Goal: Task Accomplishment & Management: Complete application form

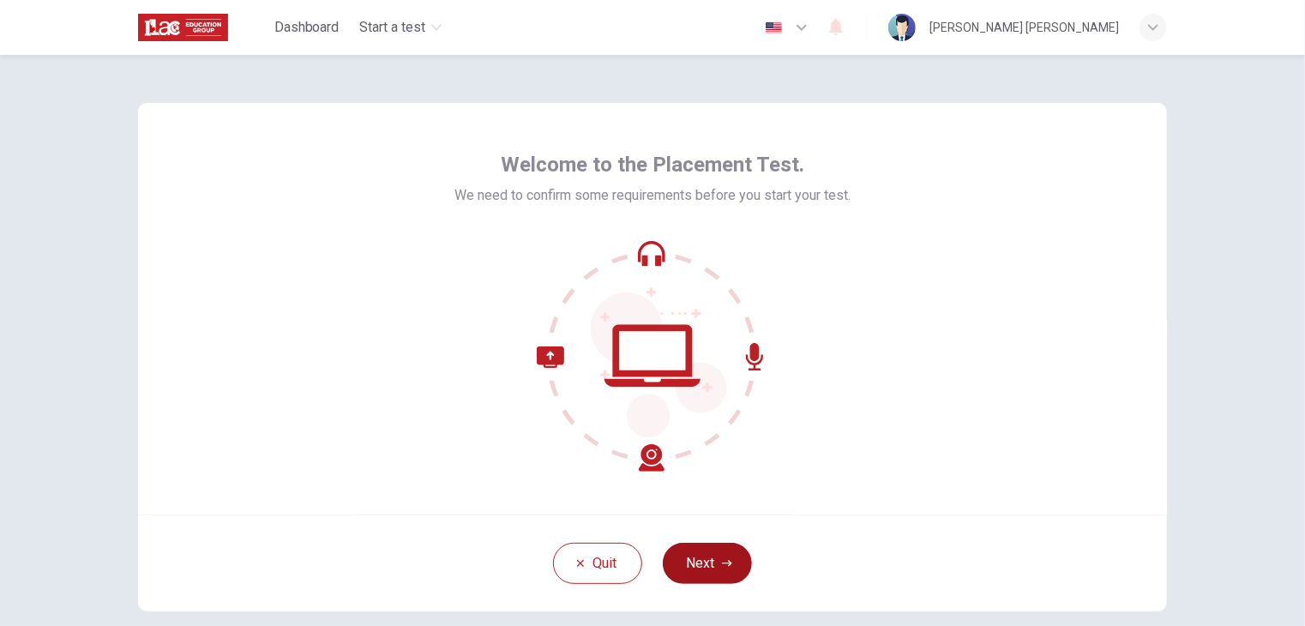
click at [730, 566] on button "Next" at bounding box center [707, 563] width 89 height 41
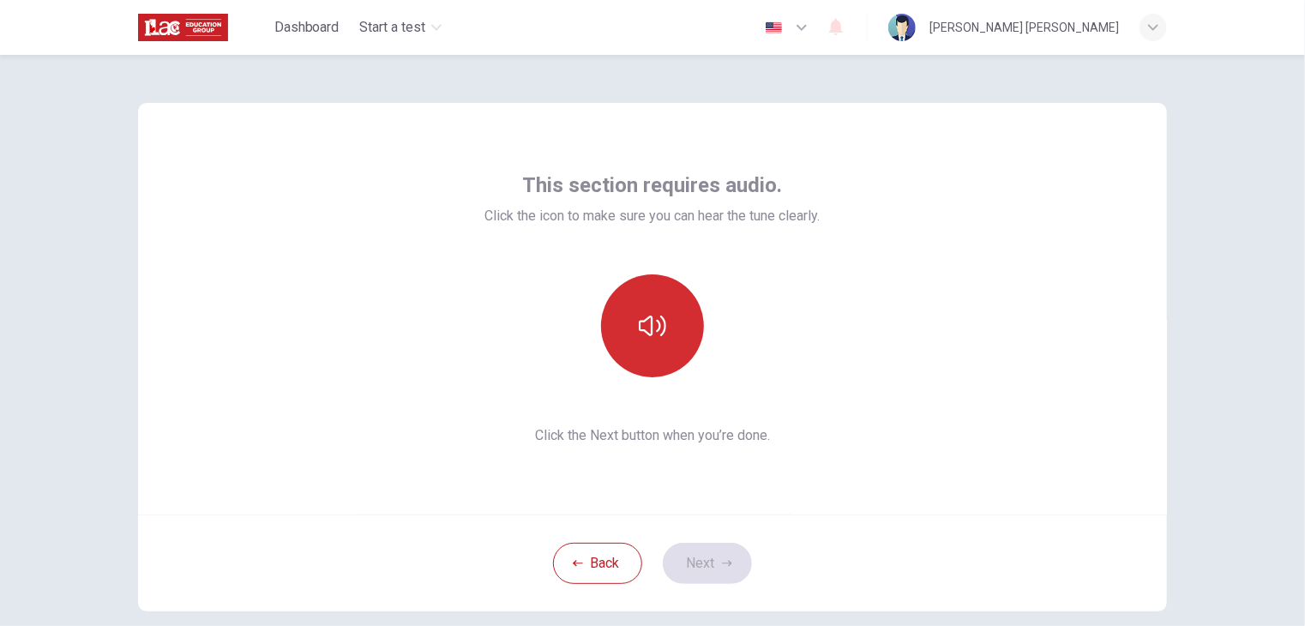
click at [636, 360] on button "button" at bounding box center [652, 325] width 103 height 103
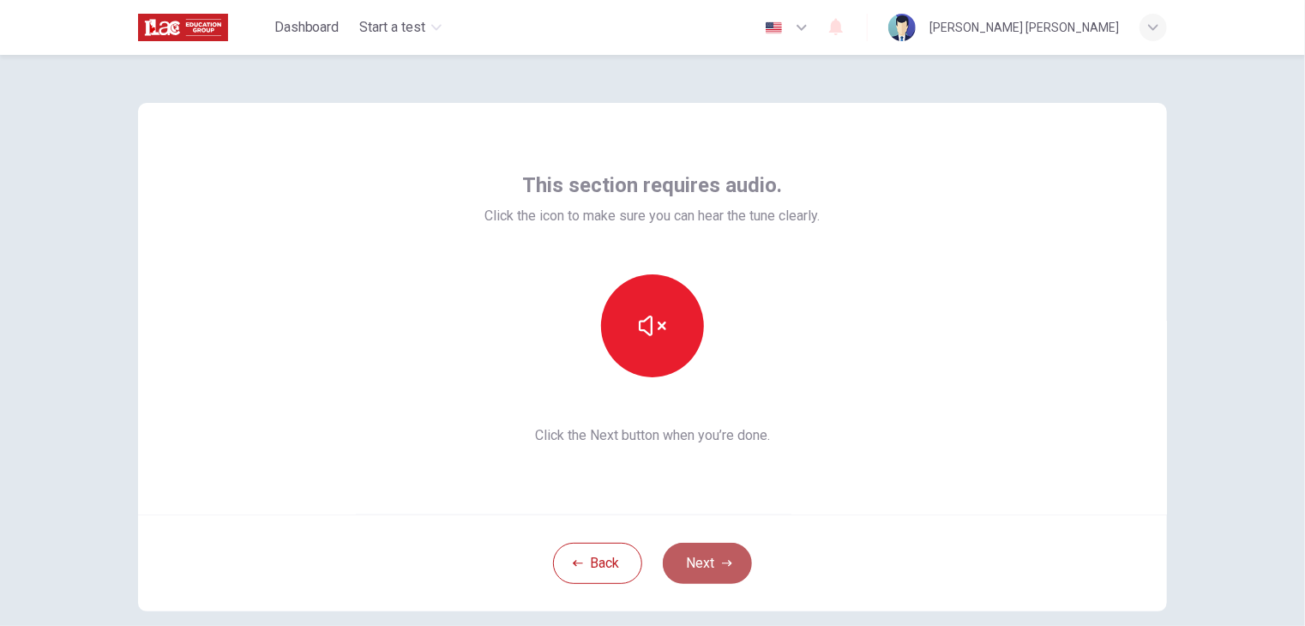
click at [672, 556] on button "Next" at bounding box center [707, 563] width 89 height 41
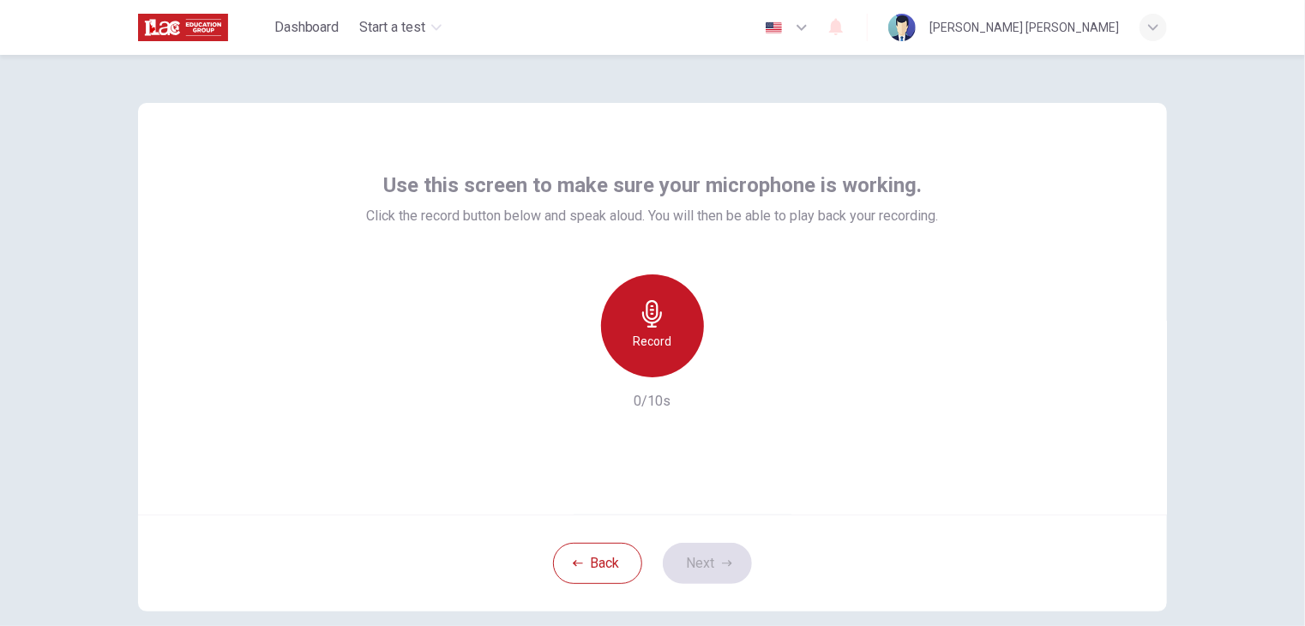
click at [628, 334] on div "Record" at bounding box center [652, 325] width 103 height 103
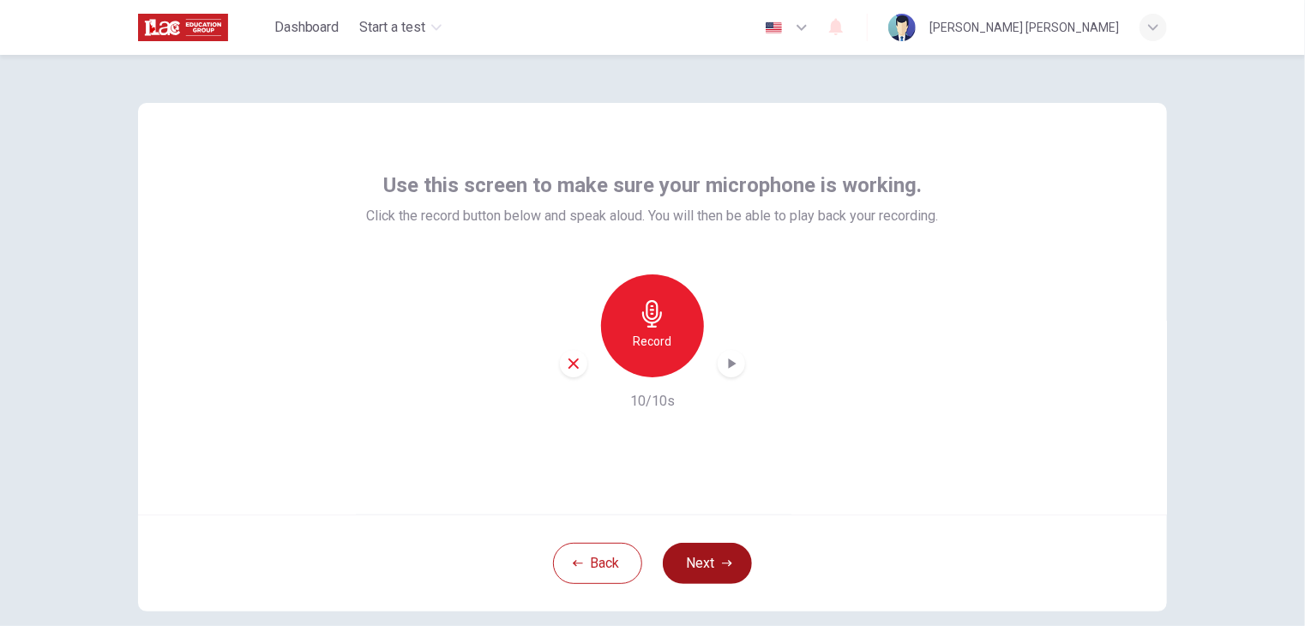
click at [705, 572] on button "Next" at bounding box center [707, 563] width 89 height 41
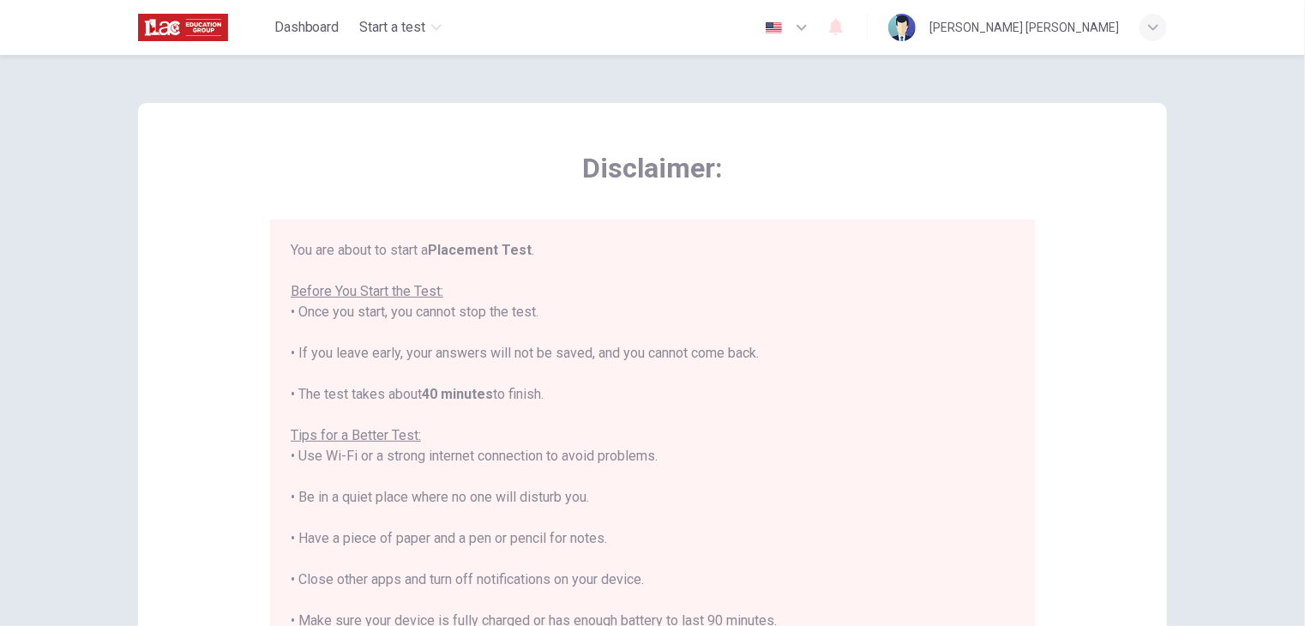
click at [812, 36] on icon "button" at bounding box center [801, 27] width 21 height 21
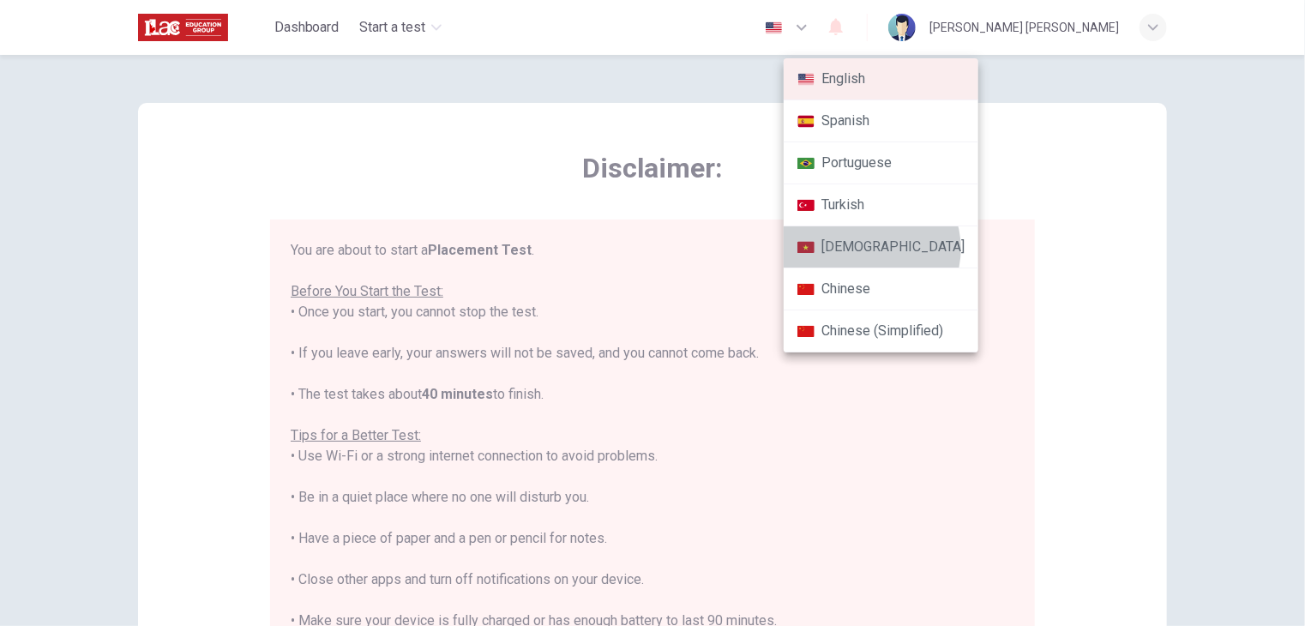
click at [869, 248] on li "[DEMOGRAPHIC_DATA]" at bounding box center [881, 247] width 195 height 42
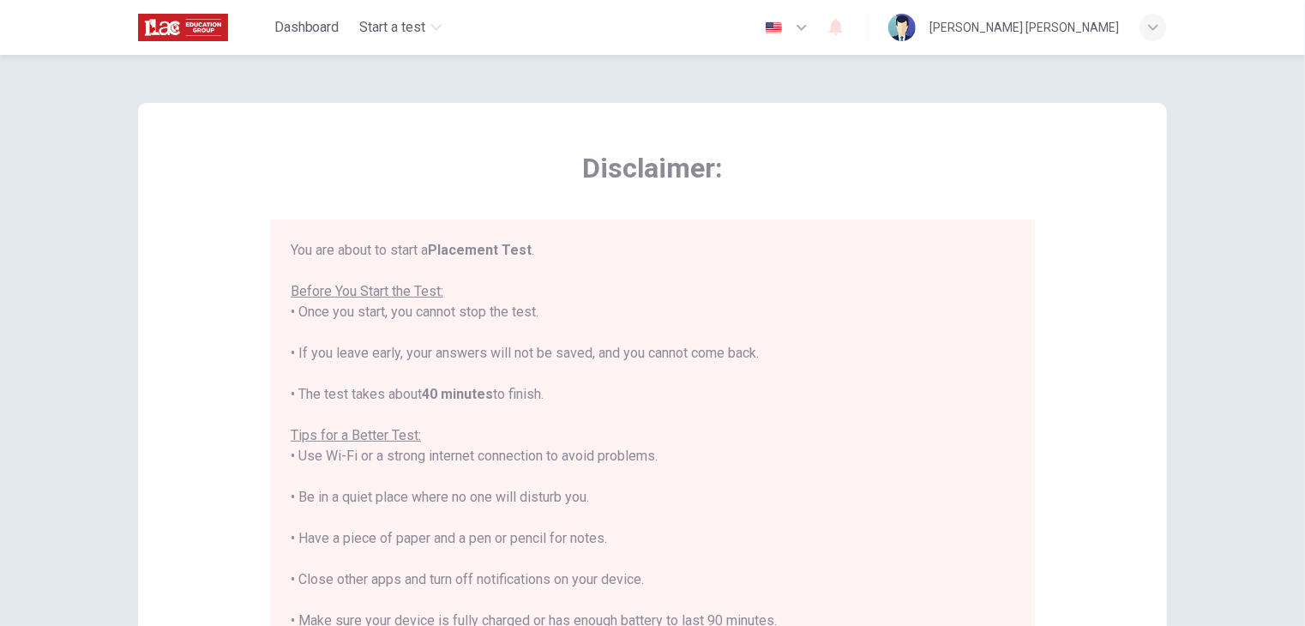
type input "vi"
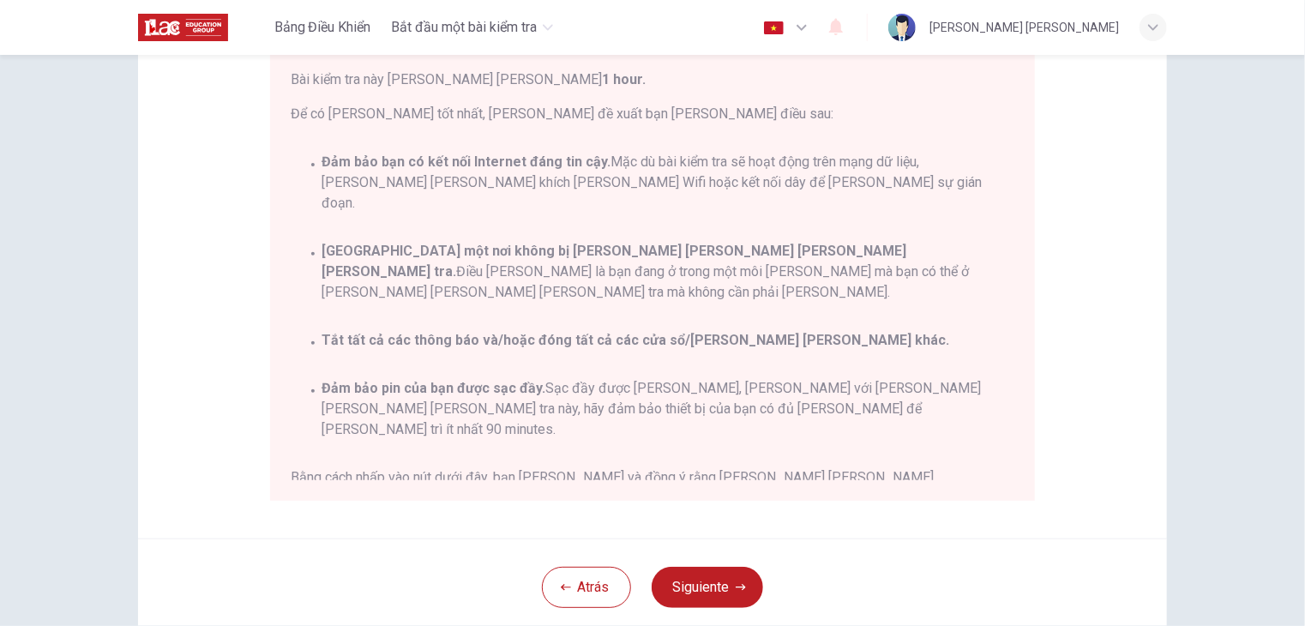
scroll to position [257, 0]
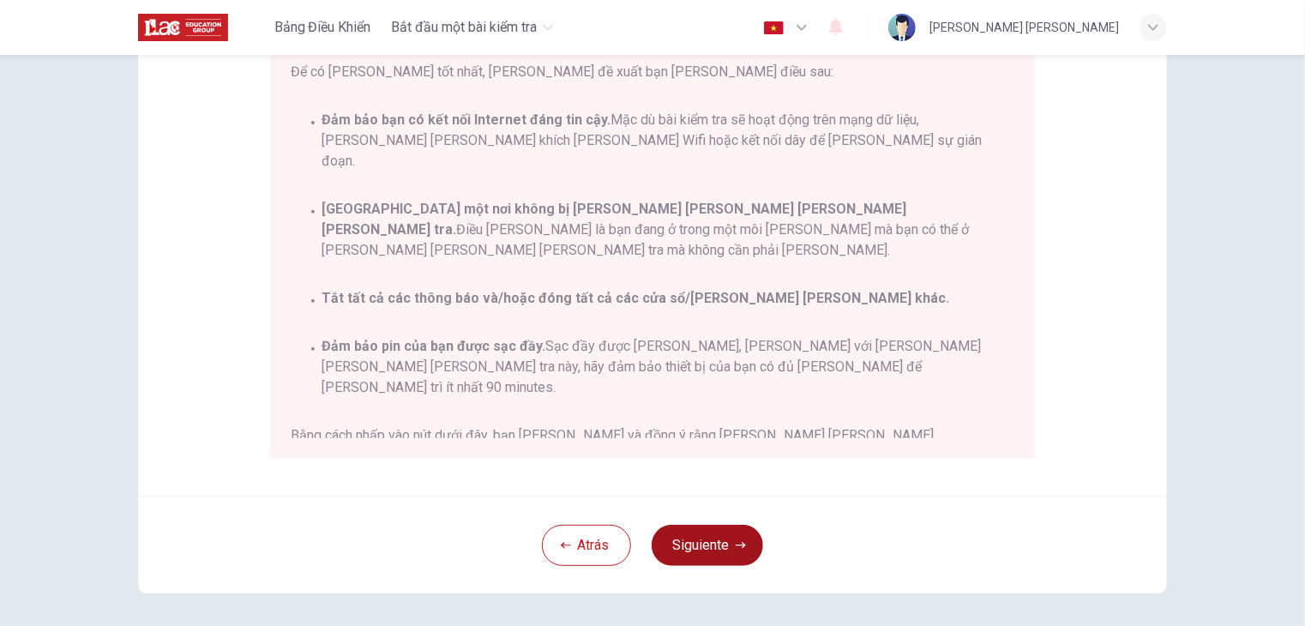
click at [710, 543] on button "Siguiente" at bounding box center [707, 545] width 111 height 41
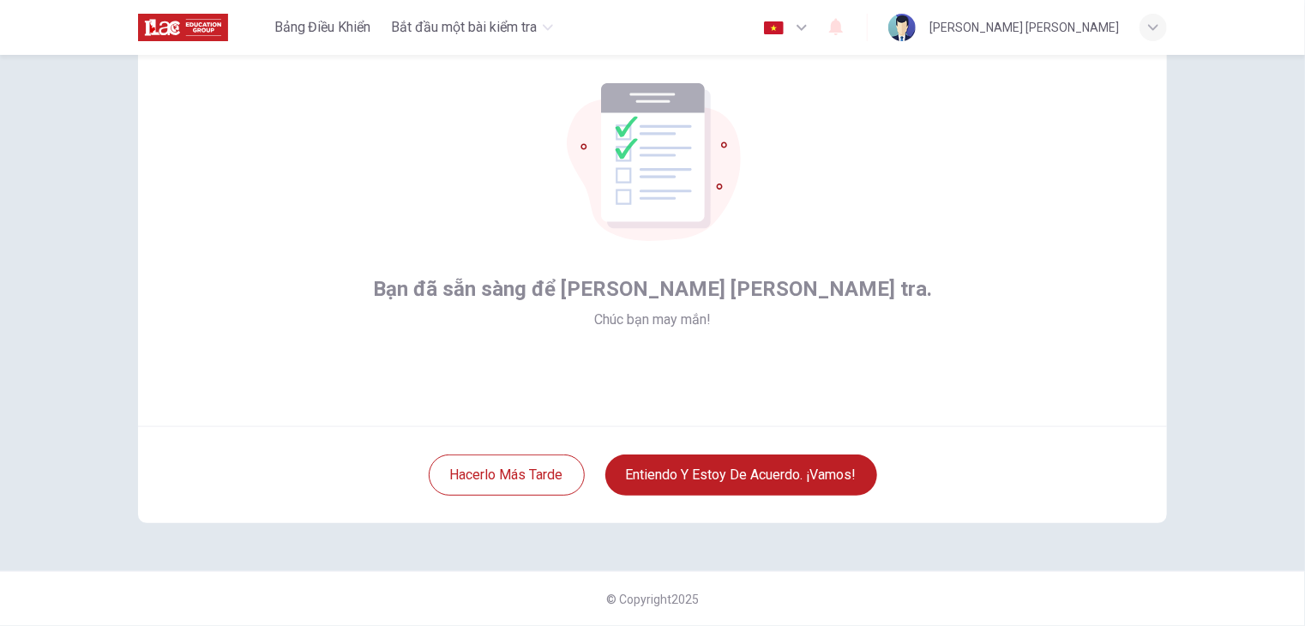
scroll to position [87, 0]
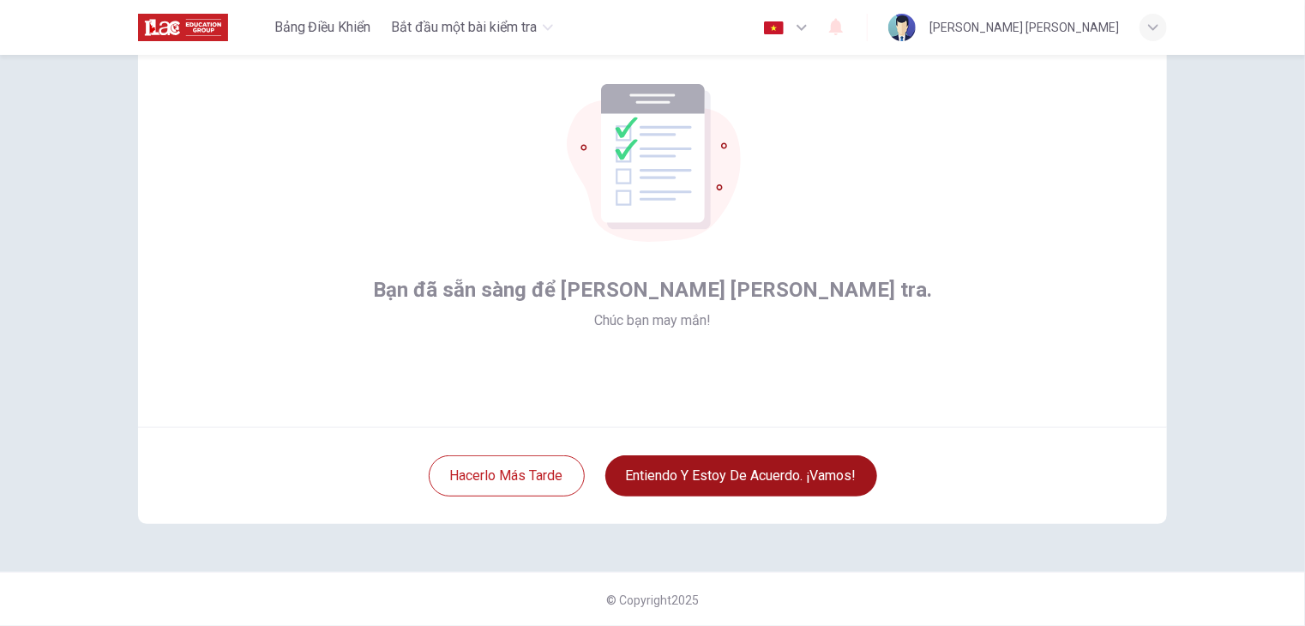
click at [724, 460] on button "Entiendo y estoy de acuerdo. ¡Vamos!" at bounding box center [741, 475] width 272 height 41
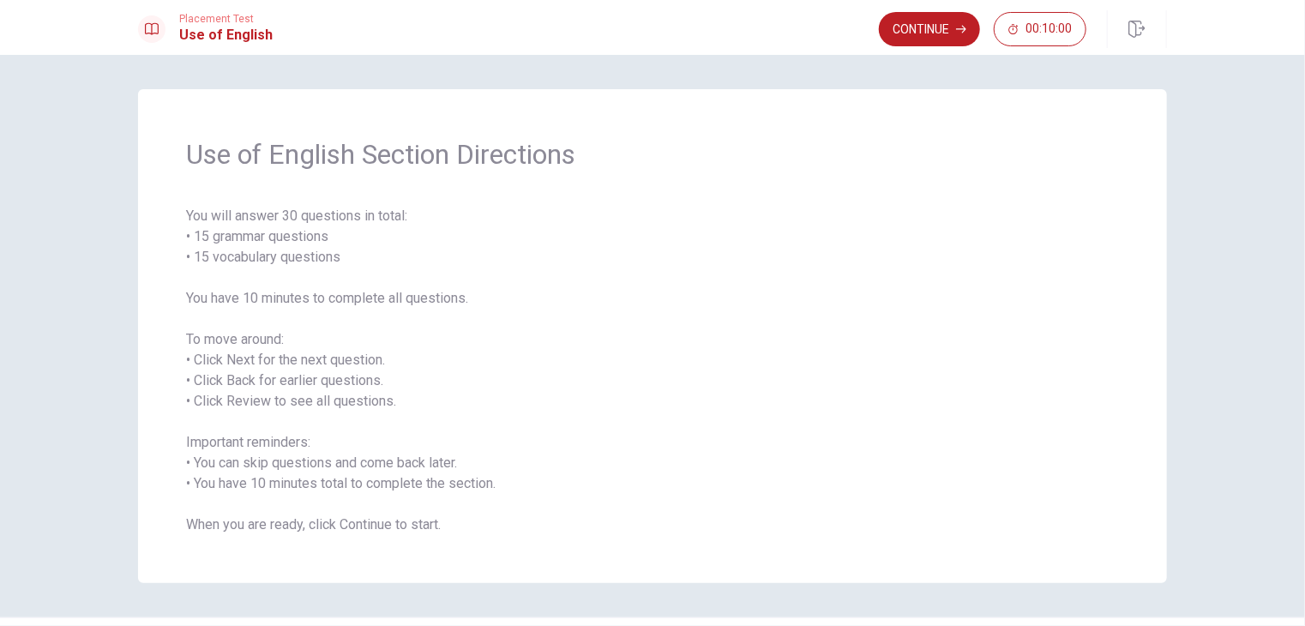
scroll to position [45, 0]
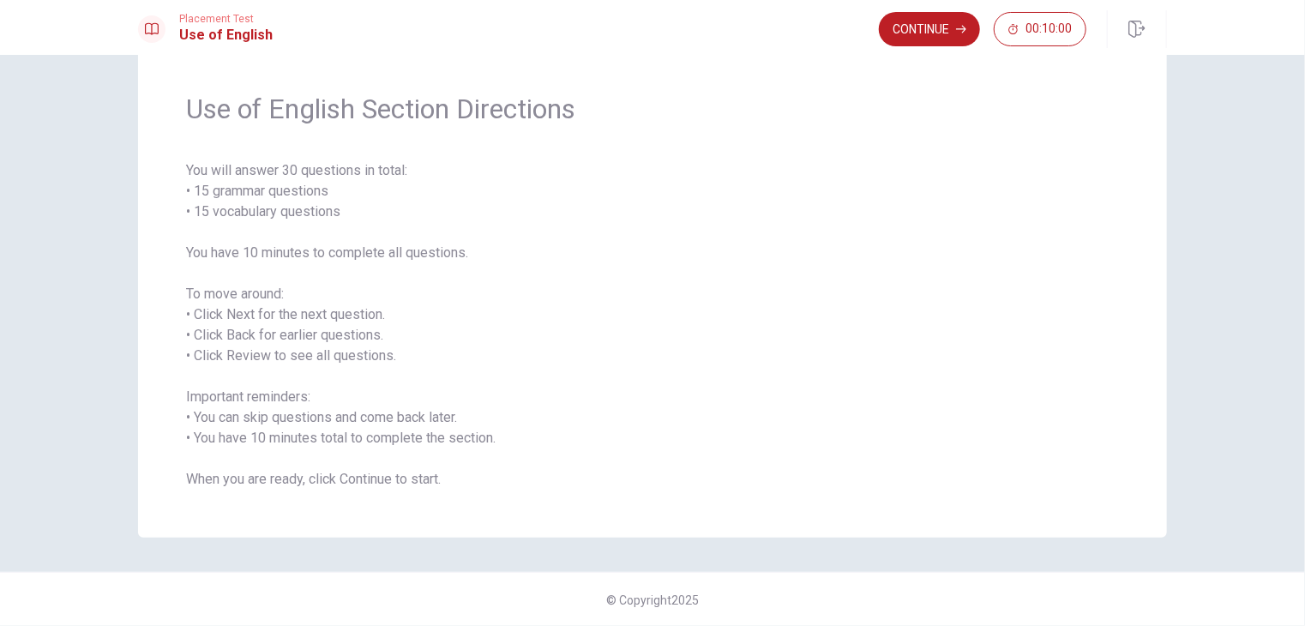
click at [922, 45] on button "Continue" at bounding box center [929, 29] width 101 height 34
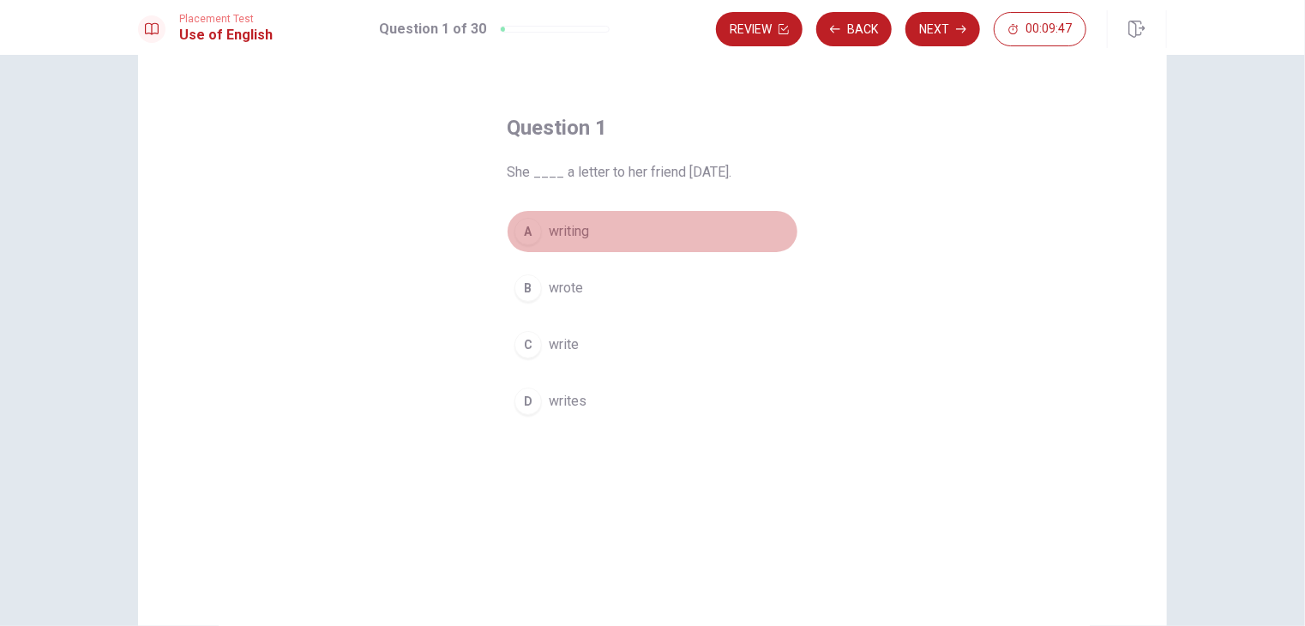
click at [525, 235] on div "A" at bounding box center [527, 231] width 27 height 27
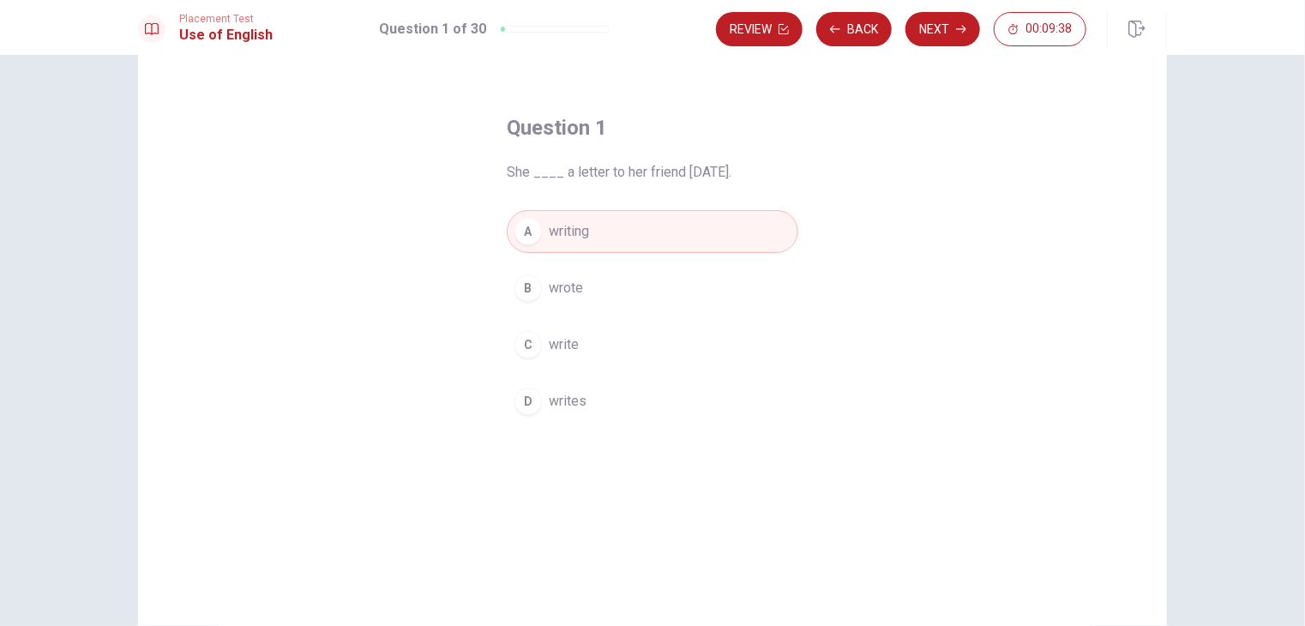
click at [598, 299] on button "B wrote" at bounding box center [652, 288] width 291 height 43
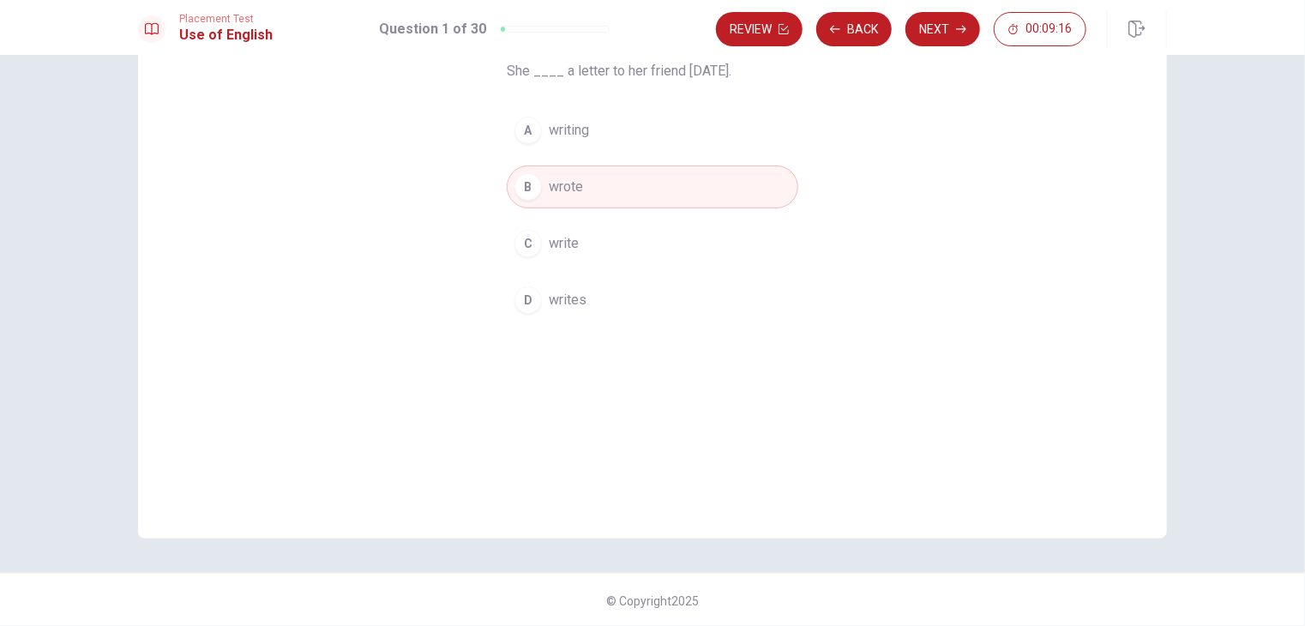
scroll to position [147, 0]
click at [944, 28] on button "Next" at bounding box center [942, 29] width 75 height 34
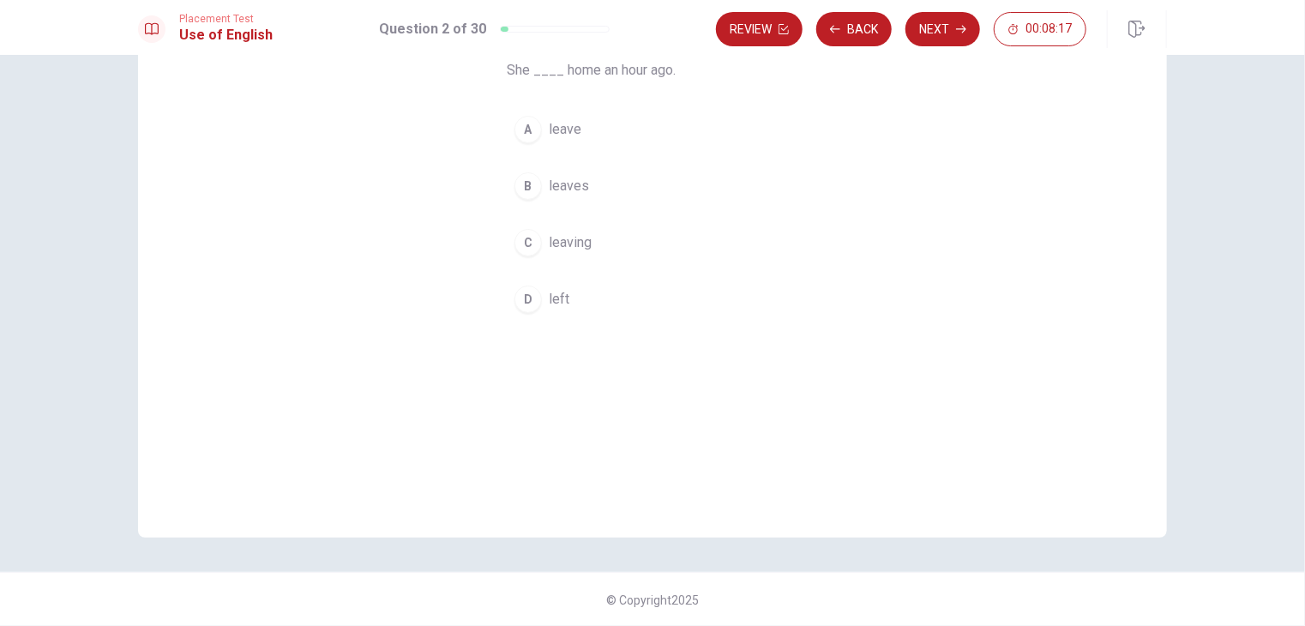
click at [555, 311] on button "D left" at bounding box center [652, 299] width 291 height 43
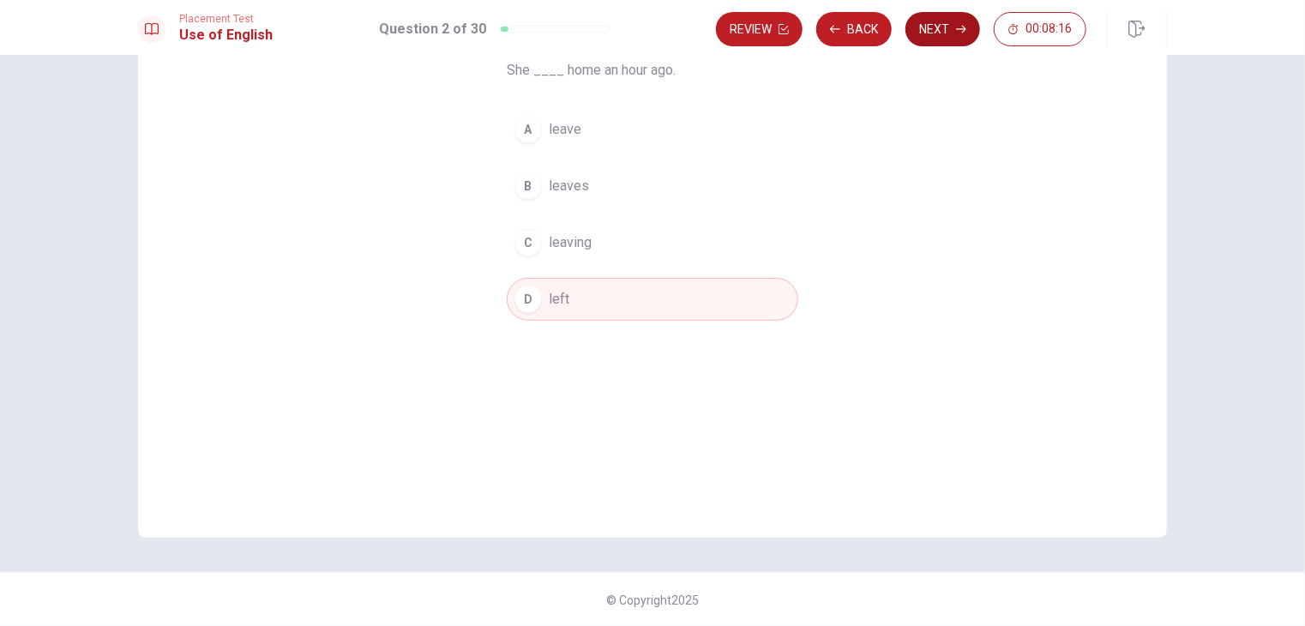
click at [950, 27] on button "Next" at bounding box center [942, 29] width 75 height 34
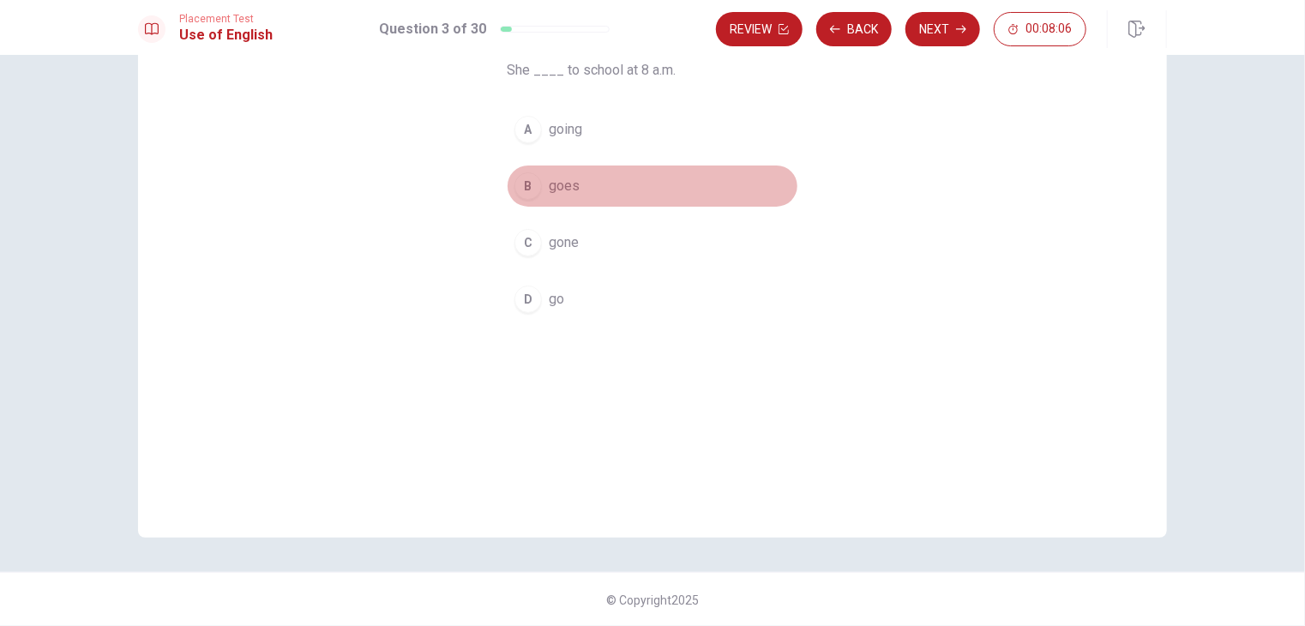
click at [528, 184] on div "B" at bounding box center [527, 185] width 27 height 27
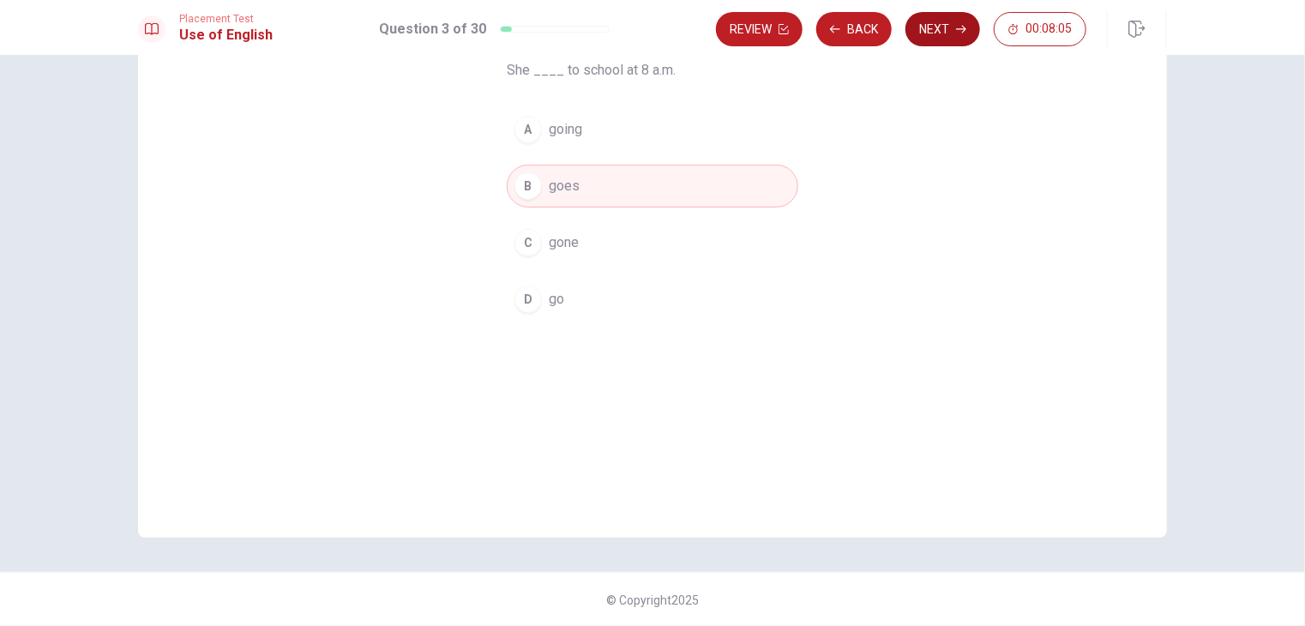
click at [945, 21] on button "Next" at bounding box center [942, 29] width 75 height 34
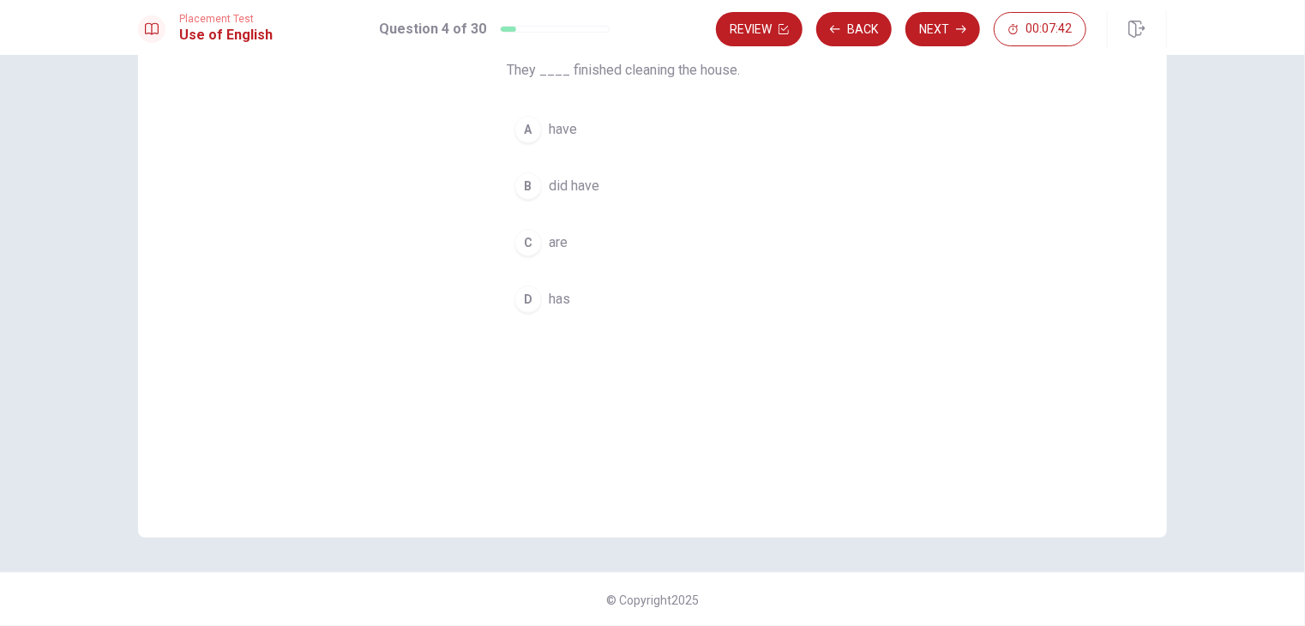
click at [542, 138] on button "A have" at bounding box center [652, 129] width 291 height 43
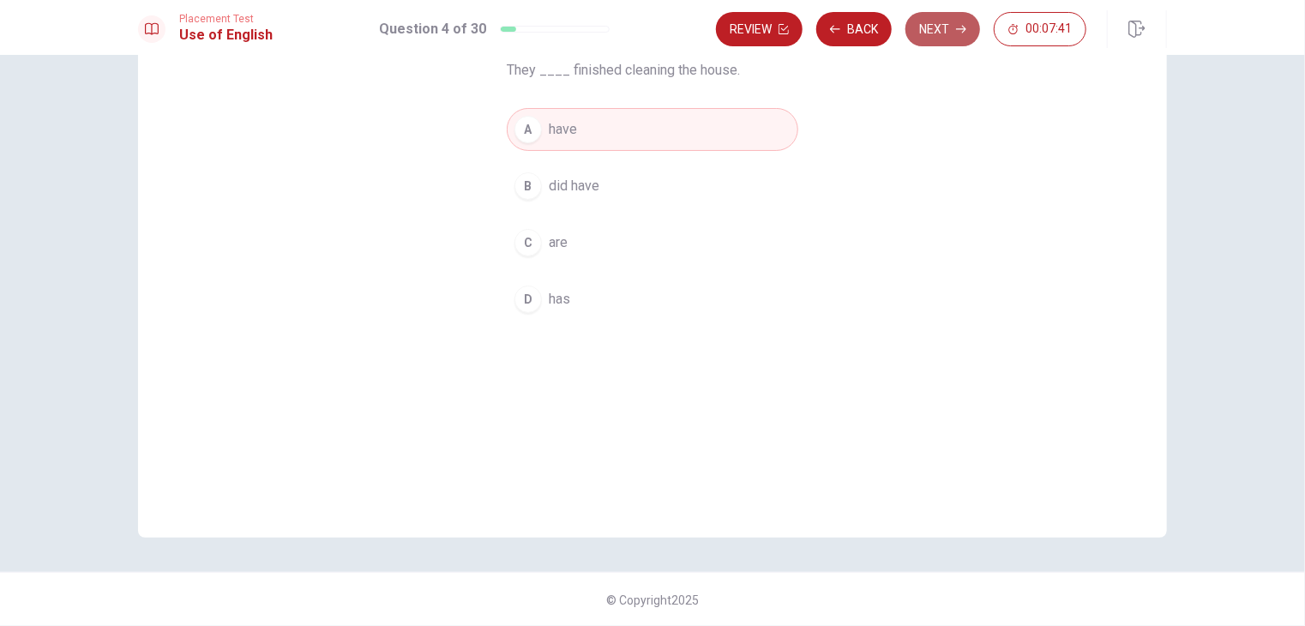
click at [933, 35] on button "Next" at bounding box center [942, 29] width 75 height 34
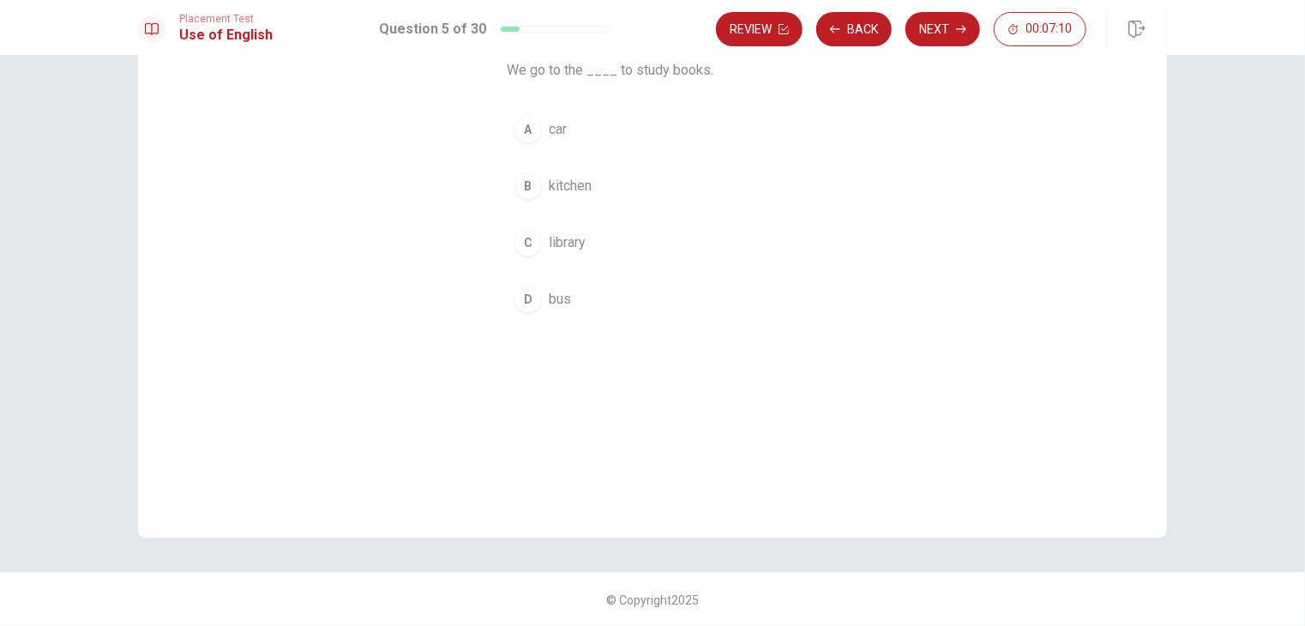
click at [574, 241] on span "library" at bounding box center [567, 242] width 37 height 21
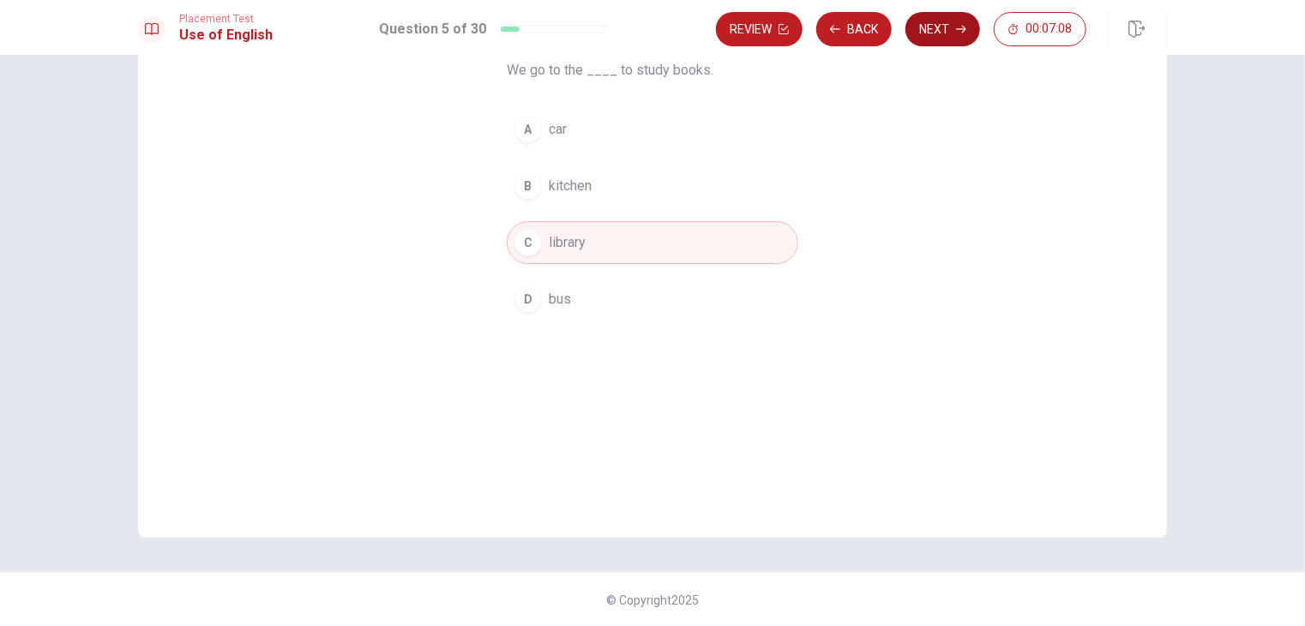
click at [939, 18] on button "Next" at bounding box center [942, 29] width 75 height 34
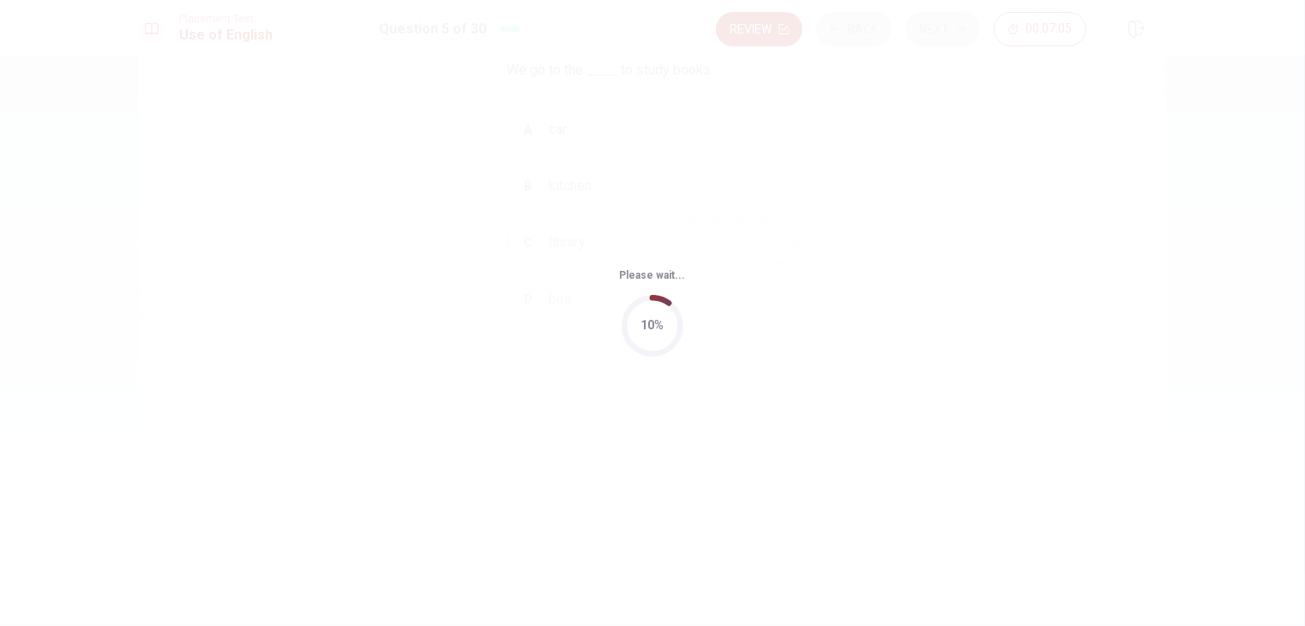
scroll to position [0, 0]
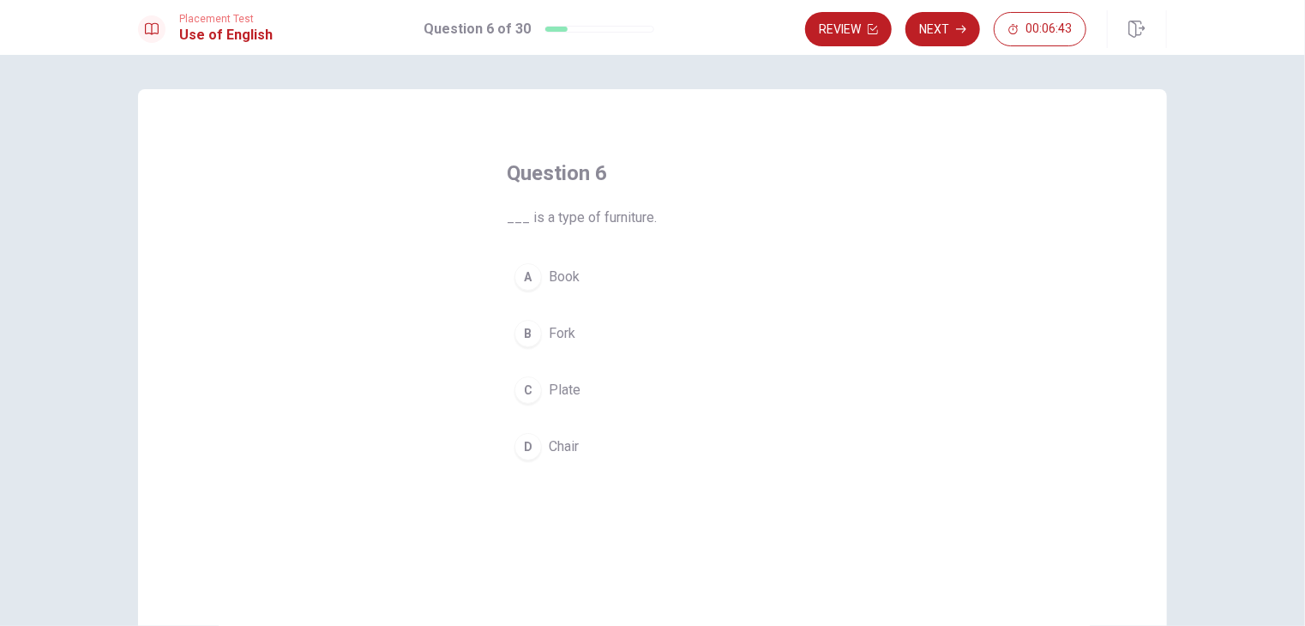
click at [580, 443] on button "D Chair" at bounding box center [652, 446] width 291 height 43
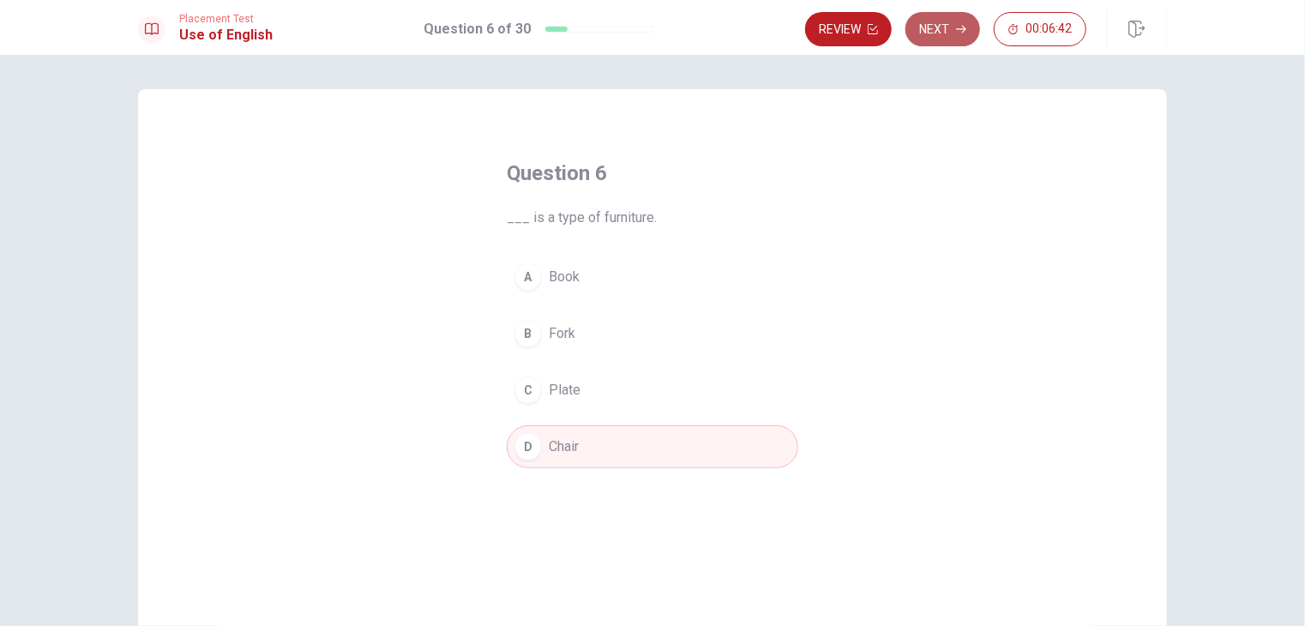
click at [946, 36] on button "Next" at bounding box center [942, 29] width 75 height 34
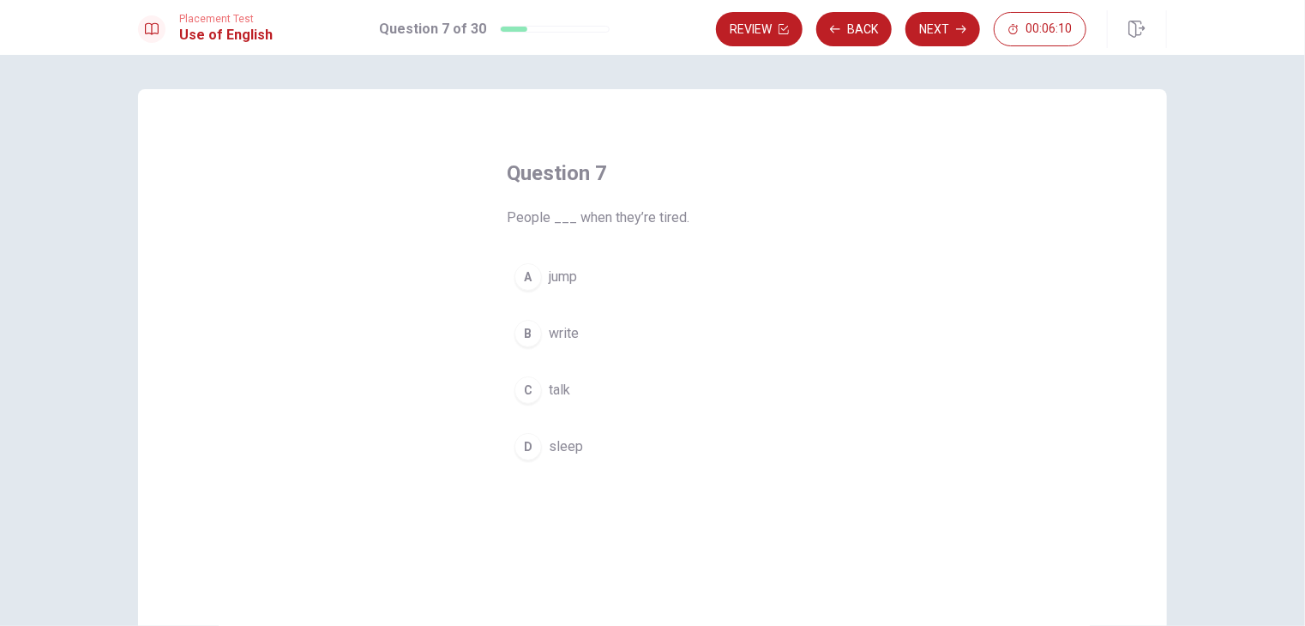
click at [564, 450] on span "sleep" at bounding box center [566, 446] width 34 height 21
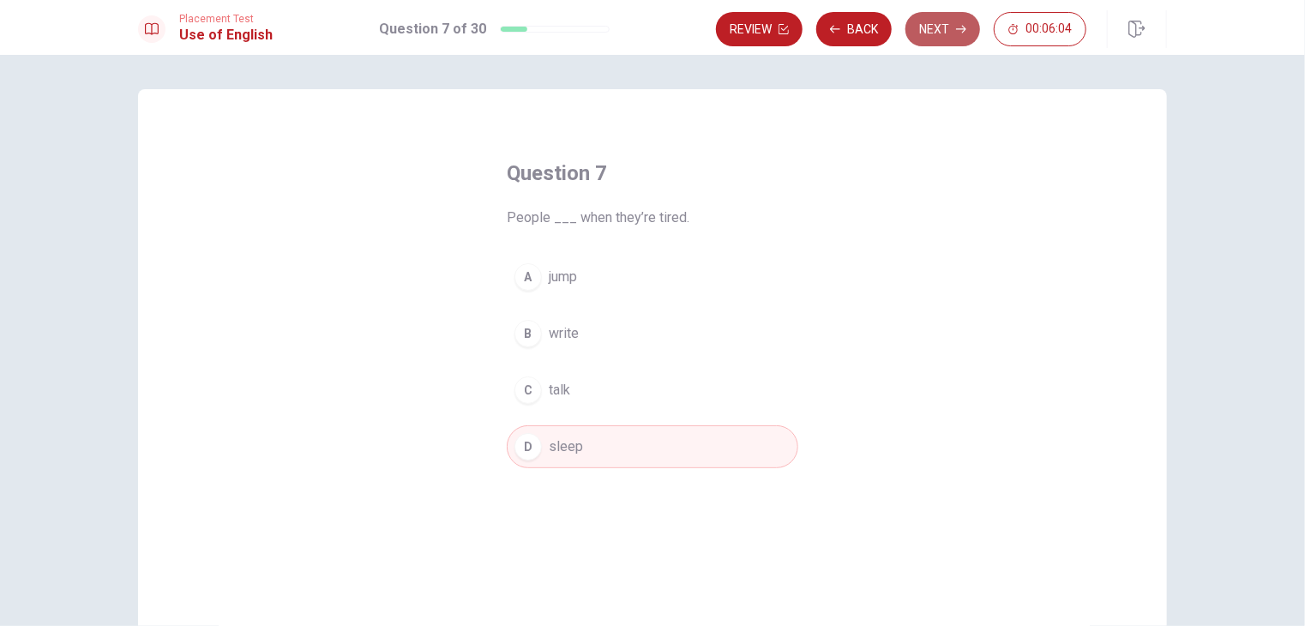
click at [934, 33] on button "Next" at bounding box center [942, 29] width 75 height 34
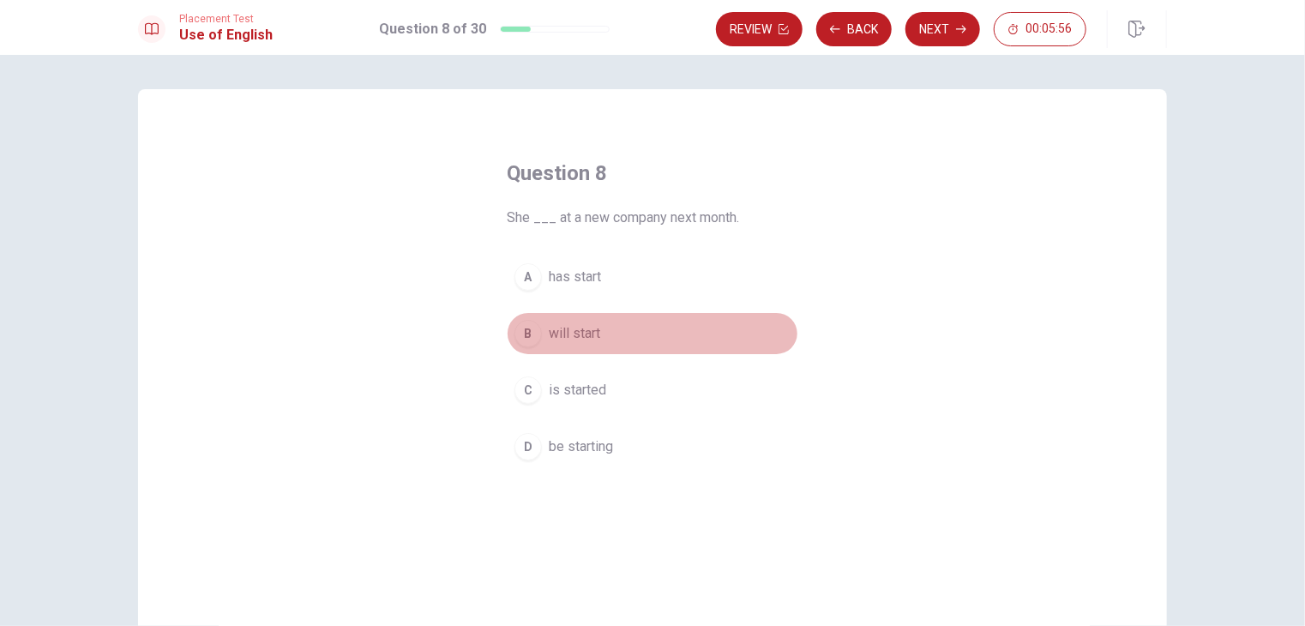
click at [539, 342] on button "B will start" at bounding box center [652, 333] width 291 height 43
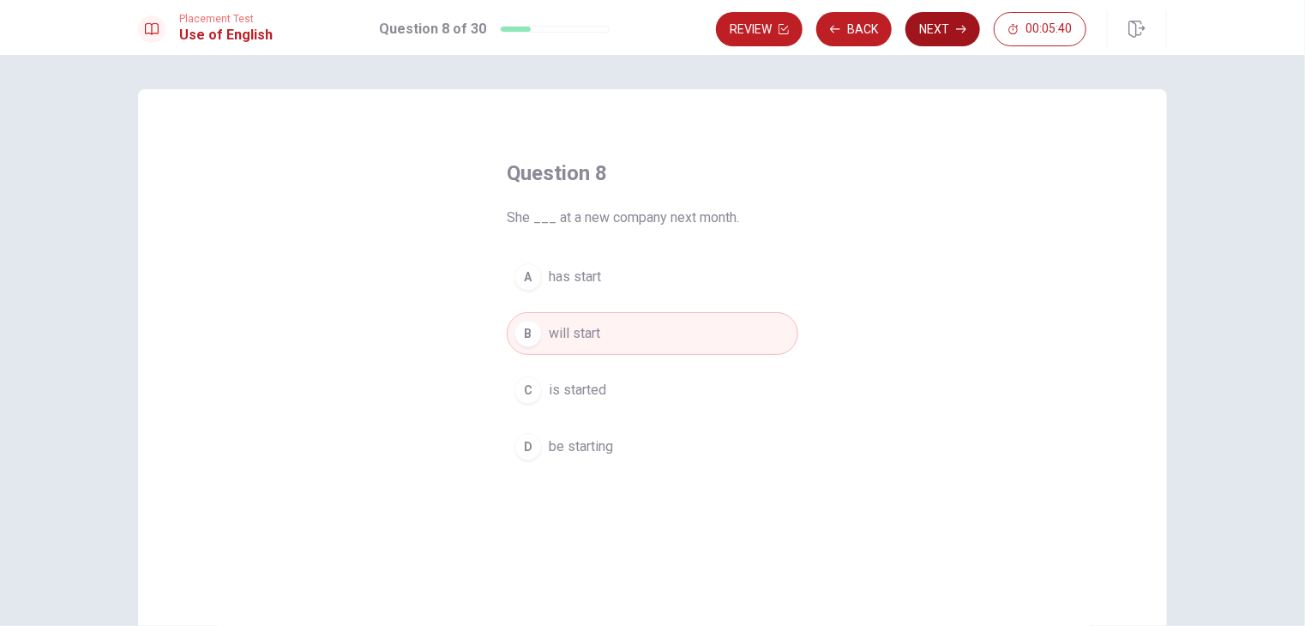
click at [953, 35] on button "Next" at bounding box center [942, 29] width 75 height 34
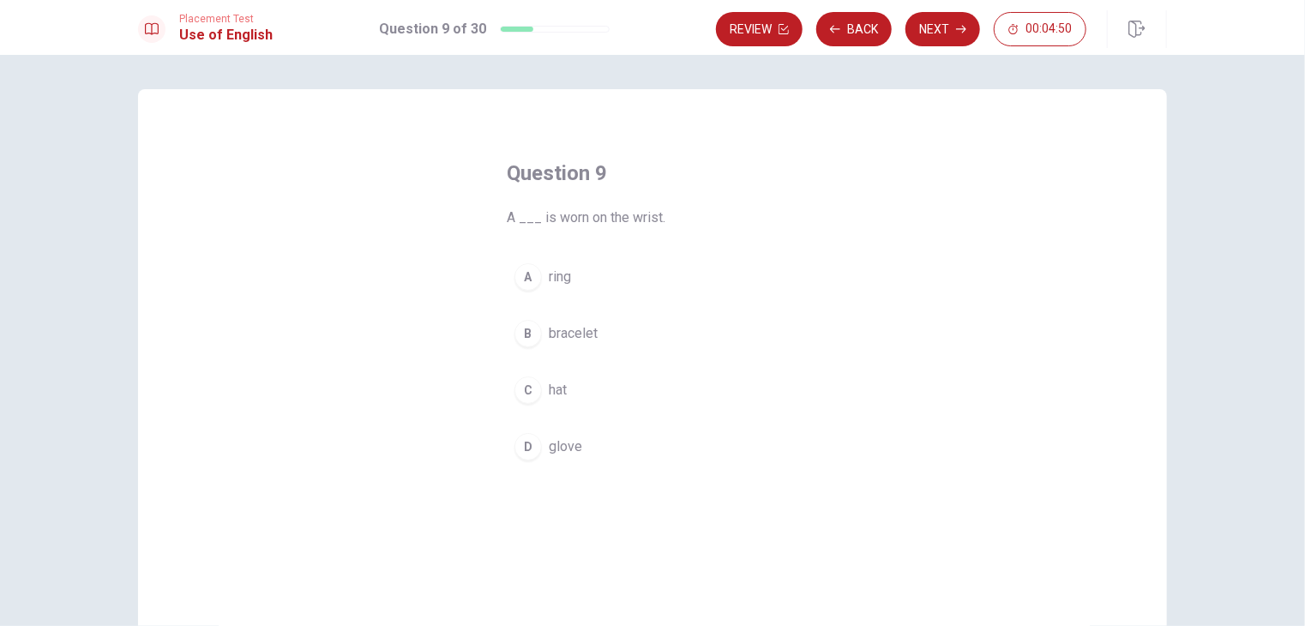
click at [533, 403] on button "C hat" at bounding box center [652, 390] width 291 height 43
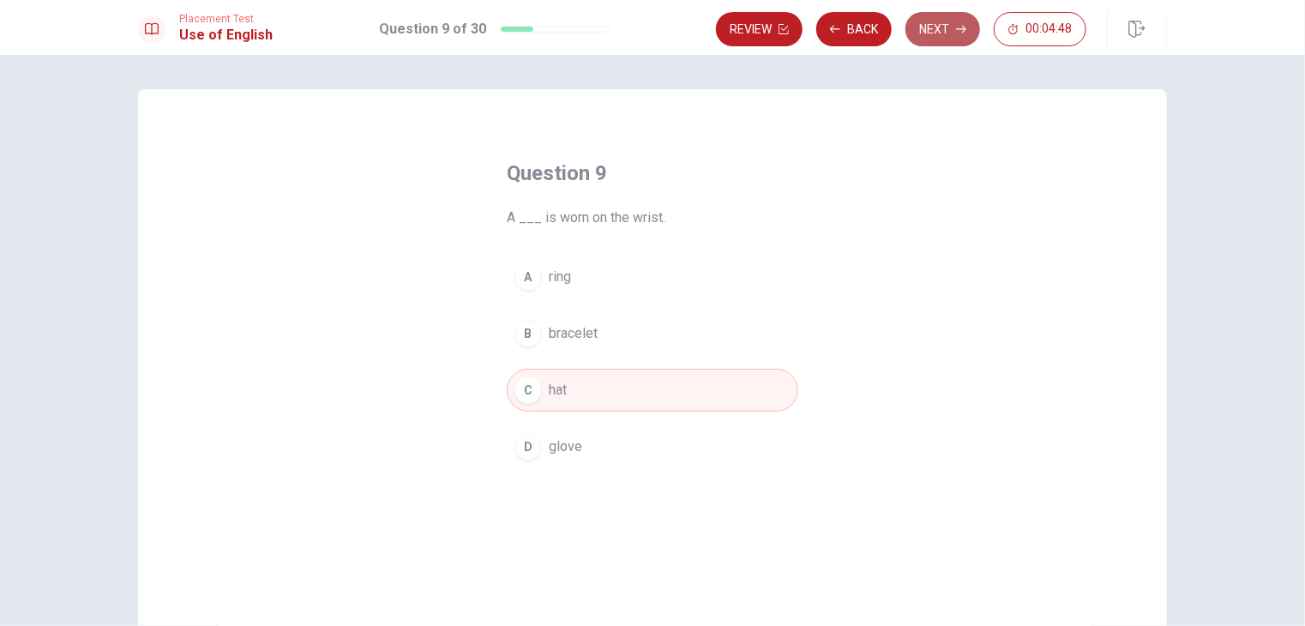
click at [966, 25] on icon "button" at bounding box center [961, 29] width 10 height 10
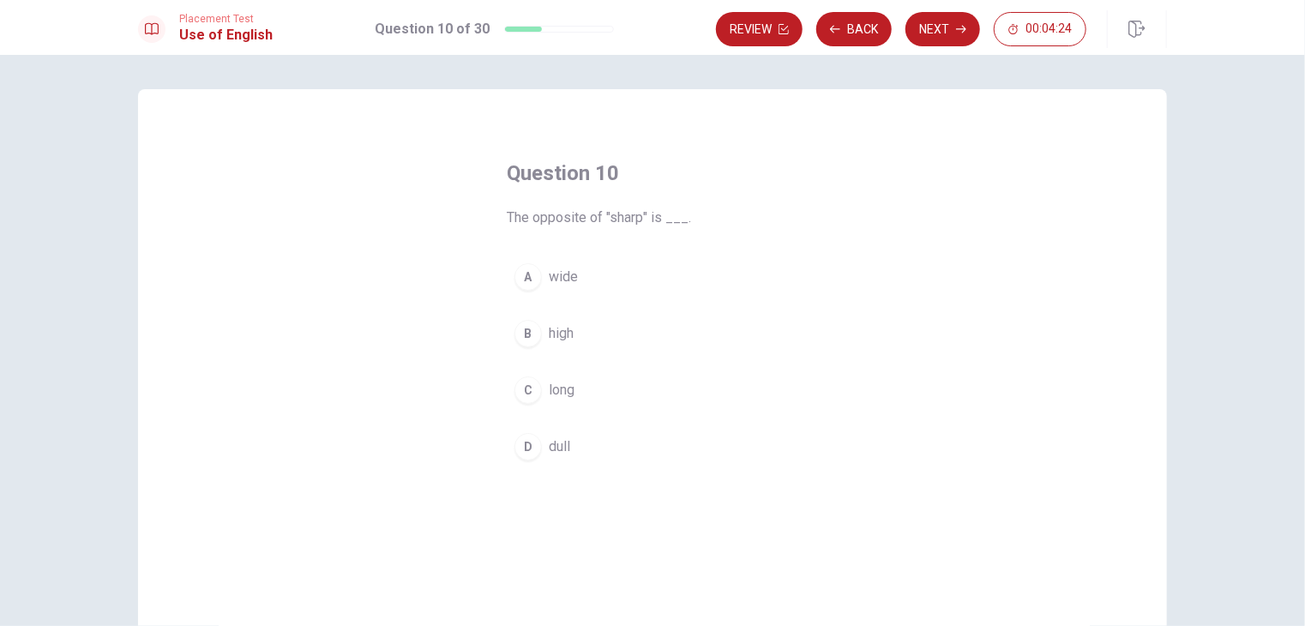
click at [520, 454] on div "D" at bounding box center [527, 446] width 27 height 27
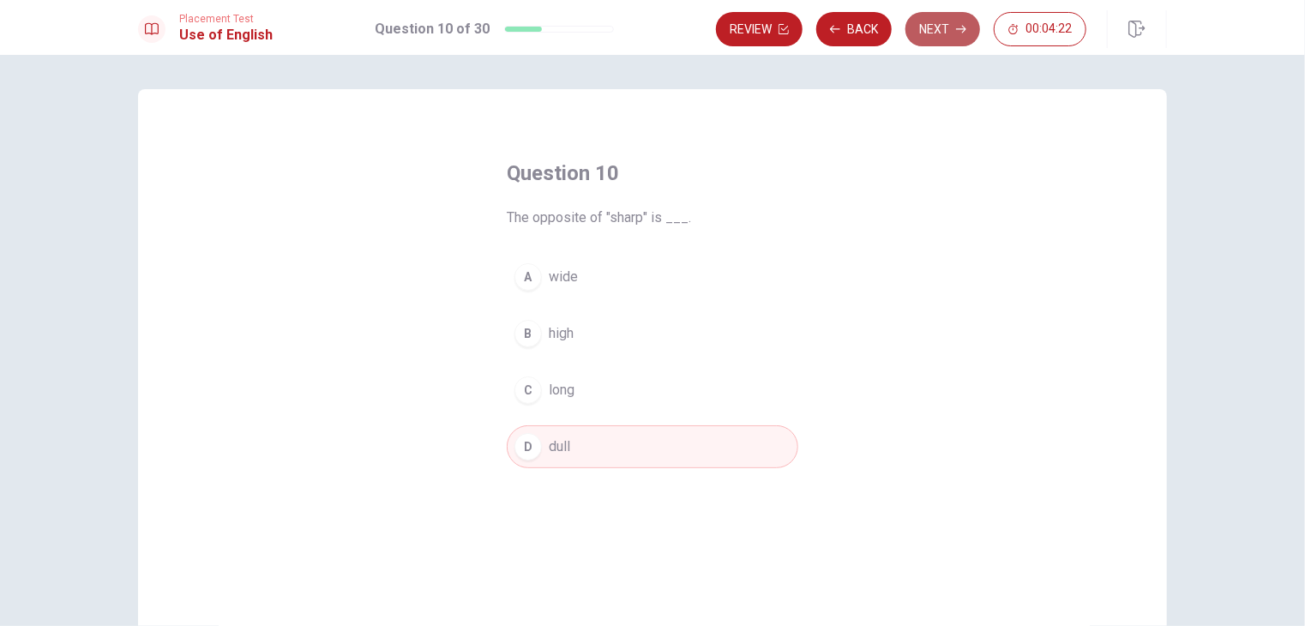
click at [947, 21] on button "Next" at bounding box center [942, 29] width 75 height 34
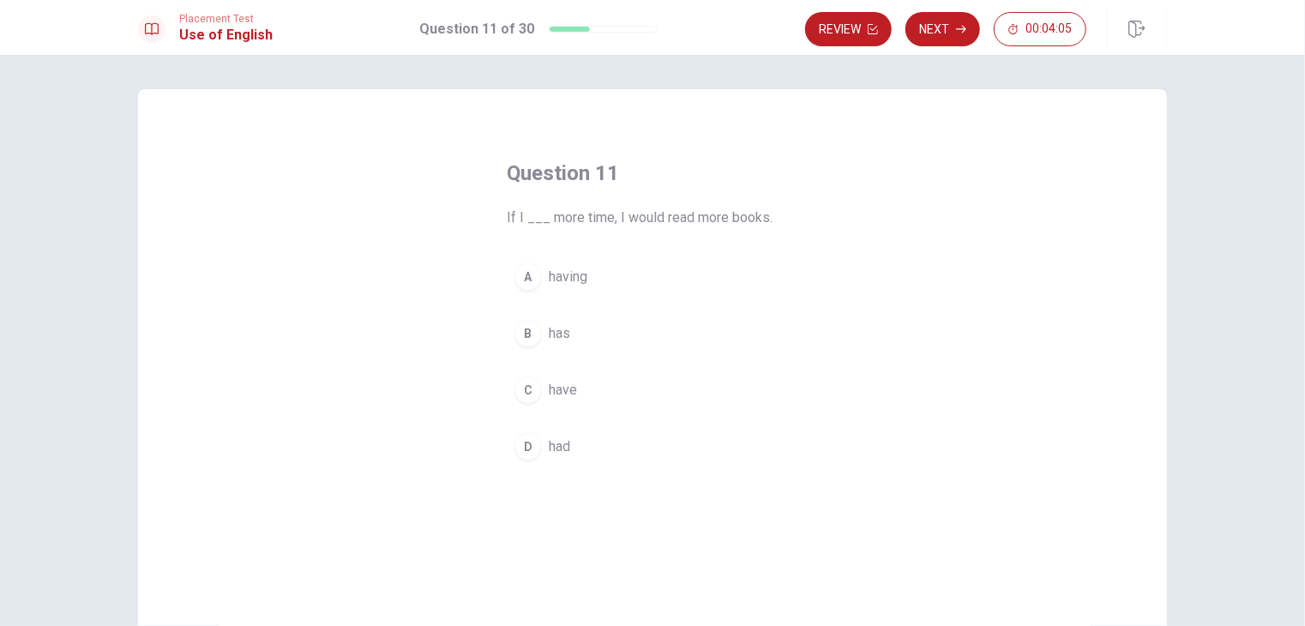
click at [526, 402] on div "C" at bounding box center [527, 389] width 27 height 27
click at [957, 4] on div "Placement Test Use of English Question 11 of 30 Review Next 00:04:04" at bounding box center [652, 27] width 1305 height 55
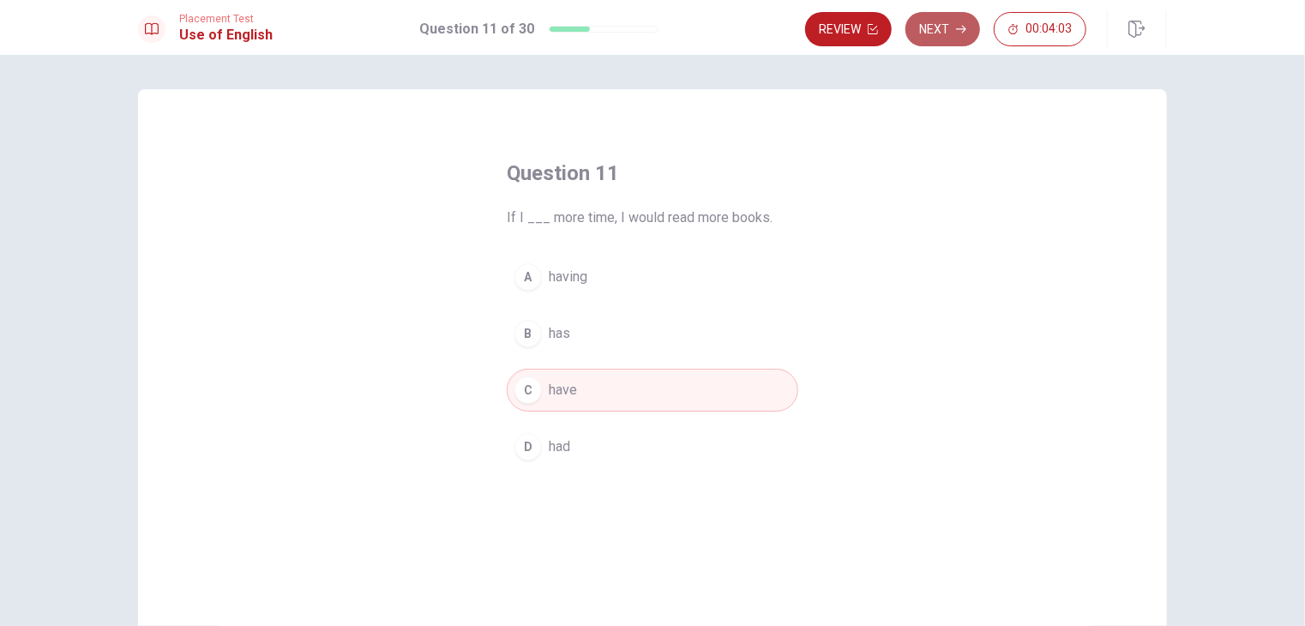
click at [950, 43] on button "Next" at bounding box center [942, 29] width 75 height 34
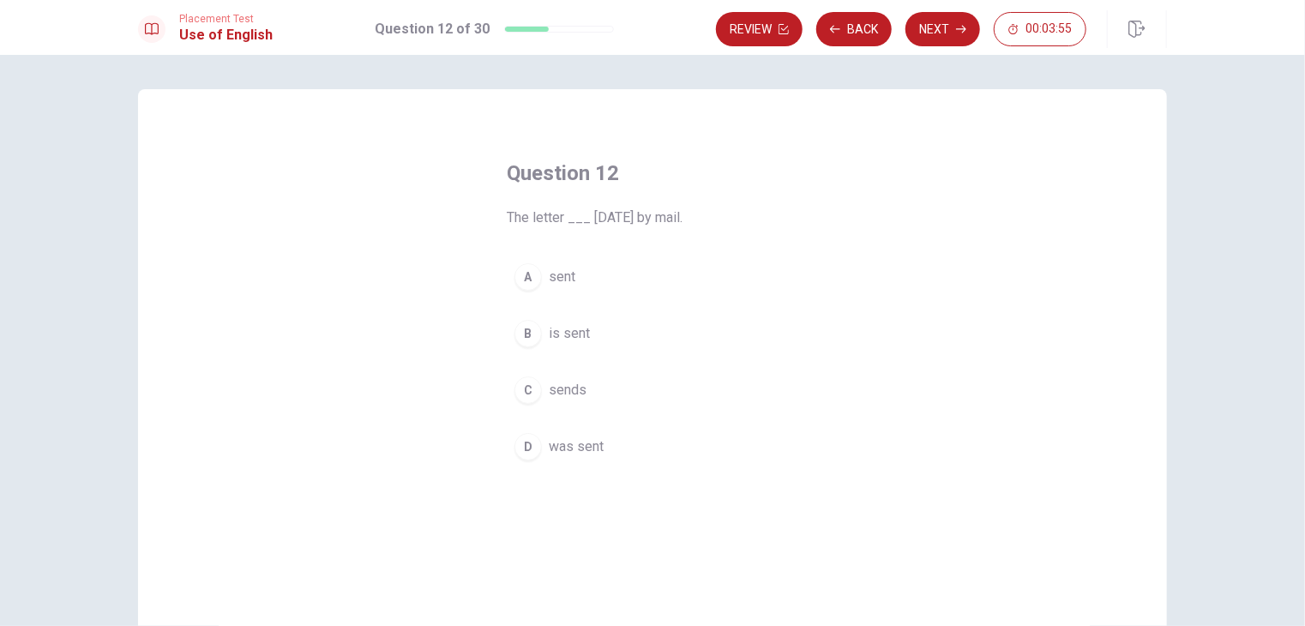
click at [583, 455] on span "was sent" at bounding box center [576, 446] width 55 height 21
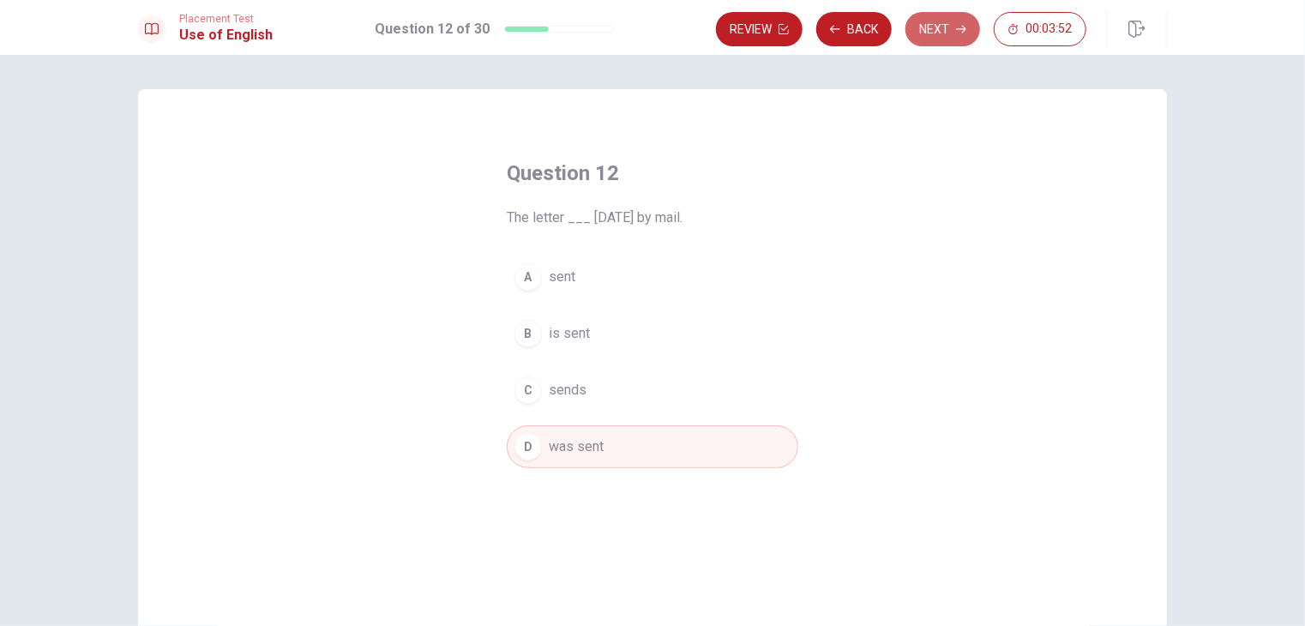
click at [947, 28] on button "Next" at bounding box center [942, 29] width 75 height 34
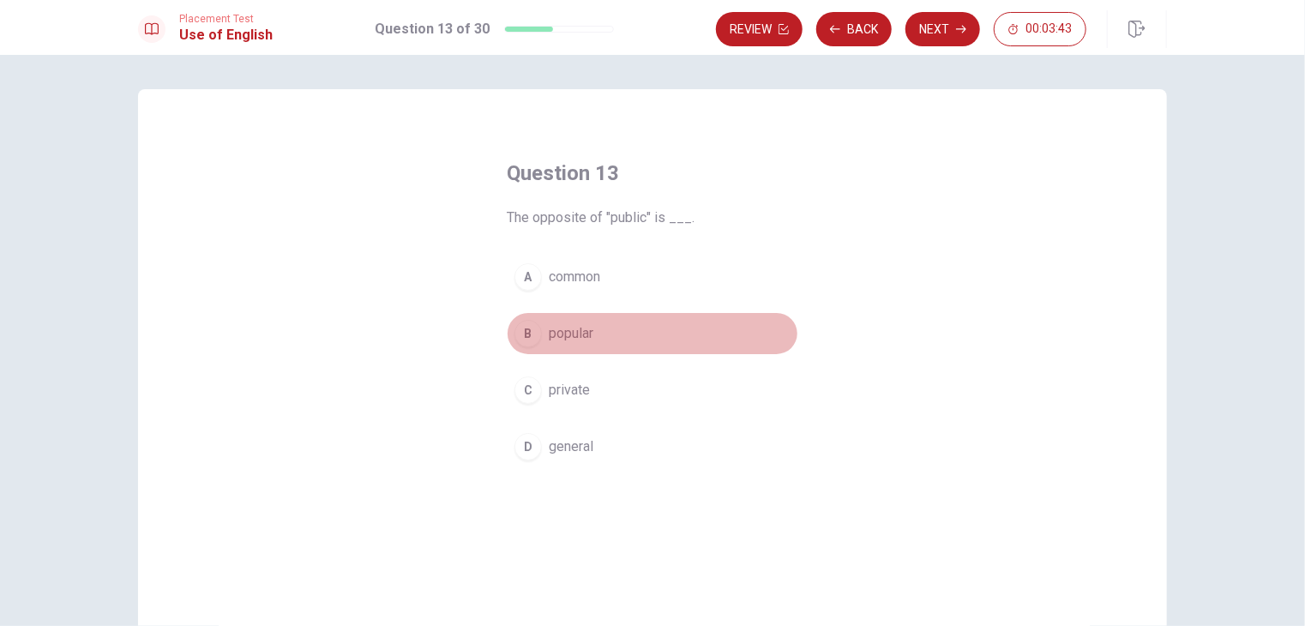
click at [569, 337] on span "popular" at bounding box center [571, 333] width 45 height 21
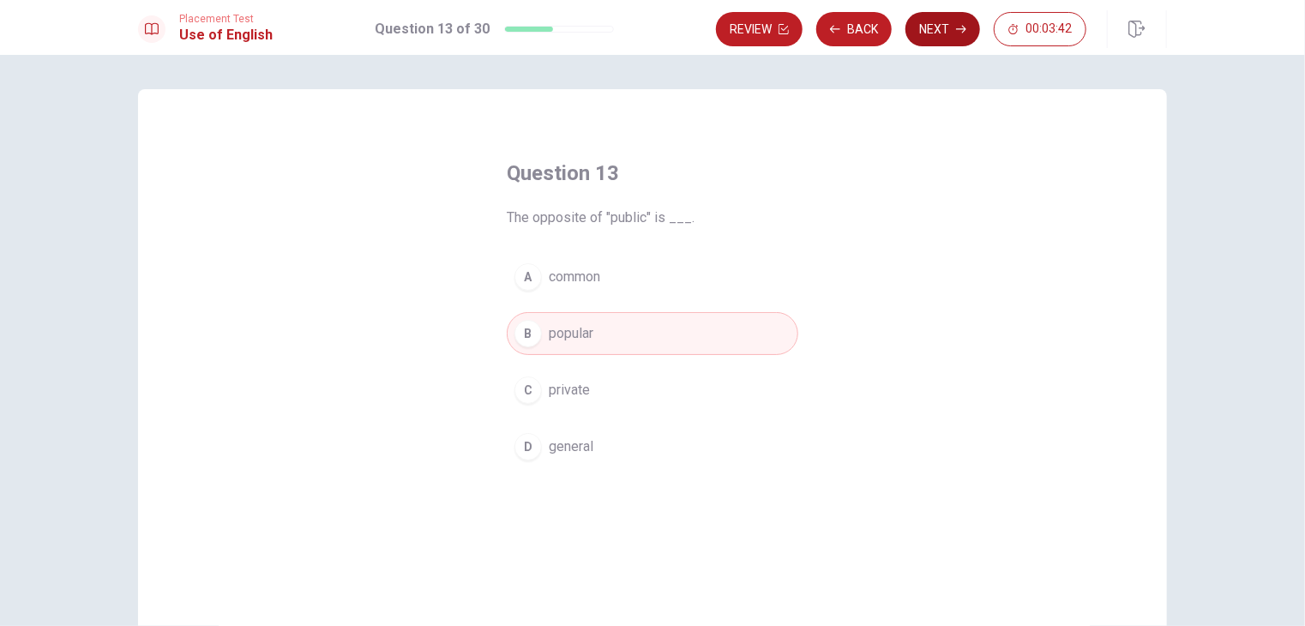
click at [946, 29] on button "Next" at bounding box center [942, 29] width 75 height 34
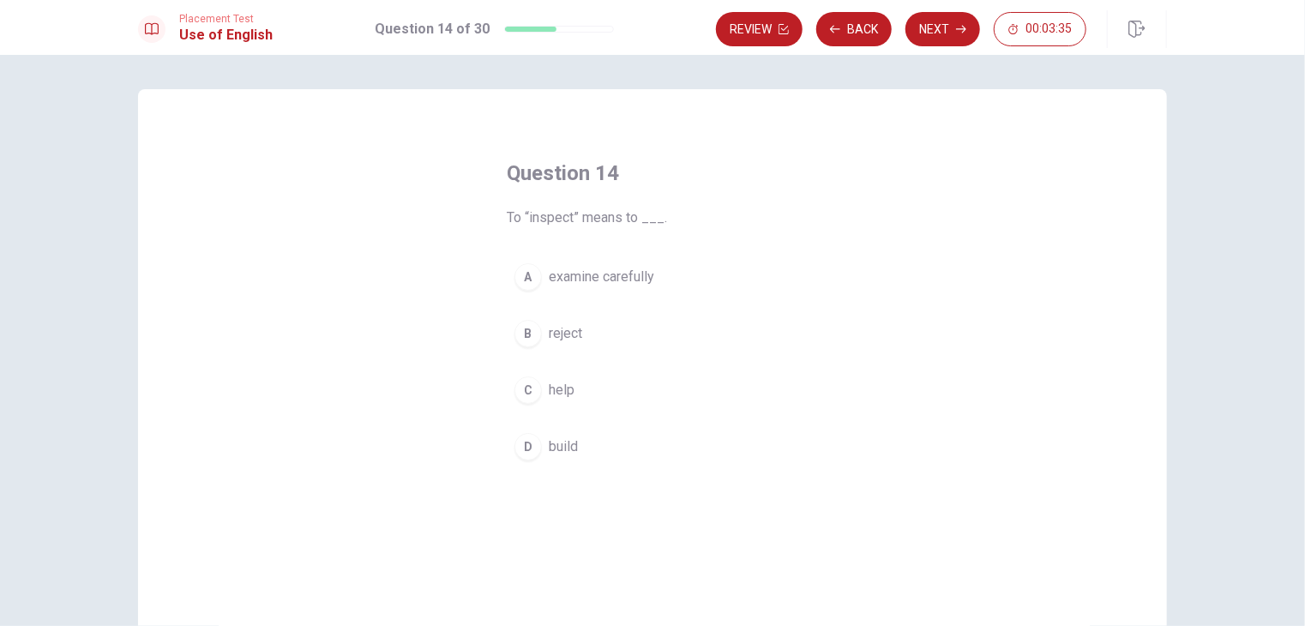
click at [552, 458] on button "D build" at bounding box center [652, 446] width 291 height 43
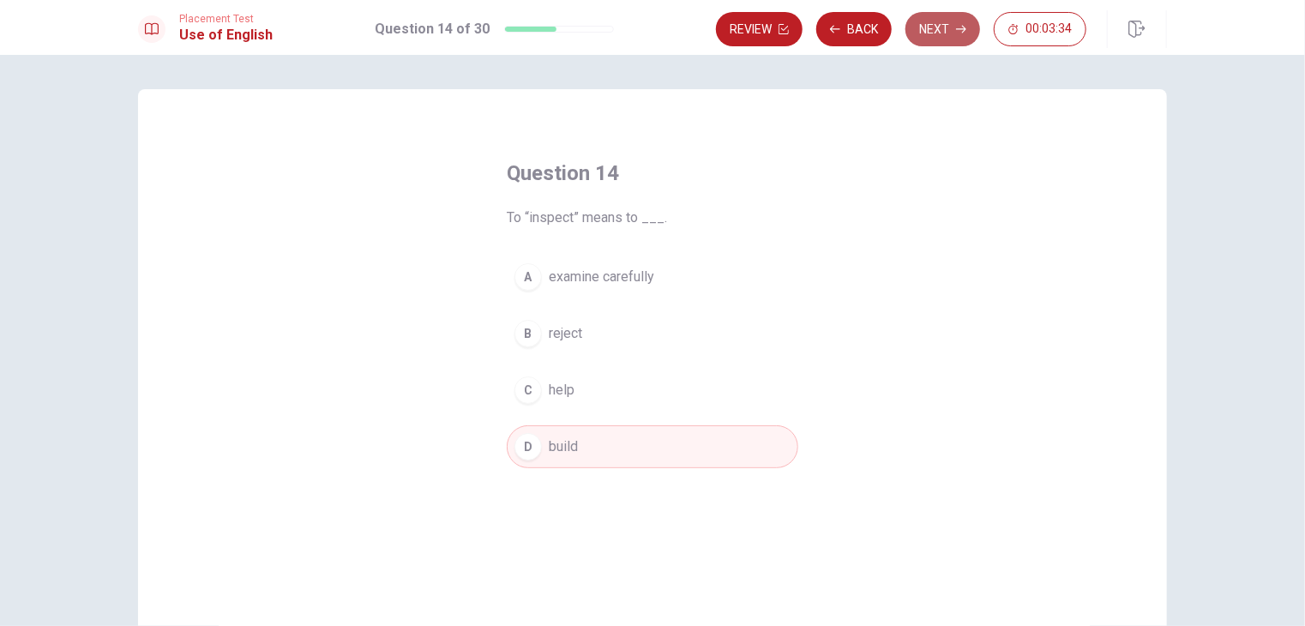
click at [944, 30] on button "Next" at bounding box center [942, 29] width 75 height 34
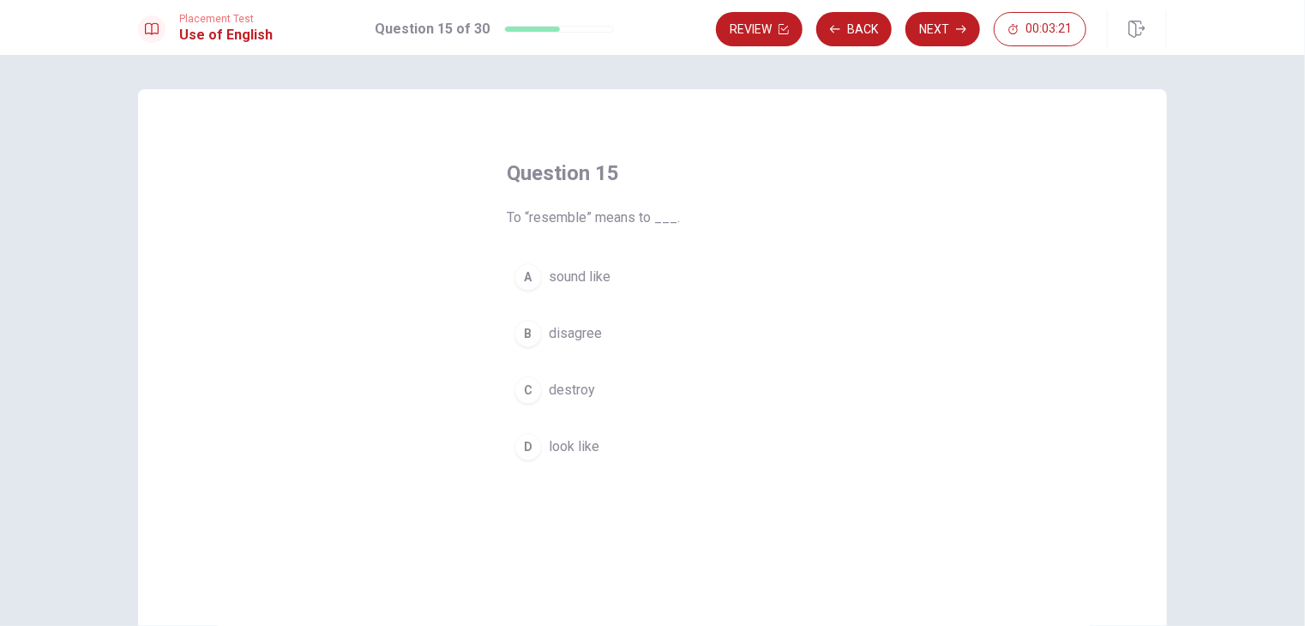
click at [542, 462] on button "D look like" at bounding box center [652, 446] width 291 height 43
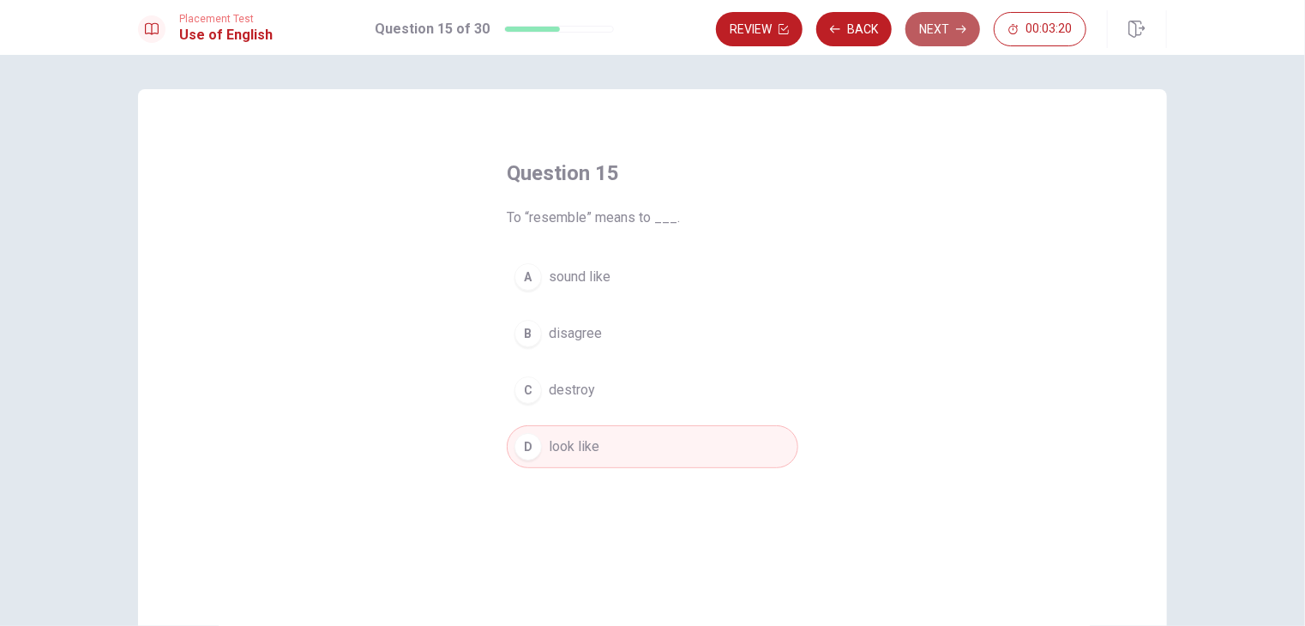
click at [951, 29] on button "Next" at bounding box center [942, 29] width 75 height 34
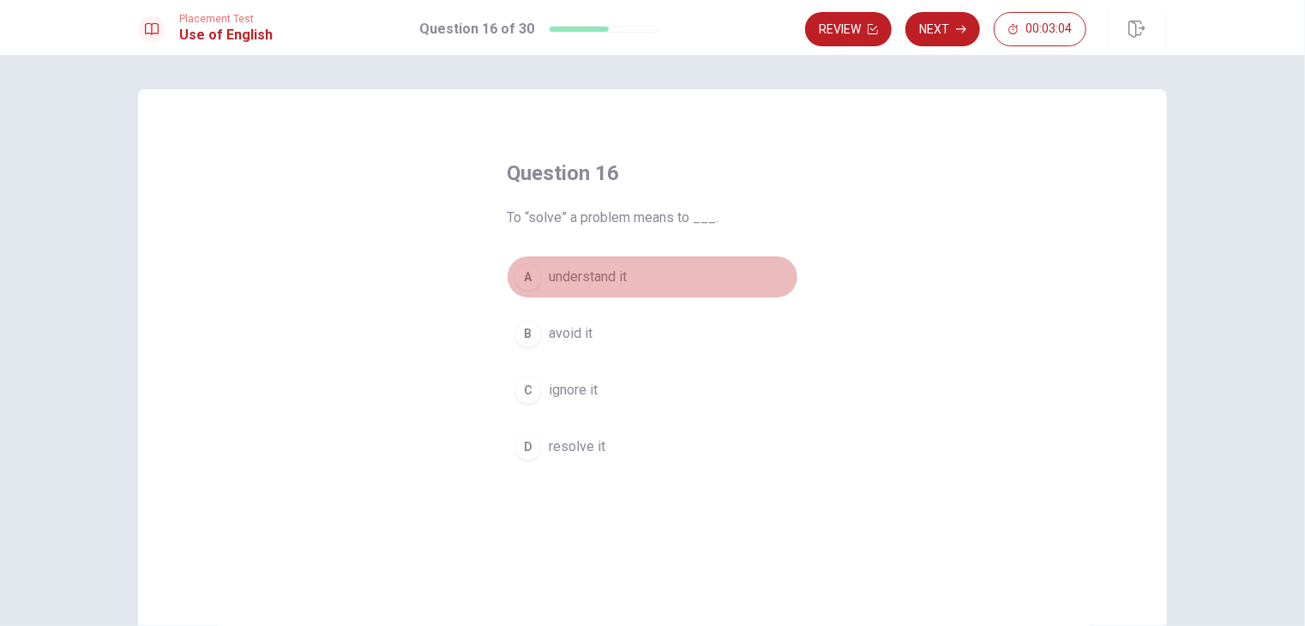
click at [574, 288] on button "A understand it" at bounding box center [652, 276] width 291 height 43
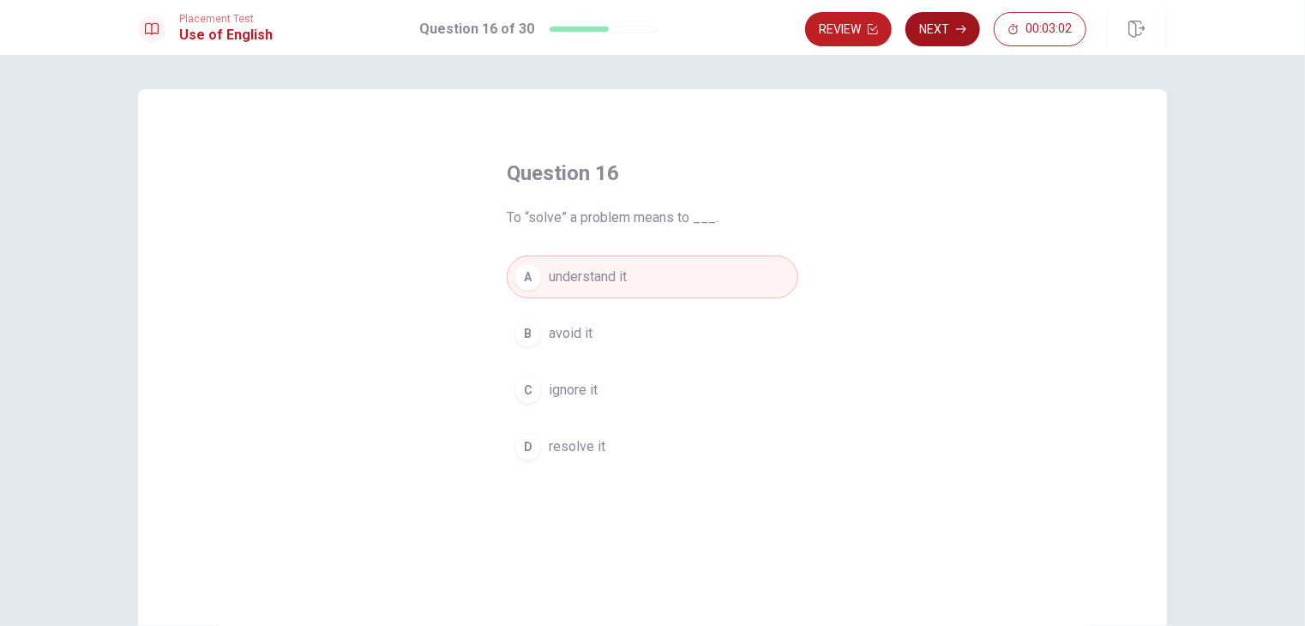
click at [936, 35] on button "Next" at bounding box center [942, 29] width 75 height 34
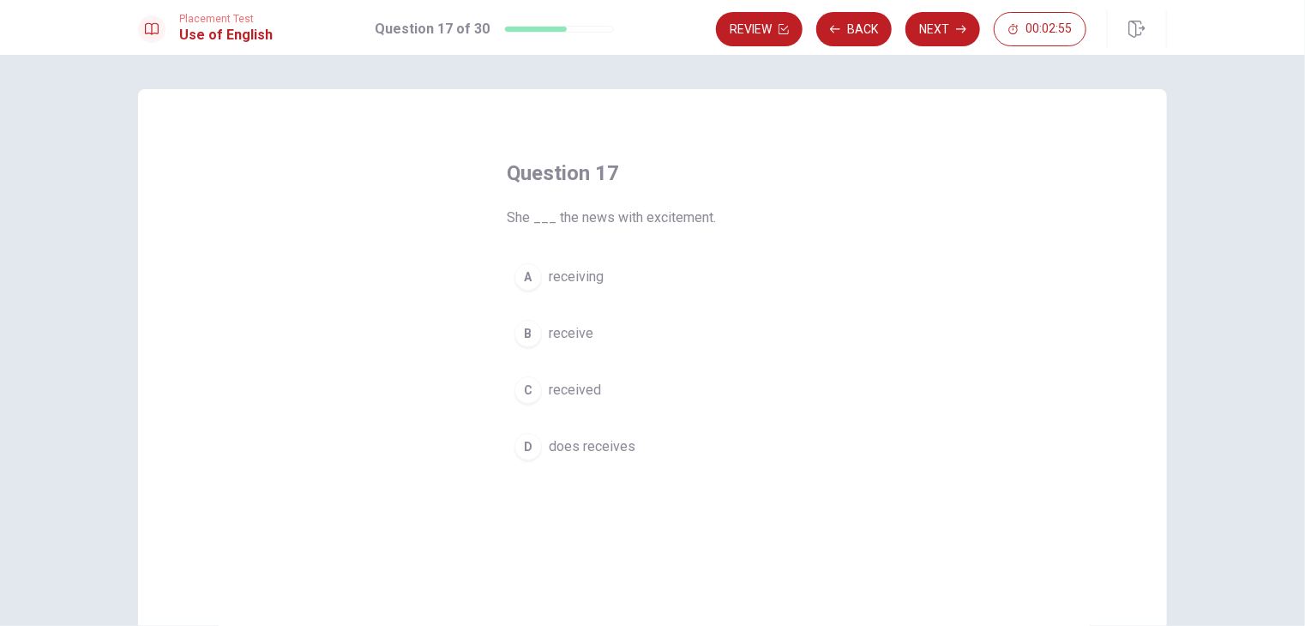
click at [620, 454] on span "does receives" at bounding box center [592, 446] width 87 height 21
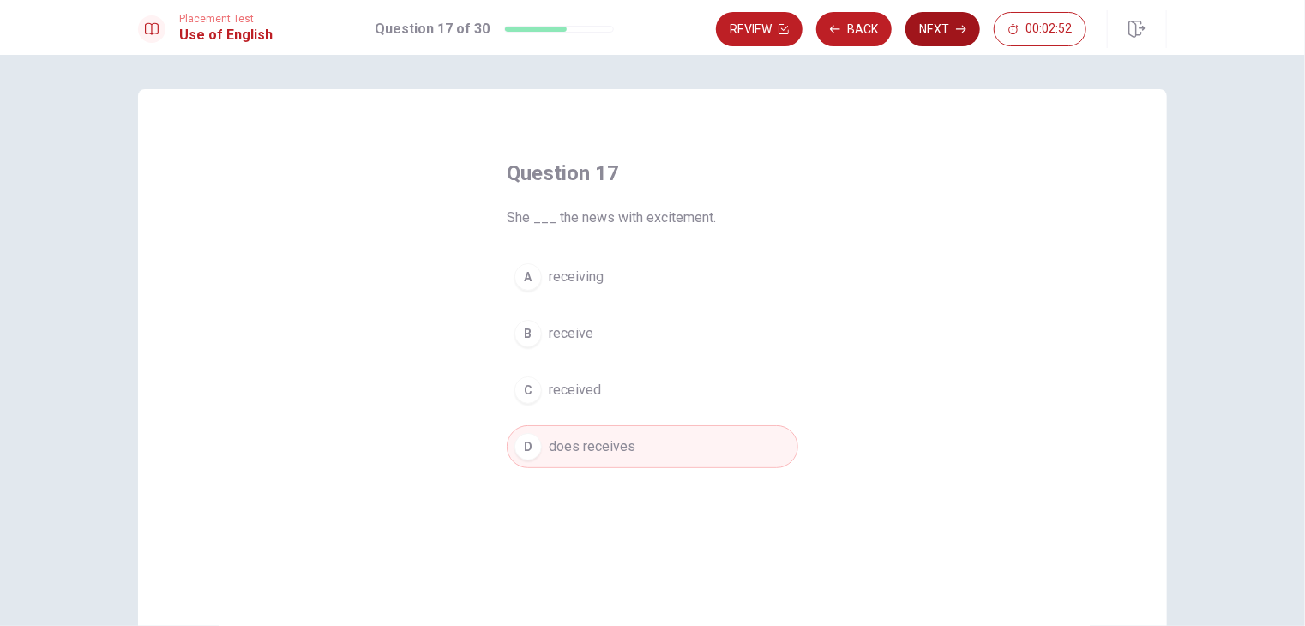
click at [931, 13] on button "Next" at bounding box center [942, 29] width 75 height 34
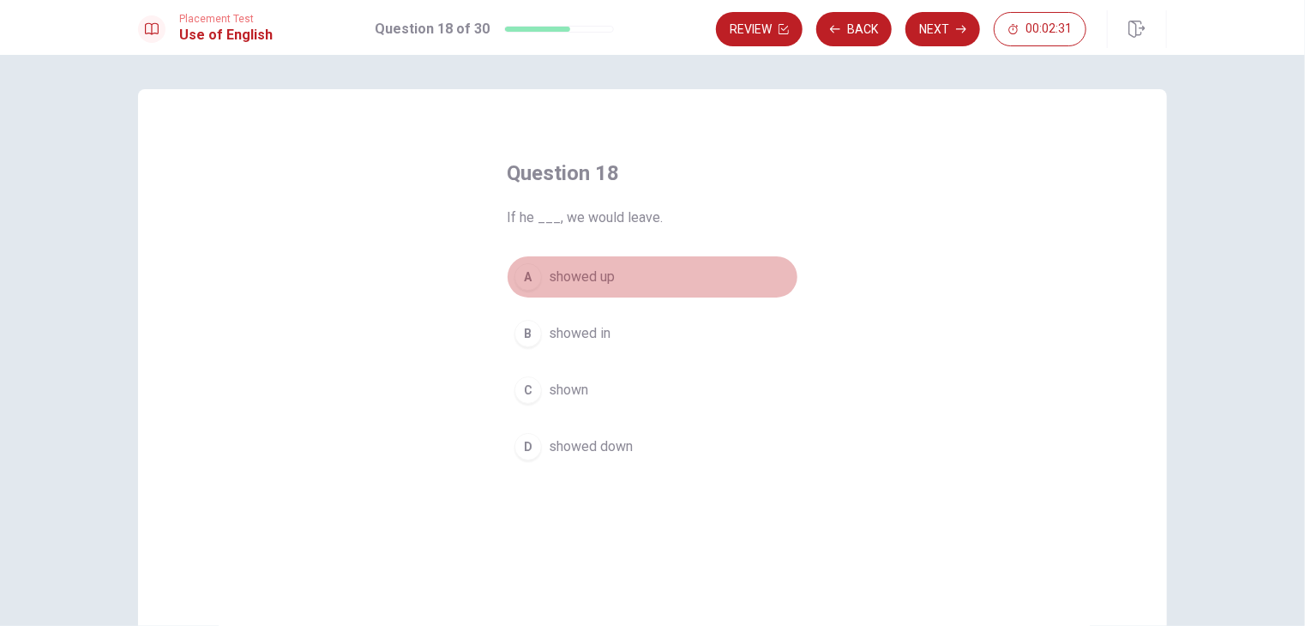
click at [595, 279] on span "showed up" at bounding box center [582, 277] width 66 height 21
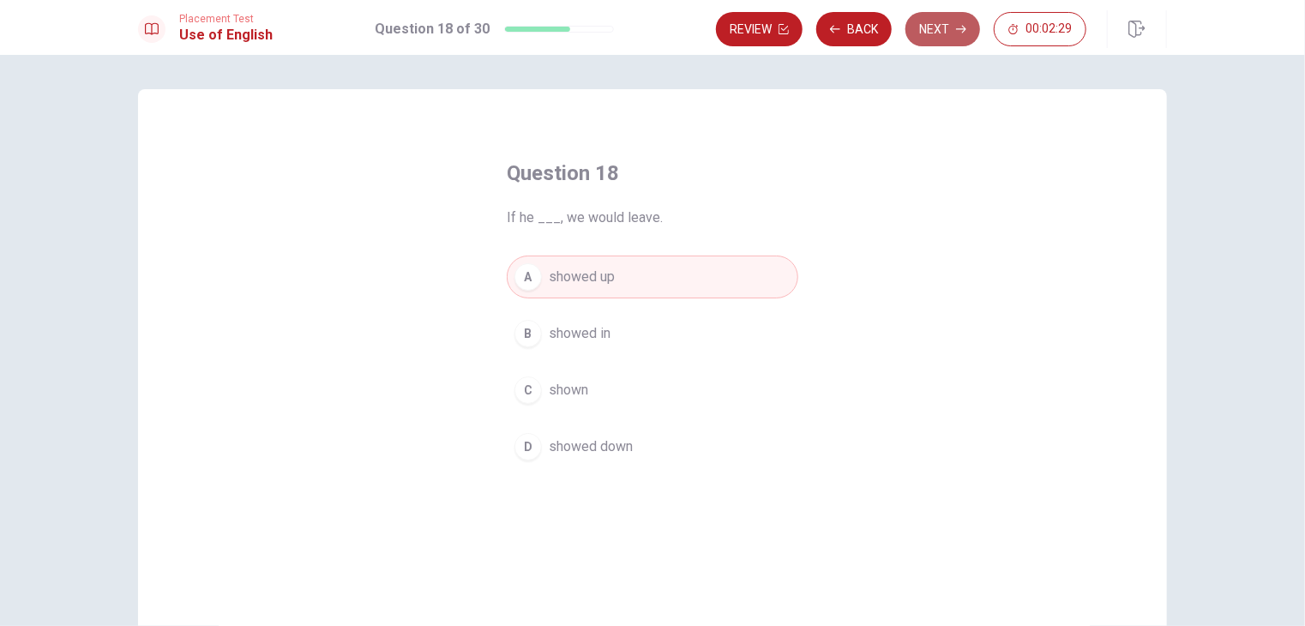
click at [942, 45] on button "Next" at bounding box center [942, 29] width 75 height 34
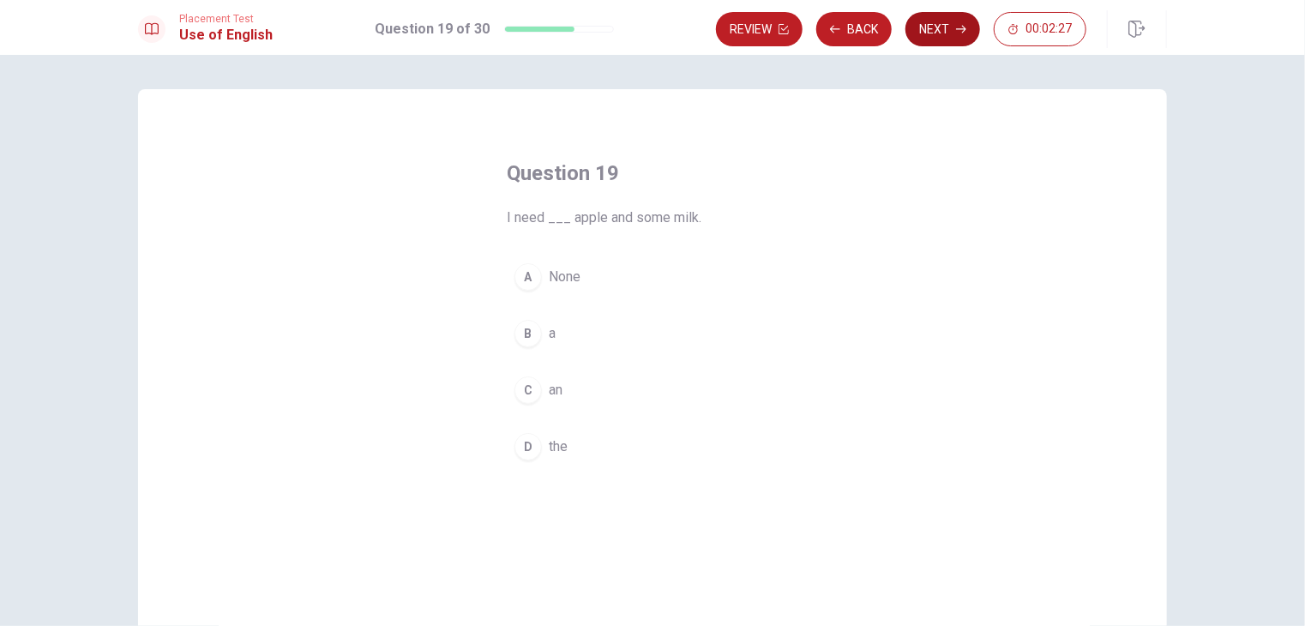
click at [961, 24] on icon "button" at bounding box center [961, 29] width 10 height 10
click at [580, 285] on span "full of people" at bounding box center [589, 277] width 81 height 21
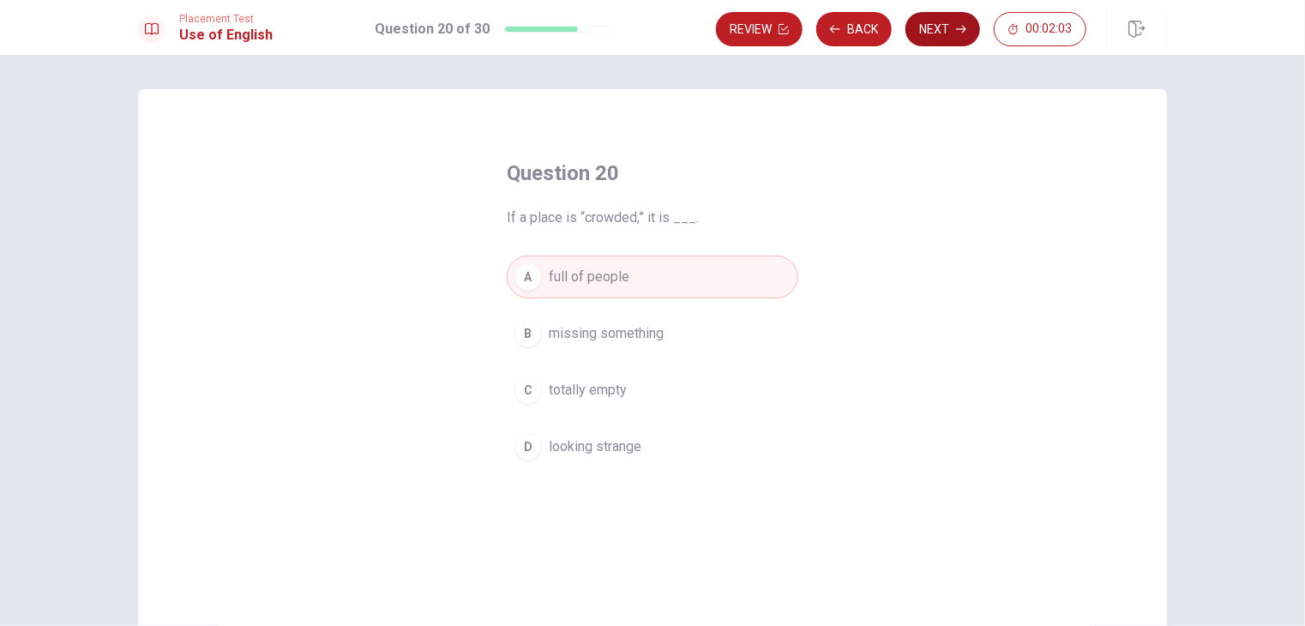
click at [946, 22] on button "Next" at bounding box center [942, 29] width 75 height 34
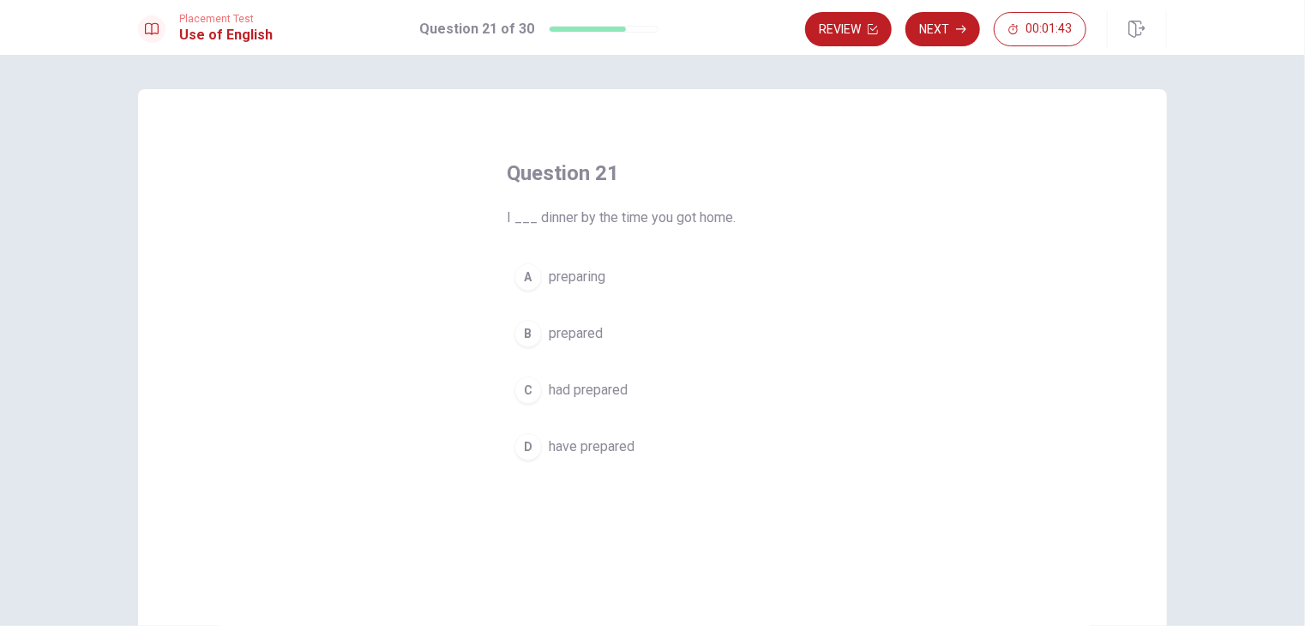
click at [578, 272] on span "preparing" at bounding box center [577, 277] width 57 height 21
click at [977, 27] on button "Next" at bounding box center [942, 29] width 75 height 34
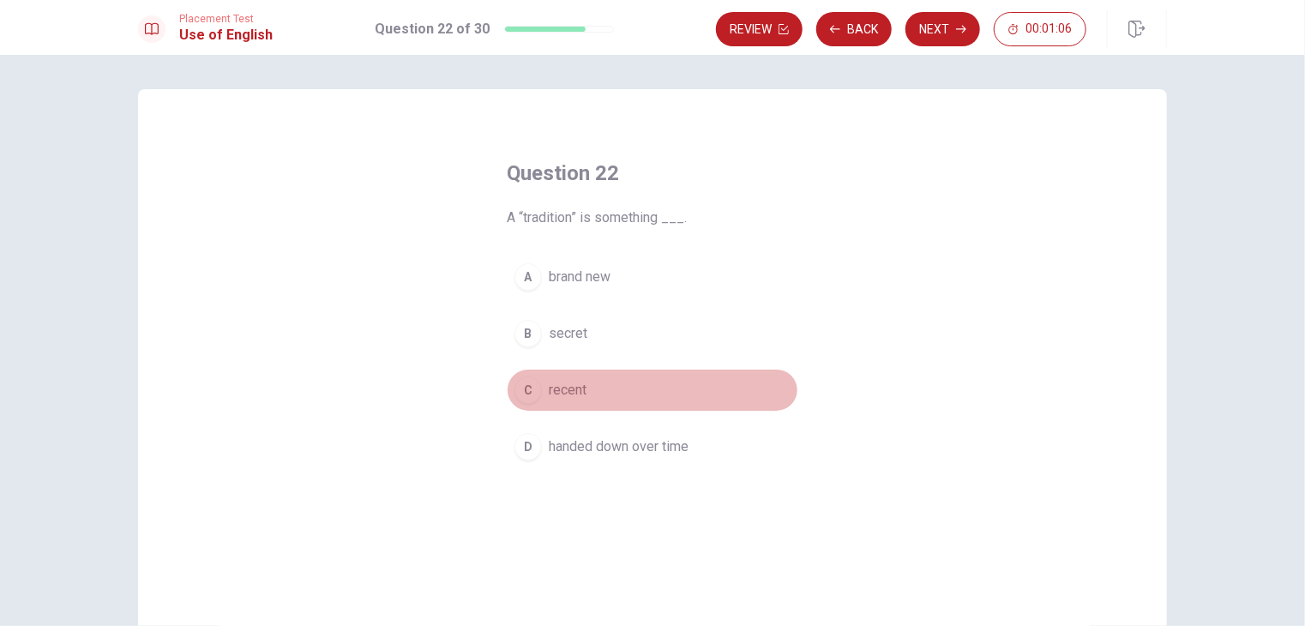
click at [562, 380] on span "recent" at bounding box center [568, 390] width 38 height 21
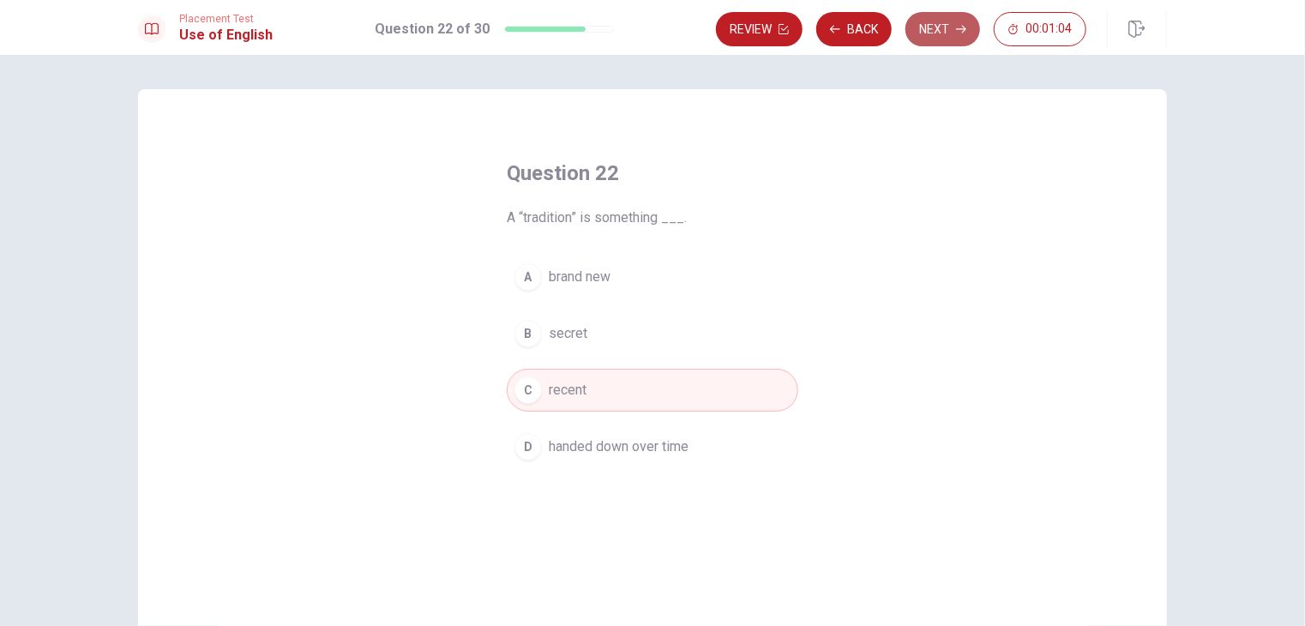
click at [946, 32] on button "Next" at bounding box center [942, 29] width 75 height 34
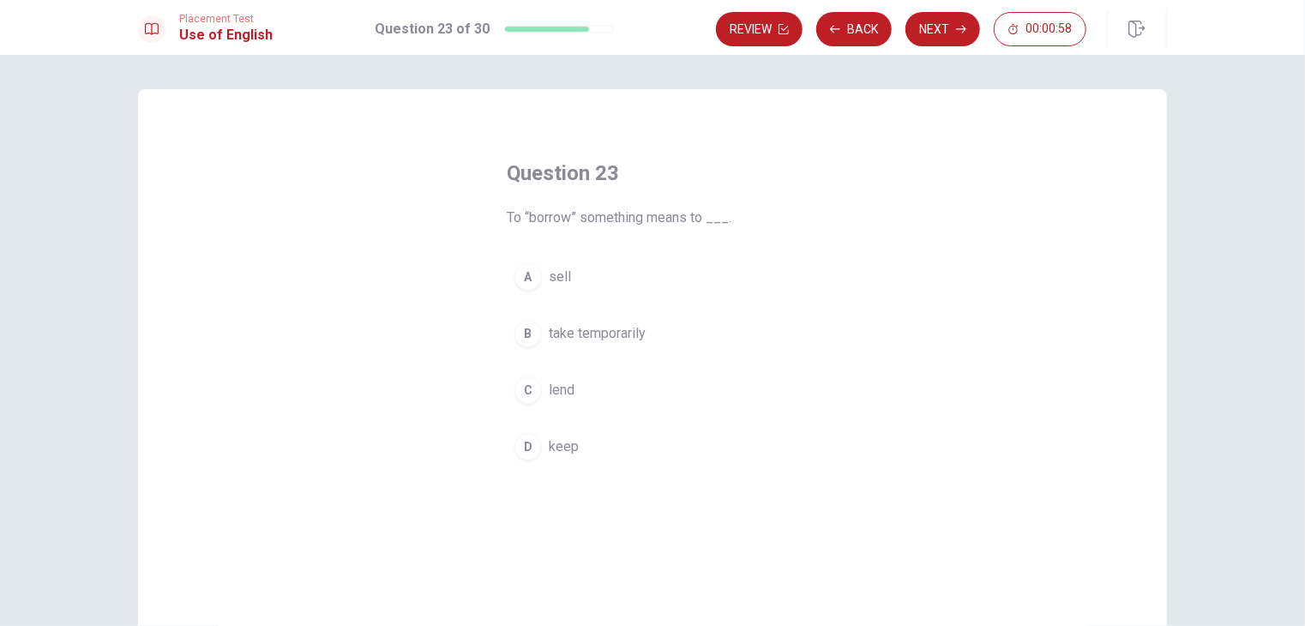
click at [533, 269] on div "A" at bounding box center [527, 276] width 27 height 27
click at [974, 51] on div "Placement Test Use of English Question 23 of 30 Review Back Next 00:00:54" at bounding box center [652, 27] width 1305 height 55
click at [941, 46] on div "Review Back Next 00:00:54" at bounding box center [941, 29] width 451 height 38
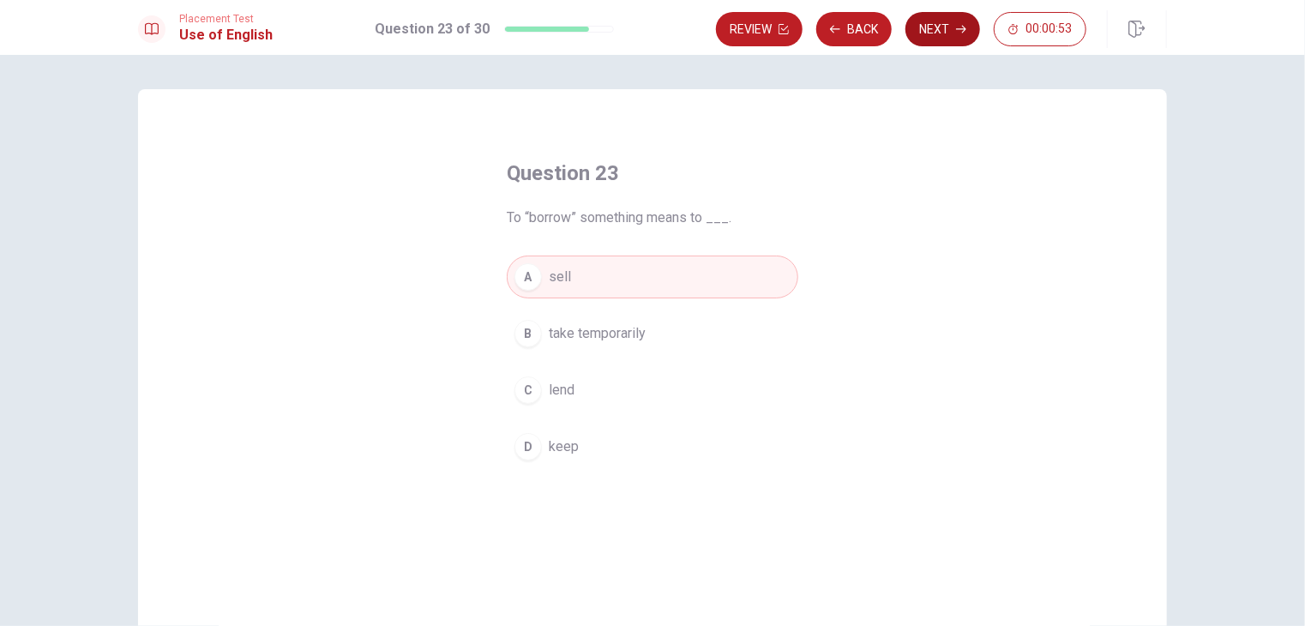
click at [950, 15] on button "Next" at bounding box center [942, 29] width 75 height 34
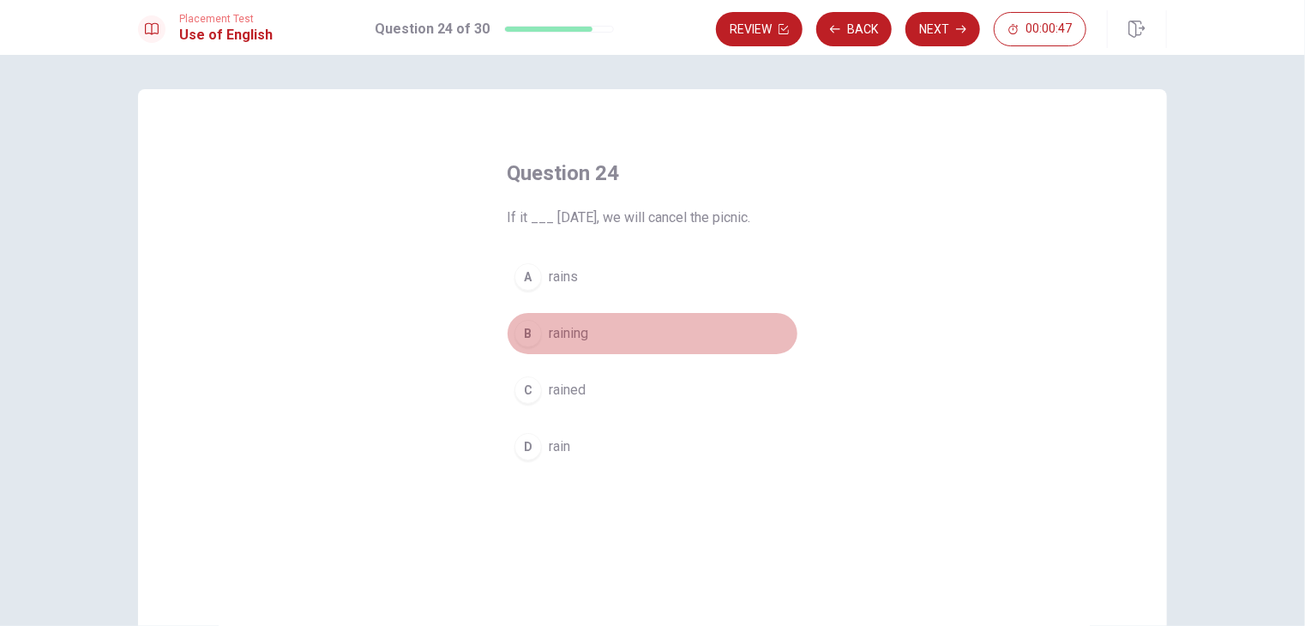
click at [556, 350] on button "B raining" at bounding box center [652, 333] width 291 height 43
click at [952, 25] on button "Next" at bounding box center [942, 29] width 75 height 34
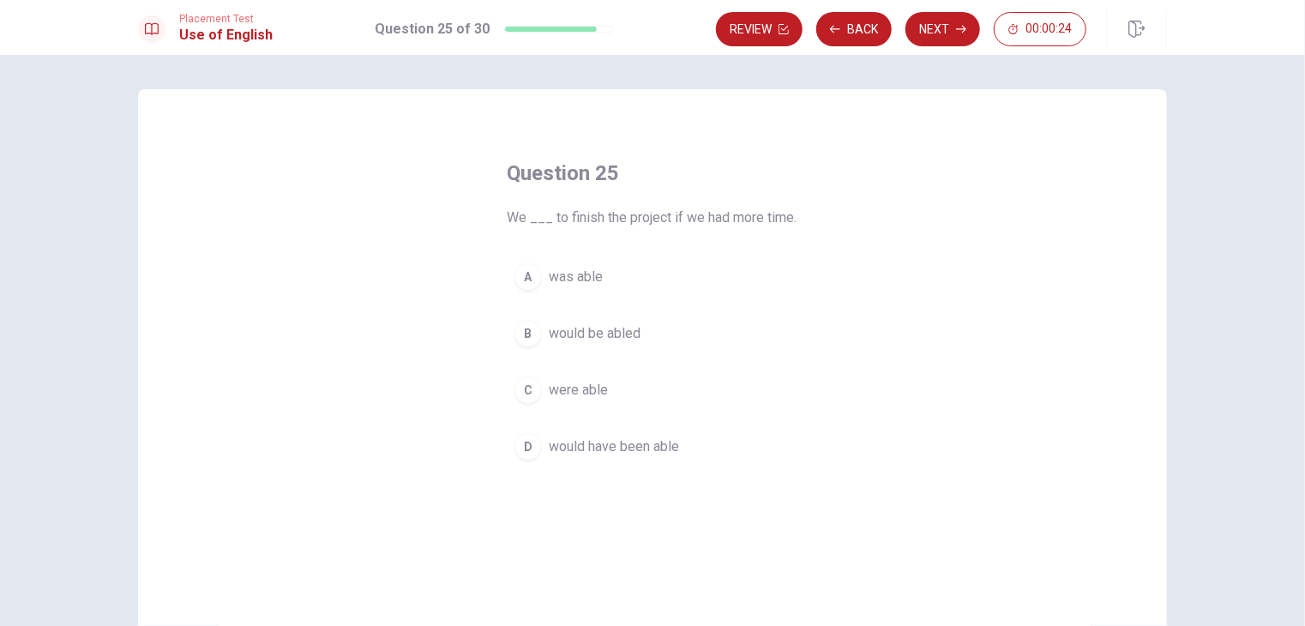
click at [568, 272] on span "was able" at bounding box center [576, 277] width 54 height 21
click at [568, 392] on span "were able" at bounding box center [578, 390] width 59 height 21
click at [958, 27] on icon "button" at bounding box center [961, 29] width 10 height 10
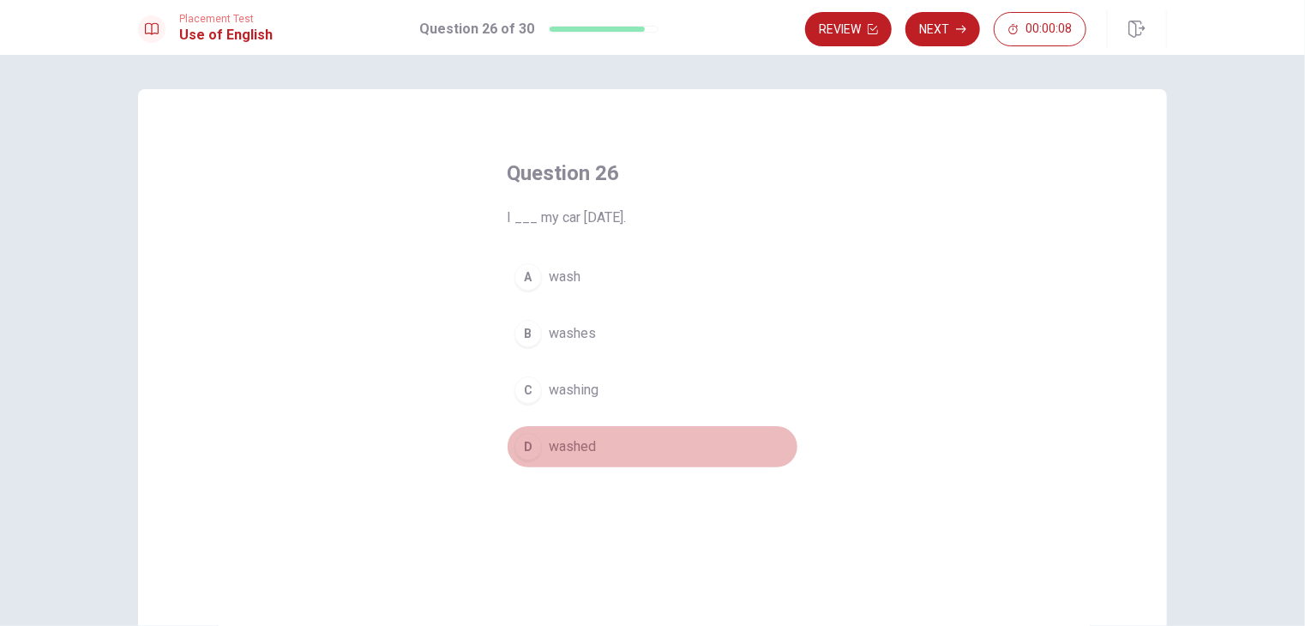
click at [540, 454] on button "D washed" at bounding box center [652, 446] width 291 height 43
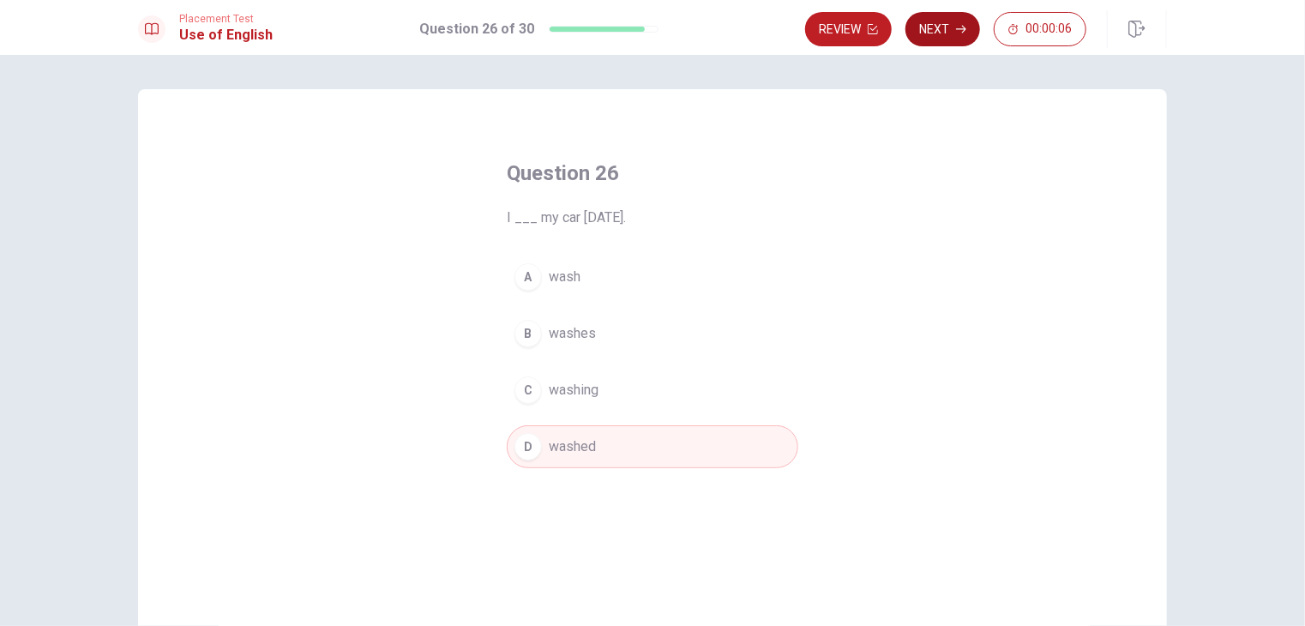
click at [950, 43] on button "Next" at bounding box center [942, 29] width 75 height 34
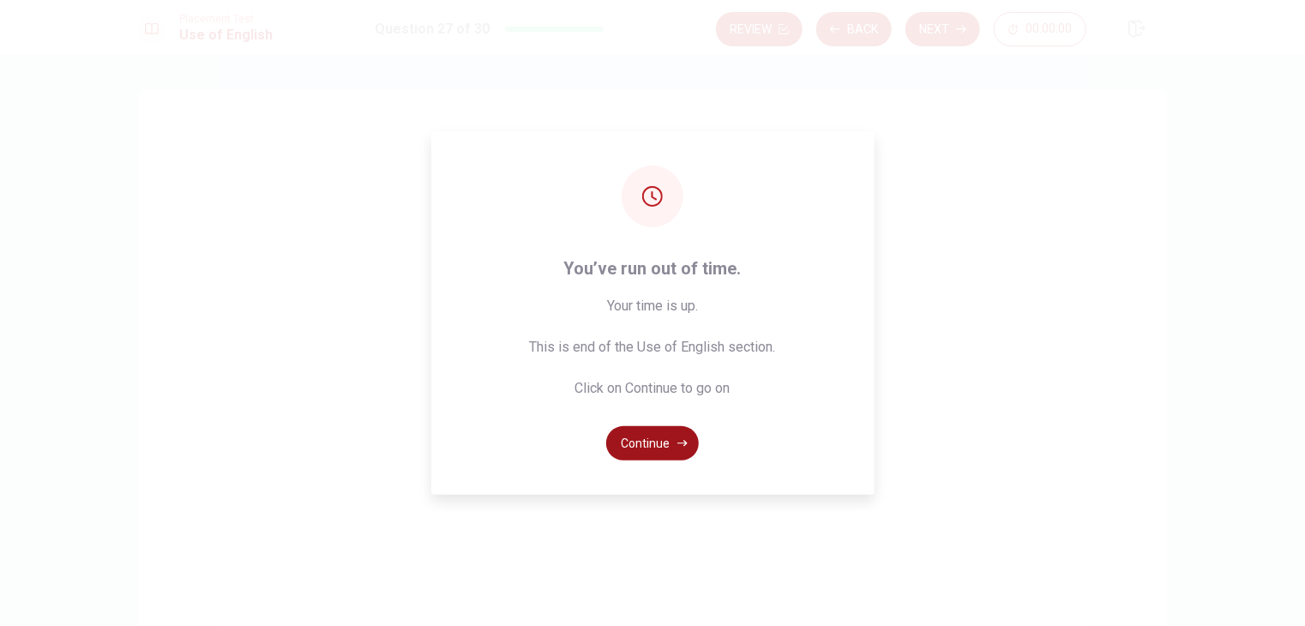
click at [662, 447] on button "Continue" at bounding box center [652, 443] width 93 height 34
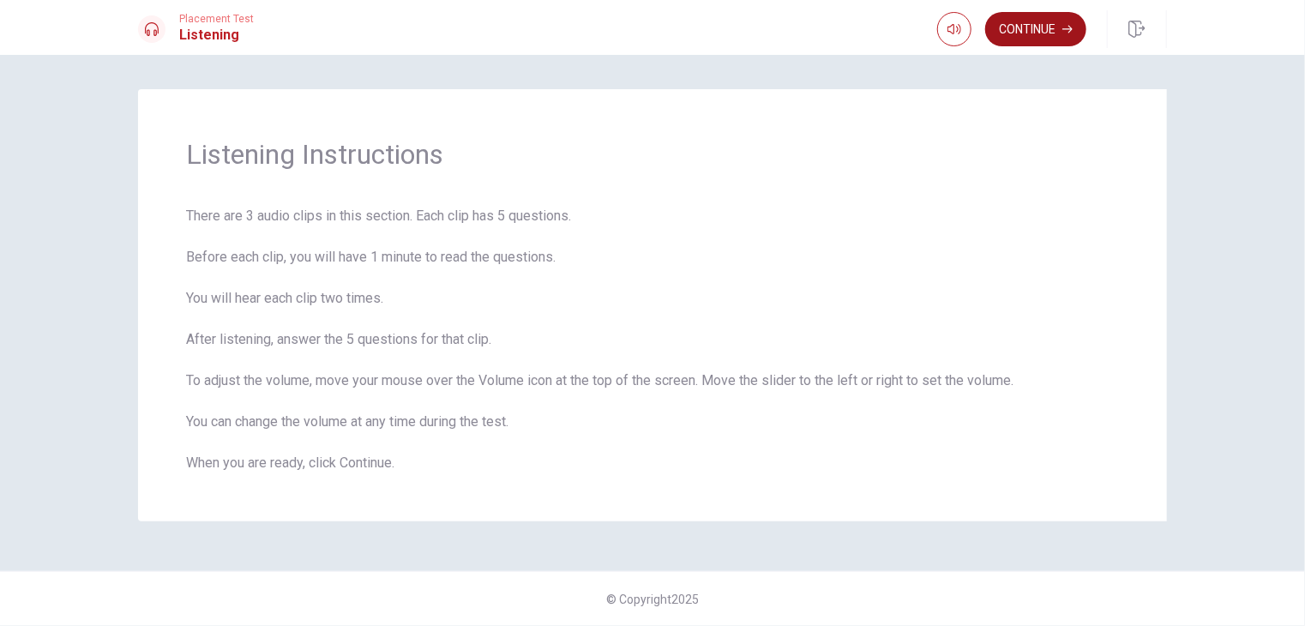
click at [1030, 21] on button "Continue" at bounding box center [1035, 29] width 101 height 34
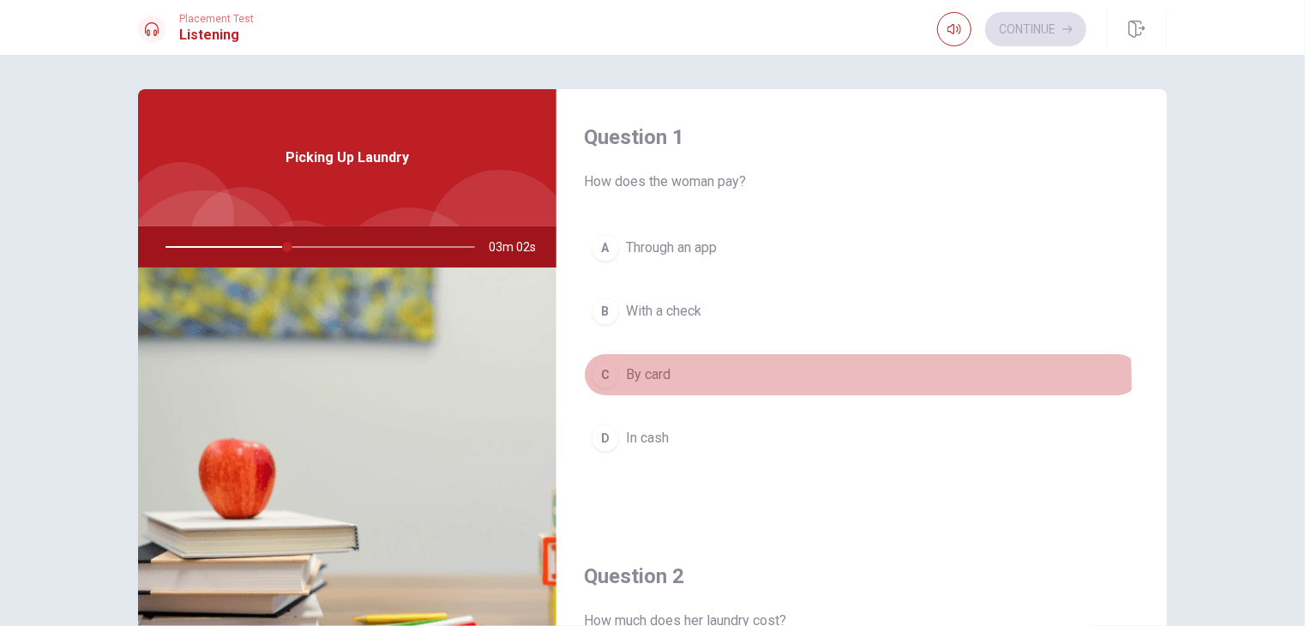
click at [626, 382] on span "By card" at bounding box center [648, 374] width 45 height 21
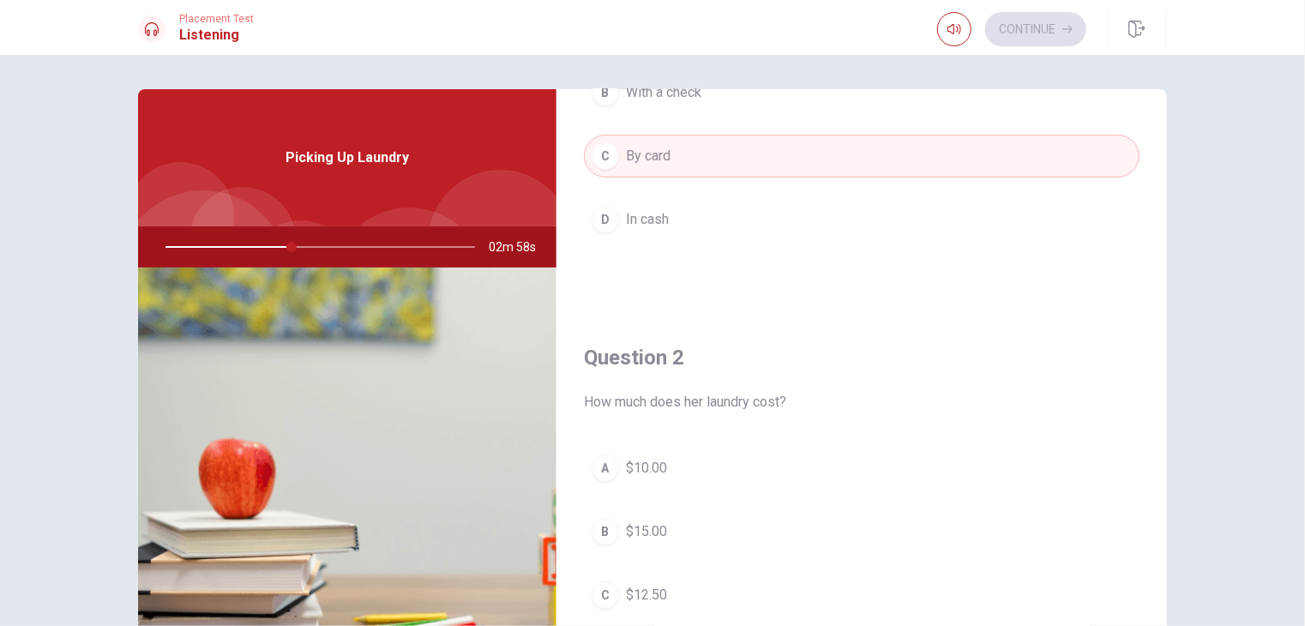
scroll to position [257, 0]
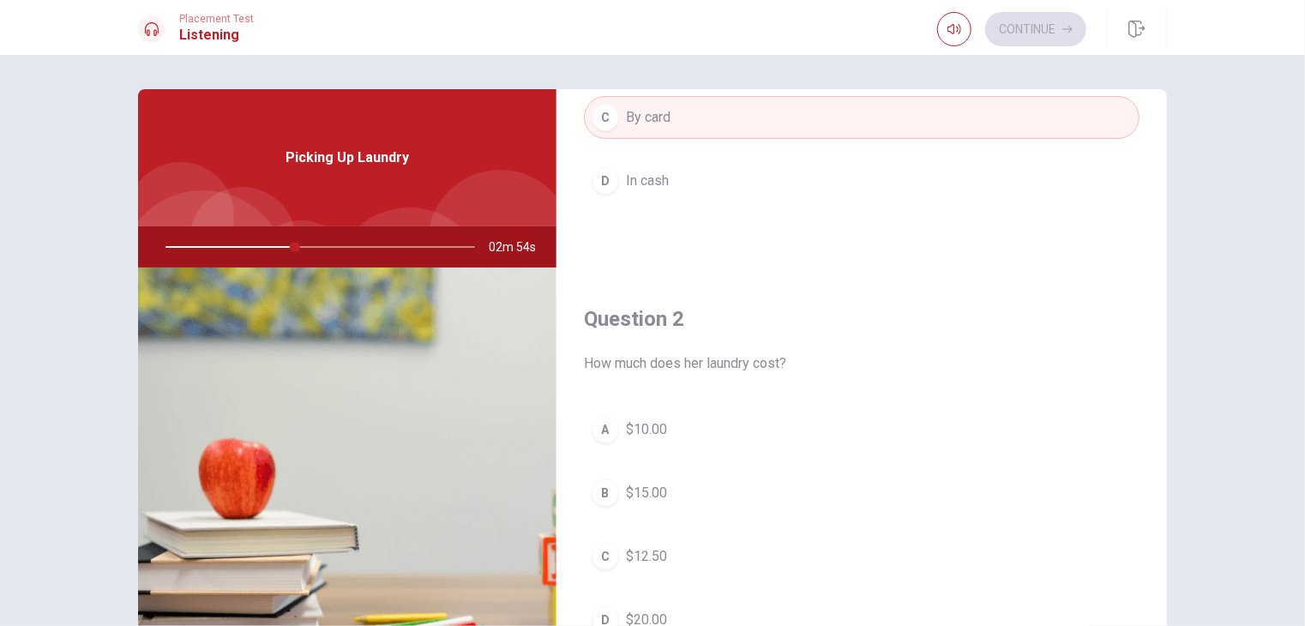
click at [655, 500] on span "$15.00" at bounding box center [646, 493] width 41 height 21
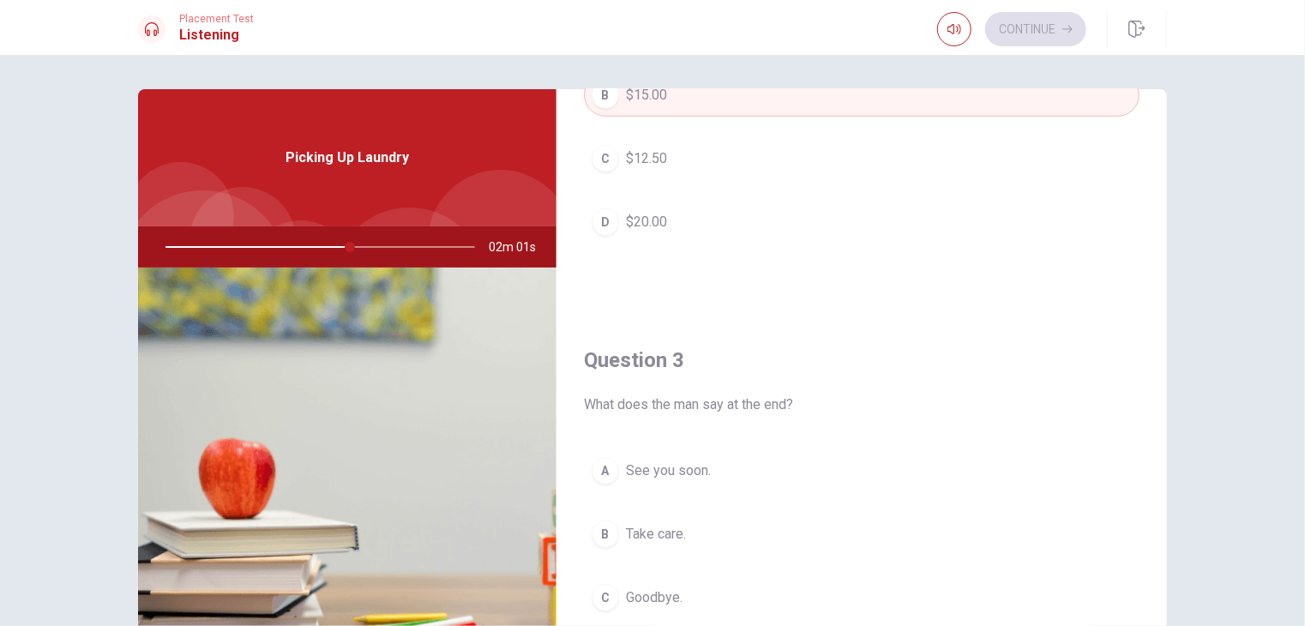
scroll to position [686, 0]
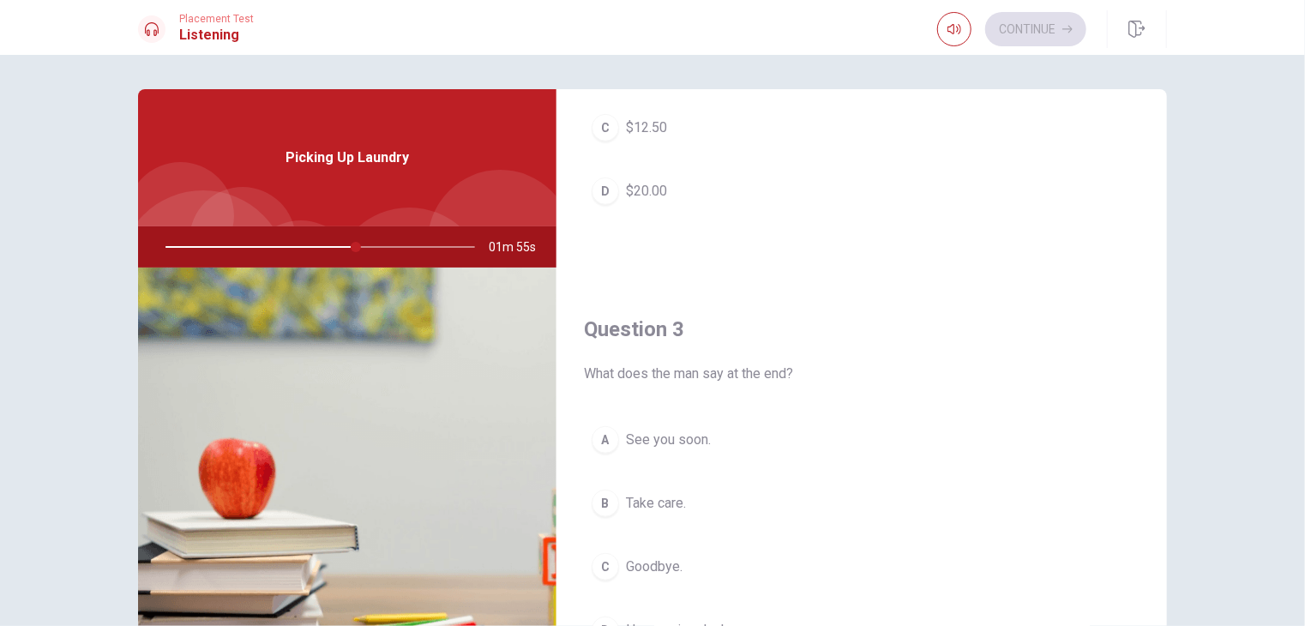
drag, startPoint x: 356, startPoint y: 248, endPoint x: 324, endPoint y: 249, distance: 31.8
click at [324, 249] on div at bounding box center [317, 246] width 344 height 41
drag, startPoint x: 349, startPoint y: 244, endPoint x: 377, endPoint y: 244, distance: 28.3
click at [377, 244] on div at bounding box center [317, 246] width 344 height 41
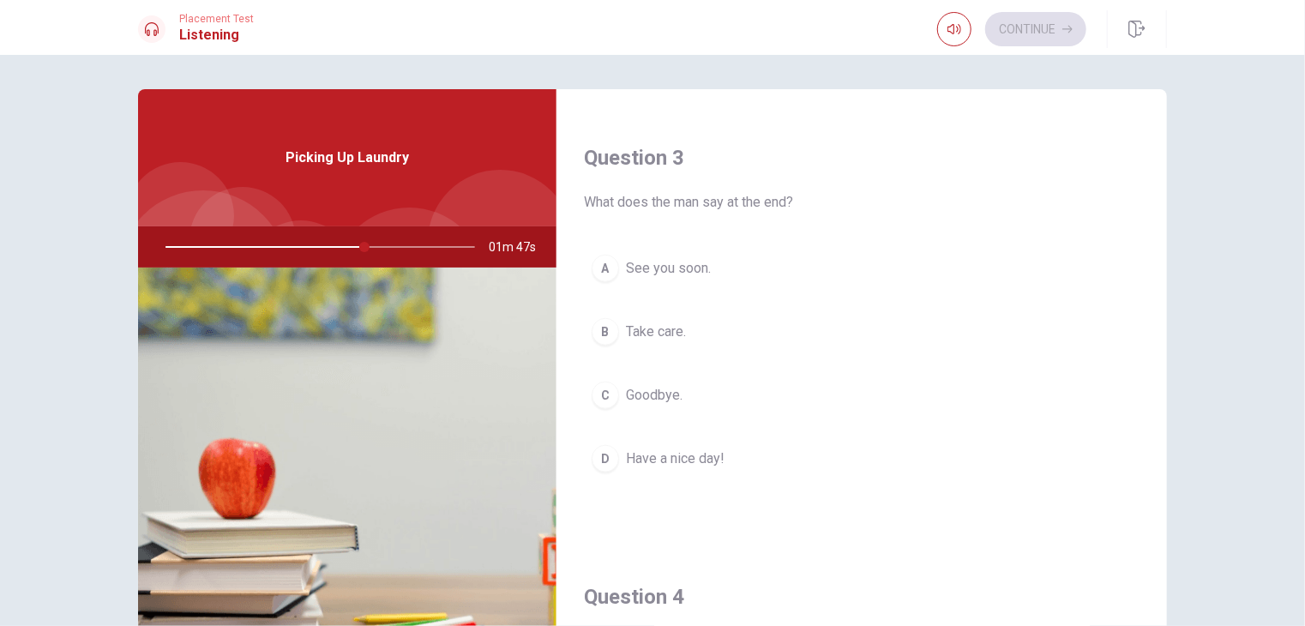
scroll to position [772, 0]
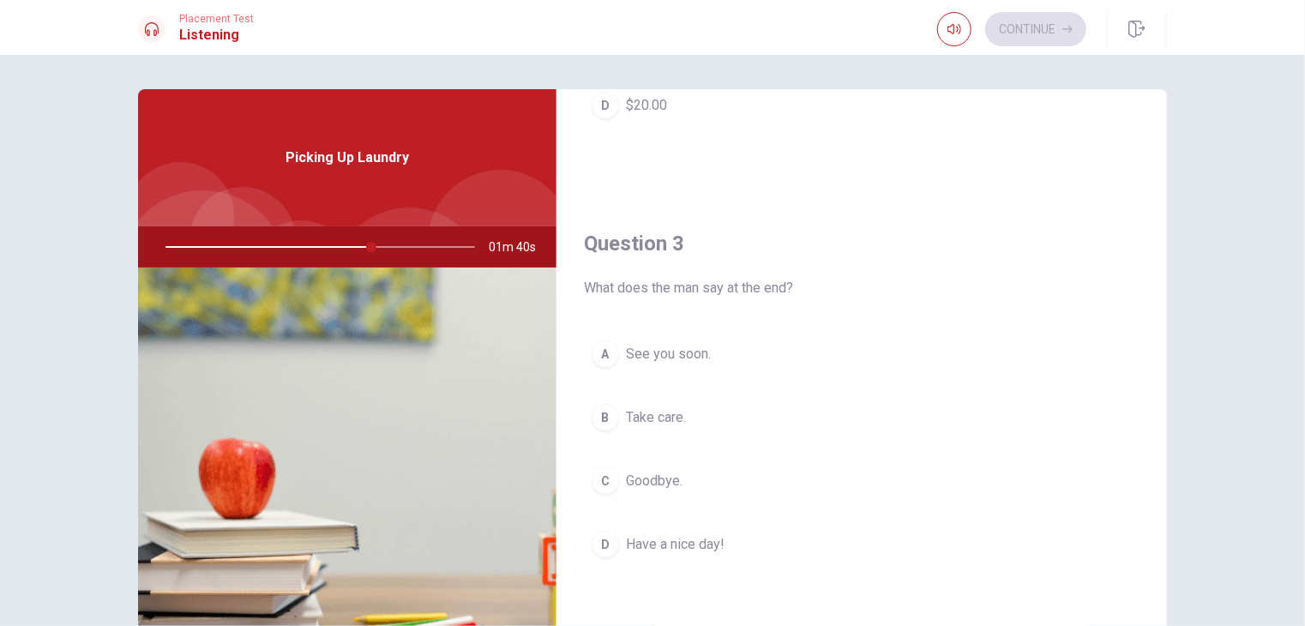
click at [674, 474] on span "Goodbye." at bounding box center [654, 481] width 57 height 21
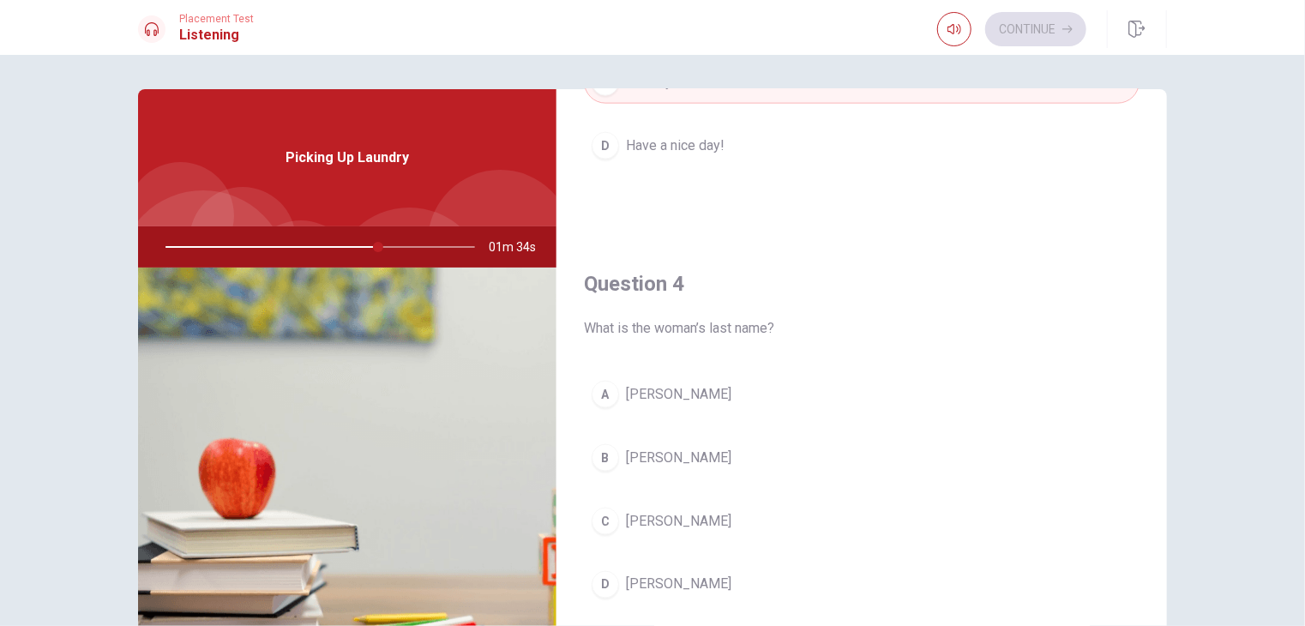
scroll to position [1200, 0]
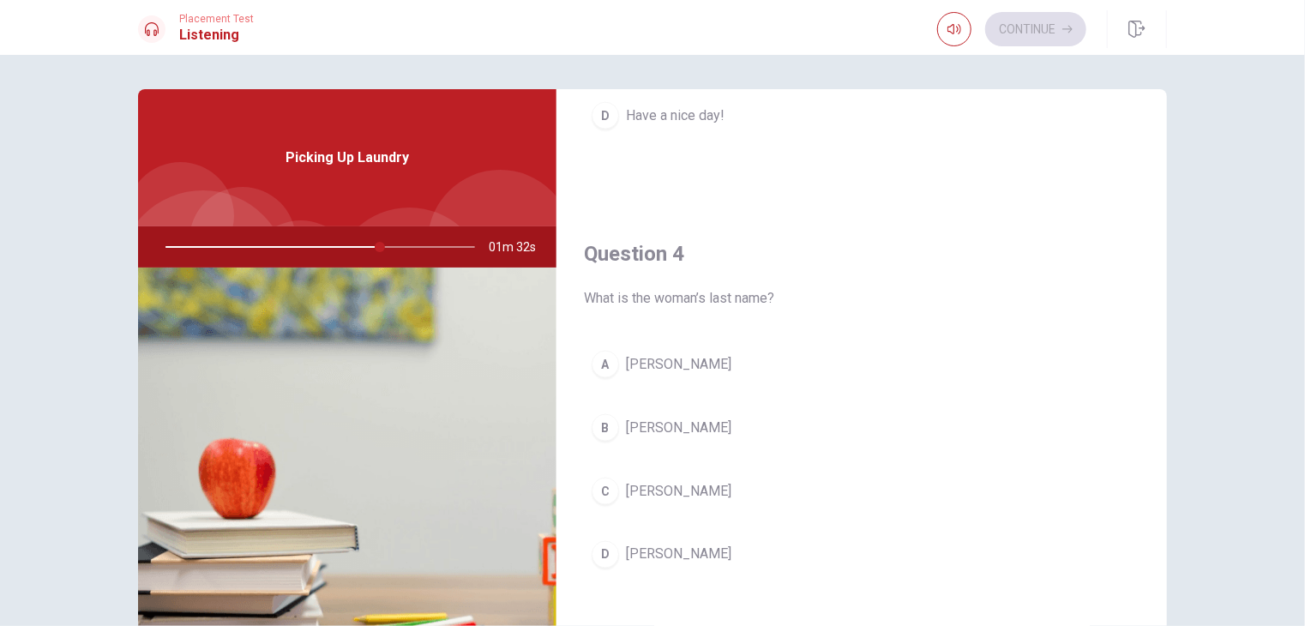
click at [727, 495] on button "[PERSON_NAME]" at bounding box center [862, 491] width 556 height 43
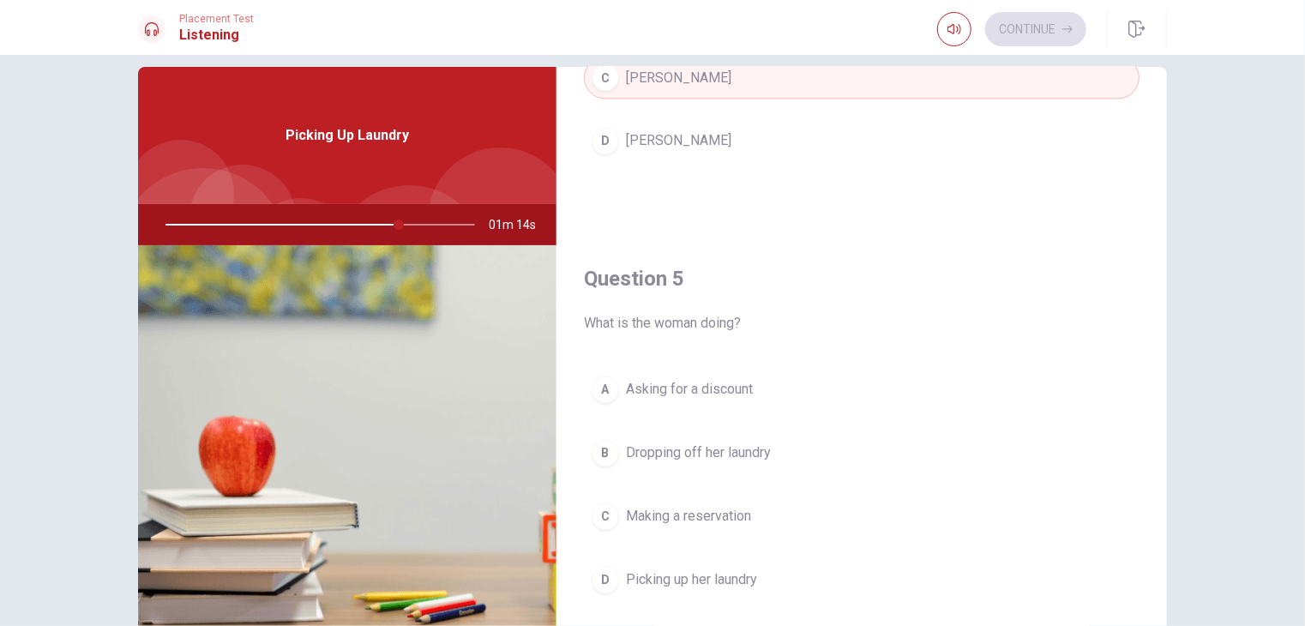
scroll to position [147, 0]
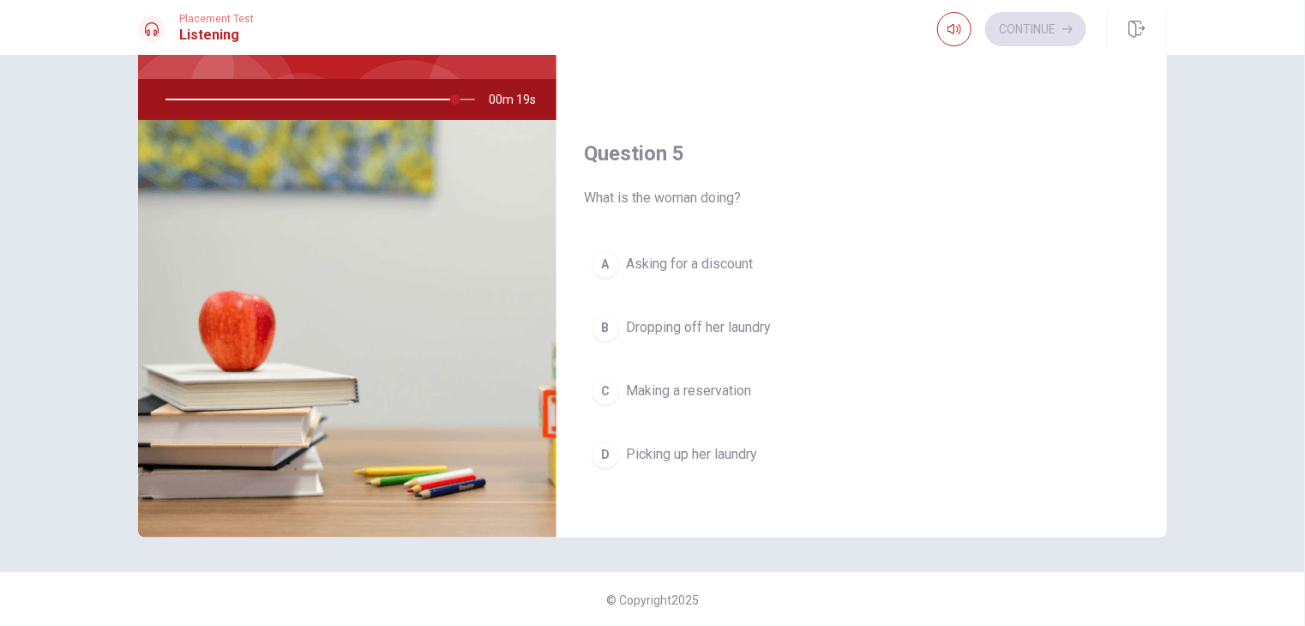
click at [657, 275] on button "A Asking for a discount" at bounding box center [862, 264] width 556 height 43
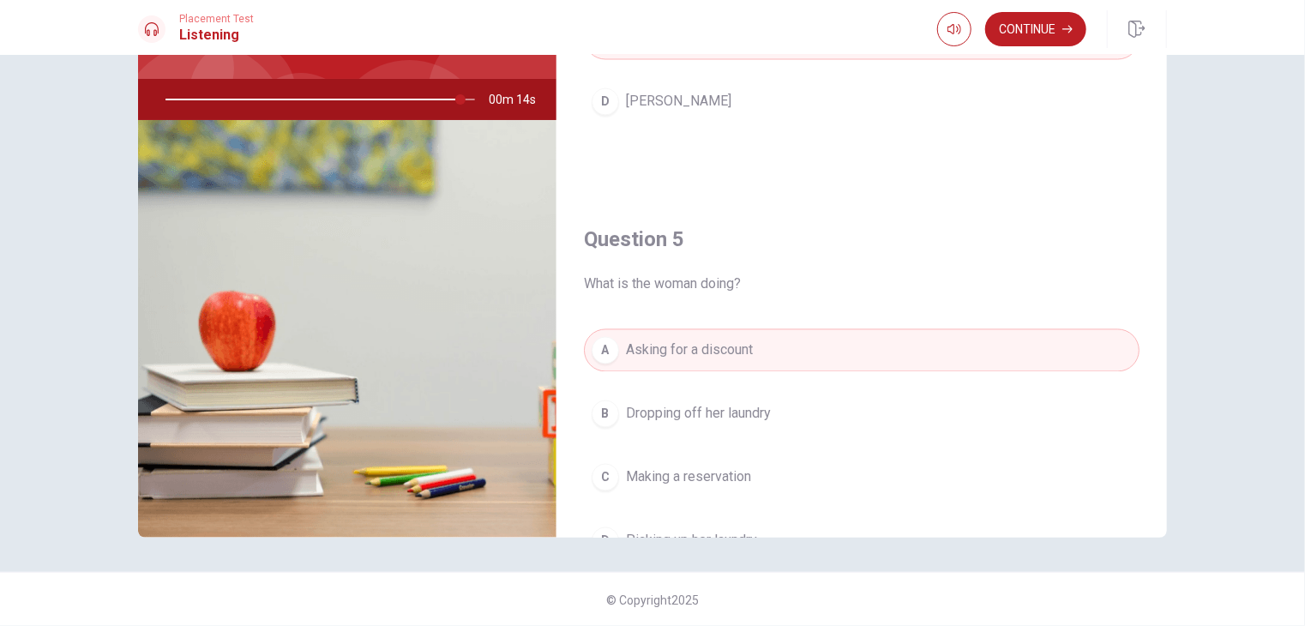
scroll to position [1248, 0]
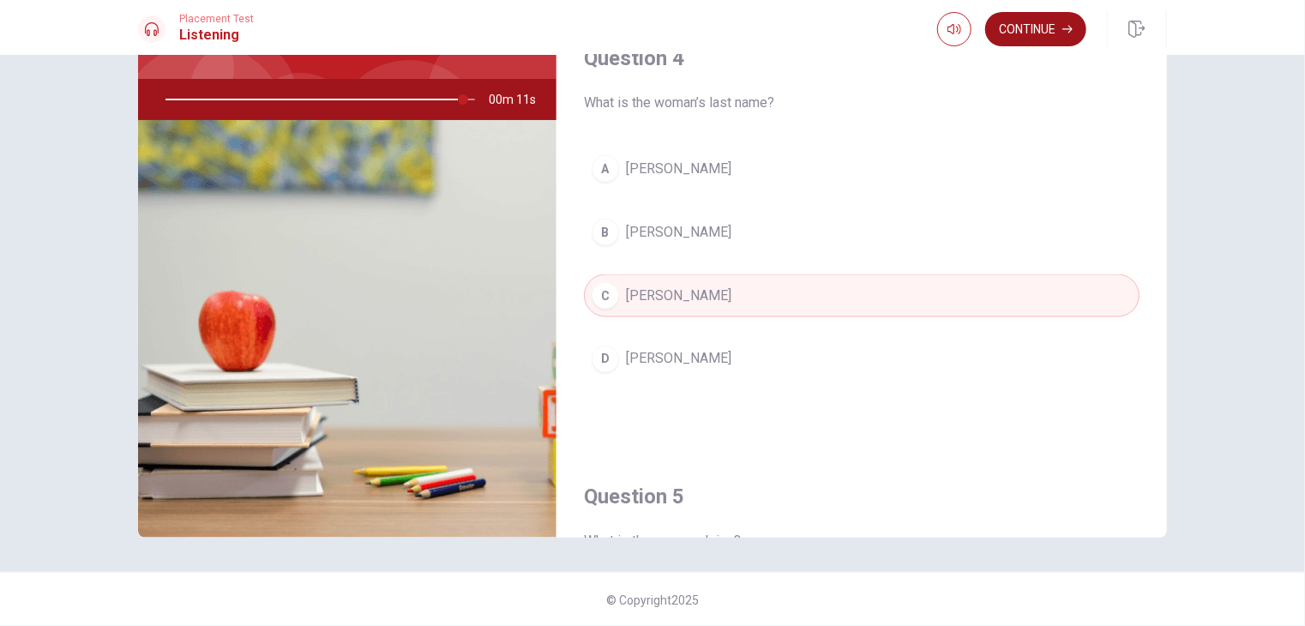
click at [1041, 31] on button "Continue" at bounding box center [1035, 29] width 101 height 34
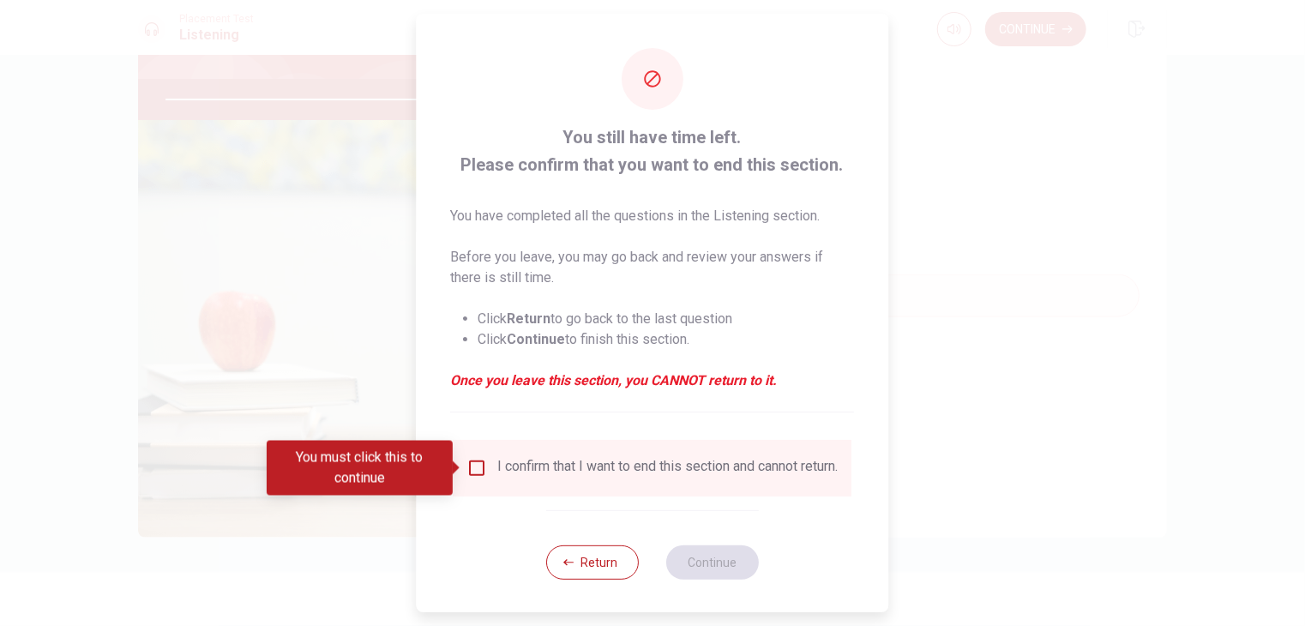
click at [972, 368] on div at bounding box center [652, 313] width 1305 height 626
click at [607, 580] on button "Return" at bounding box center [592, 562] width 93 height 34
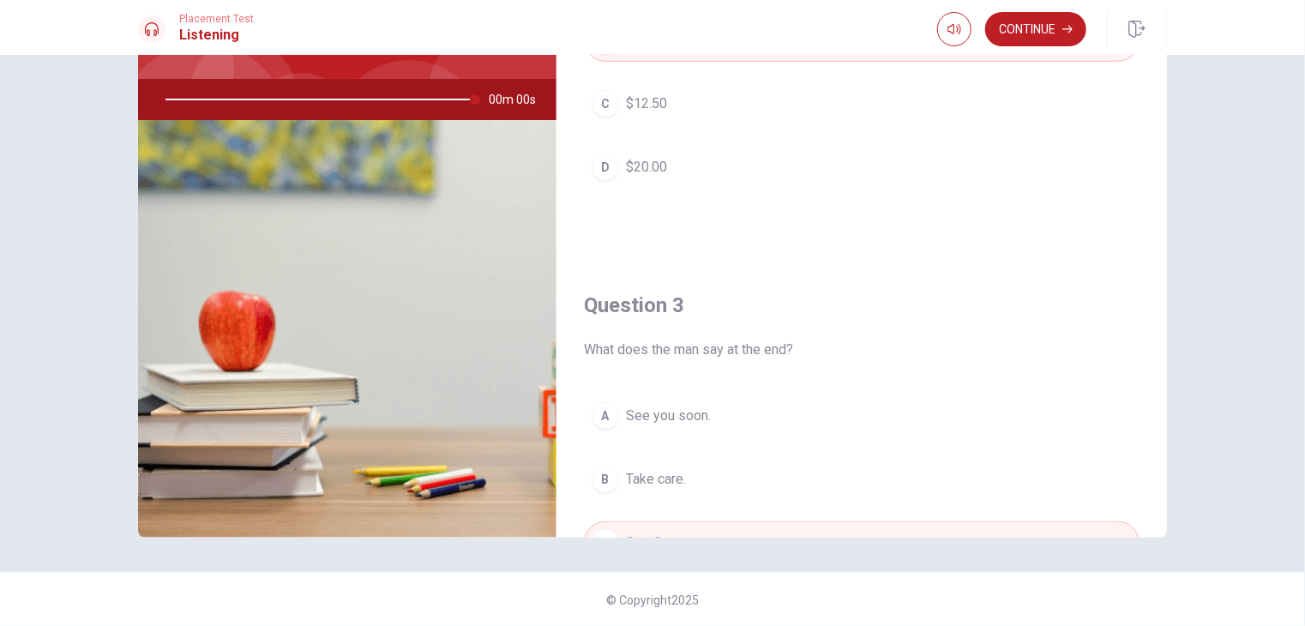
type input "0"
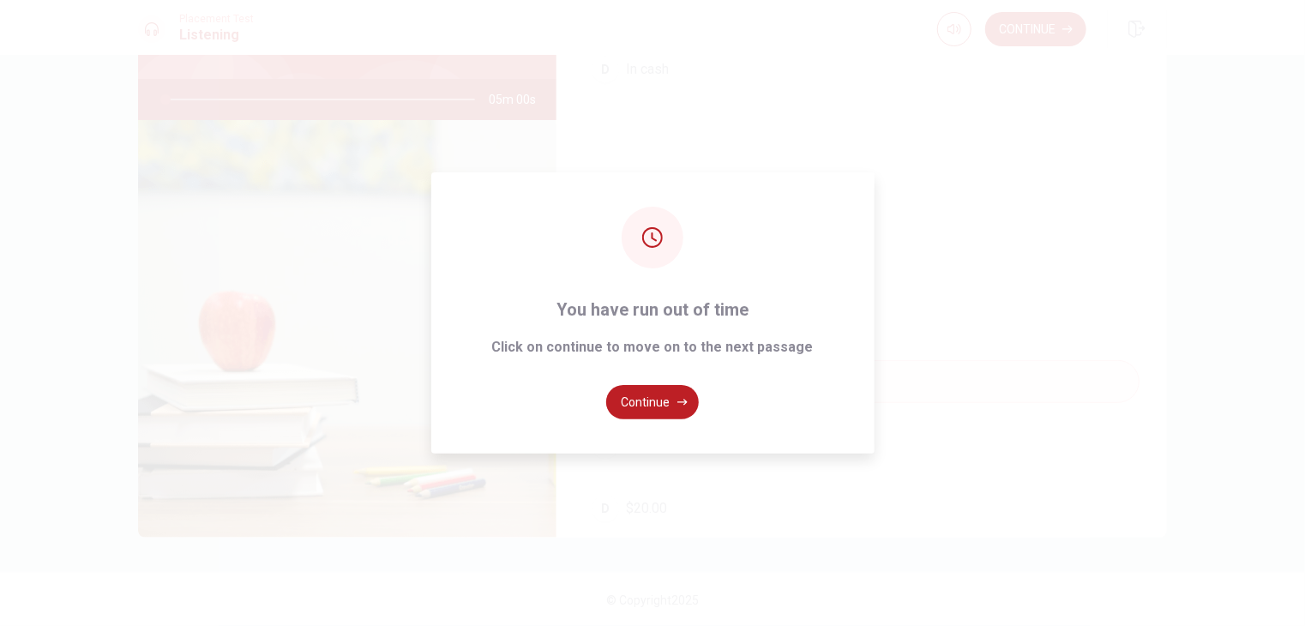
scroll to position [219, 0]
click at [638, 403] on button "Continue" at bounding box center [652, 402] width 93 height 34
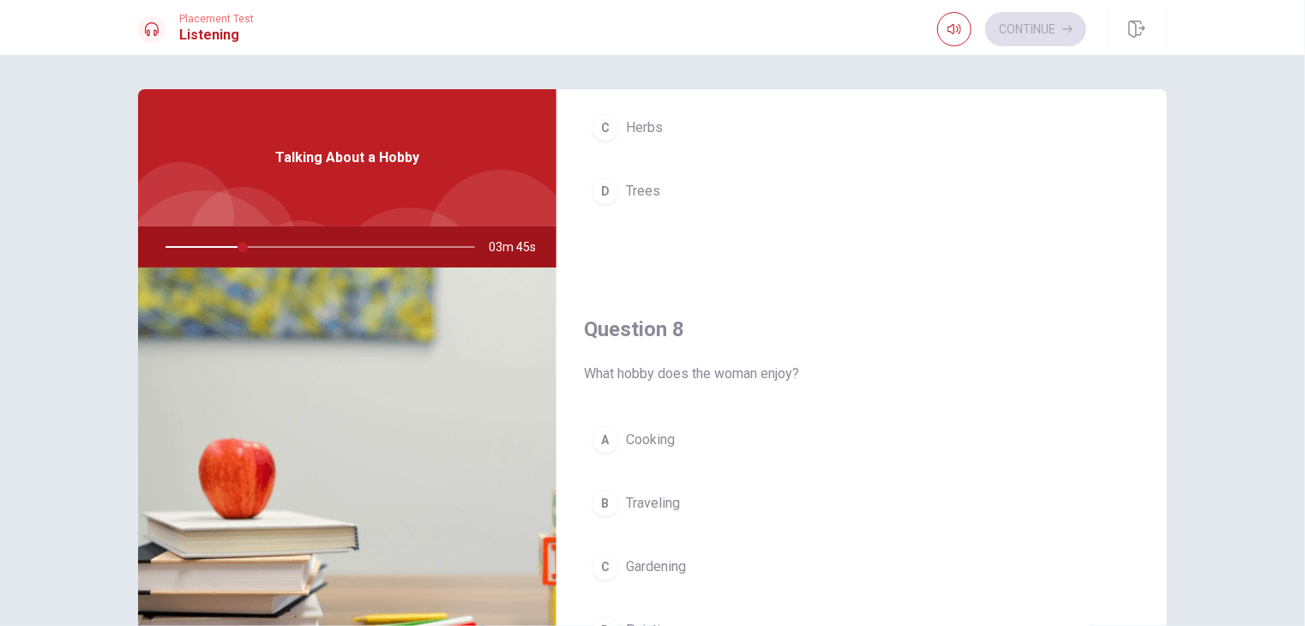
scroll to position [772, 0]
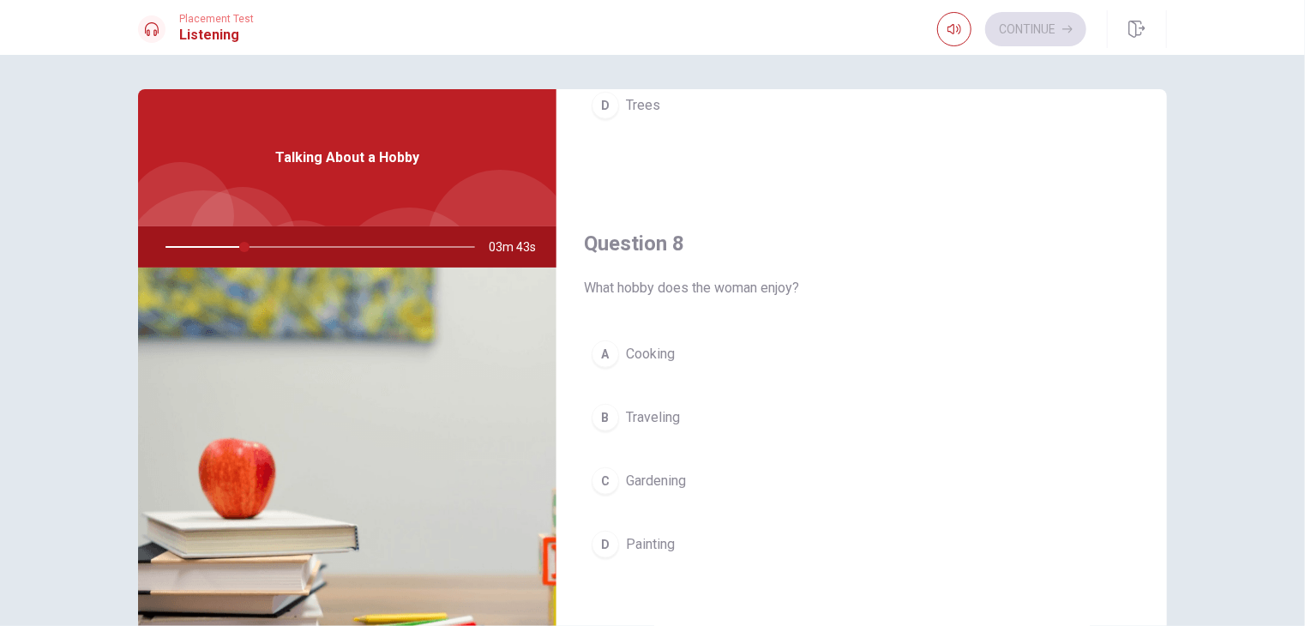
click at [634, 348] on span "Cooking" at bounding box center [650, 354] width 49 height 21
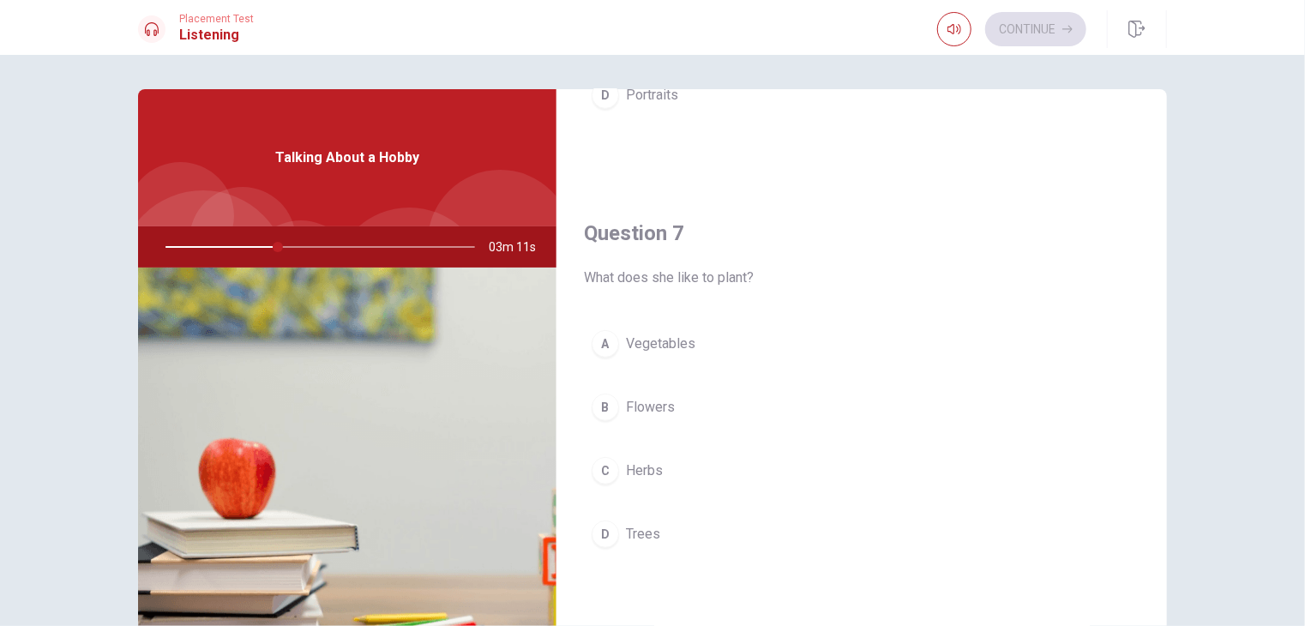
scroll to position [257, 0]
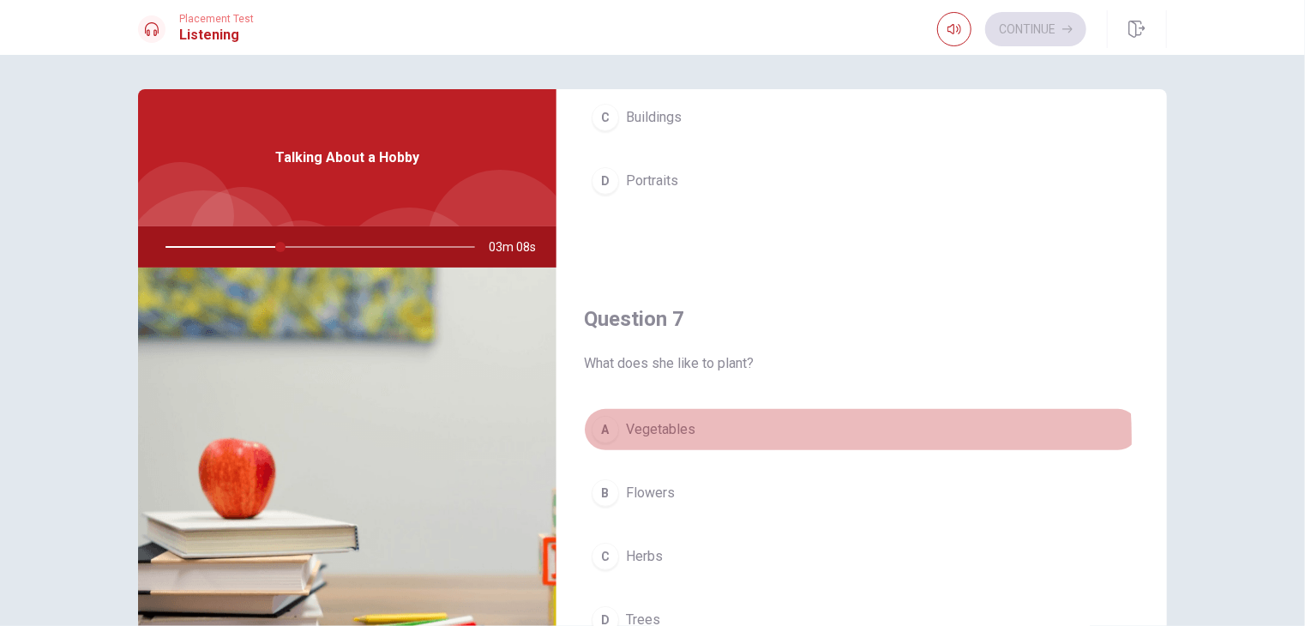
click at [650, 437] on span "Vegetables" at bounding box center [660, 429] width 69 height 21
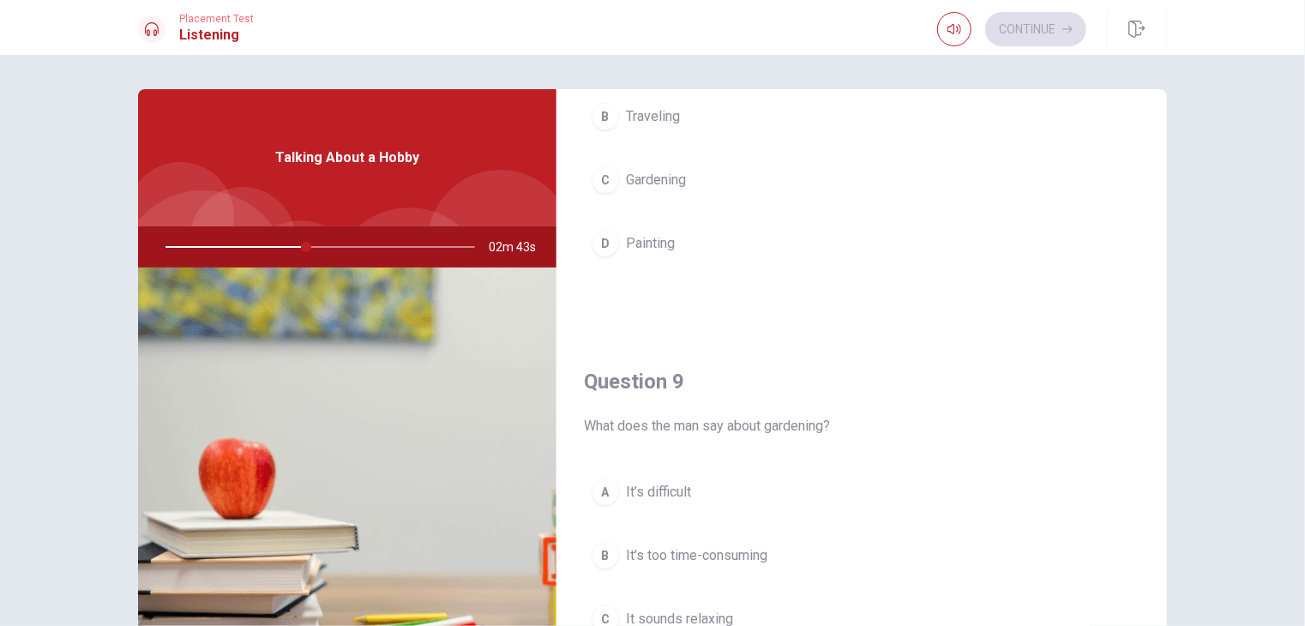
scroll to position [1115, 0]
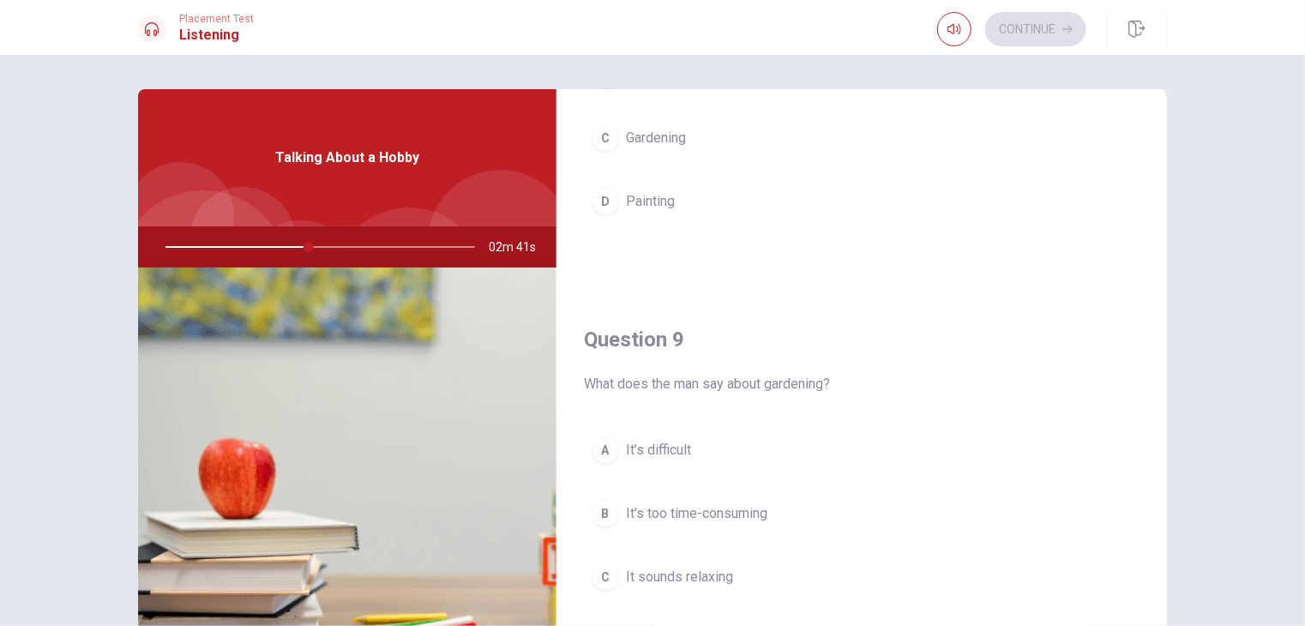
click at [775, 529] on button "B It’s too time-consuming" at bounding box center [862, 513] width 556 height 43
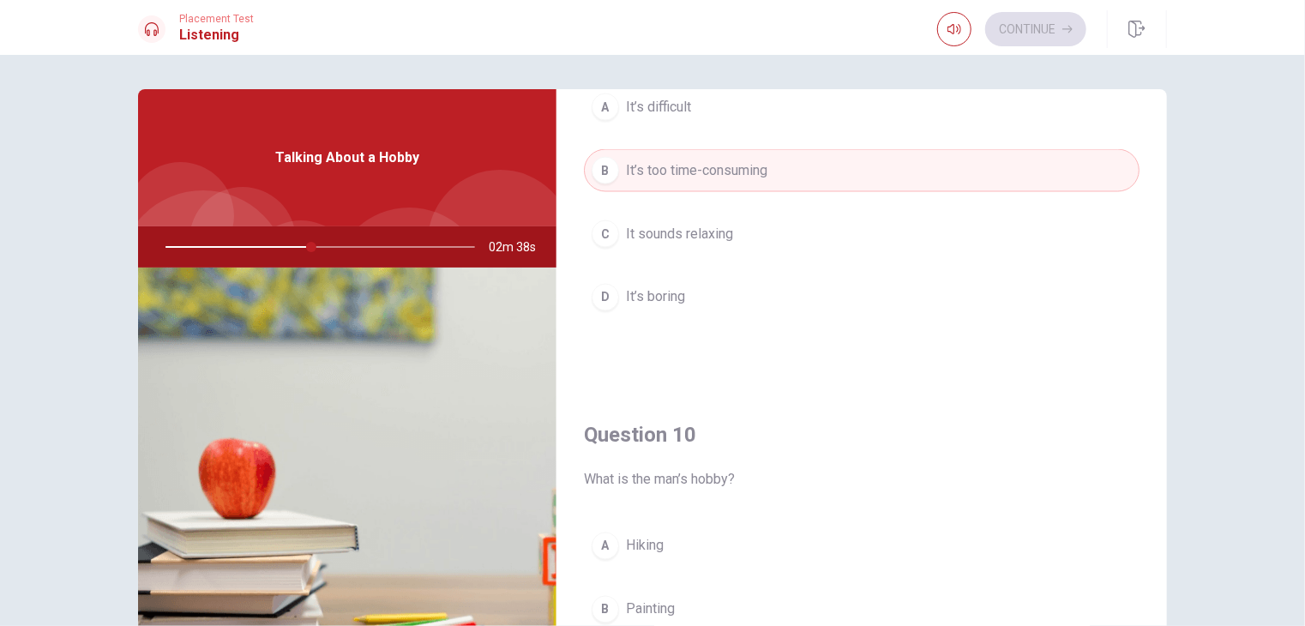
scroll to position [1543, 0]
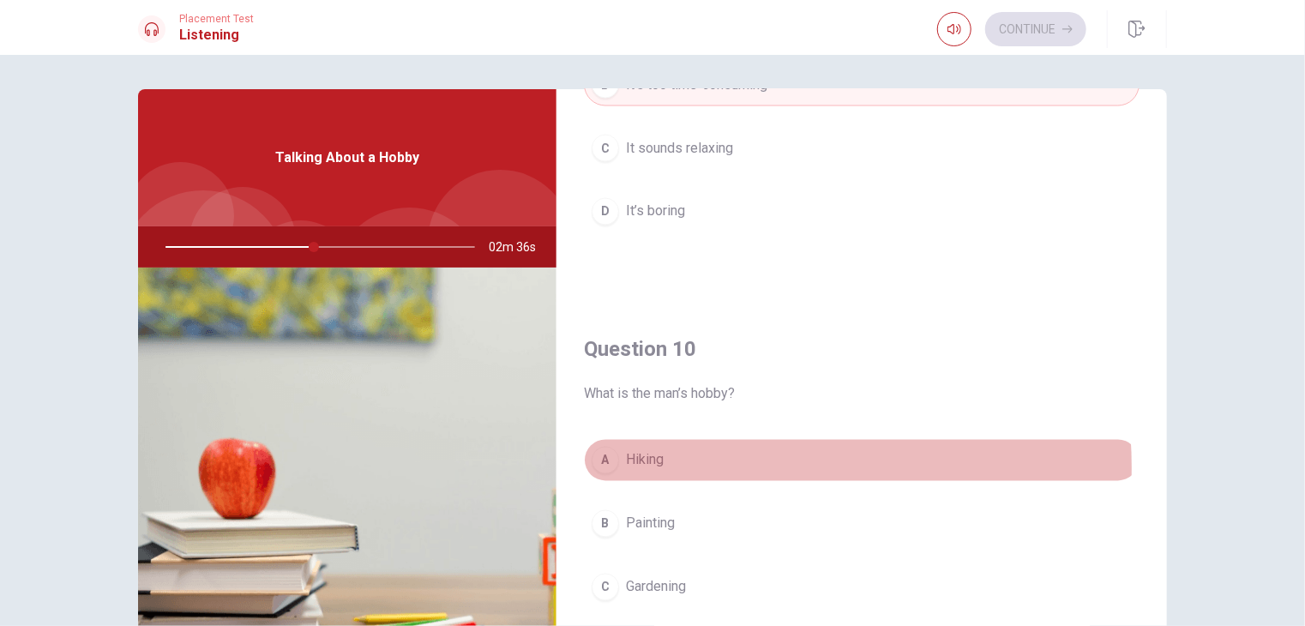
click at [713, 461] on button "A Hiking" at bounding box center [862, 460] width 556 height 43
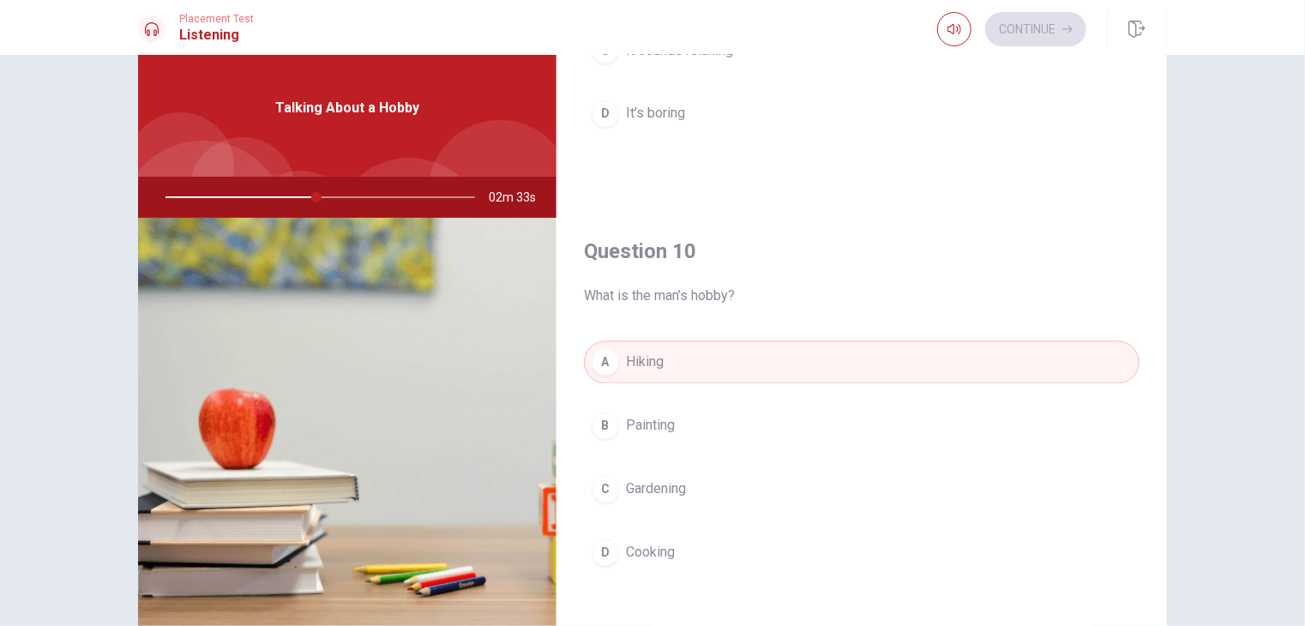
scroll to position [86, 0]
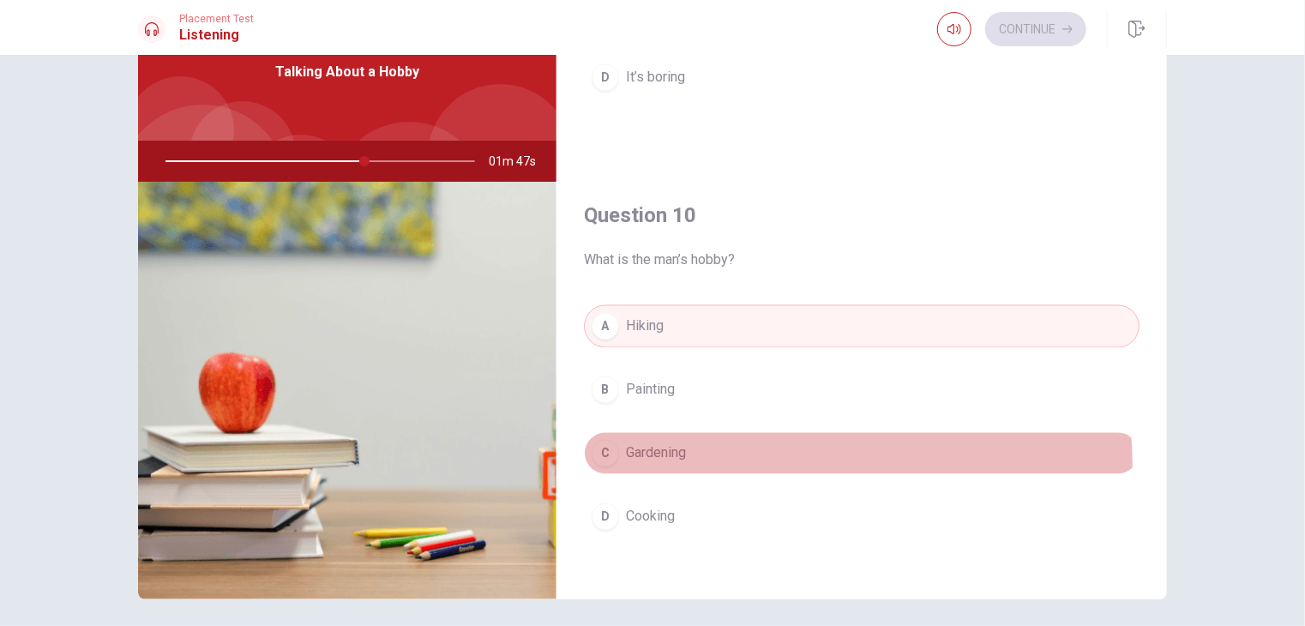
click at [736, 460] on button "C Gardening" at bounding box center [862, 453] width 556 height 43
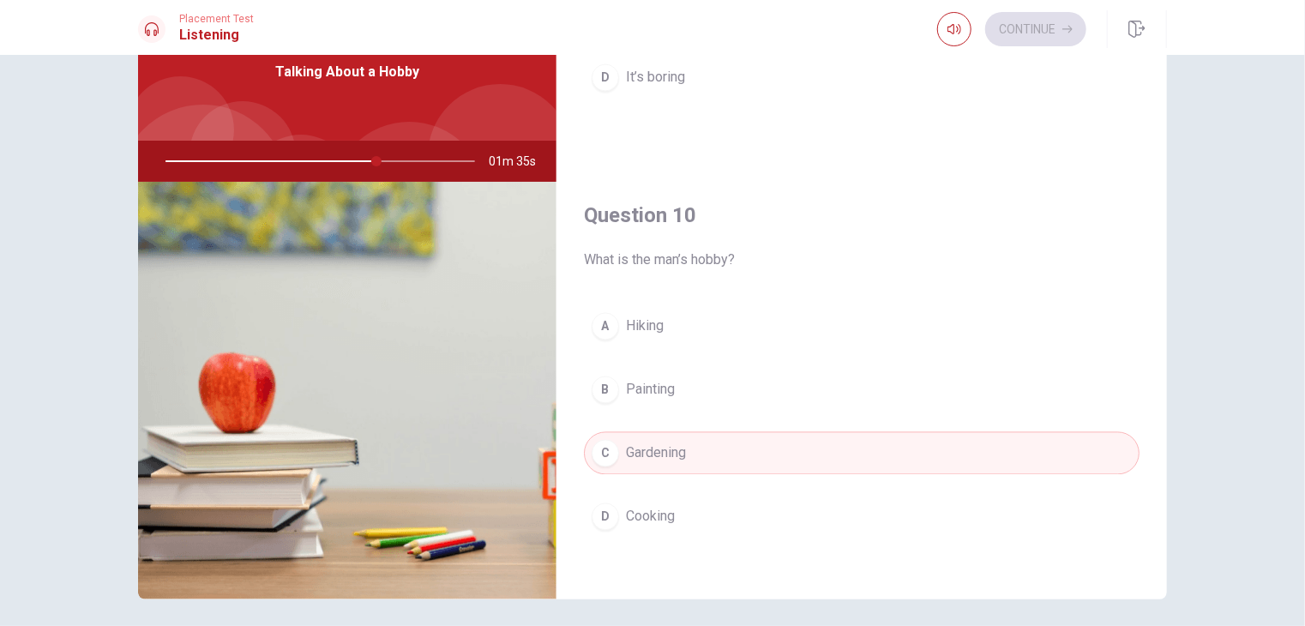
click at [724, 333] on button "A Hiking" at bounding box center [862, 326] width 556 height 43
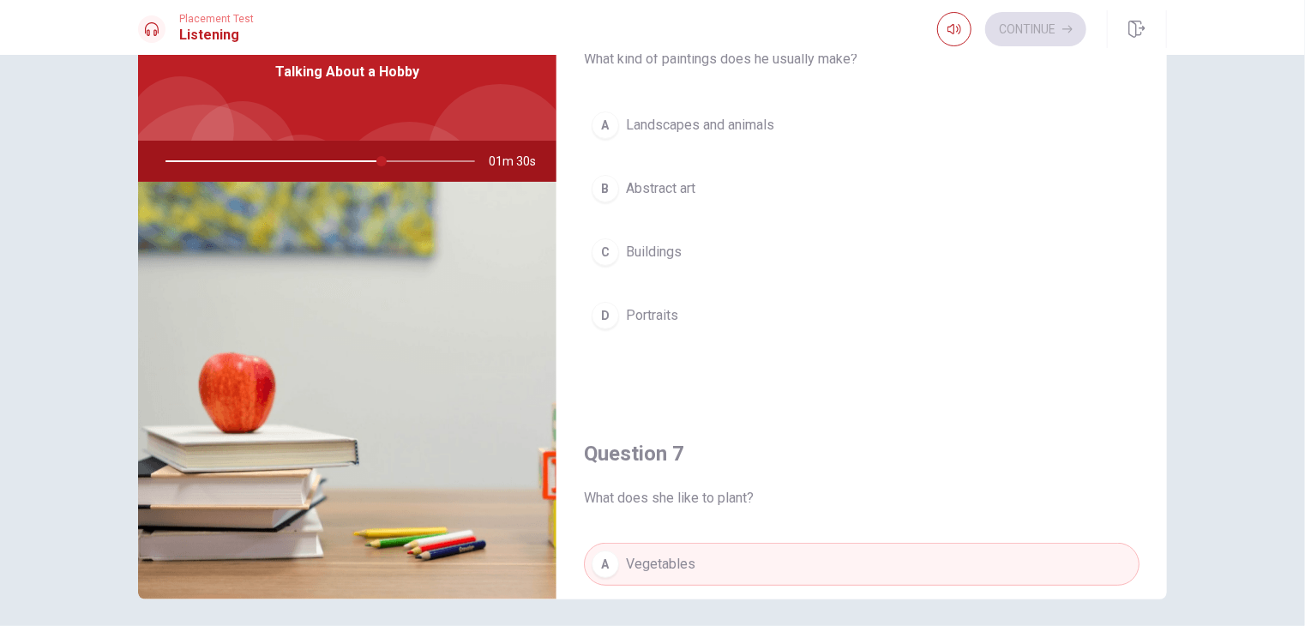
scroll to position [0, 0]
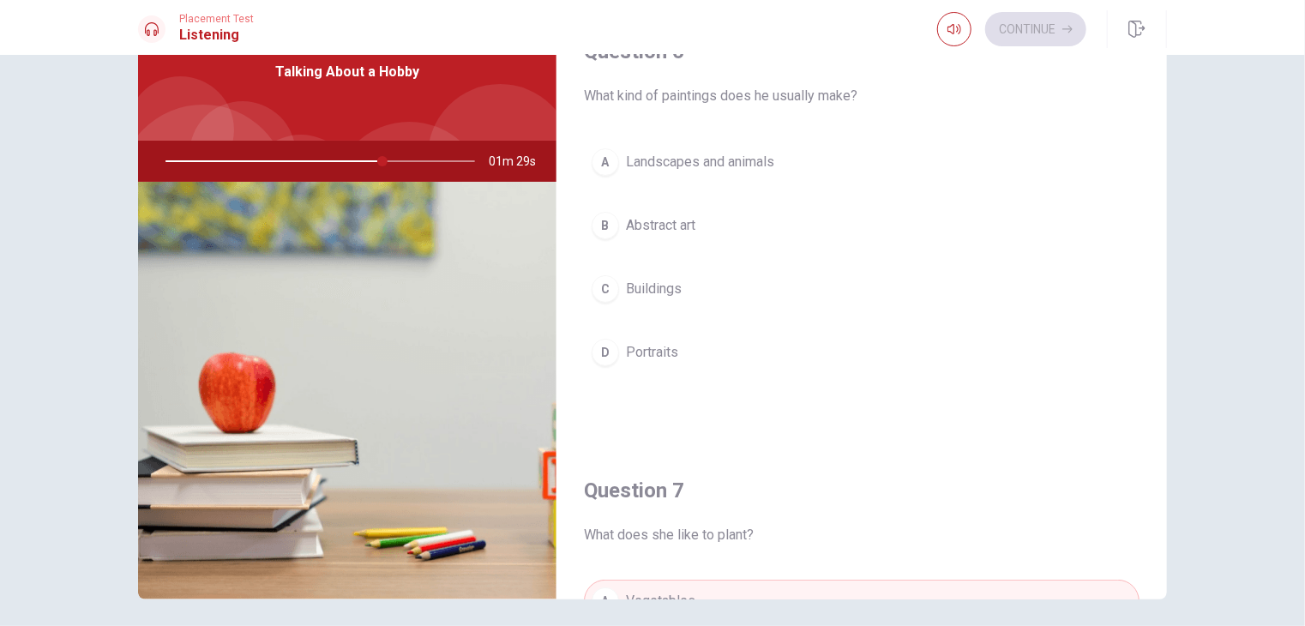
click at [681, 285] on button "C Buildings" at bounding box center [862, 288] width 556 height 43
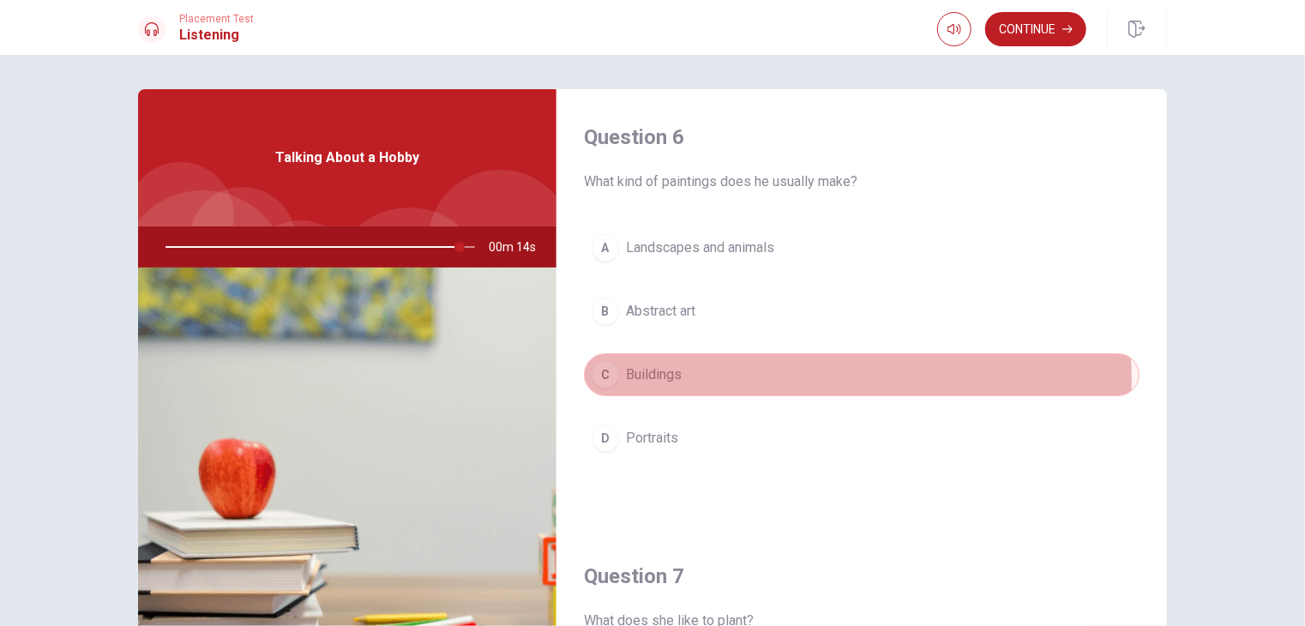
click at [650, 382] on span "Buildings" at bounding box center [654, 374] width 56 height 21
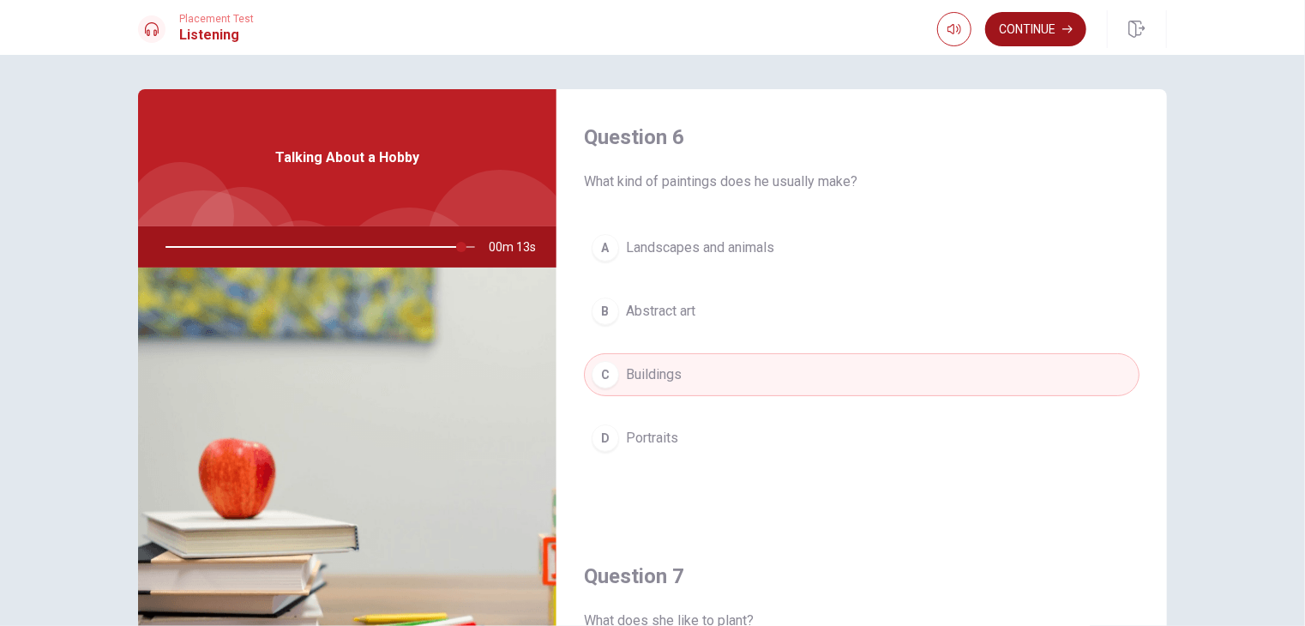
click at [1038, 32] on button "Continue" at bounding box center [1035, 29] width 101 height 34
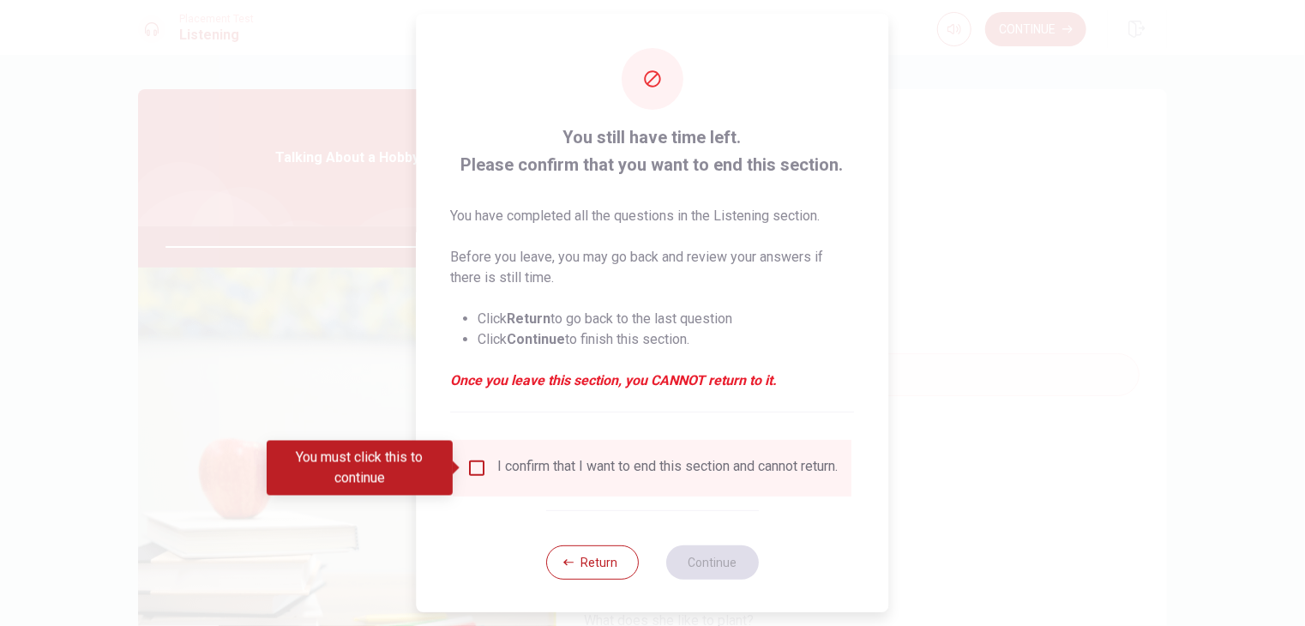
click at [484, 461] on input "You must click this to continue" at bounding box center [477, 468] width 21 height 21
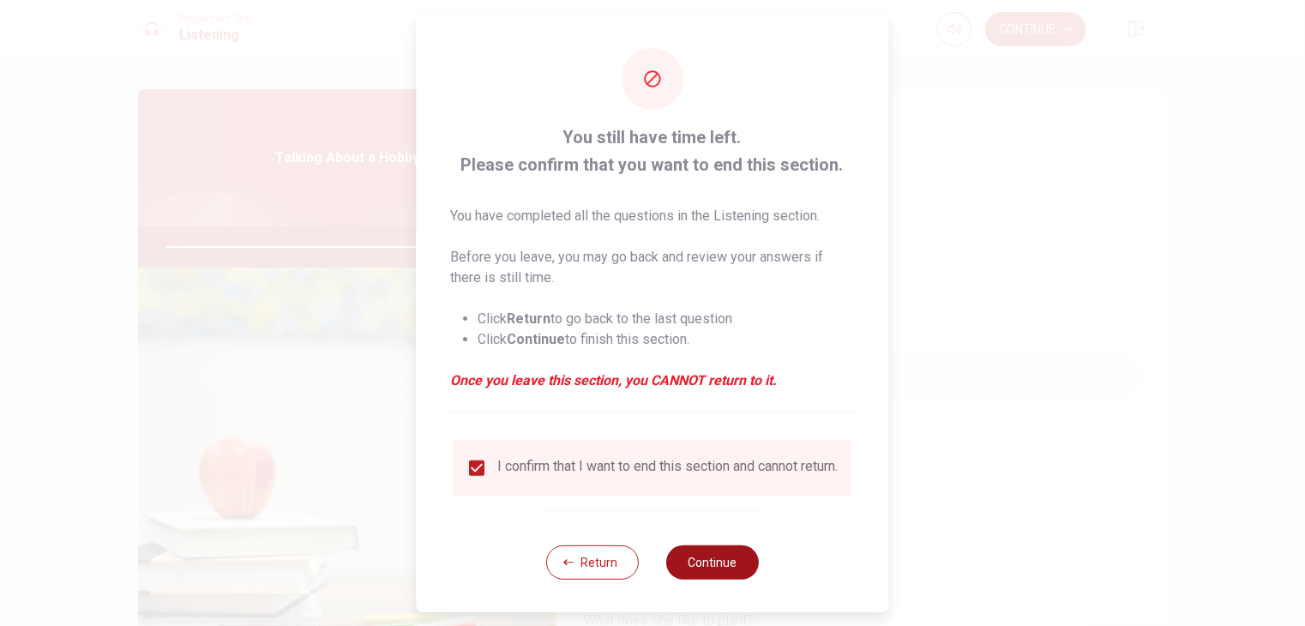
click at [712, 558] on button "Continue" at bounding box center [712, 562] width 93 height 34
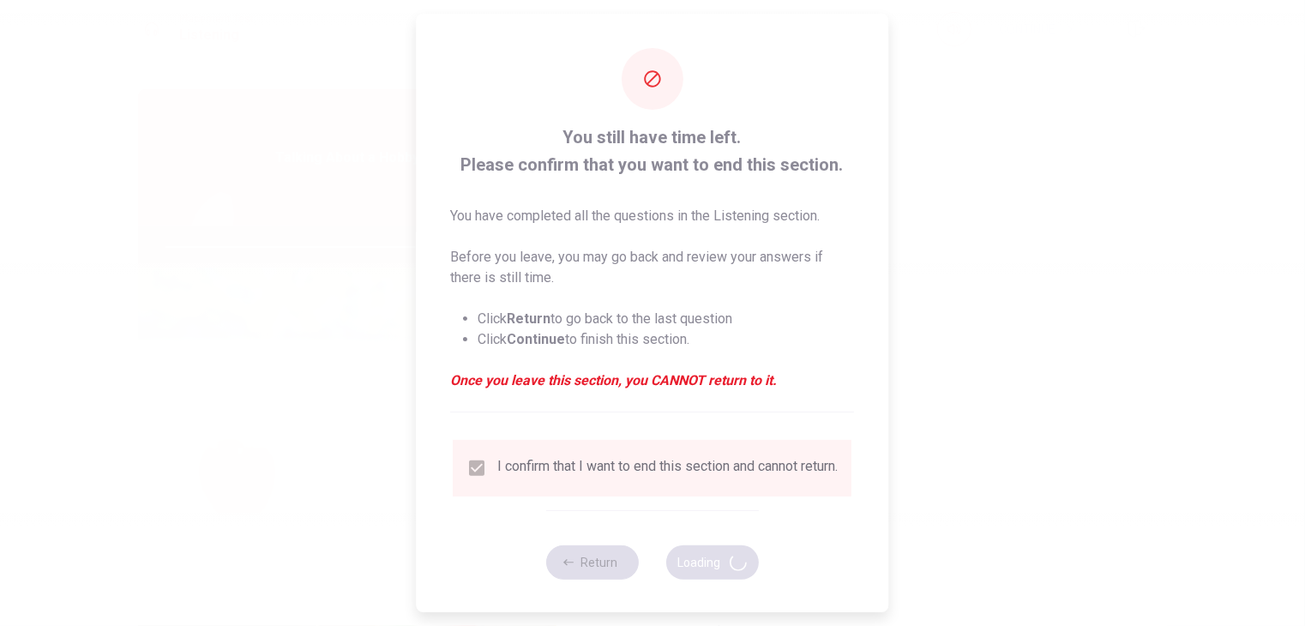
type input "99"
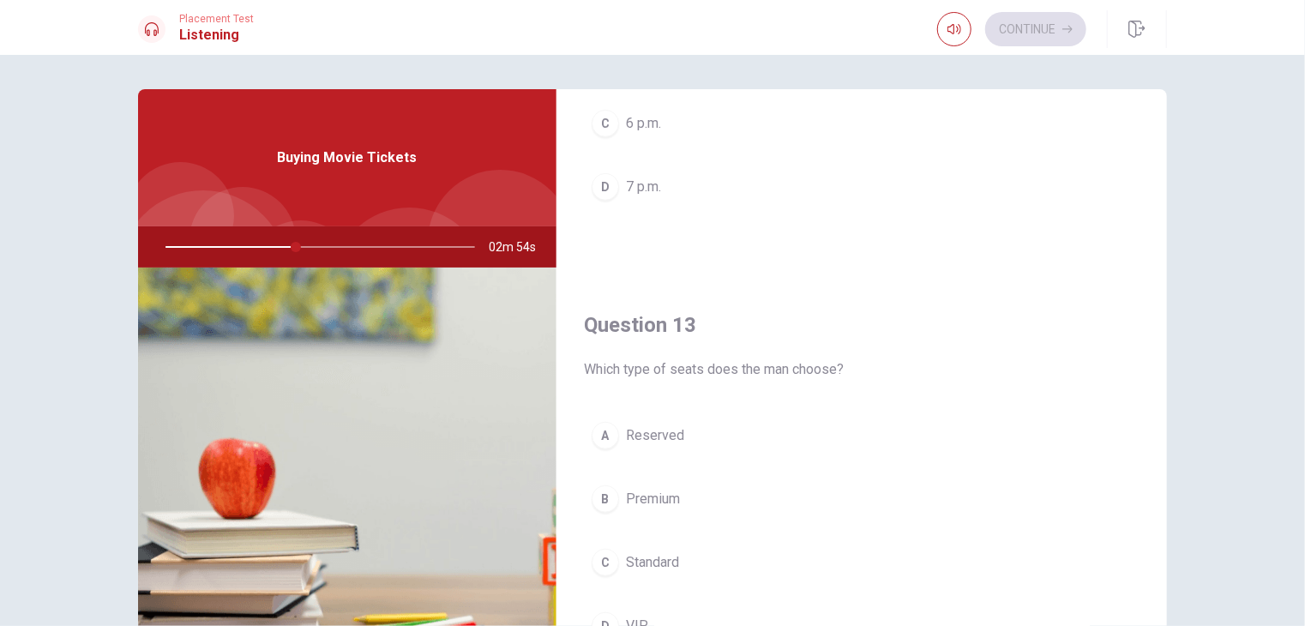
scroll to position [772, 0]
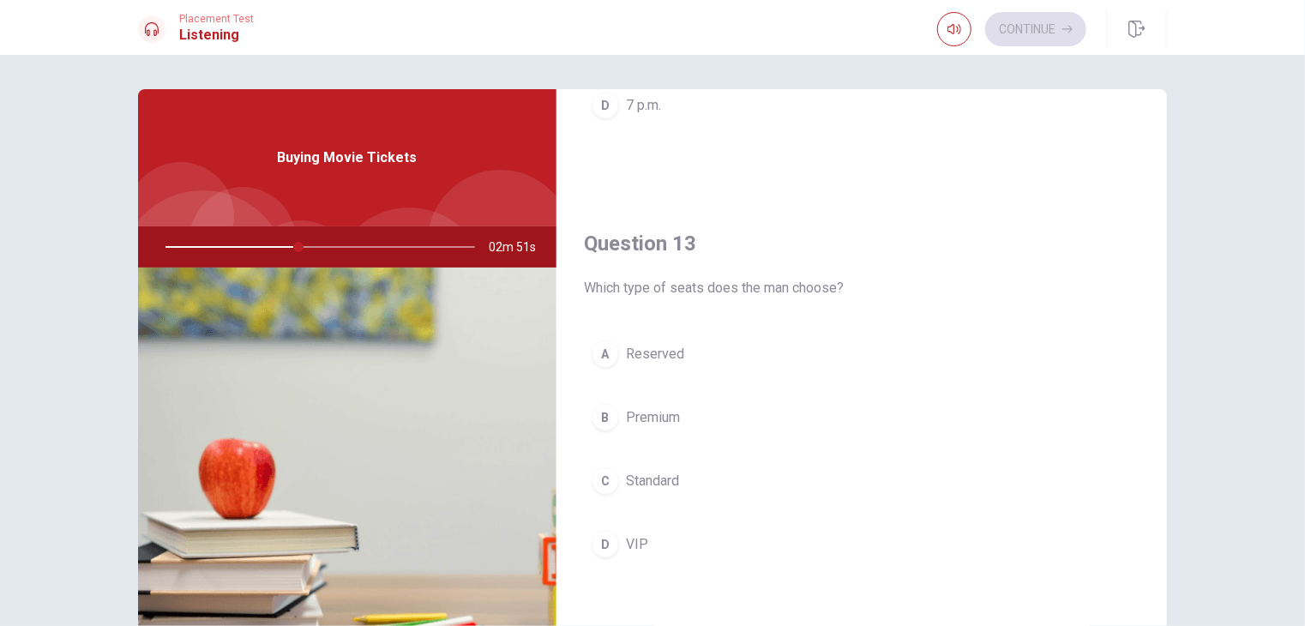
click at [635, 536] on span "VIP" at bounding box center [637, 544] width 22 height 21
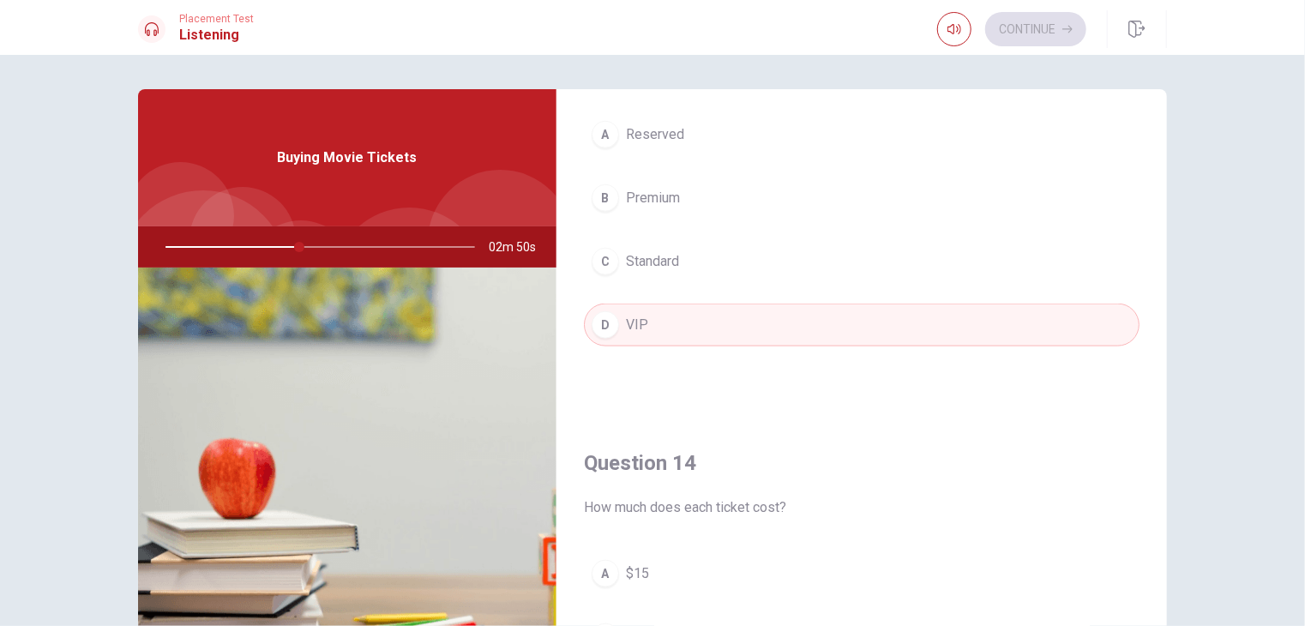
scroll to position [1029, 0]
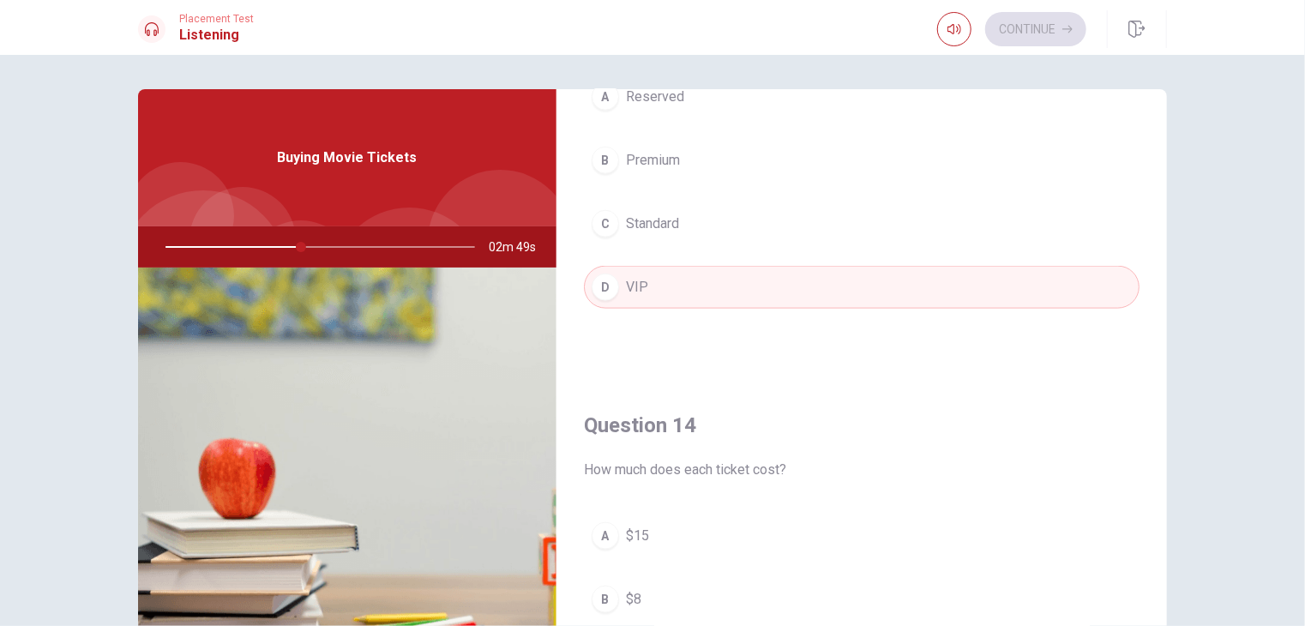
click at [696, 532] on button "A $15" at bounding box center [862, 535] width 556 height 43
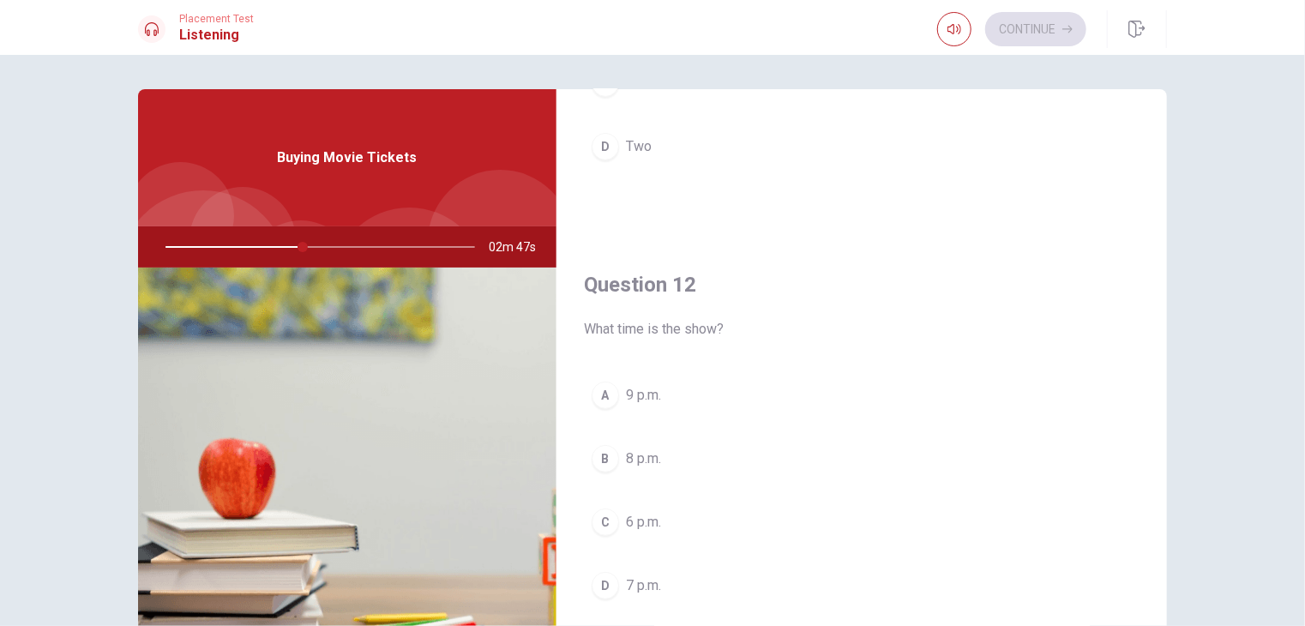
scroll to position [257, 0]
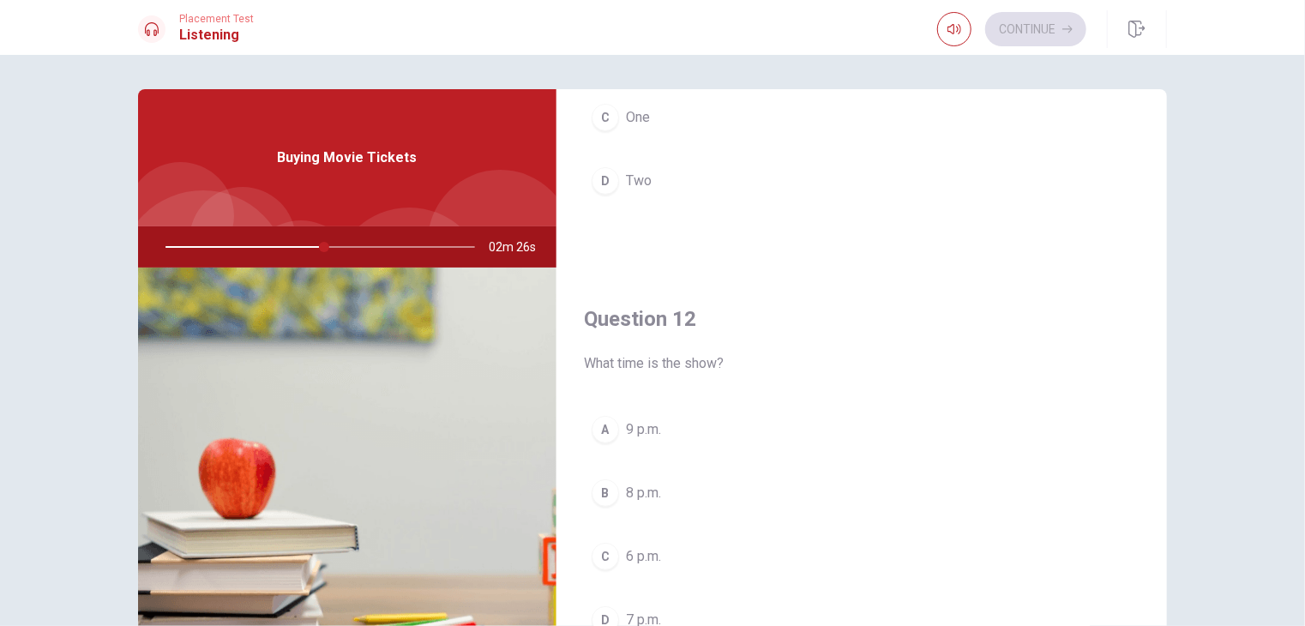
click at [614, 483] on button "B 8 p.m." at bounding box center [862, 493] width 556 height 43
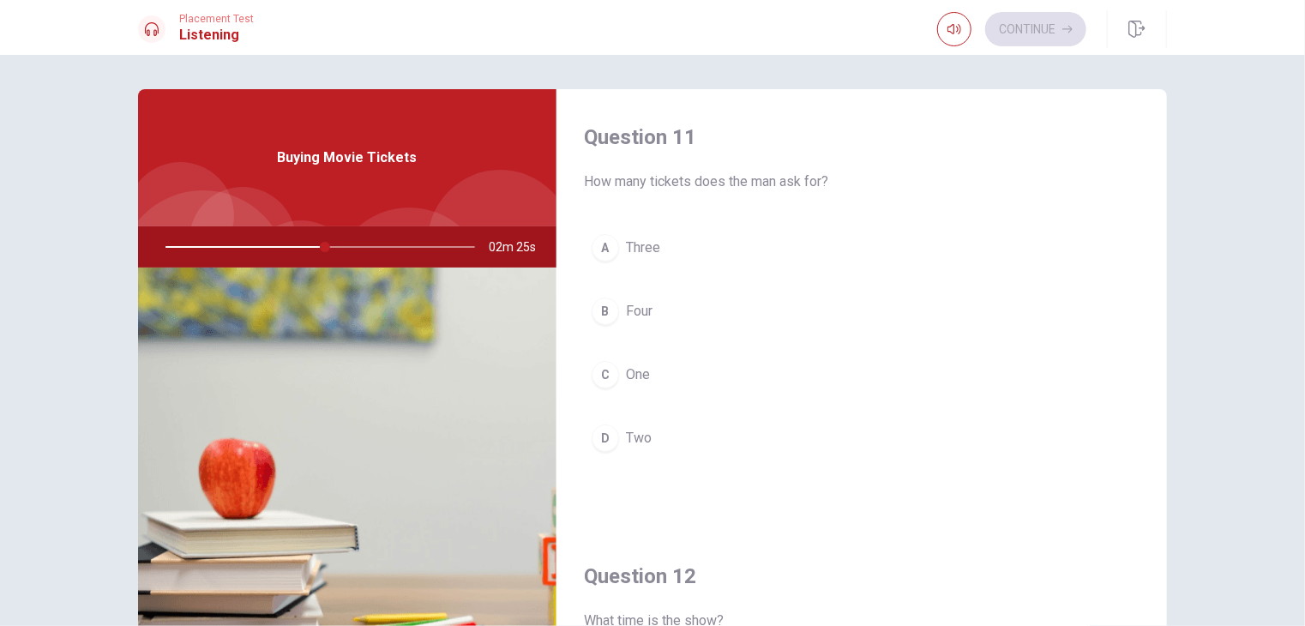
scroll to position [0, 0]
click at [625, 333] on div "A Three B Four C One D Two" at bounding box center [862, 359] width 556 height 267
click at [628, 315] on span "Four" at bounding box center [639, 311] width 27 height 21
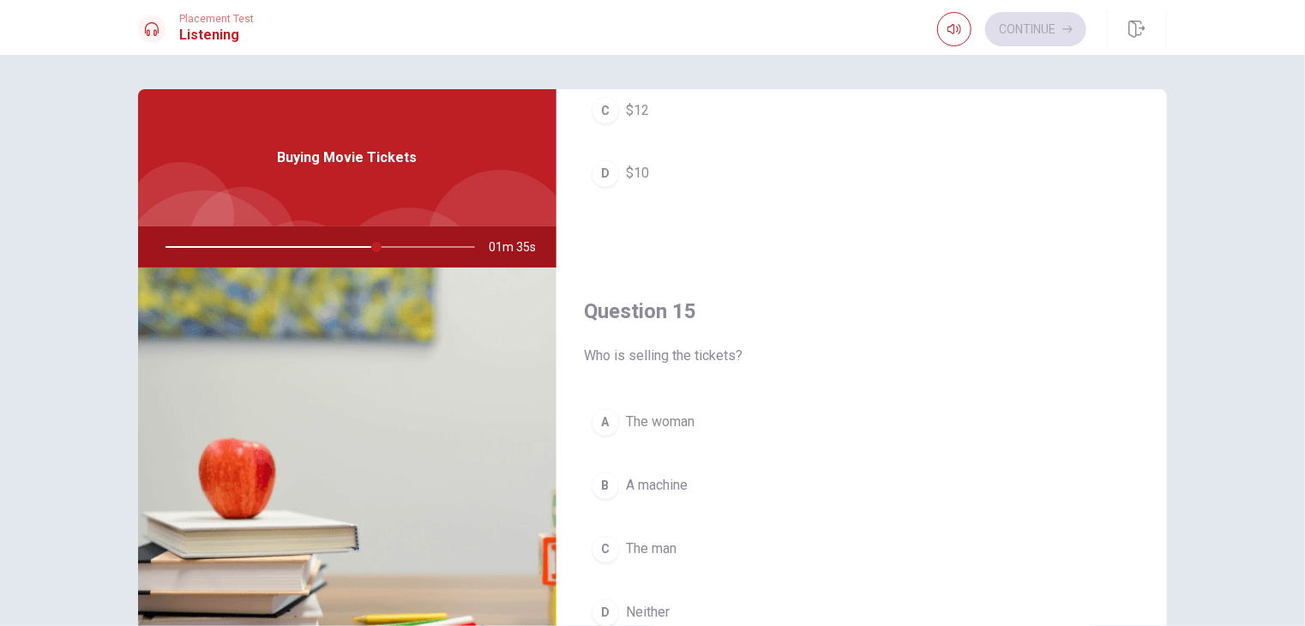
scroll to position [1591, 0]
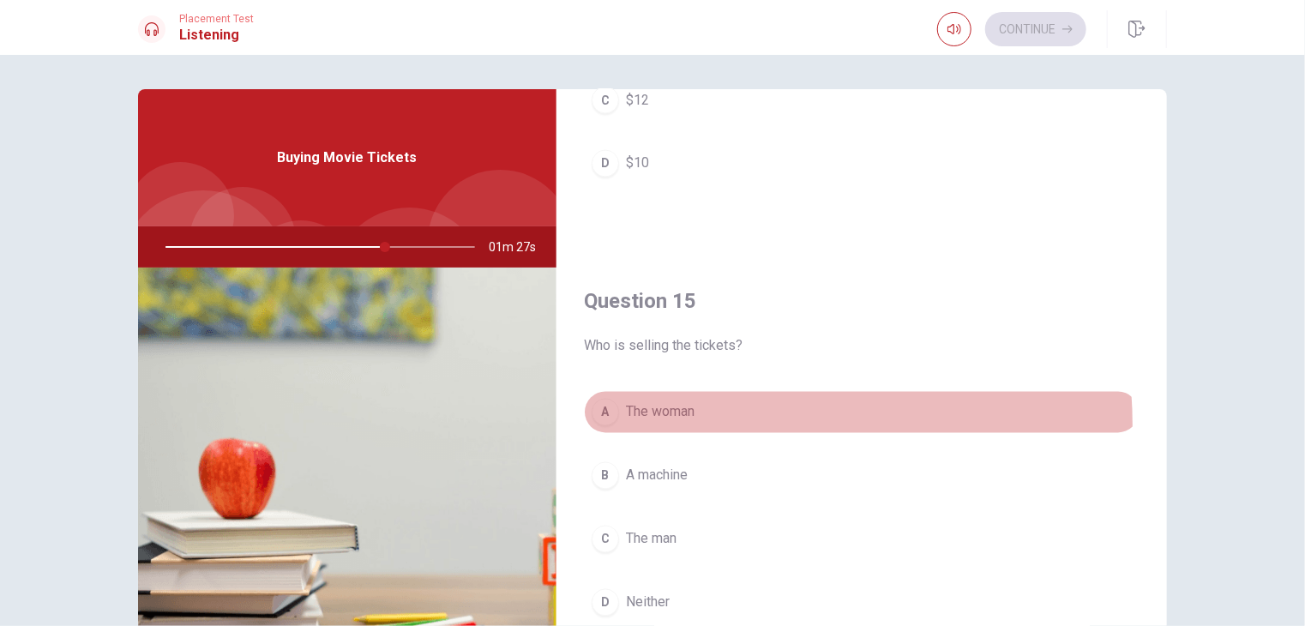
click at [707, 419] on button "A The woman" at bounding box center [862, 412] width 556 height 43
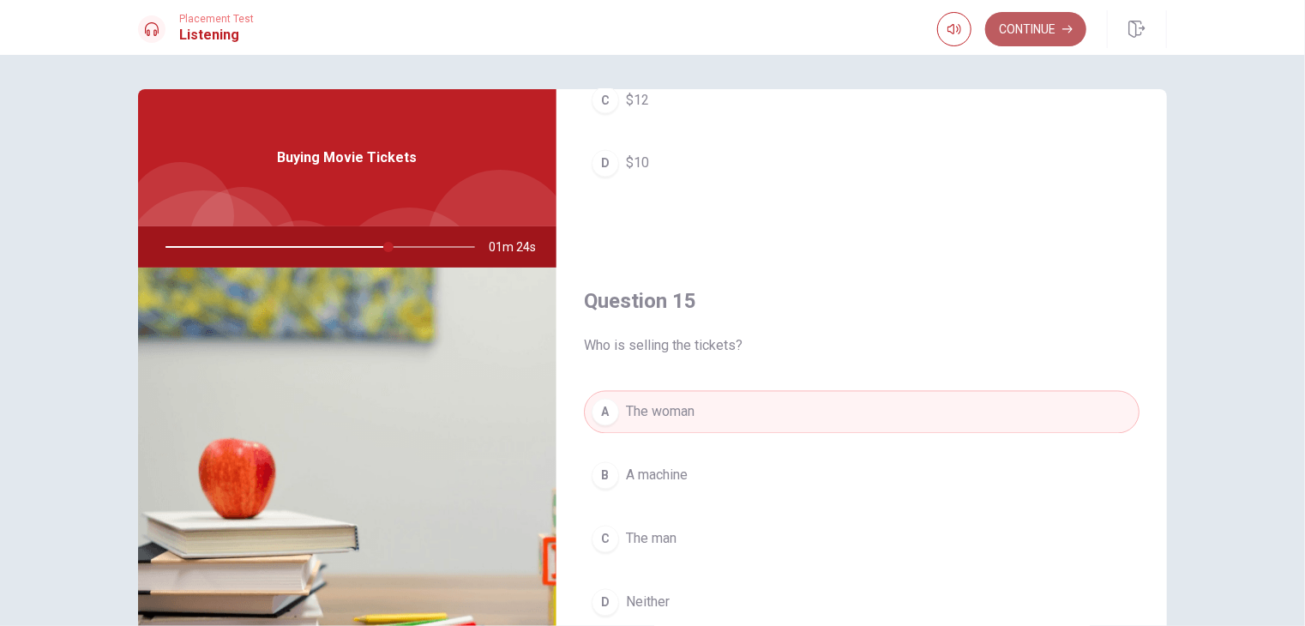
click at [1037, 26] on button "Continue" at bounding box center [1035, 29] width 101 height 34
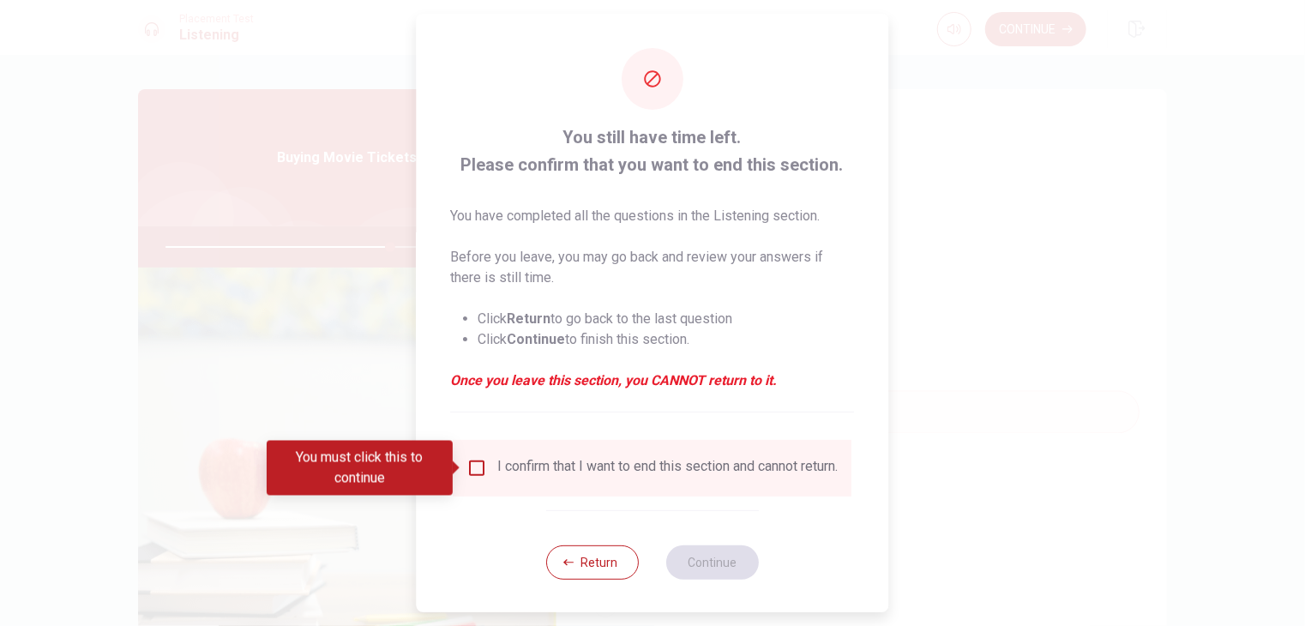
click at [472, 472] on input "You must click this to continue" at bounding box center [477, 468] width 21 height 21
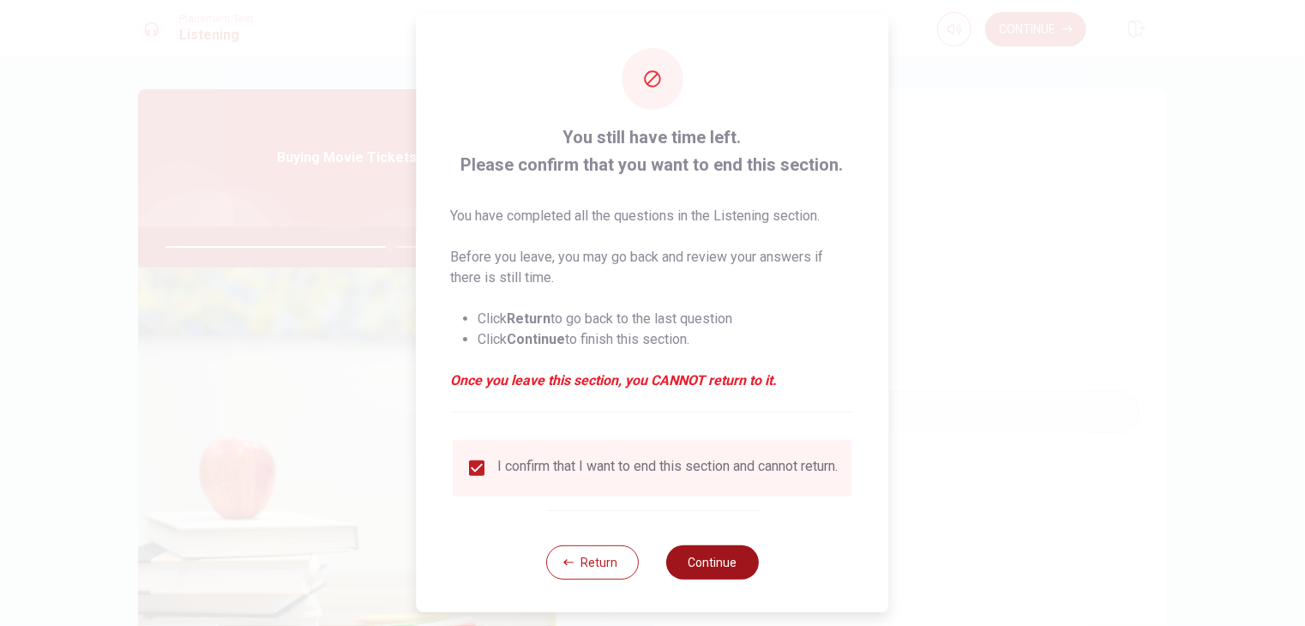
click at [698, 573] on button "Continue" at bounding box center [712, 562] width 93 height 34
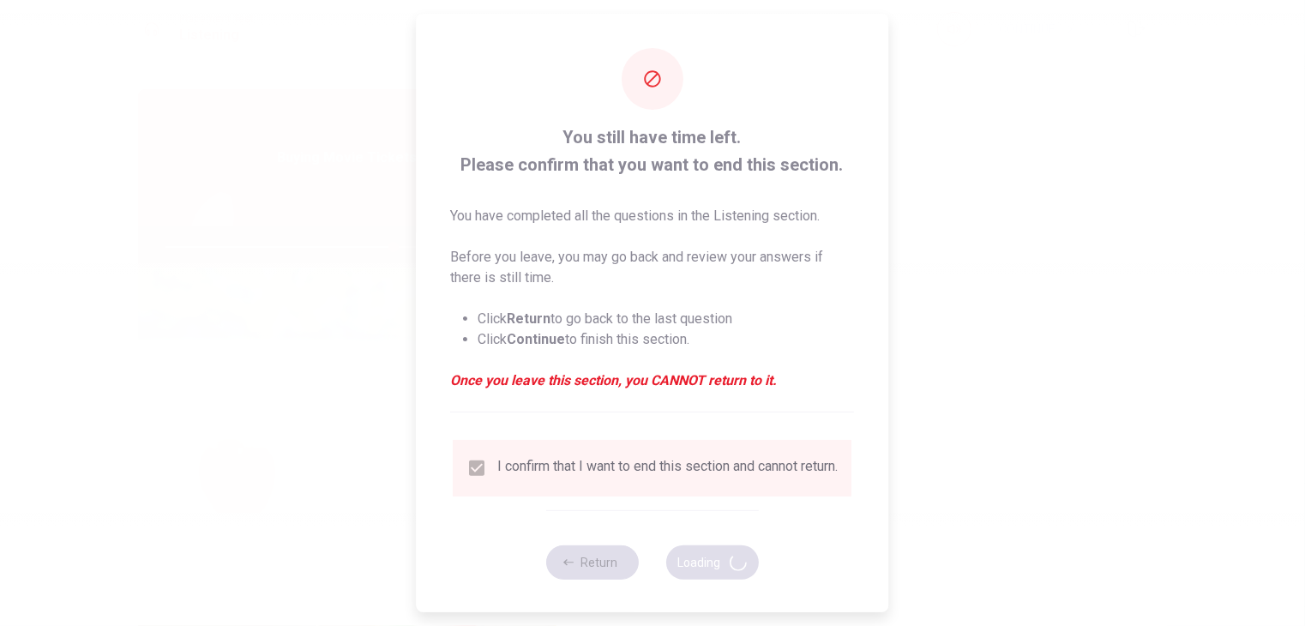
type input "74"
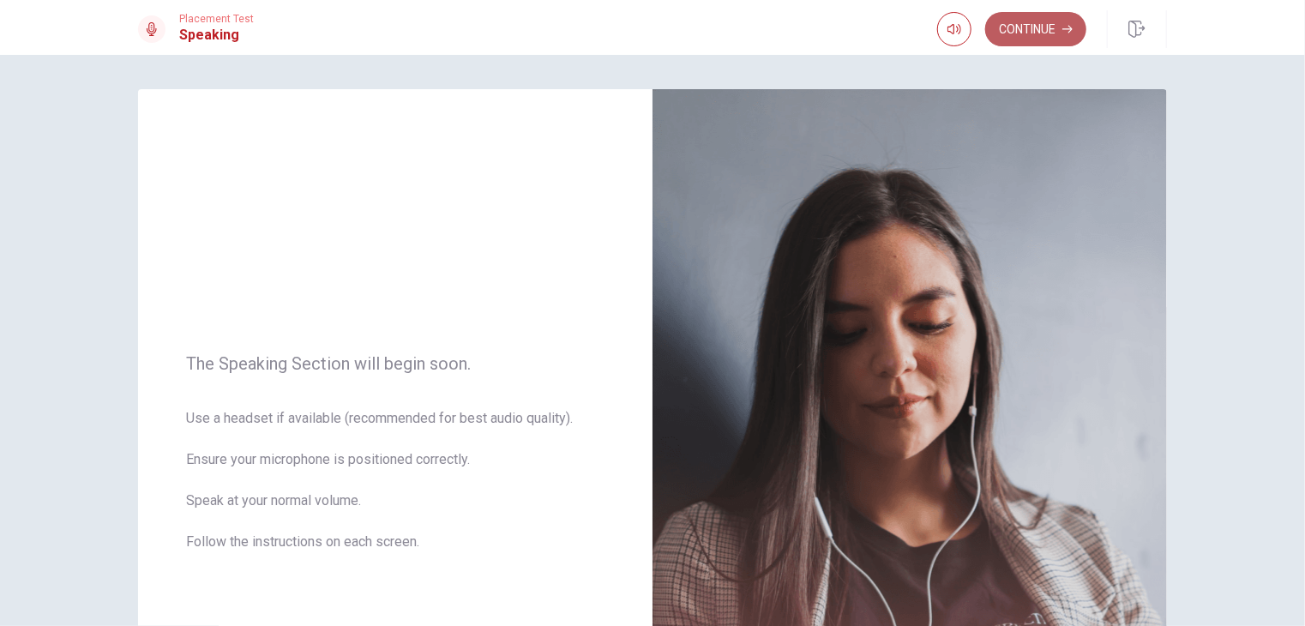
click at [1015, 23] on button "Continue" at bounding box center [1035, 29] width 101 height 34
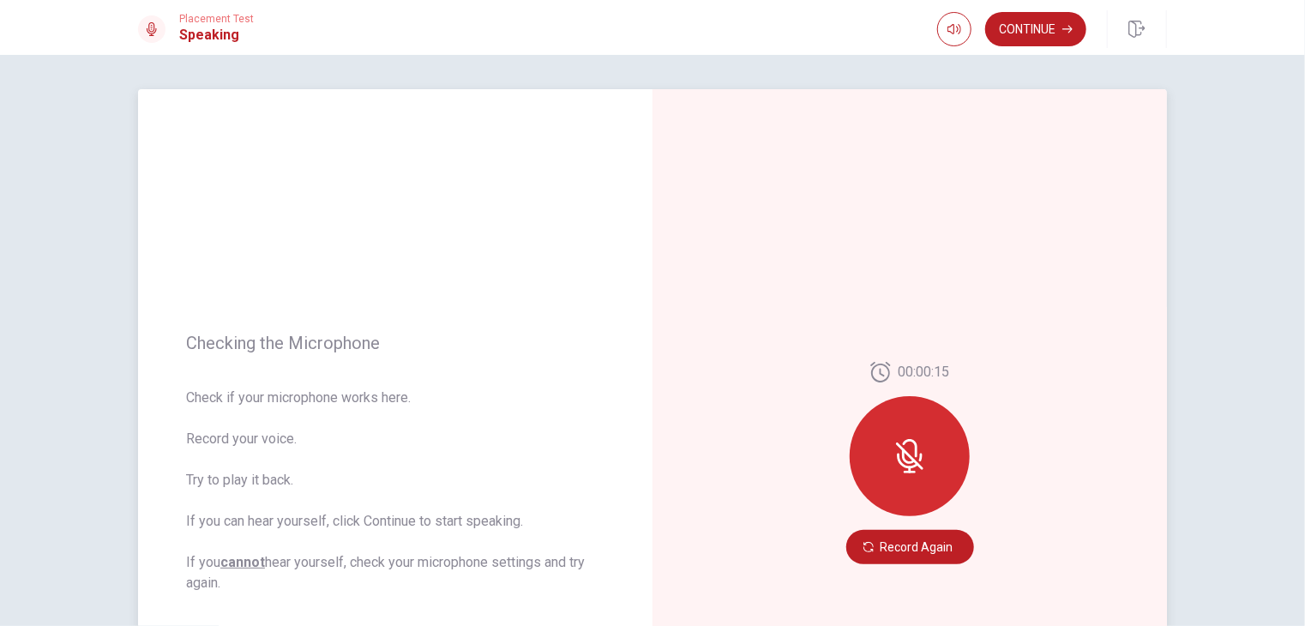
click at [909, 556] on button "Record Again" at bounding box center [910, 547] width 128 height 34
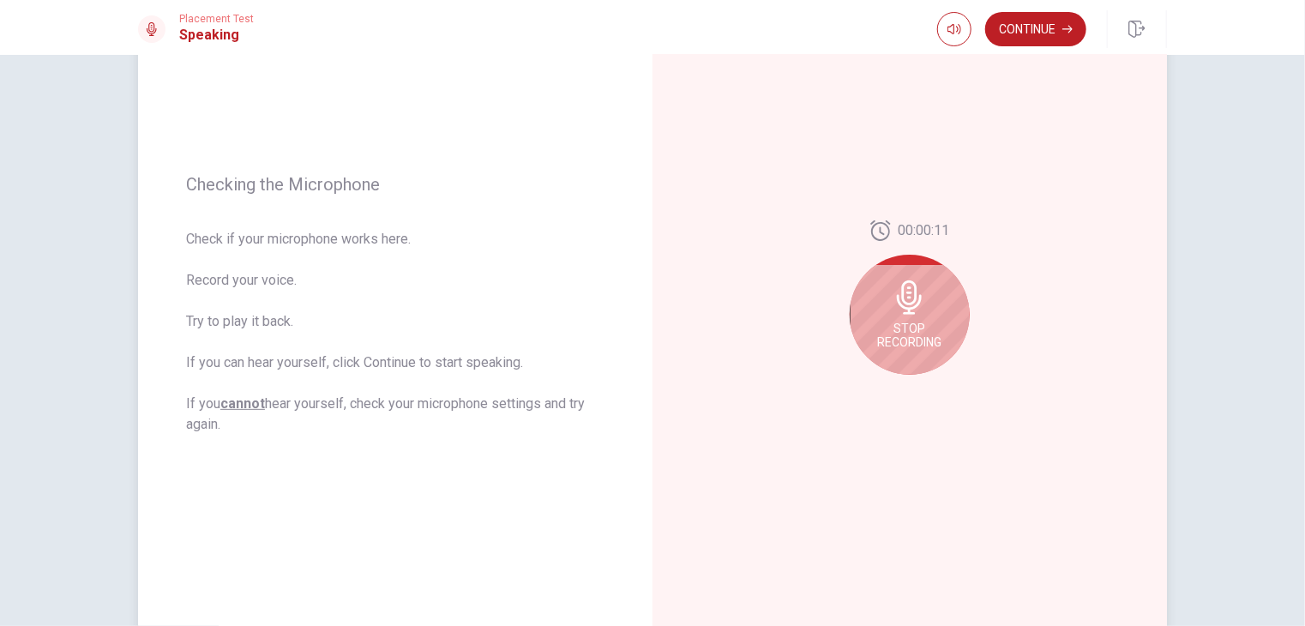
scroll to position [257, 0]
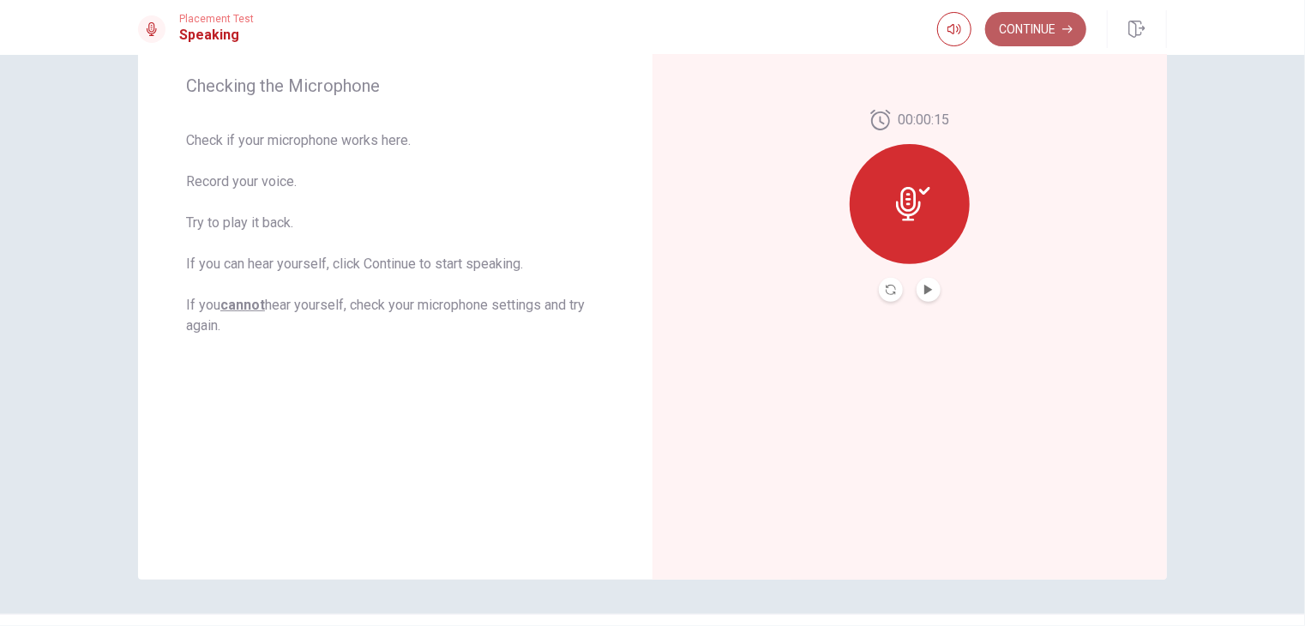
click at [1027, 31] on button "Continue" at bounding box center [1035, 29] width 101 height 34
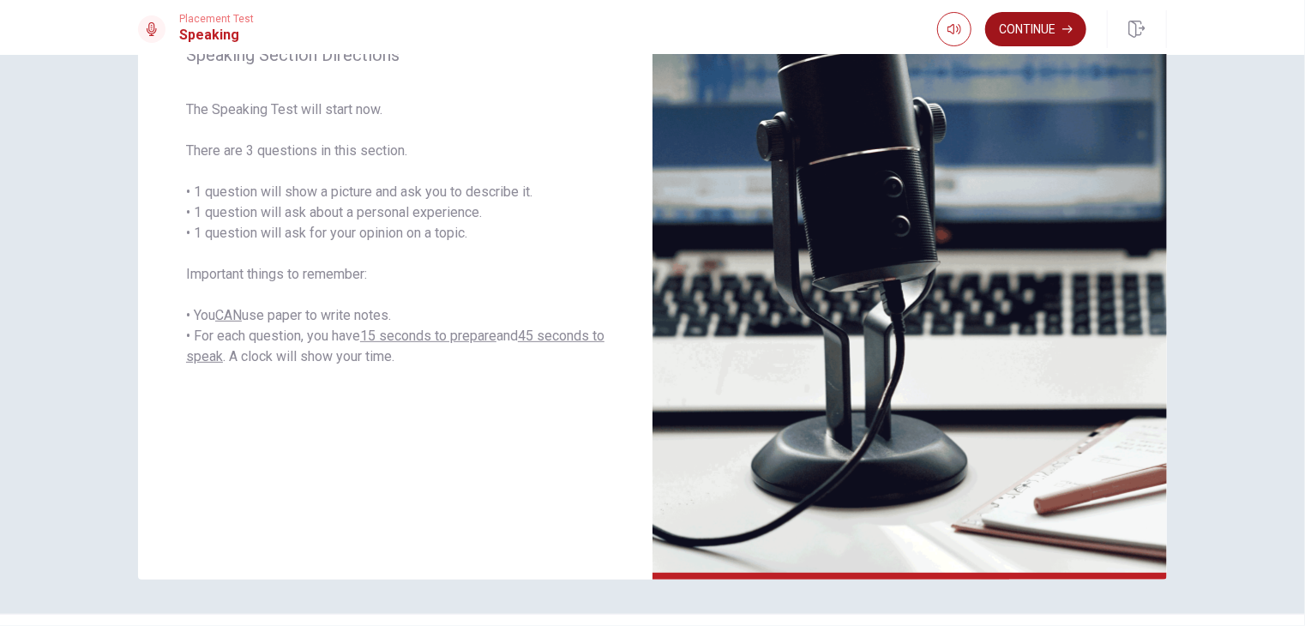
click at [1045, 45] on button "Continue" at bounding box center [1035, 29] width 101 height 34
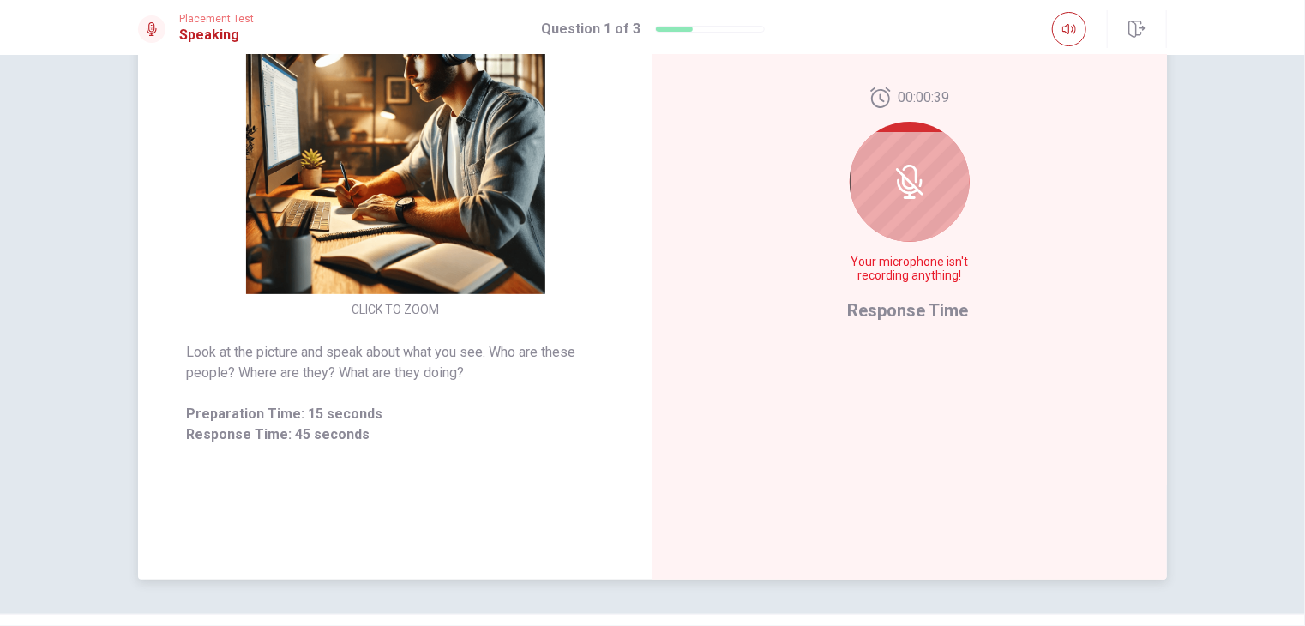
click at [898, 189] on icon at bounding box center [907, 186] width 21 height 15
click at [917, 275] on span "Your microphone isn't recording anything!" at bounding box center [909, 268] width 125 height 27
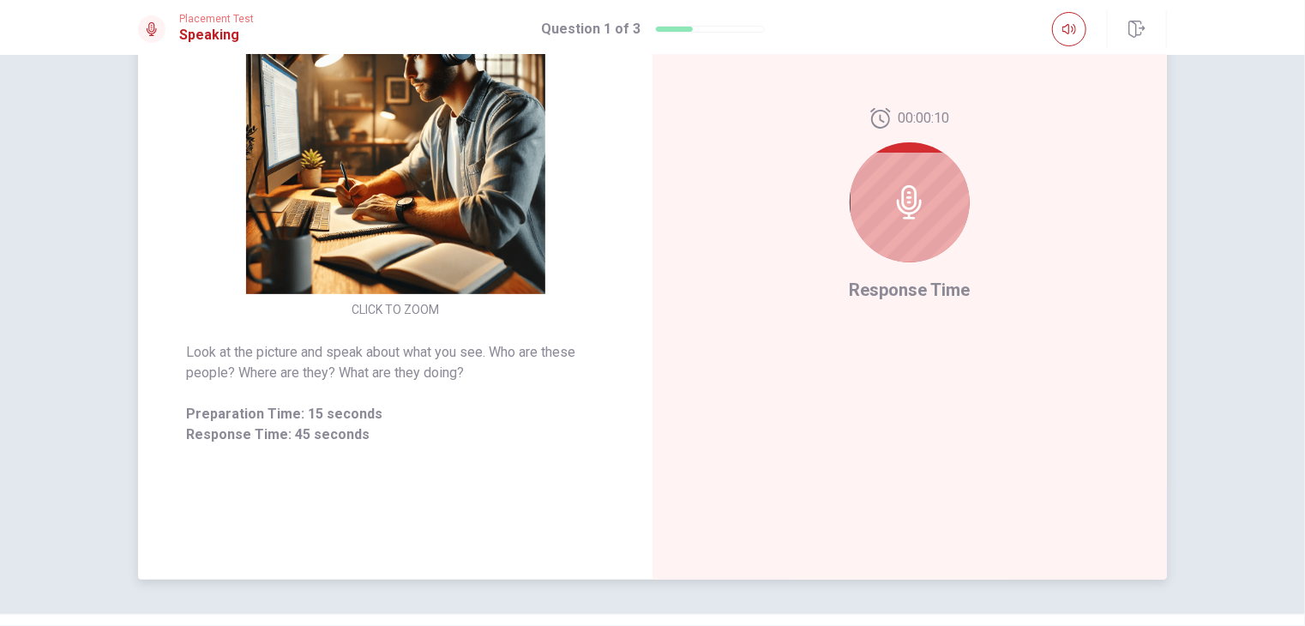
click at [440, 224] on img at bounding box center [395, 144] width 329 height 299
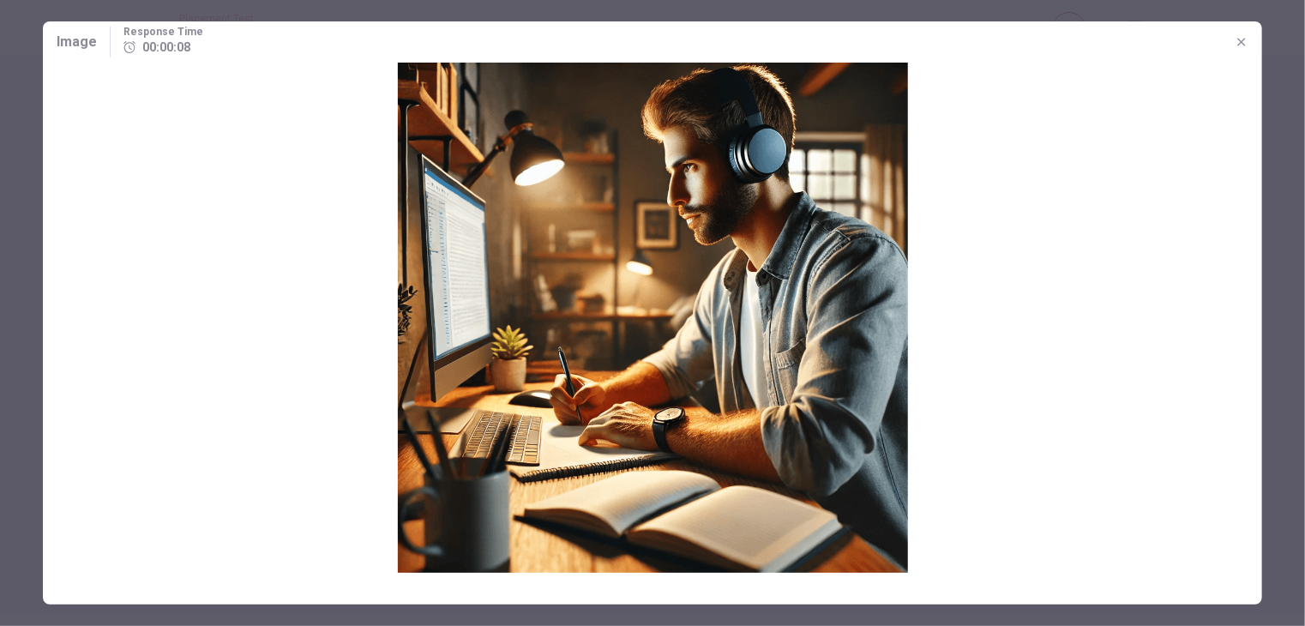
drag, startPoint x: 629, startPoint y: 218, endPoint x: 546, endPoint y: 258, distance: 92.4
click at [546, 258] on img at bounding box center [652, 318] width 1219 height 510
click at [1252, 39] on button "button" at bounding box center [1241, 41] width 27 height 27
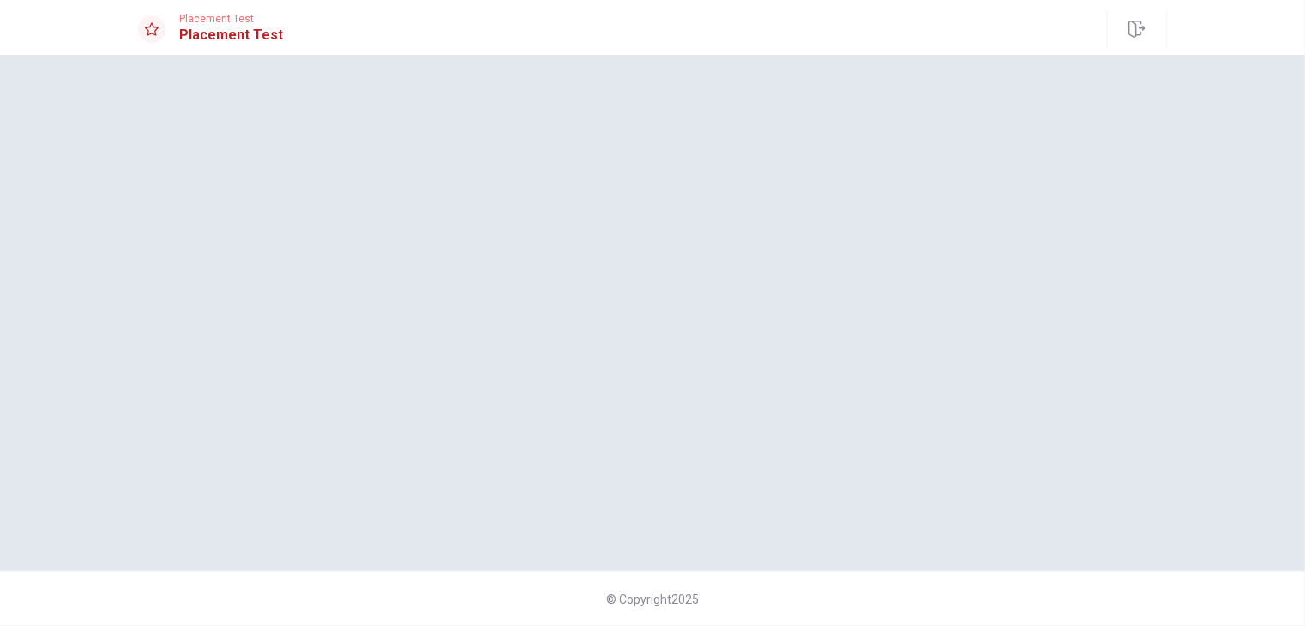
scroll to position [0, 0]
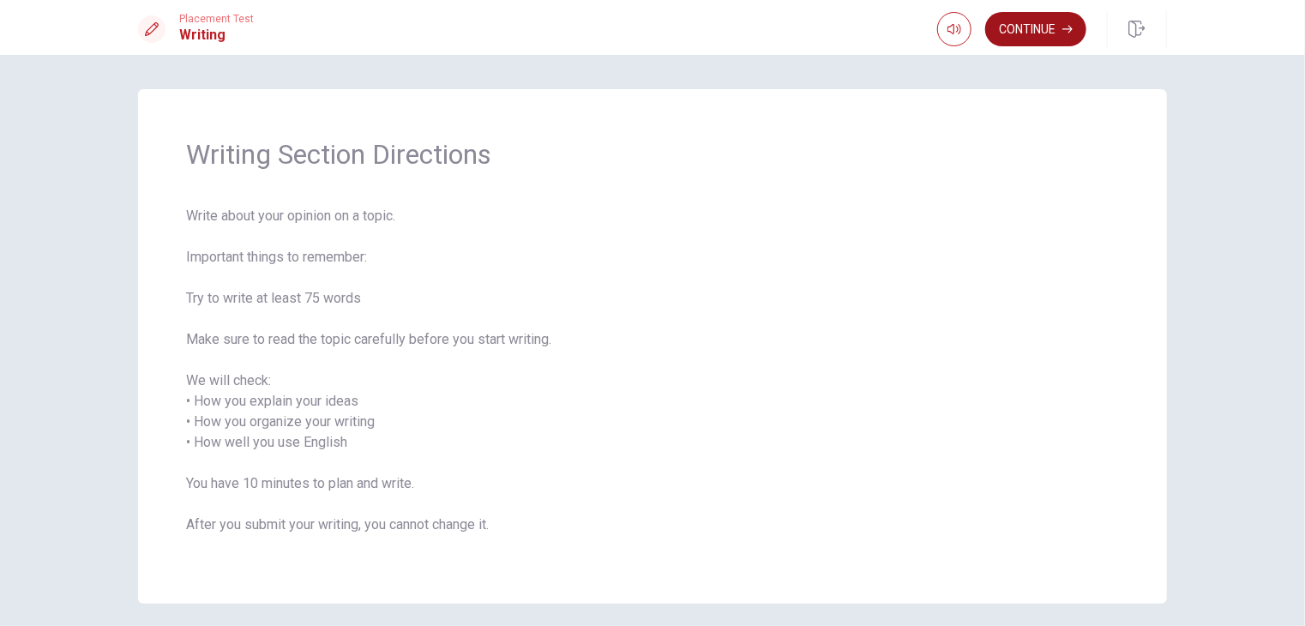
click at [1029, 25] on button "Continue" at bounding box center [1035, 29] width 101 height 34
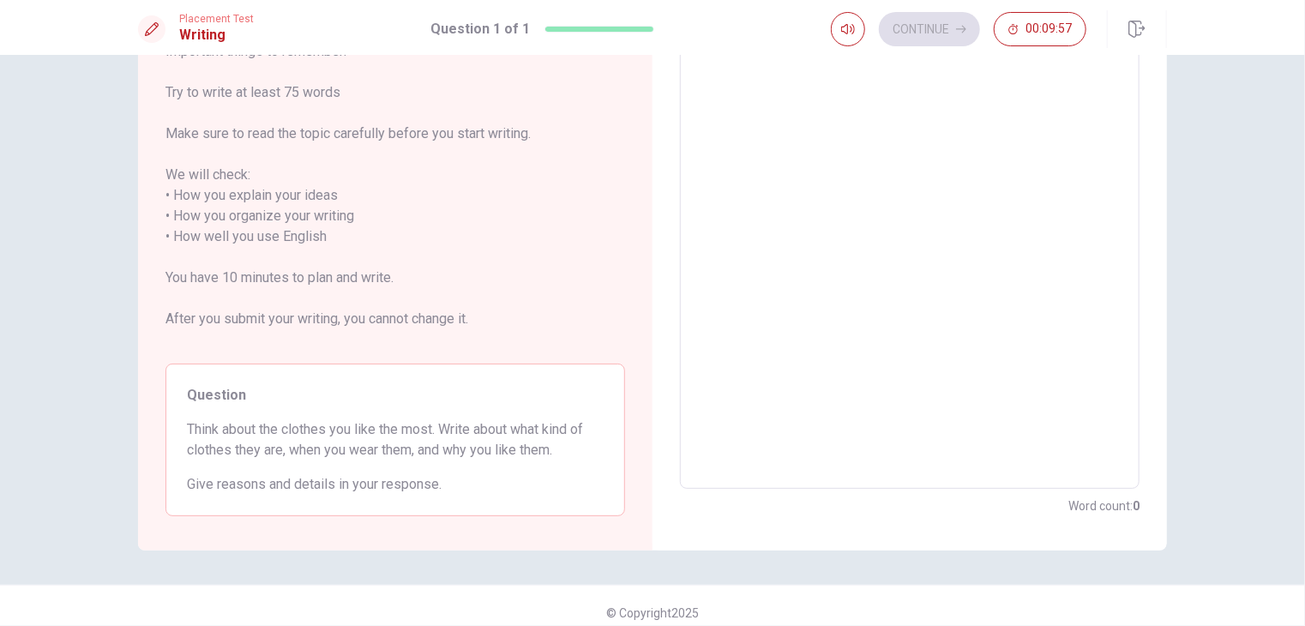
scroll to position [171, 0]
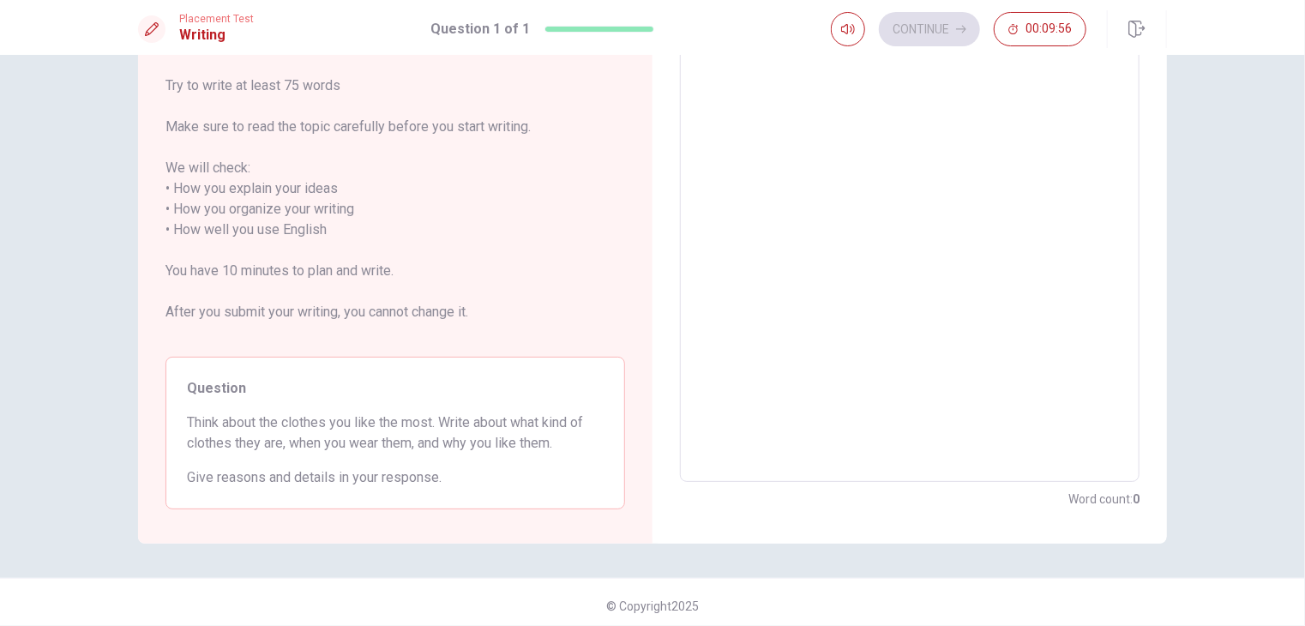
click at [352, 440] on span "Think about the clothes you like the most. Write about what kind of clothes the…" at bounding box center [395, 432] width 417 height 41
drag, startPoint x: 291, startPoint y: 426, endPoint x: 372, endPoint y: 421, distance: 80.8
click at [372, 421] on span "Think about the clothes you like the most. Write about what kind of clothes the…" at bounding box center [395, 432] width 417 height 41
click at [458, 433] on span "Think about the clothes you like the most. Write about what kind of clothes the…" at bounding box center [395, 432] width 417 height 41
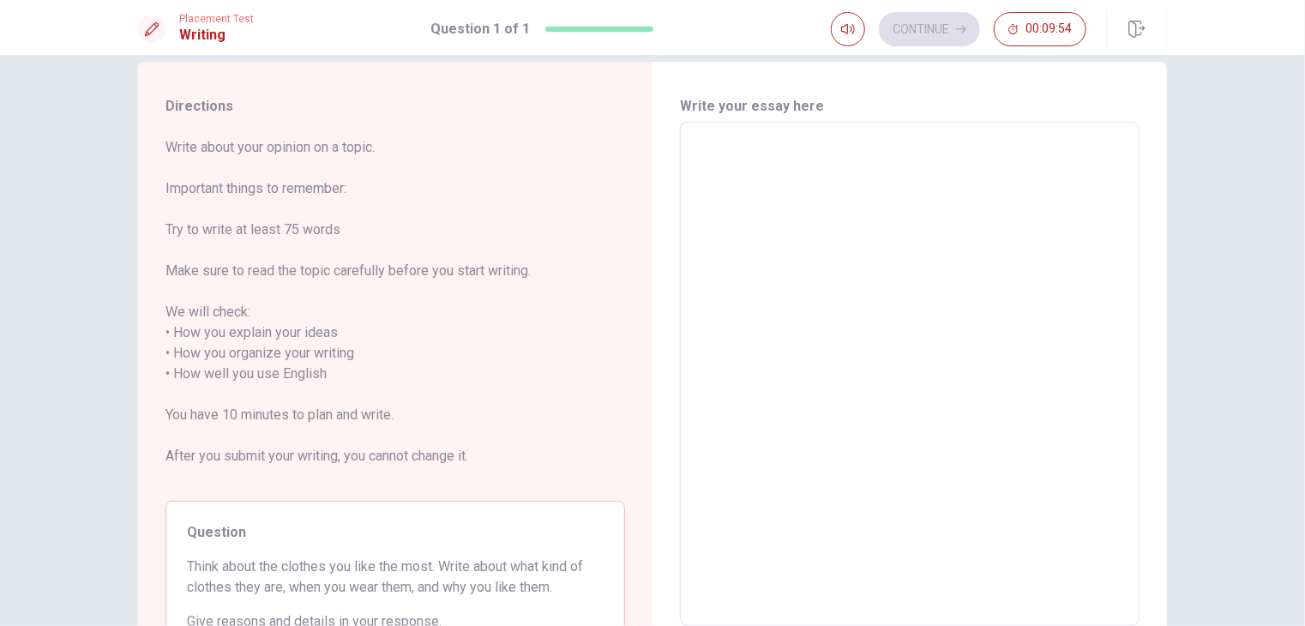
scroll to position [0, 0]
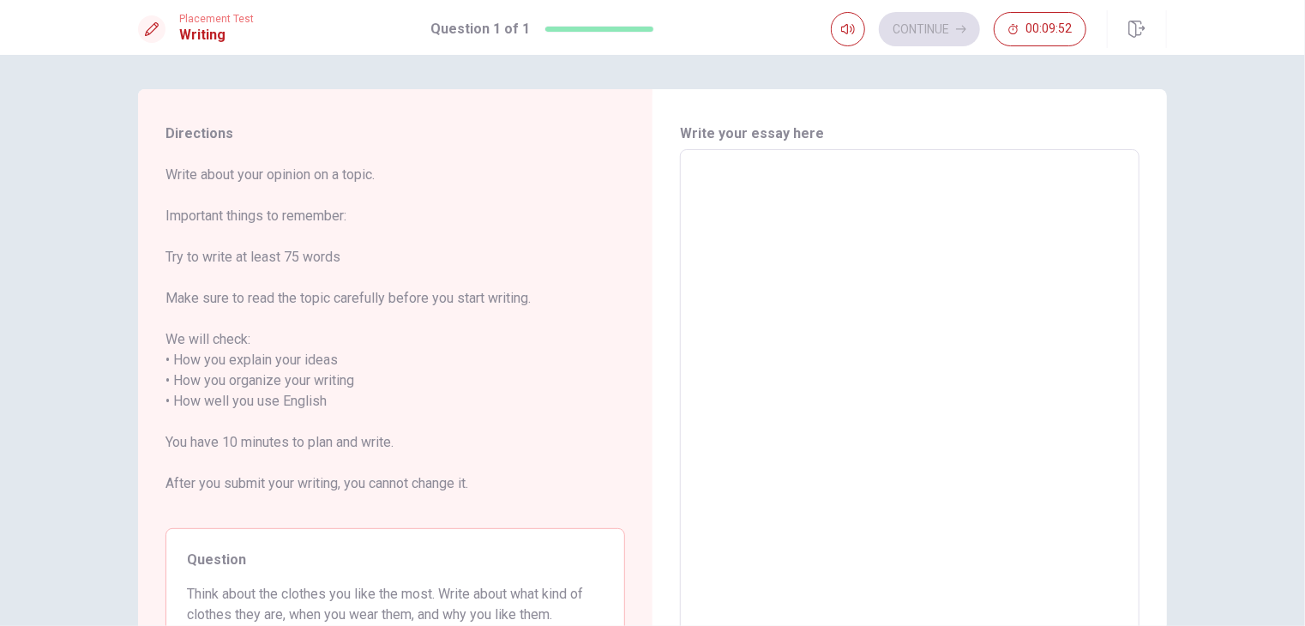
click at [766, 127] on h6 "Write your essay here" at bounding box center [910, 133] width 460 height 21
click at [710, 143] on h6 "Write your essay here" at bounding box center [910, 133] width 460 height 21
click at [723, 147] on div "Write your essay here x ​ Word count : 0" at bounding box center [910, 401] width 460 height 557
click at [725, 183] on textarea at bounding box center [910, 402] width 436 height 476
drag, startPoint x: 167, startPoint y: 135, endPoint x: 407, endPoint y: 436, distance: 384.9
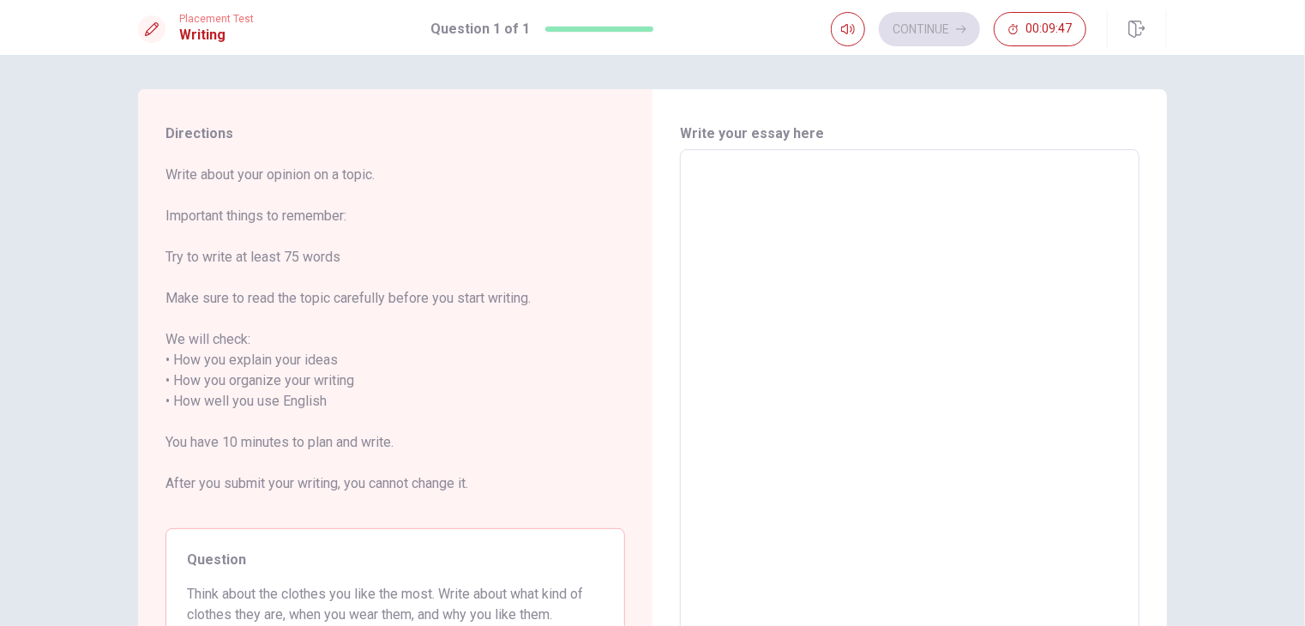
click at [407, 436] on div "Directions Write about your opinion on a topic. Important things to remember: T…" at bounding box center [395, 402] width 514 height 626
drag, startPoint x: 688, startPoint y: 364, endPoint x: 809, endPoint y: 107, distance: 284.6
click at [785, 105] on div "Write your essay here x ​ Word count : 0" at bounding box center [909, 402] width 514 height 626
click at [815, 265] on textarea at bounding box center [910, 402] width 436 height 476
click at [756, 244] on textarea at bounding box center [910, 402] width 436 height 476
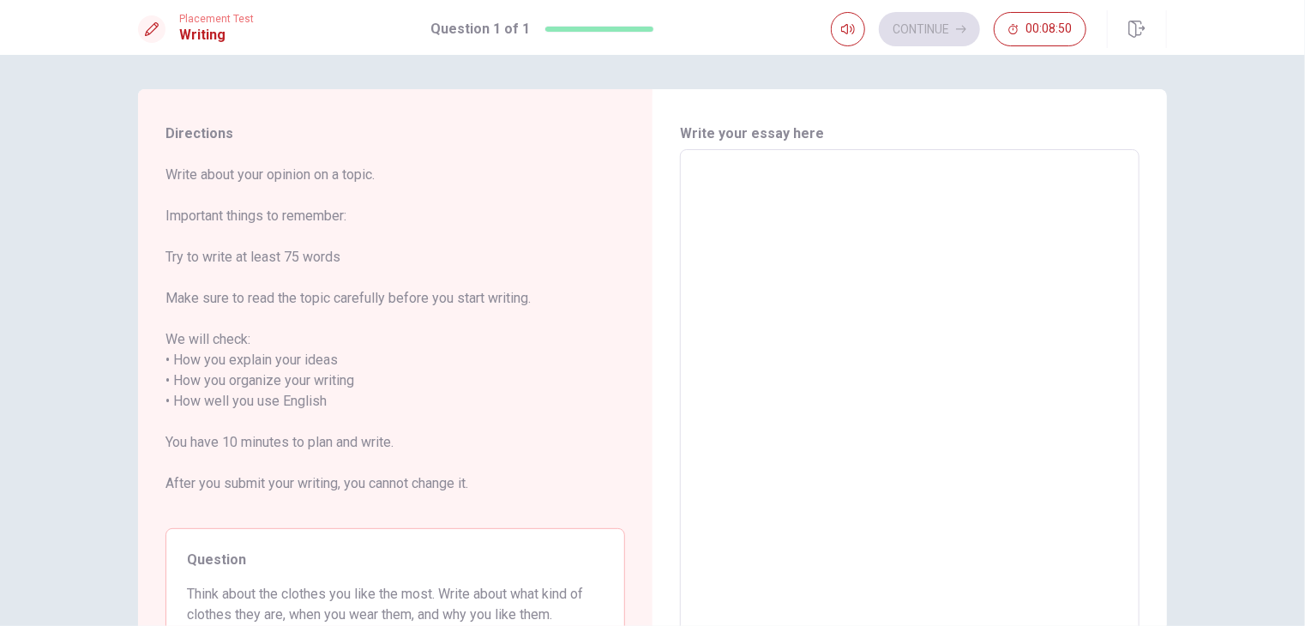
type textarea "M"
type textarea "x"
type textarea "My"
type textarea "x"
type textarea "My"
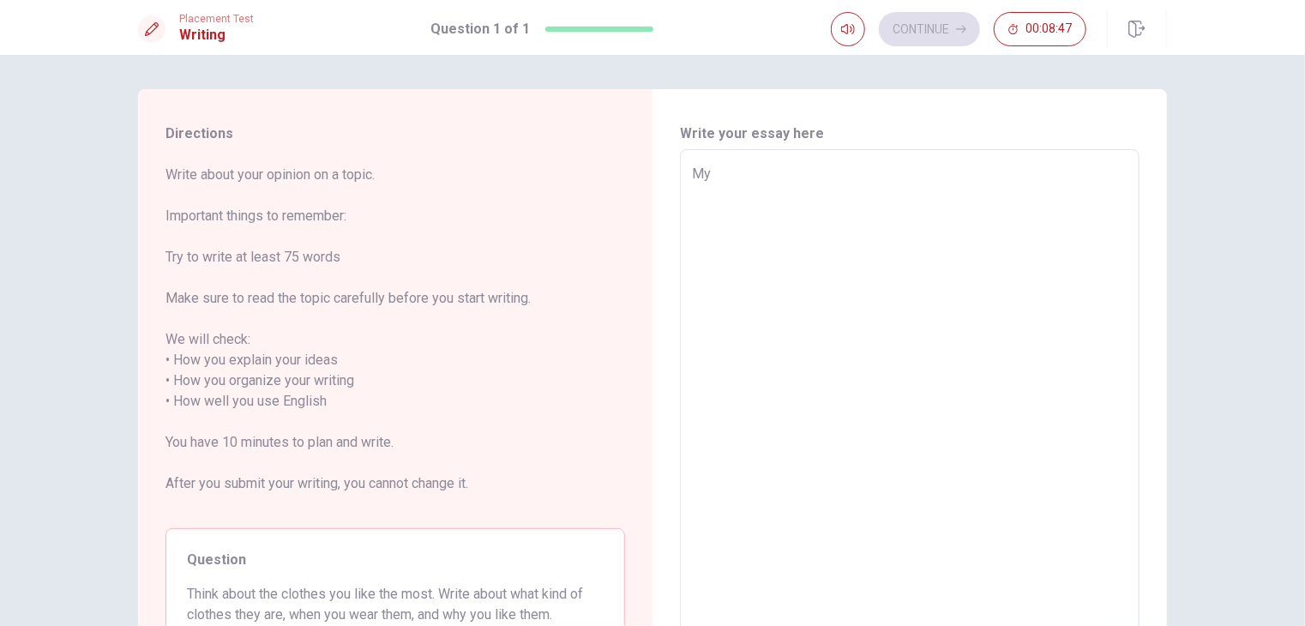
type textarea "x"
type textarea "My f"
type textarea "x"
type textarea "My fa"
type textarea "x"
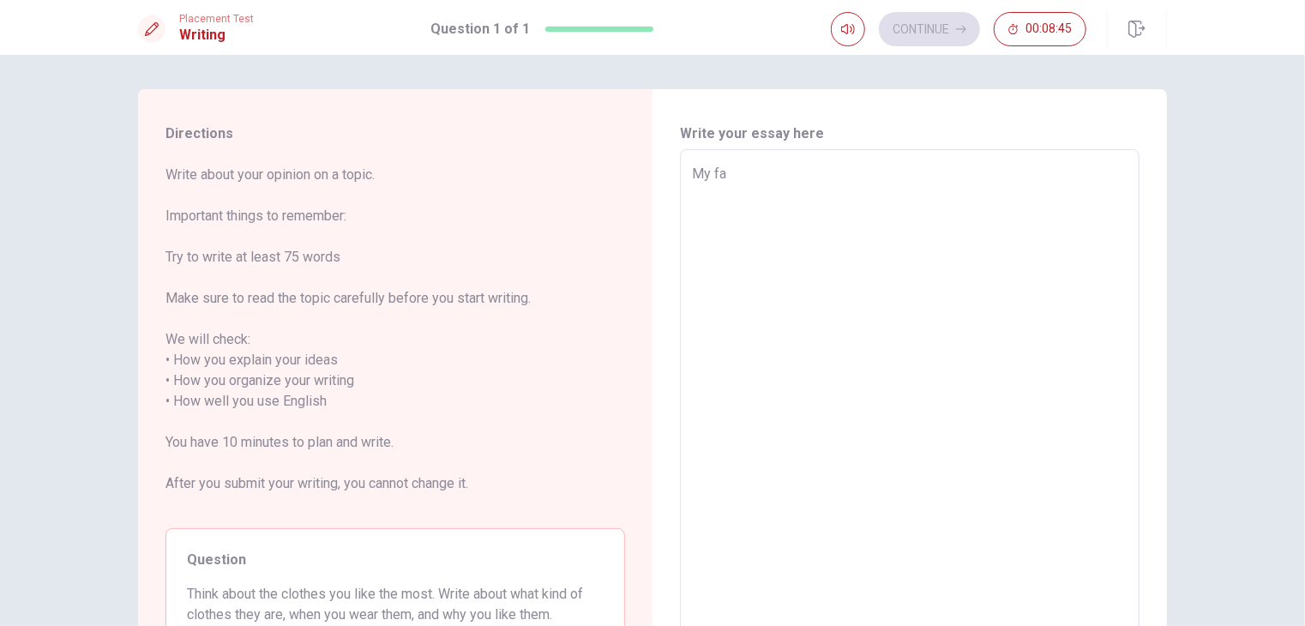
type textarea "My fav"
type textarea "x"
type textarea "My favo"
type textarea "x"
type textarea "My favor"
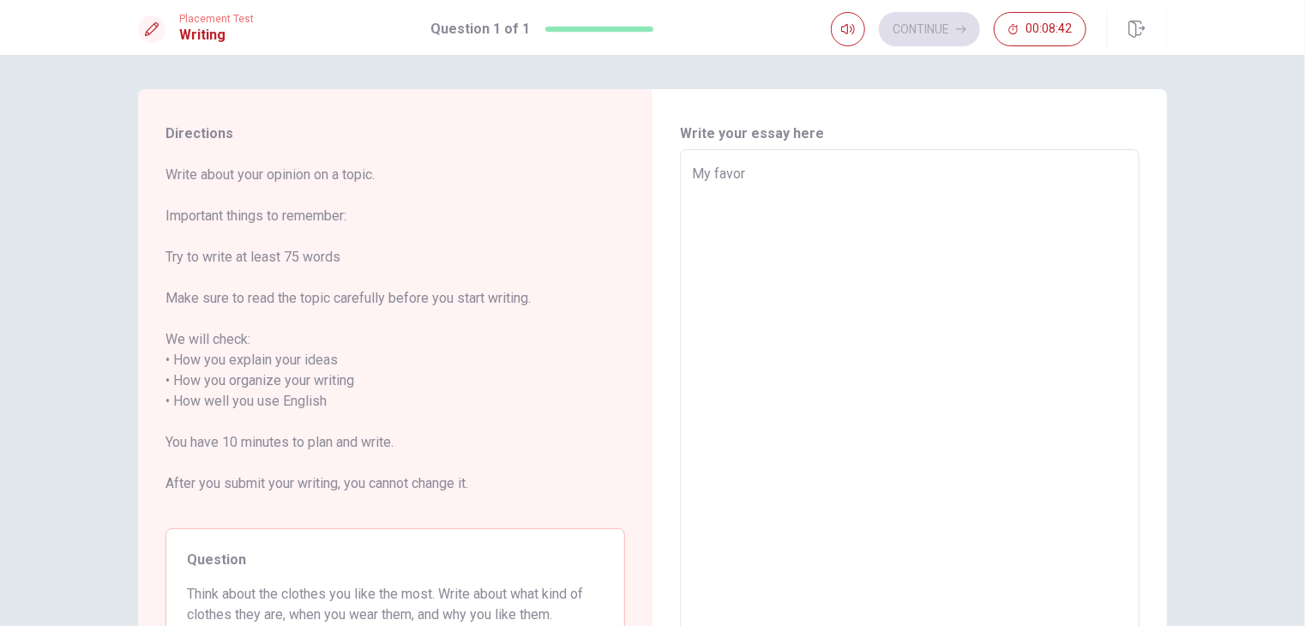
type textarea "x"
type textarea "My favori"
type textarea "x"
type textarea "My favorit"
type textarea "x"
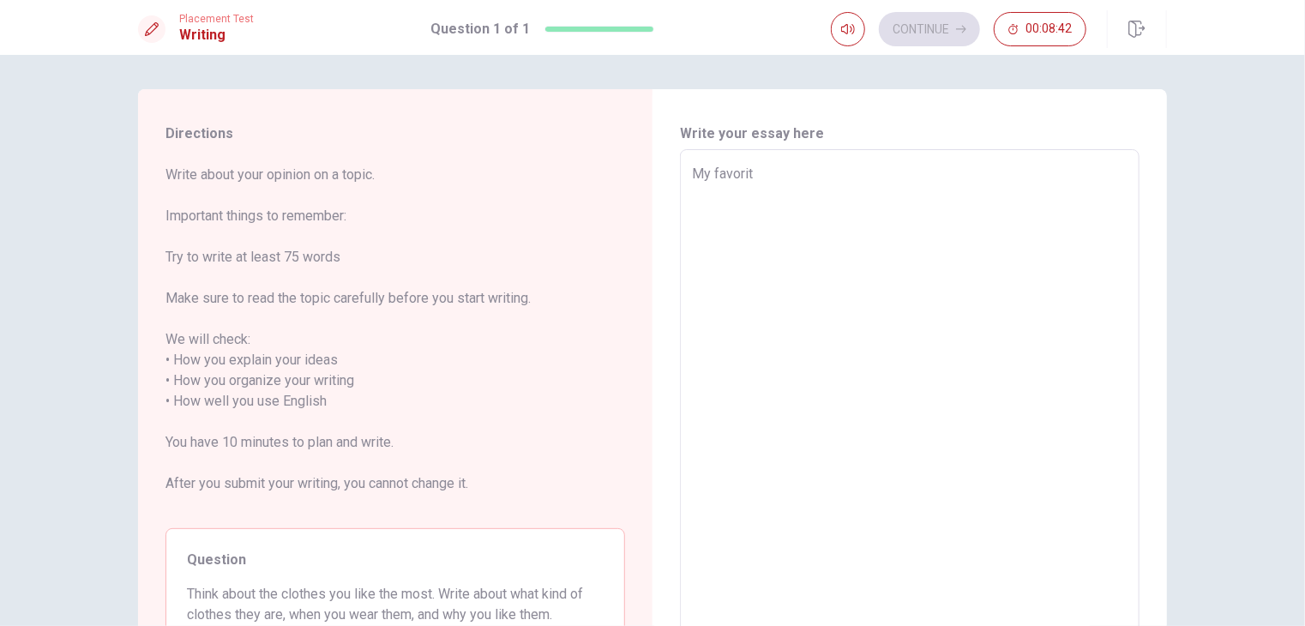
type textarea "My favorite"
type textarea "x"
type textarea "My favorite"
type textarea "x"
type textarea "My favorite c"
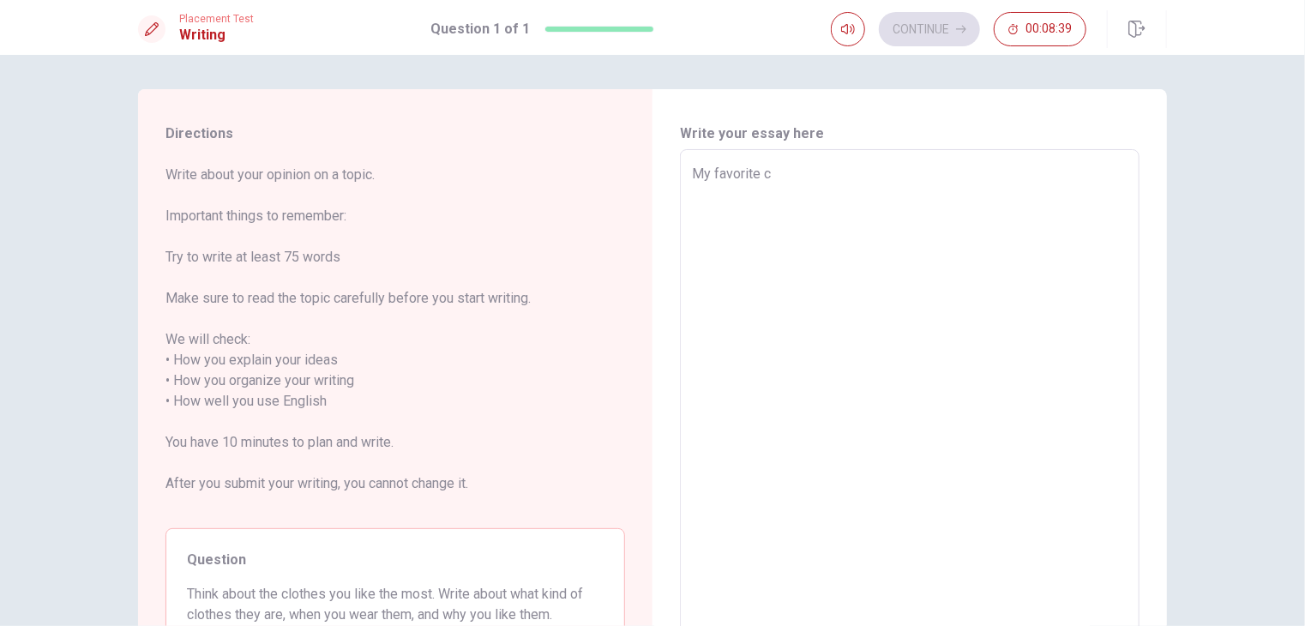
type textarea "x"
type textarea "My favorite cl"
type textarea "x"
type textarea "My favorite clo"
type textarea "x"
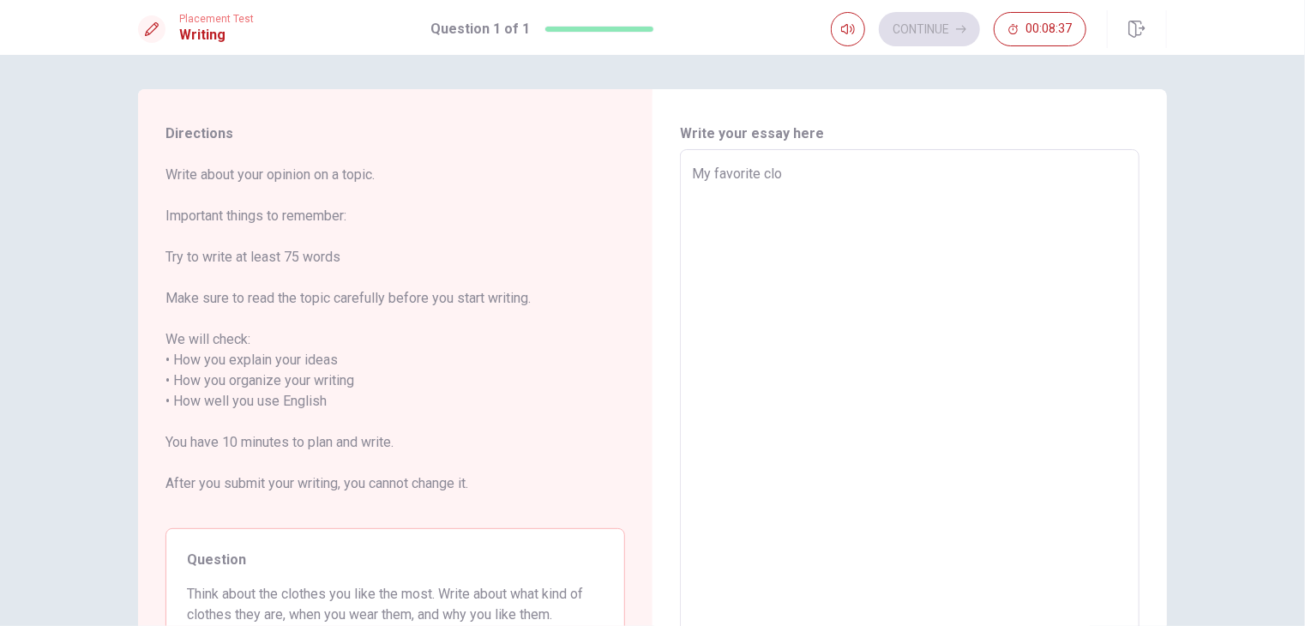
type textarea "My favorite clot"
type textarea "x"
type textarea "My favorite cloth"
type textarea "x"
type textarea "My favorite clothe"
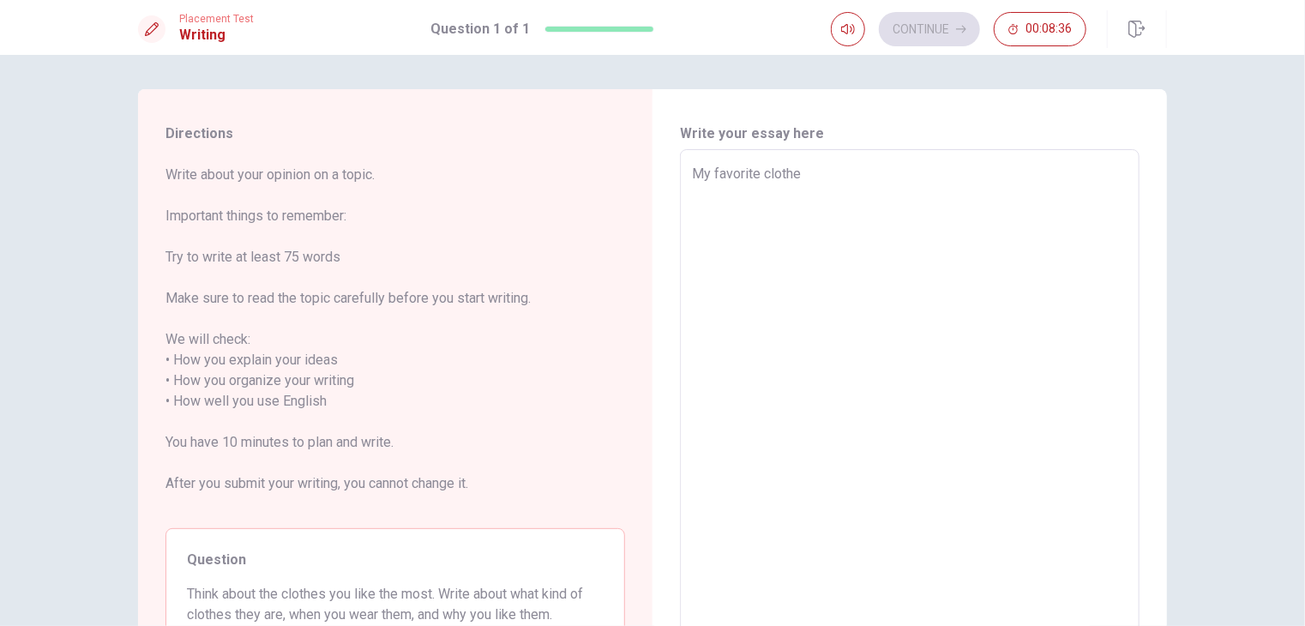
type textarea "x"
type textarea "My favorite clothes"
type textarea "x"
type textarea "My favorite clothes"
type textarea "x"
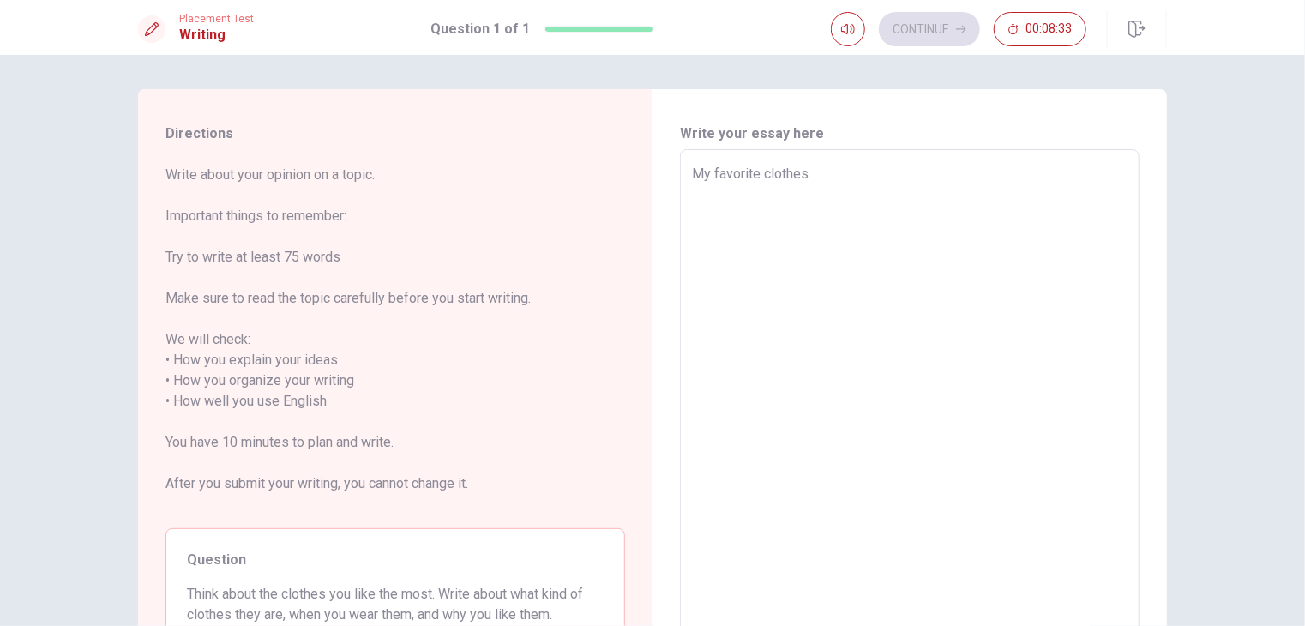
type textarea "My favorite clothes a"
type textarea "x"
type textarea "My favorite clothes ả"
type textarea "x"
type textarea "My favorite clothes ảe"
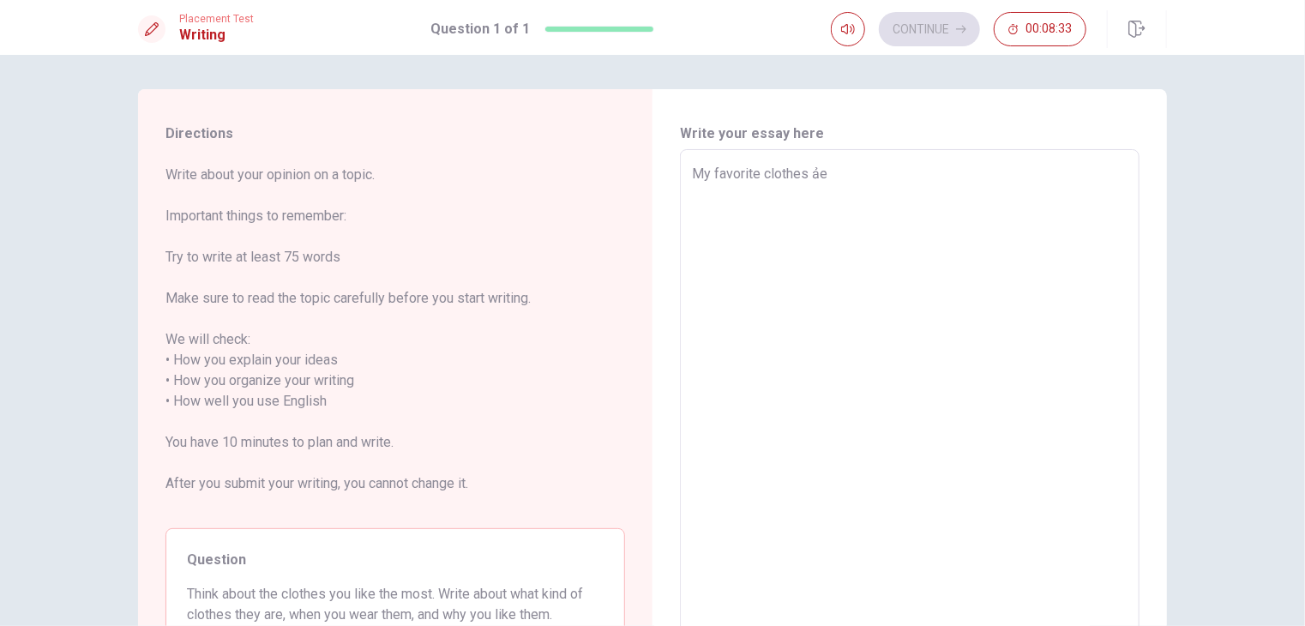
type textarea "x"
type textarea "My favorite clothes ả"
type textarea "x"
type textarea "My favorite clothes ar"
type textarea "x"
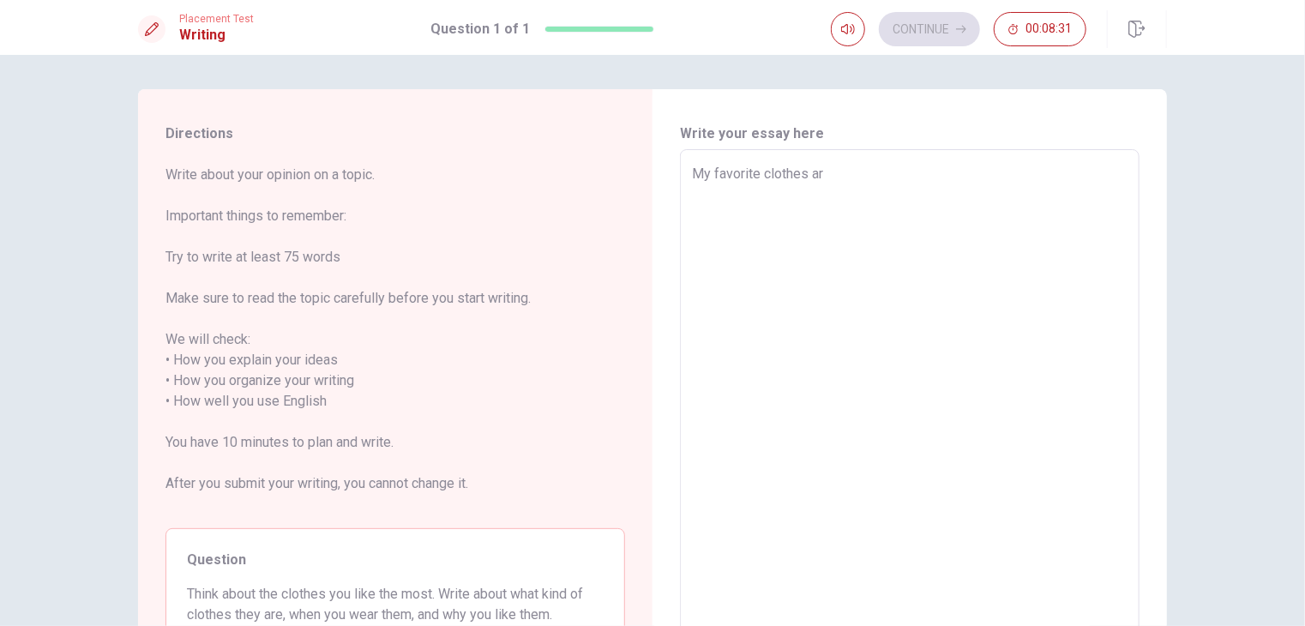
type textarea "My favorite clothes are"
type textarea "x"
type textarea "My favorite clothes are"
type textarea "x"
type textarea "My favorite clothes are T"
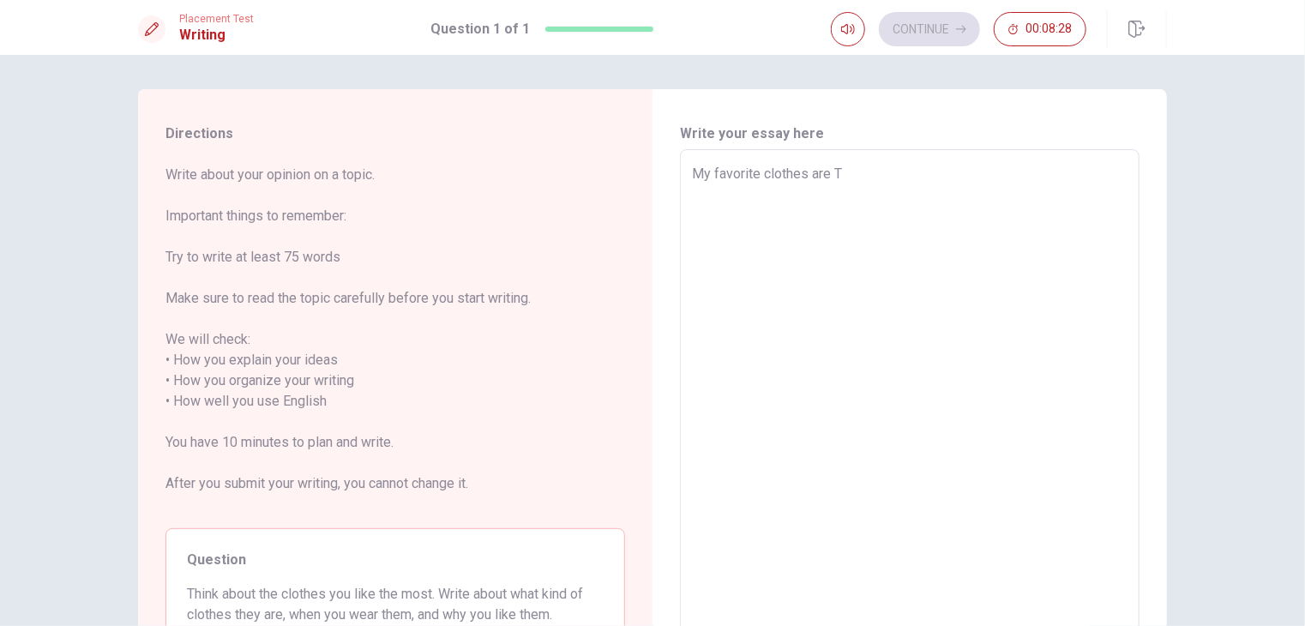
type textarea "x"
type textarea "My favorite clothes are T-"
type textarea "x"
type textarea "My favorite clothes are T-s"
type textarea "x"
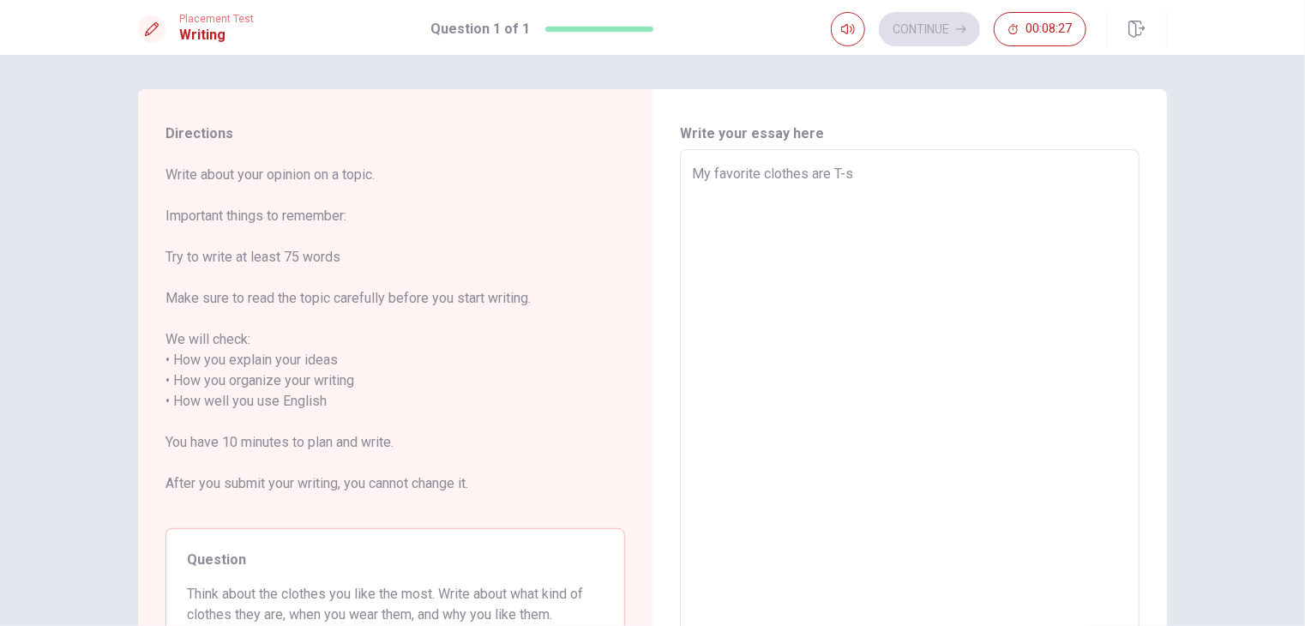
type textarea "My favorite clothes are T-sh"
type textarea "x"
type textarea "My favorite clothes are T-shi"
type textarea "x"
type textarea "My favorite clothes are T-shit"
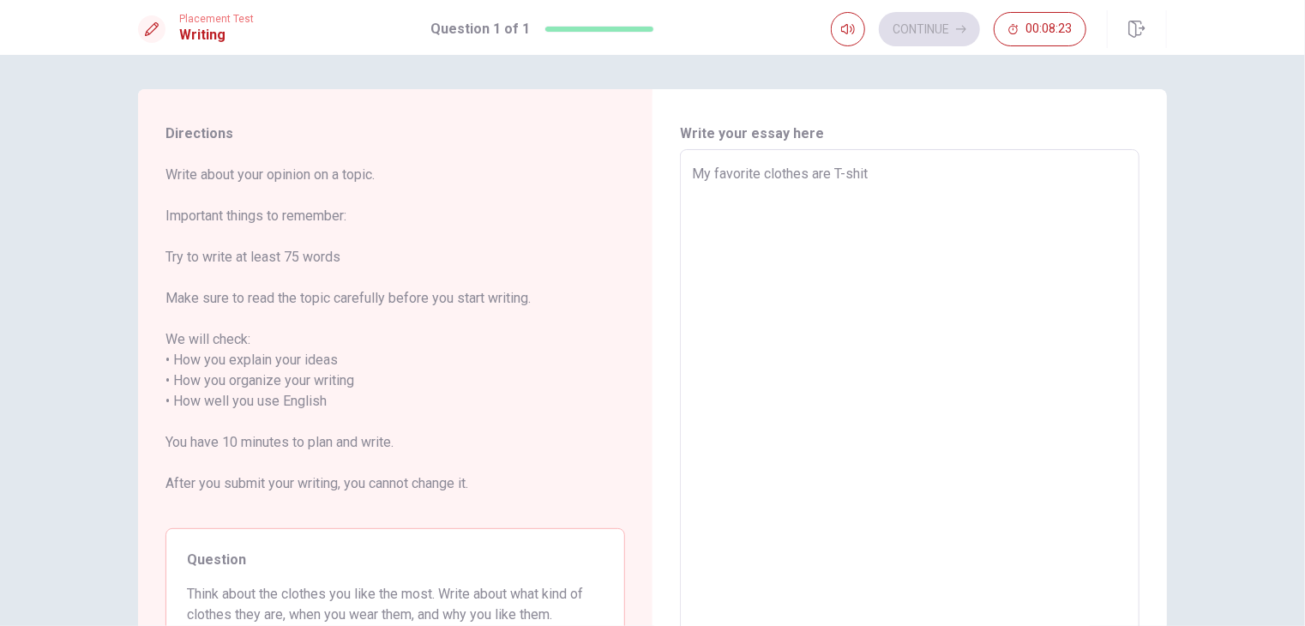
type textarea "x"
type textarea "My favorite clothes are T-shi"
type textarea "x"
type textarea "My favorite clothes are T-sh"
type textarea "x"
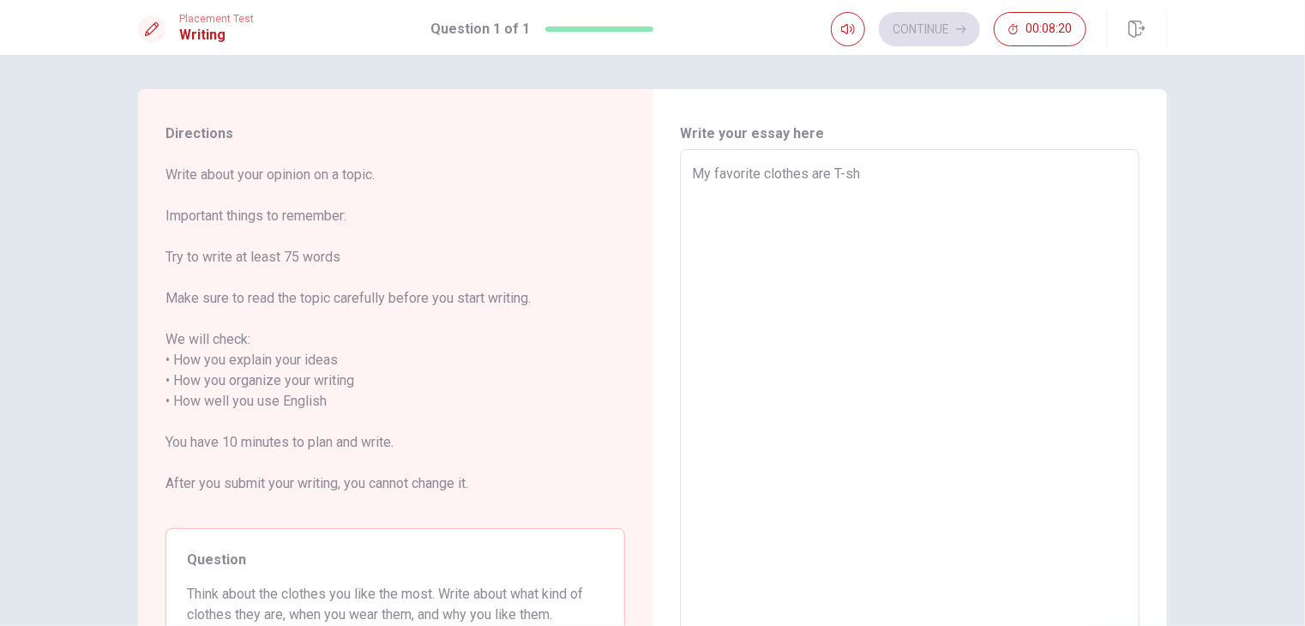
type textarea "My favorite clothes are T-shi"
type textarea "x"
type textarea "My favorite clothes are T-shir"
type textarea "x"
type textarea "My favorite clothes are T-shirt"
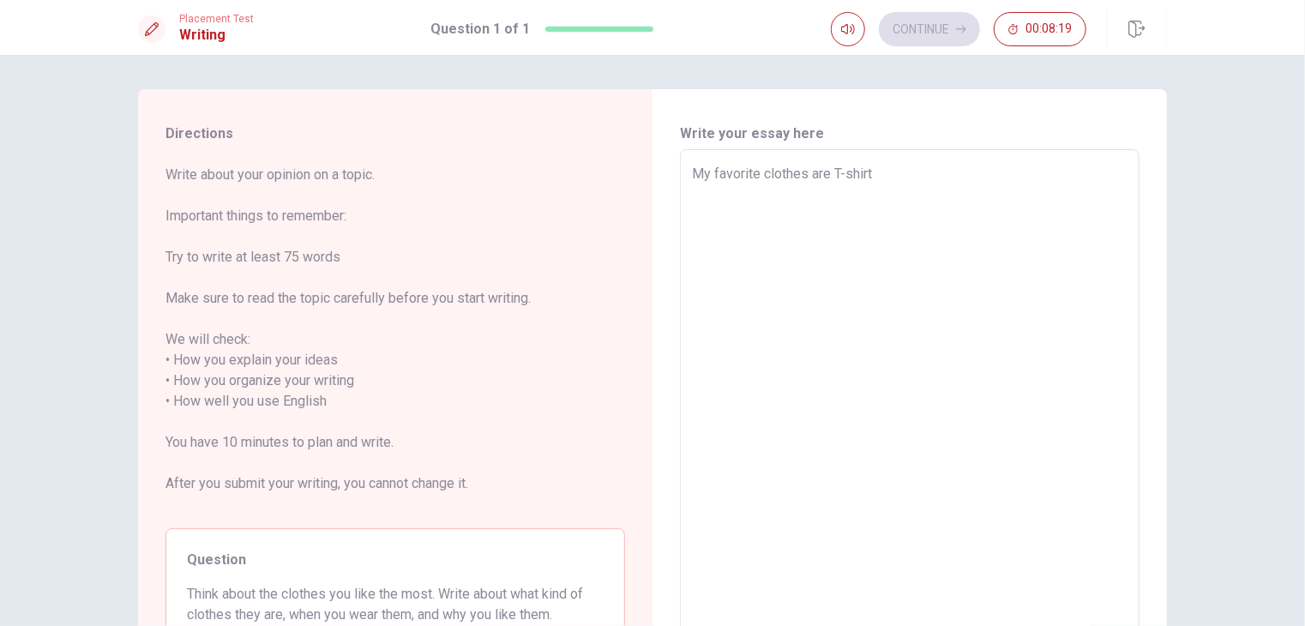
type textarea "x"
type textarea "My favorite clothes are T-shirts"
type textarea "x"
type textarea "My favorite clothes are T-shirts"
type textarea "x"
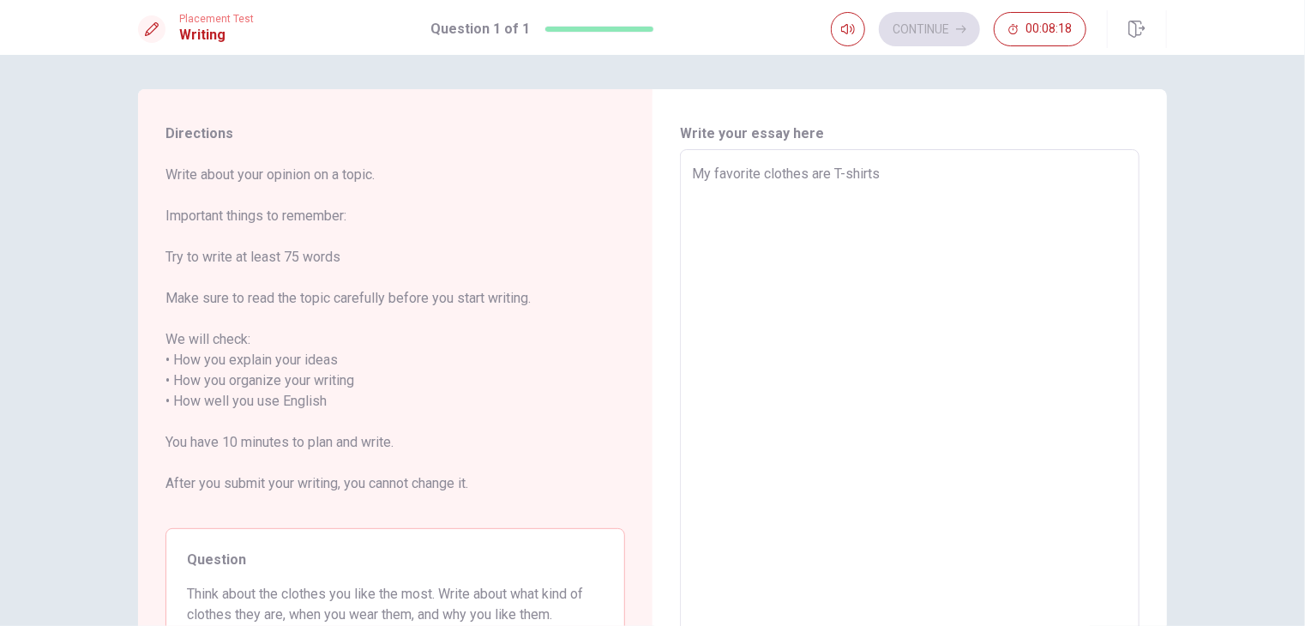
type textarea "My favorite clothes are T-shirts a"
type textarea "x"
type textarea "My favorite clothes are T-shirts an"
type textarea "x"
type textarea "My favorite clothes are T-shirts àn"
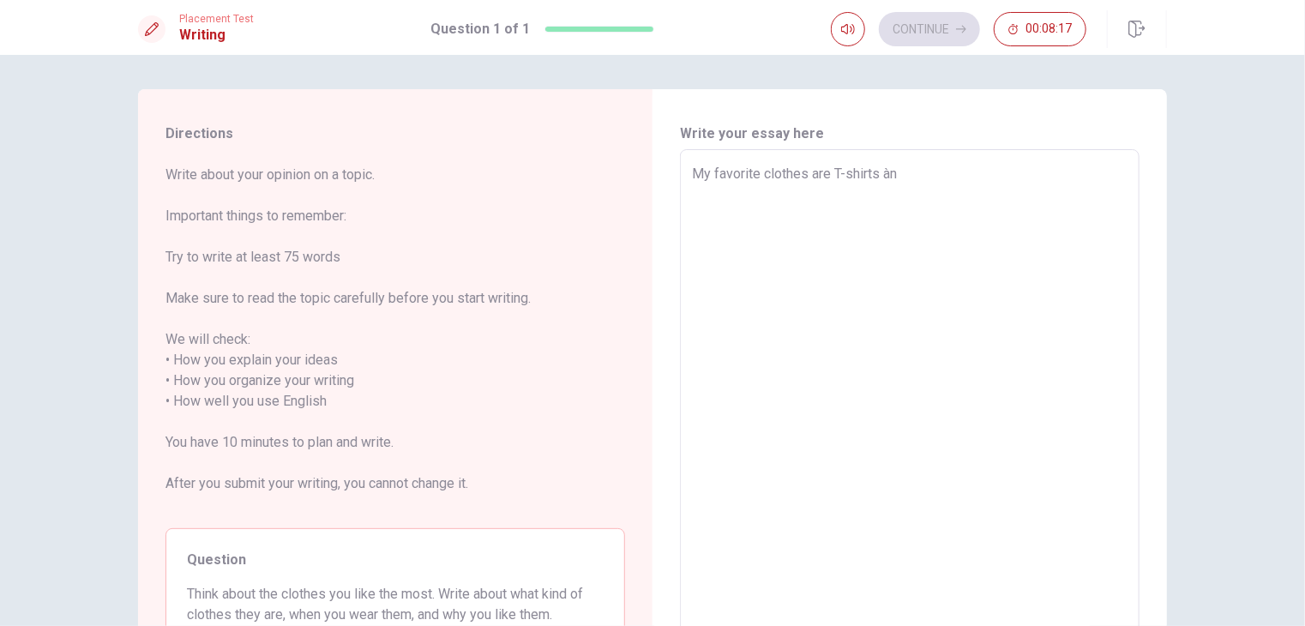
type textarea "x"
type textarea "My favorite clothes are T-shirts à"
type textarea "x"
type textarea "My favorite clothes are T-shirts"
type textarea "x"
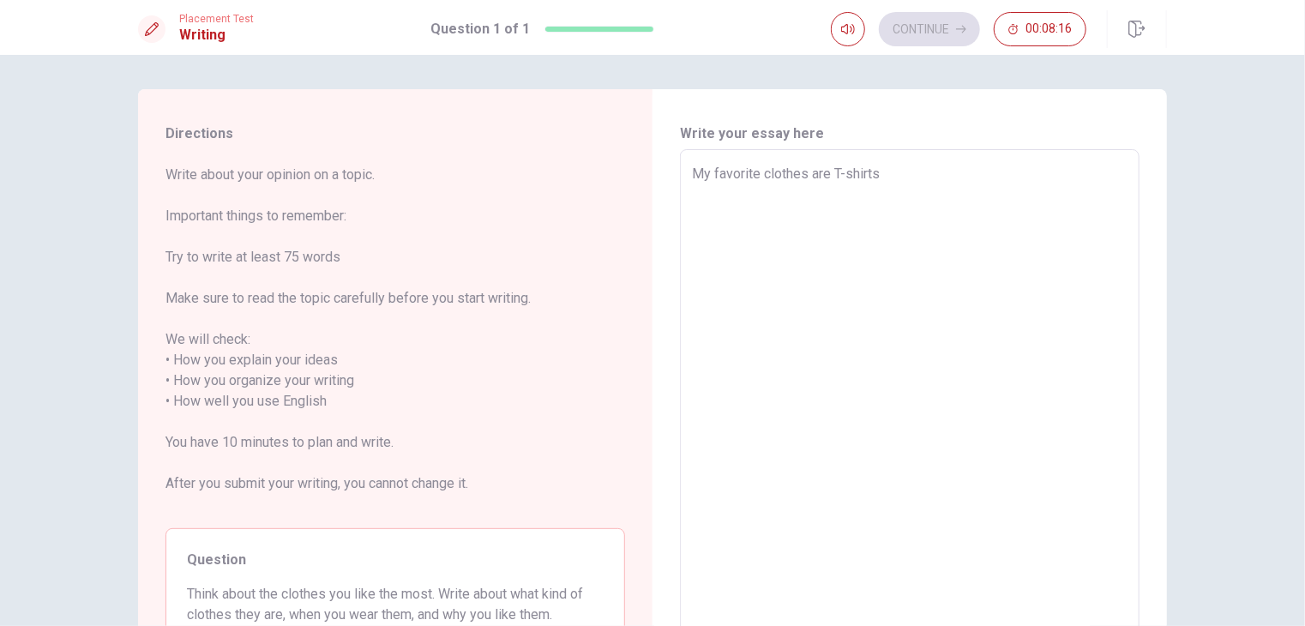
type textarea "My favorite clothes are T-shirts"
type textarea "x"
type textarea "My favorite clothes are T-shirts"
type textarea "x"
type textarea "My favorite clothes are T-shirts a"
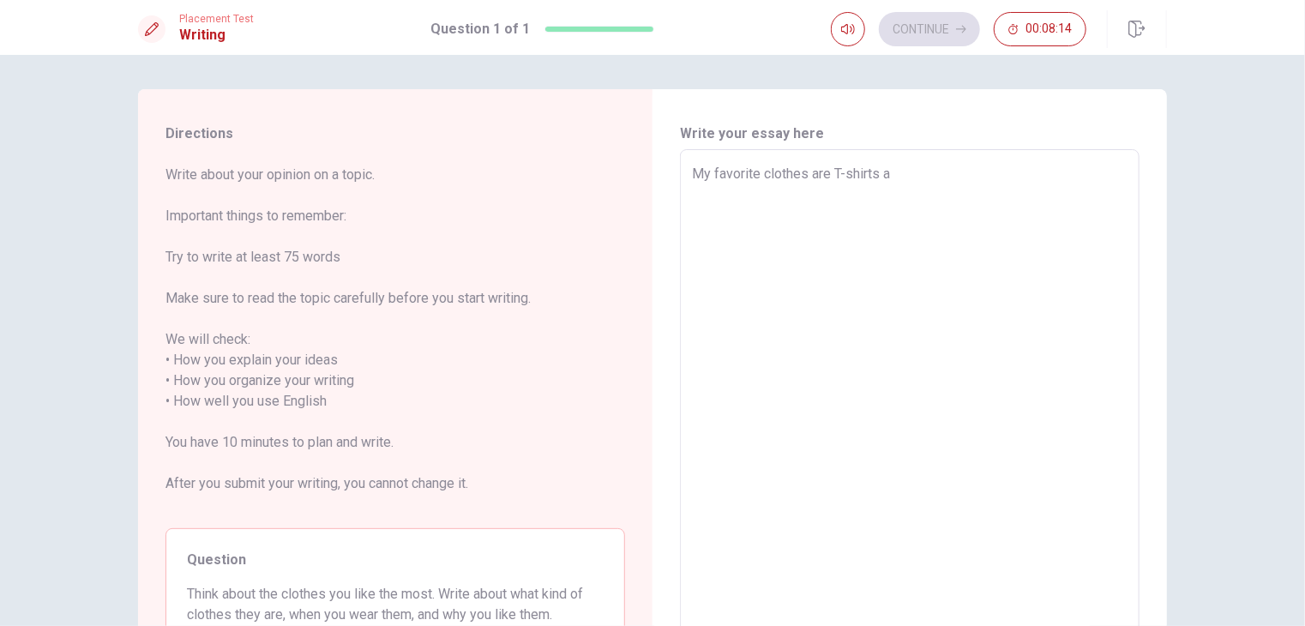
type textarea "x"
type textarea "My favorite clothes are T-shirts an"
type textarea "x"
type textarea "My favorite clothes are T-shirts and"
type textarea "x"
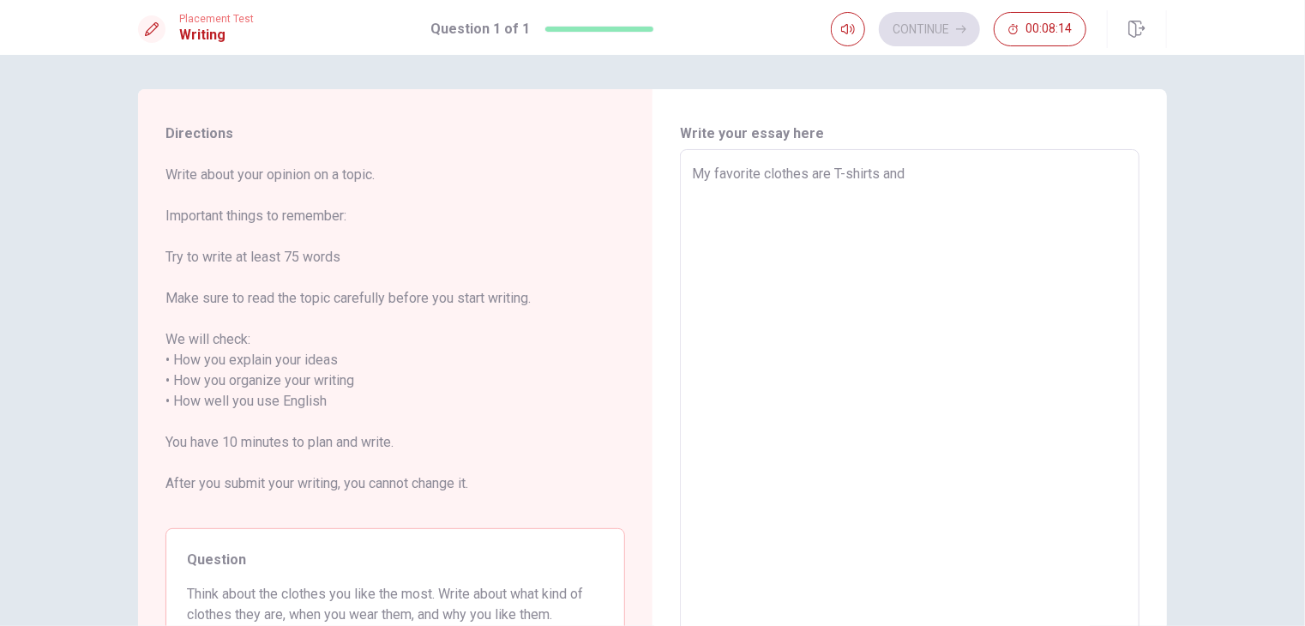
type textarea "My favorite clothes are T-shirts and"
type textarea "x"
type textarea "My favorite clothes are T-shirts and j"
type textarea "x"
type textarea "My favorite clothes are T-shirts and je"
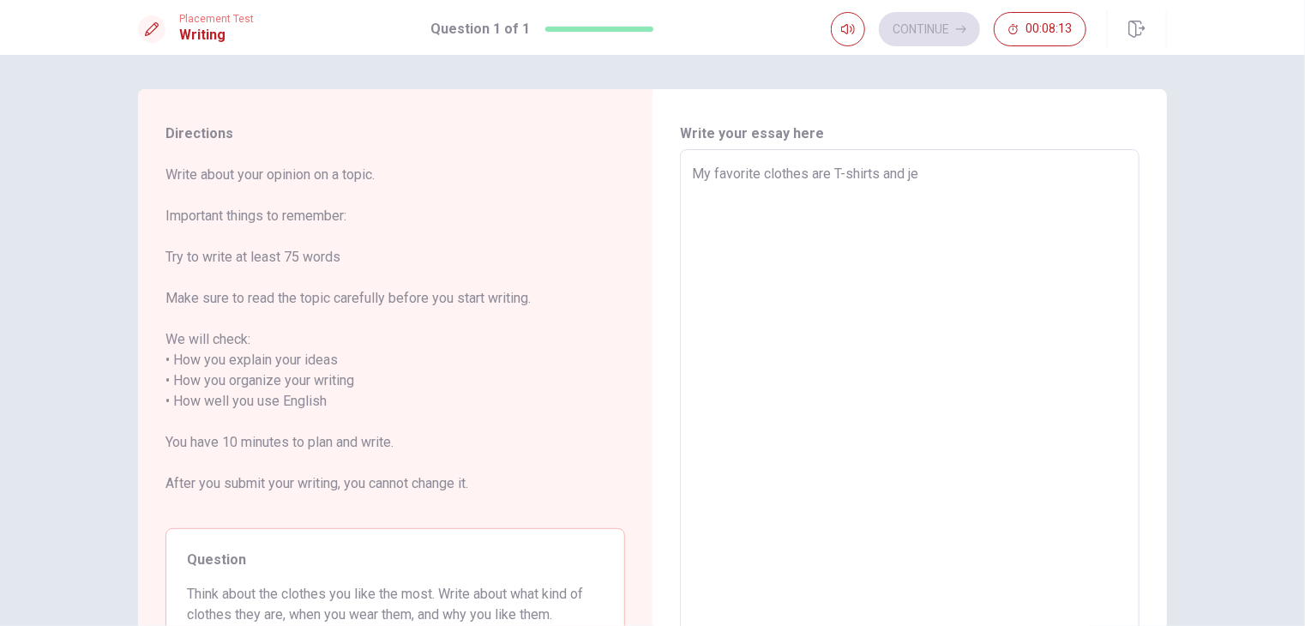
type textarea "x"
type textarea "My favorite clothes are T-shirts and jea"
type textarea "x"
type textarea "My favorite clothes are T-shirts and [PERSON_NAME]"
type textarea "x"
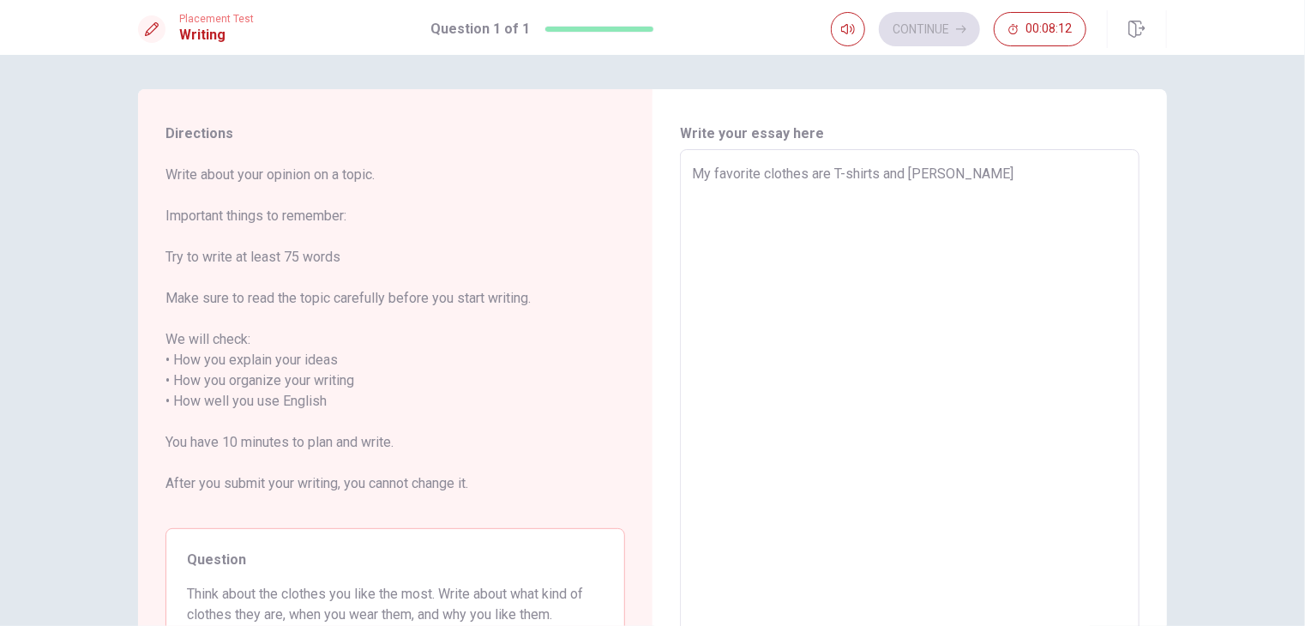
type textarea "My favorite clothes are T-shirts and jeans"
type textarea "x"
type textarea "My favorite clothes are T-shirts and jeans."
type textarea "x"
type textarea "My favorite clothes are T-shirts and jeans."
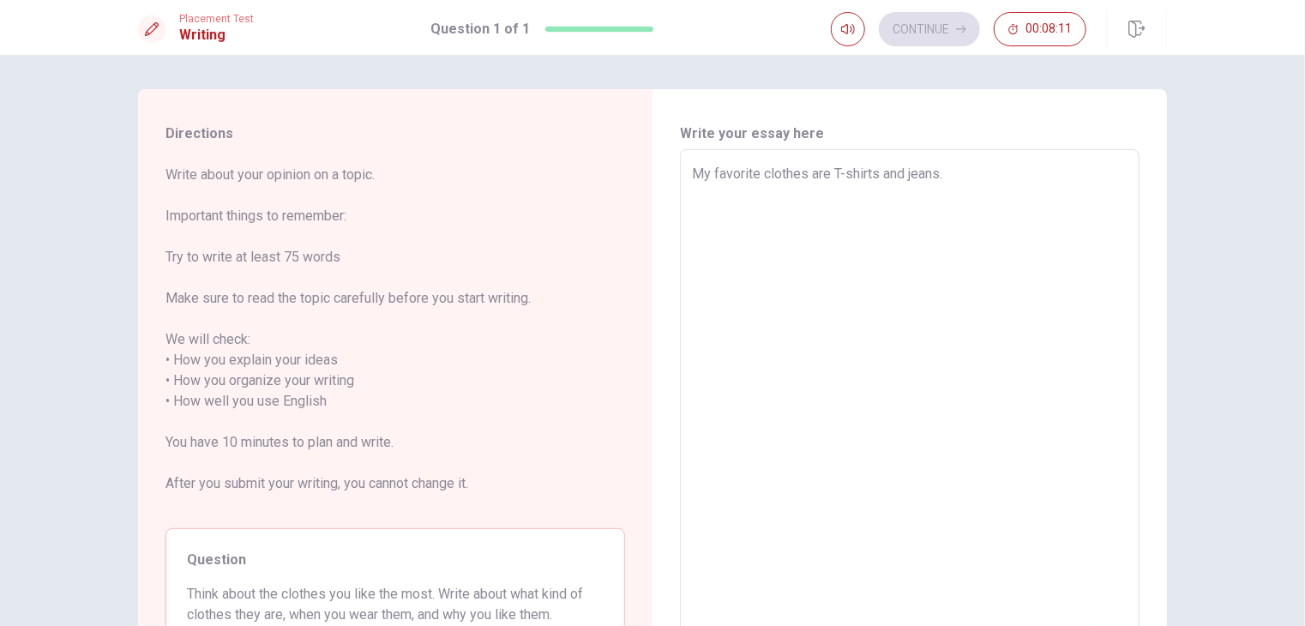
type textarea "x"
type textarea "My favorite clothes are T-shirts and jeans. T"
type textarea "x"
type textarea "My favorite clothes are T-shirts and jeans. Th"
type textarea "x"
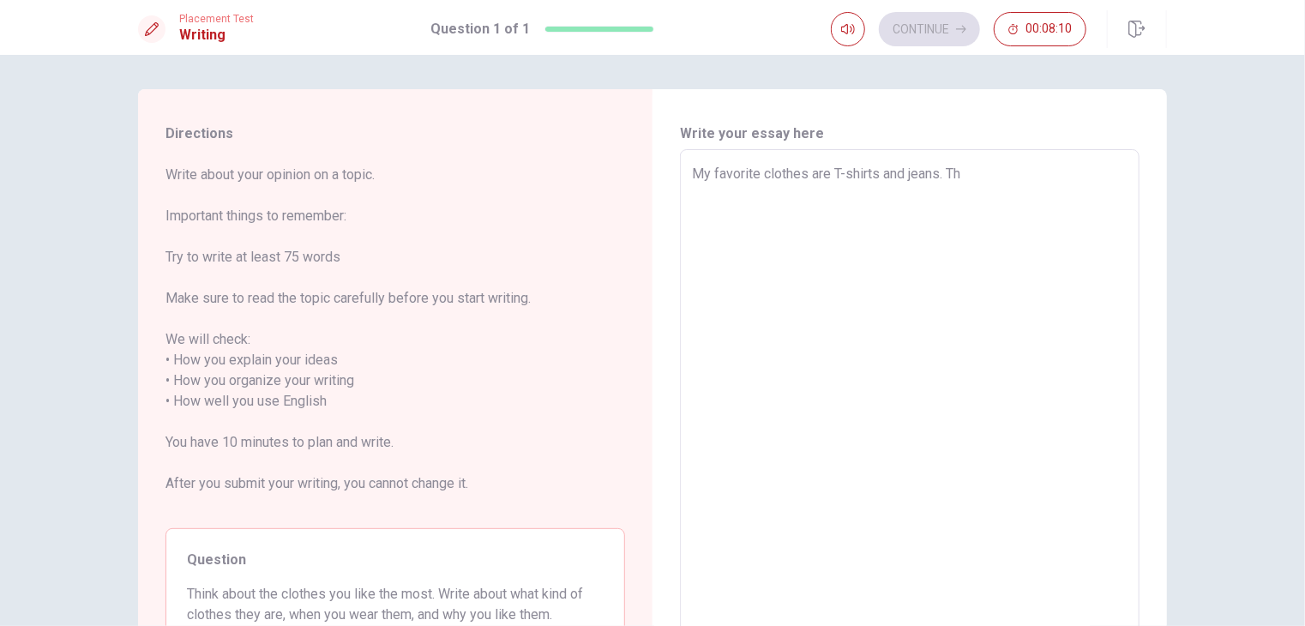
type textarea "My favorite clothes are T-shirts and jeans. The"
type textarea "x"
type textarea "My favorite clothes are T-shirts and jeans. They"
type textarea "x"
type textarea "My favorite clothes are T-shirts and jeans. They"
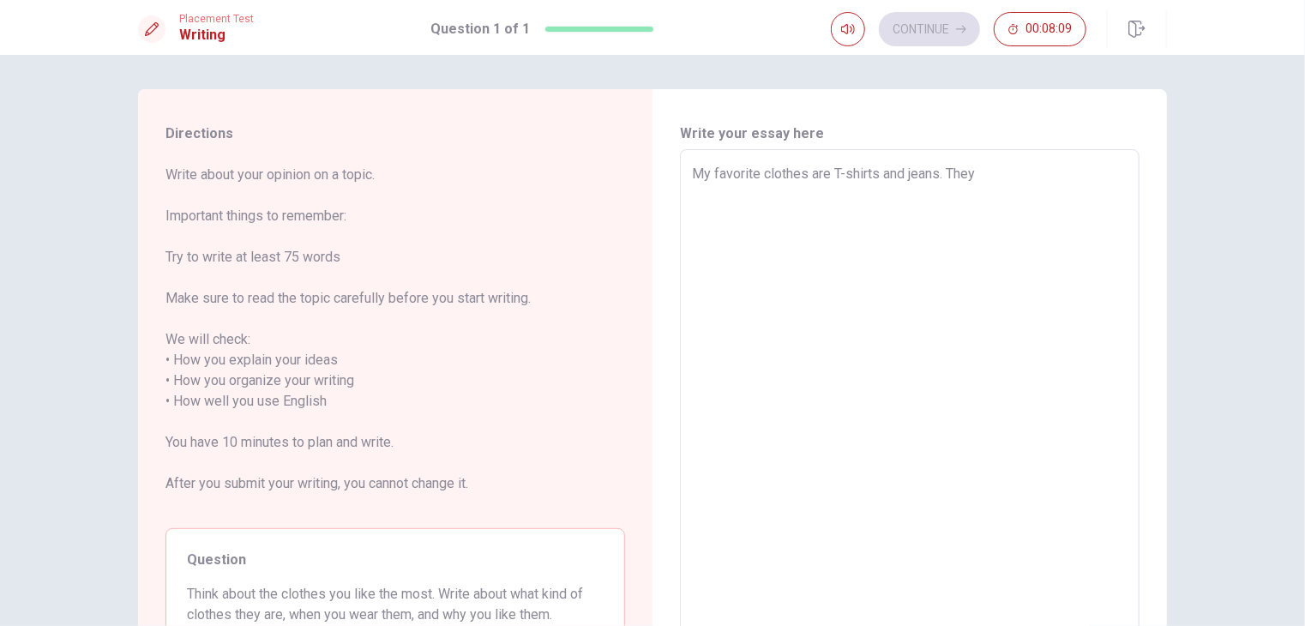
type textarea "x"
type textarea "My favorite clothes are T-shirts and jeans. They a"
type textarea "x"
type textarea "My favorite clothes are T-shirts and jeans. They ả"
type textarea "x"
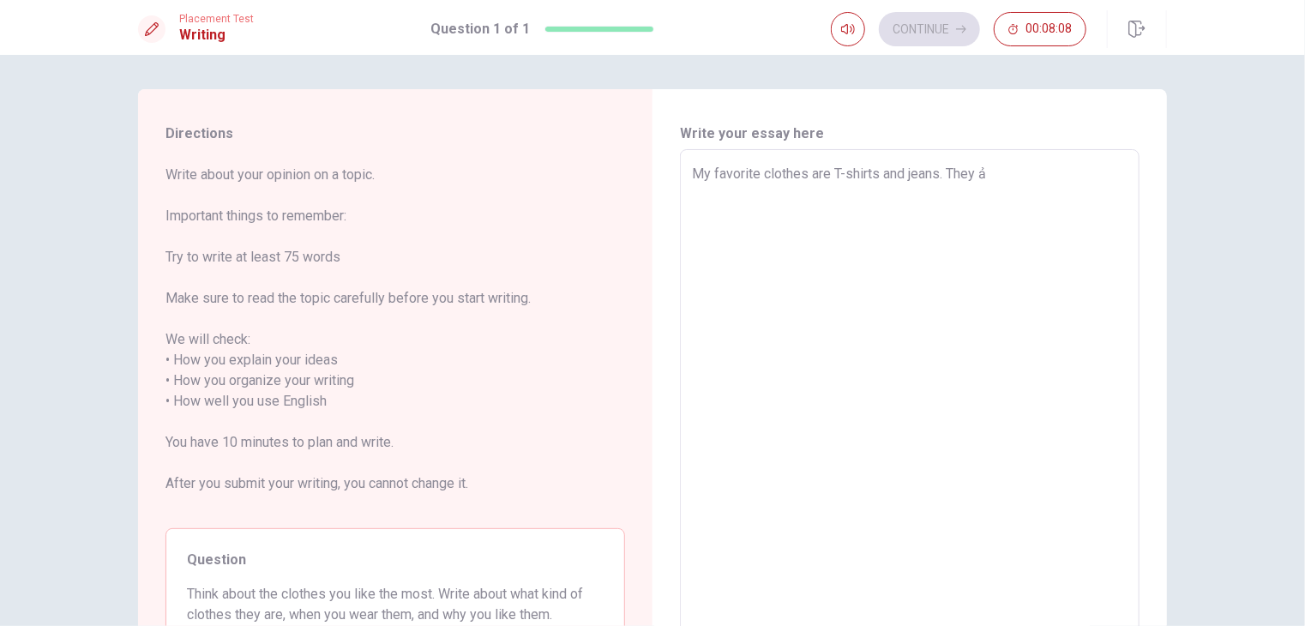
type textarea "My favorite clothes are T-shirts and jeans. They ảe"
type textarea "x"
type textarea "My favorite clothes are T-shirts and jeans. They are"
type textarea "x"
type textarea "My favorite clothes are T-shirts and jeans. They are v"
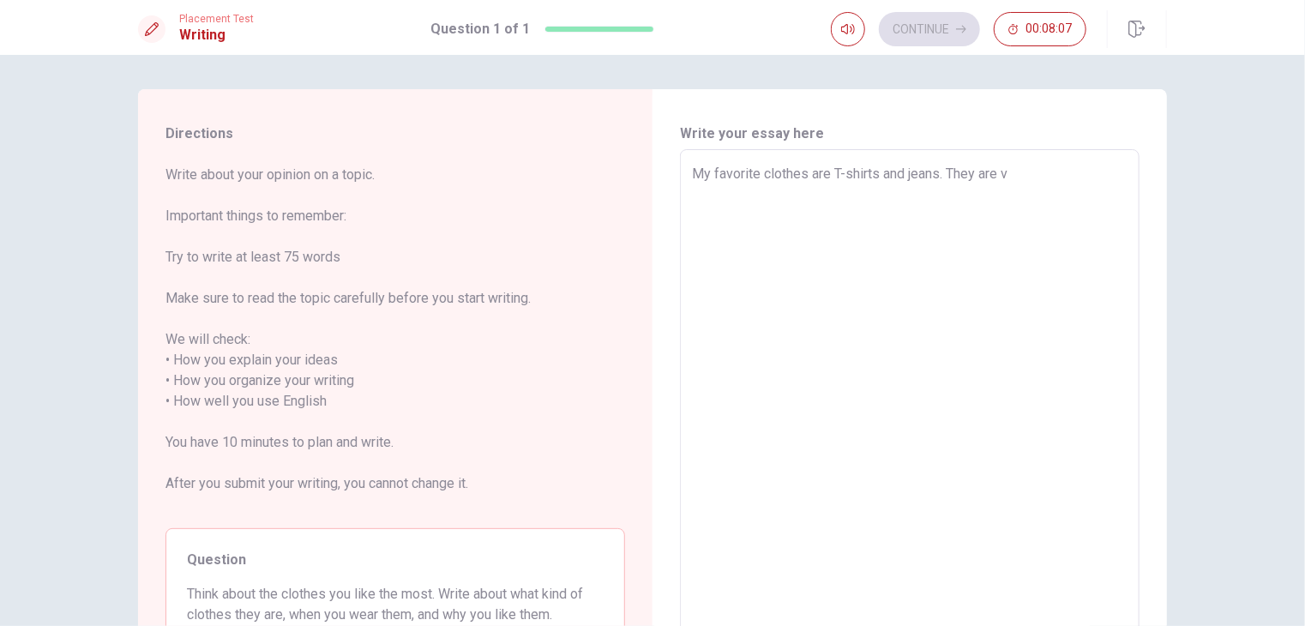
type textarea "x"
type textarea "My favorite clothes are T-shirts and jeans. They are ve"
type textarea "x"
type textarea "My favorite clothes are T-shirts and jeans. They are vẻ"
type textarea "x"
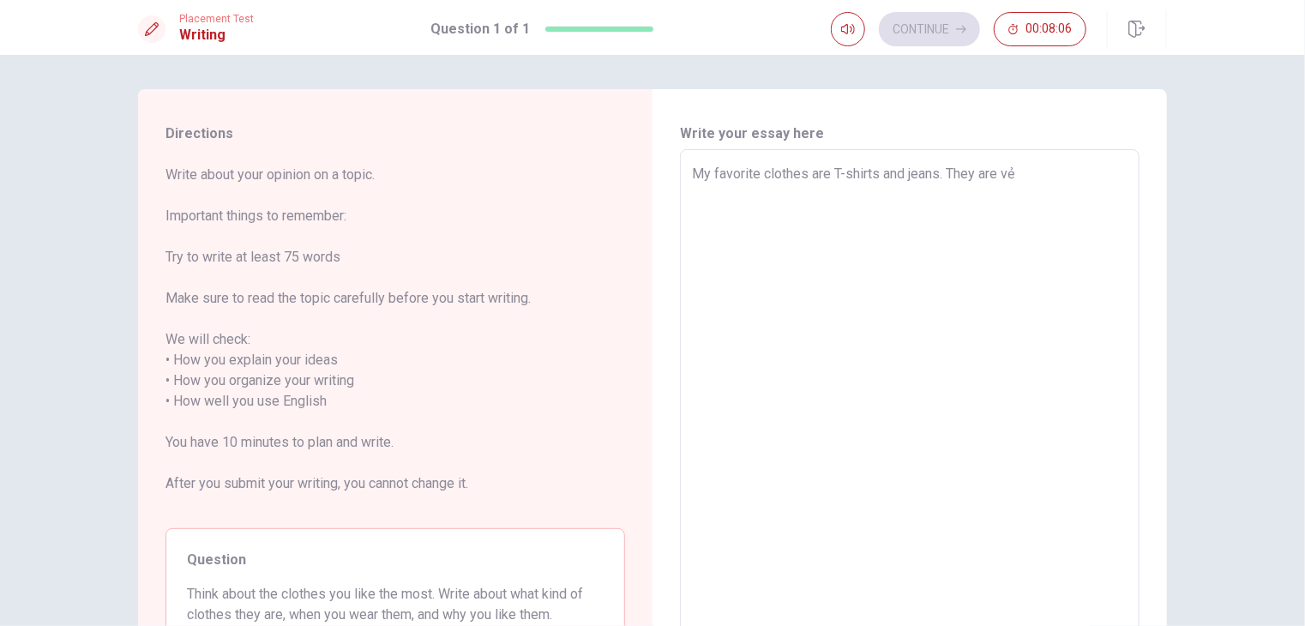
type textarea "My favorite clothes are T-shirts and jeans. They are vẻy"
type textarea "x"
type textarea "My favorite clothes are T-shirts and jeans. They are very"
type textarea "x"
type textarea "My favorite clothes are T-shirts and jeans. They are very c"
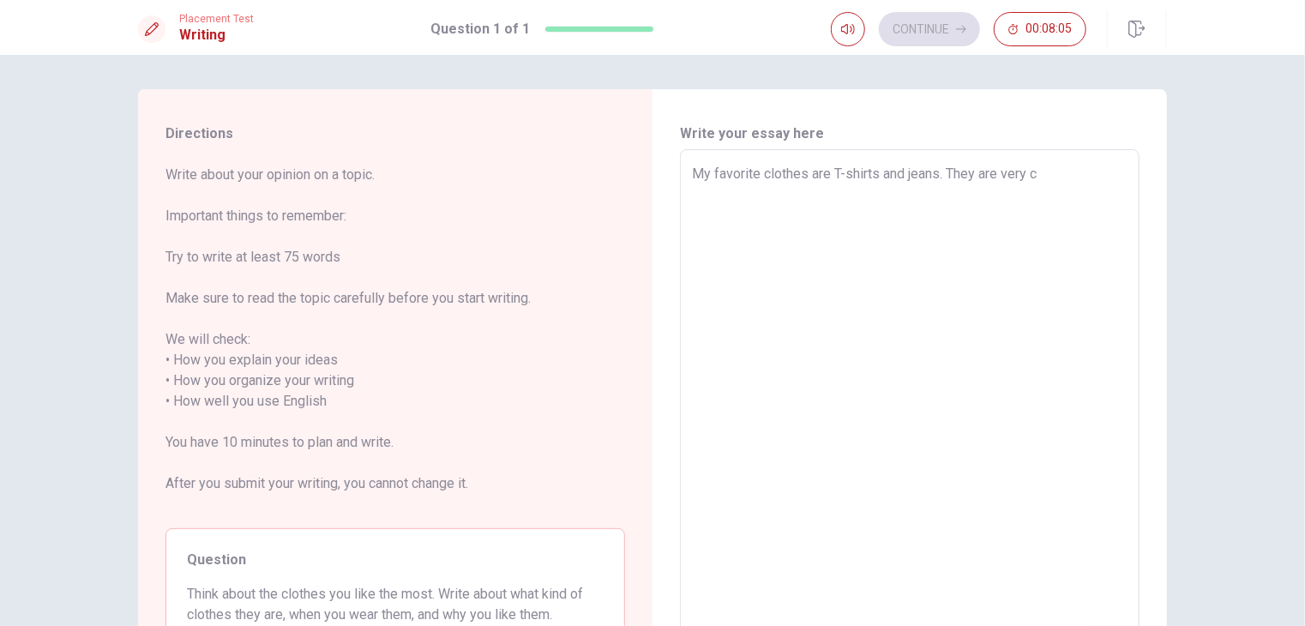
type textarea "x"
type textarea "My favorite clothes are T-shirts and jeans. They are very co"
type textarea "x"
type textarea "My favorite clothes are T-shirts and jeans. They are very com"
type textarea "x"
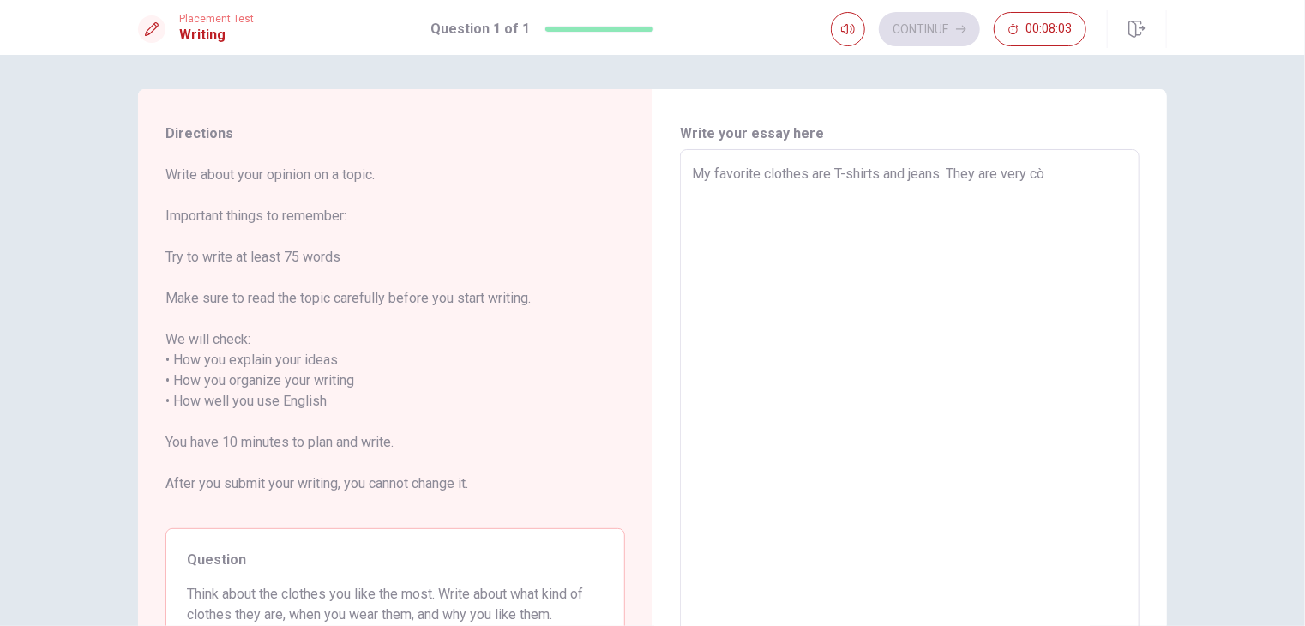
type textarea "My favorite clothes are T-shirts and jeans. They are very còm"
type textarea "x"
type textarea "My favorite clothes are T-shirts and jeans. They are very cồm"
type textarea "x"
type textarea "My favorite clothes are T-shirts and jeans. They are very cổm"
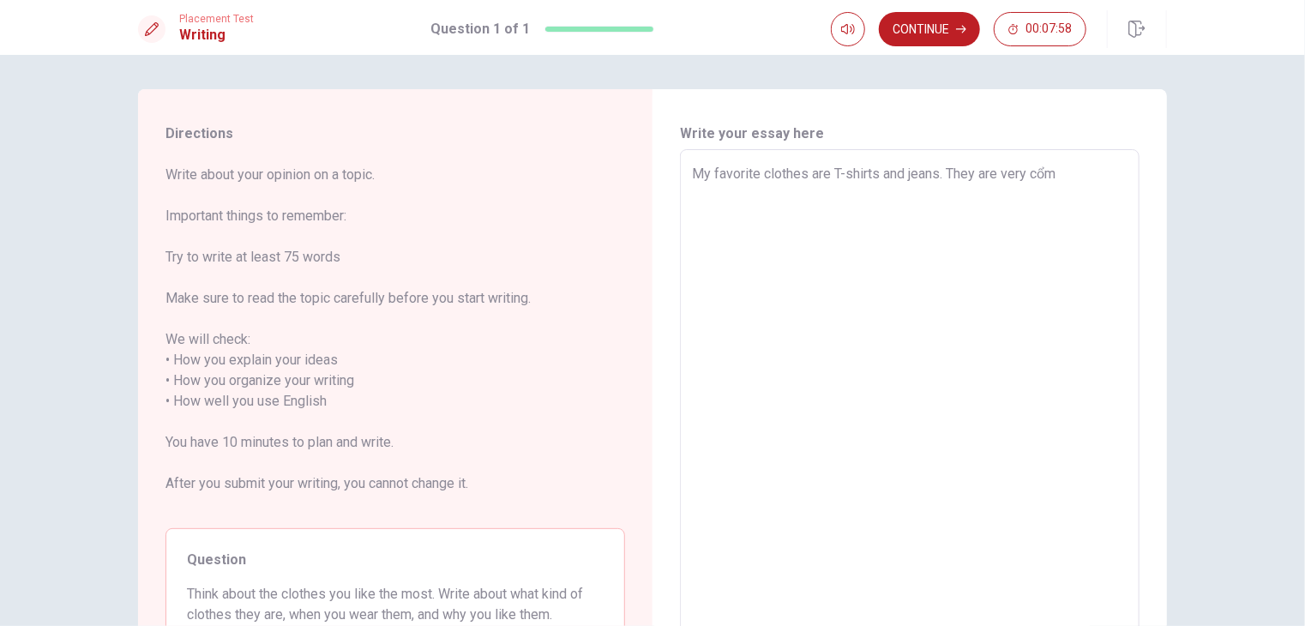
type textarea "x"
type textarea "My favorite clothes are T-shirts and jeans. They are very cổ"
type textarea "x"
type textarea "My favorite clothes are T-shirts and jeans. They are very c"
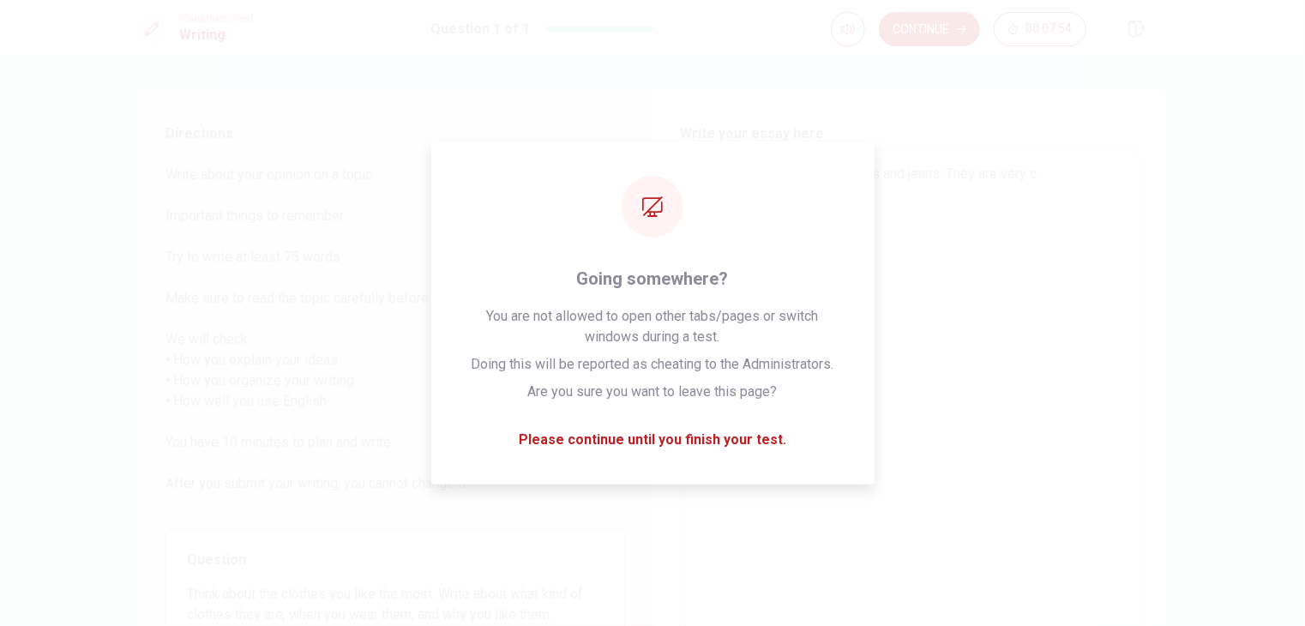
type textarea "x"
type textarea "My favorite clothes are T-shirts and jeans. They are very c"
click at [772, 491] on textarea "My favorite clothes are T-shirts and jeans. They are very c" at bounding box center [910, 402] width 436 height 476
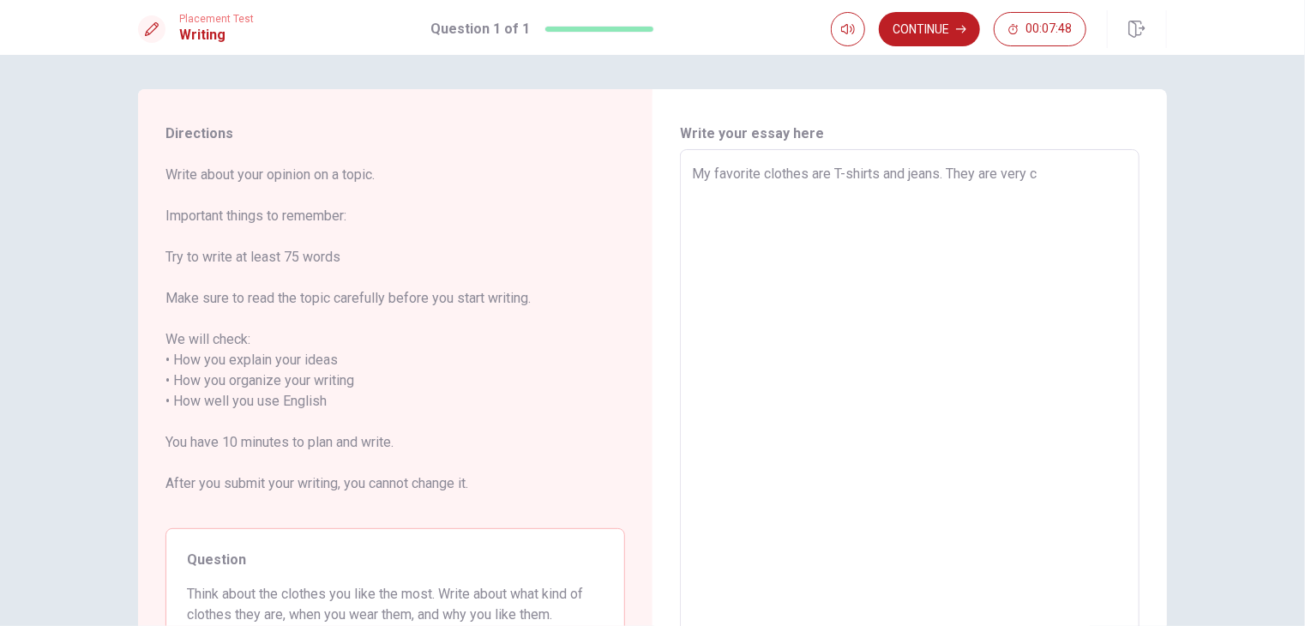
click at [1061, 153] on div "My favorite clothes are T-shirts and jeans. They are very c x ​" at bounding box center [910, 401] width 460 height 504
click at [1067, 183] on textarea "My favorite clothes are T-shirts and jeans. They are very c" at bounding box center [910, 402] width 436 height 476
type textarea "x"
type textarea "My favorite clothes are T-shirts and jeans. They are very co"
type textarea "x"
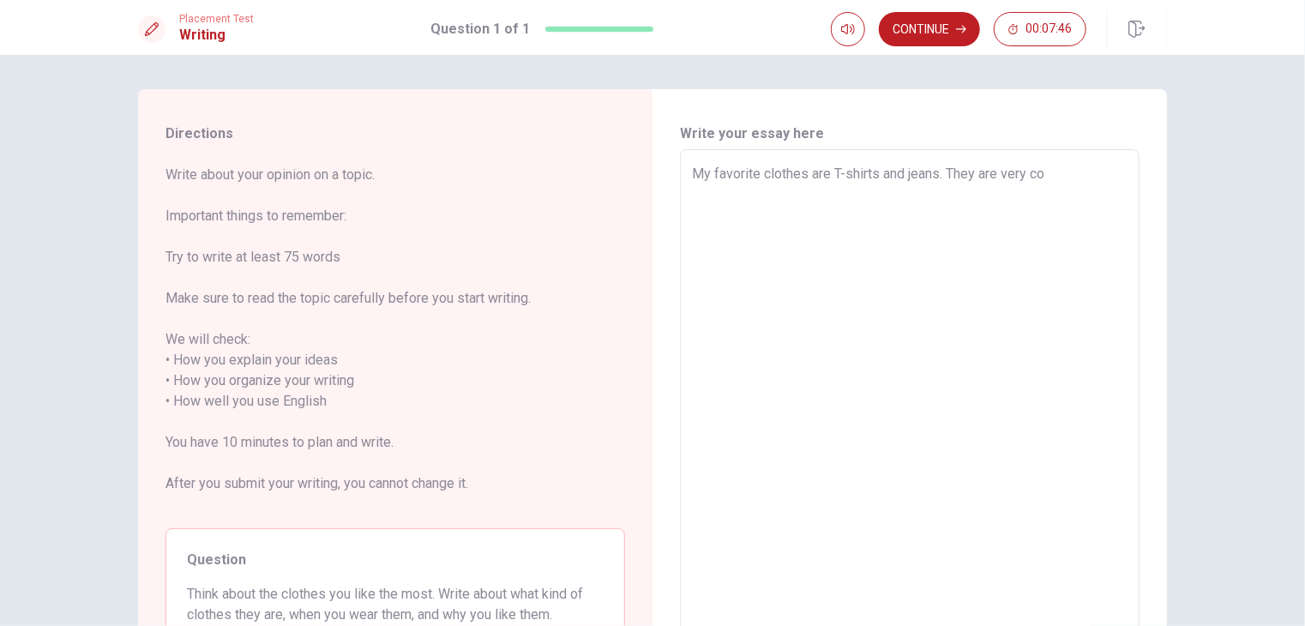
type textarea "My favorite clothes are T-shirts and jeans. They are very com"
type textarea "x"
type textarea "My favorite clothes are T-shirts and jeans. They are very comf"
type textarea "x"
type textarea "My favorite clothes are T-shirts and jeans. They are very comfo"
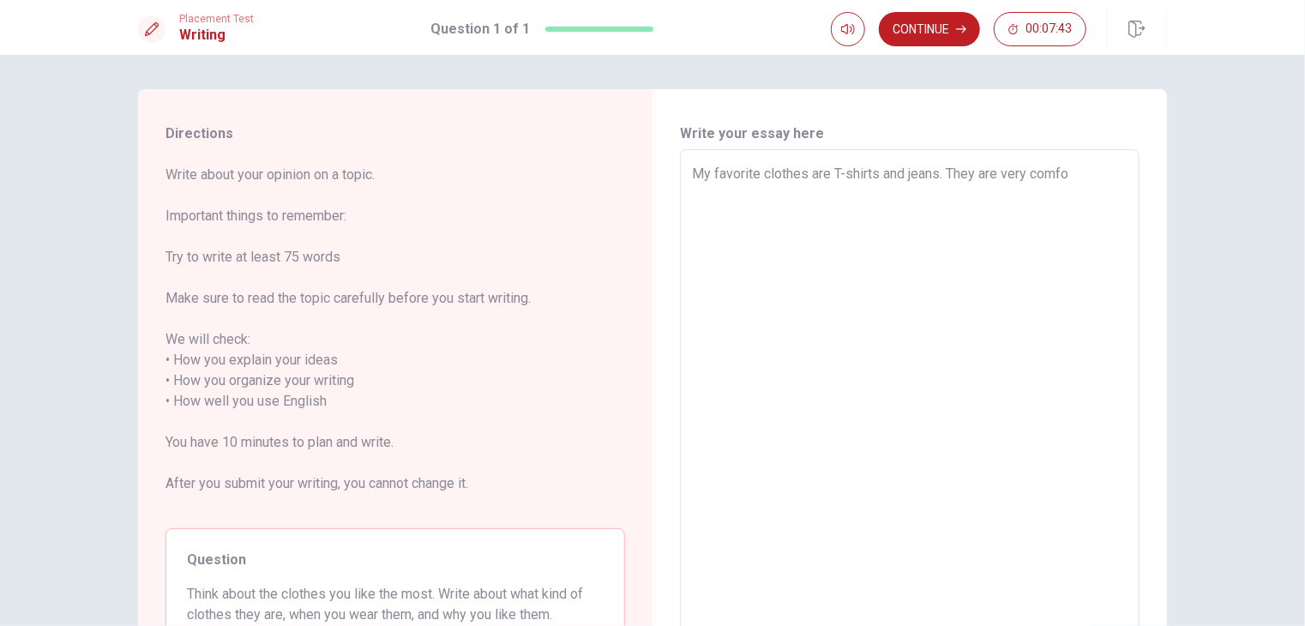
type textarea "x"
type textarea "My favorite clothes are T-shirts and jeans. They are very comfor"
type textarea "x"
type textarea "My favorite clothes are T-shirts and jeans. They are very comfort"
type textarea "x"
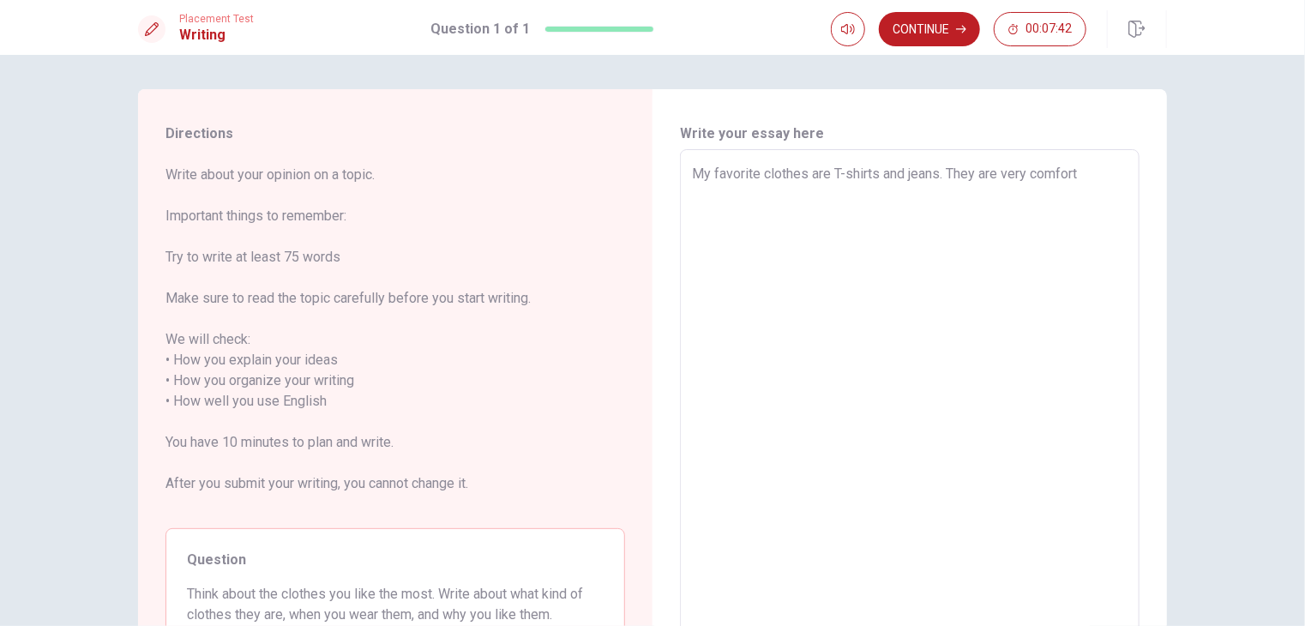
type textarea "My favorite clothes are T-shirts and jeans. They are very comforta"
type textarea "x"
type textarea "My favorite clothes are T-shirts and jeans. They are very comfortab"
type textarea "x"
type textarea "My favorite clothes are T-shirts and jeans. They are very comfortabl"
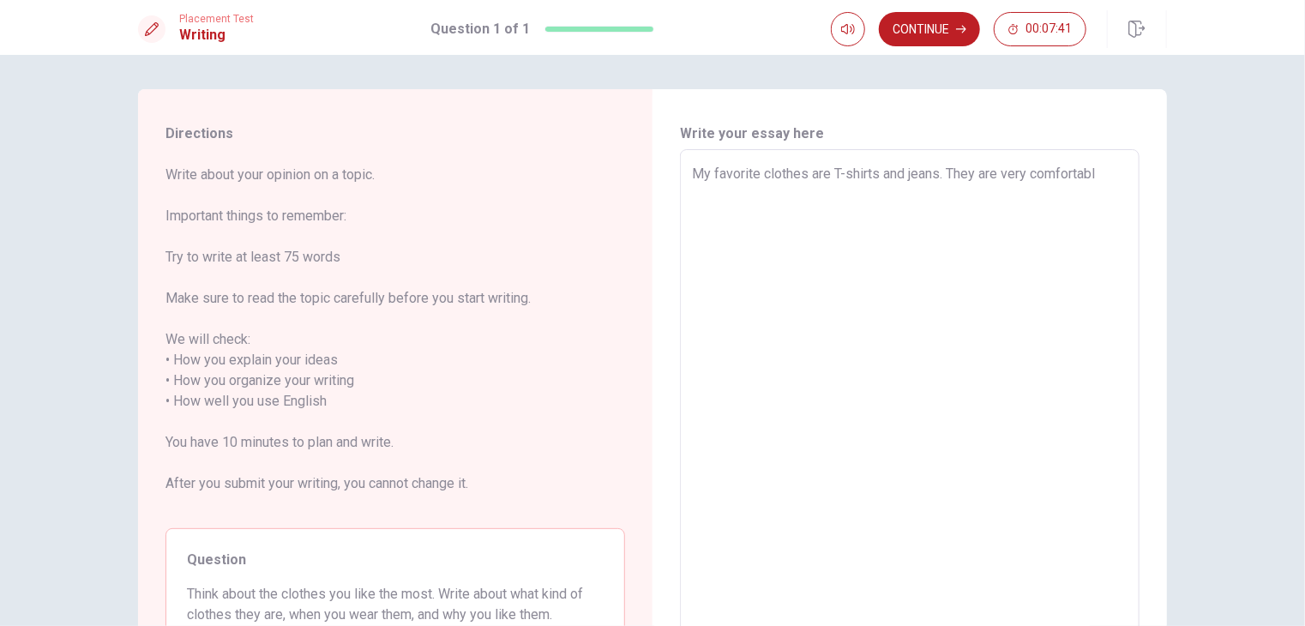
type textarea "x"
type textarea "My favorite clothes are T-shirts and jeans. They are very comfortable"
type textarea "x"
type textarea "My favorite clothes are T-shirts and jeans. They are very comfortable"
type textarea "x"
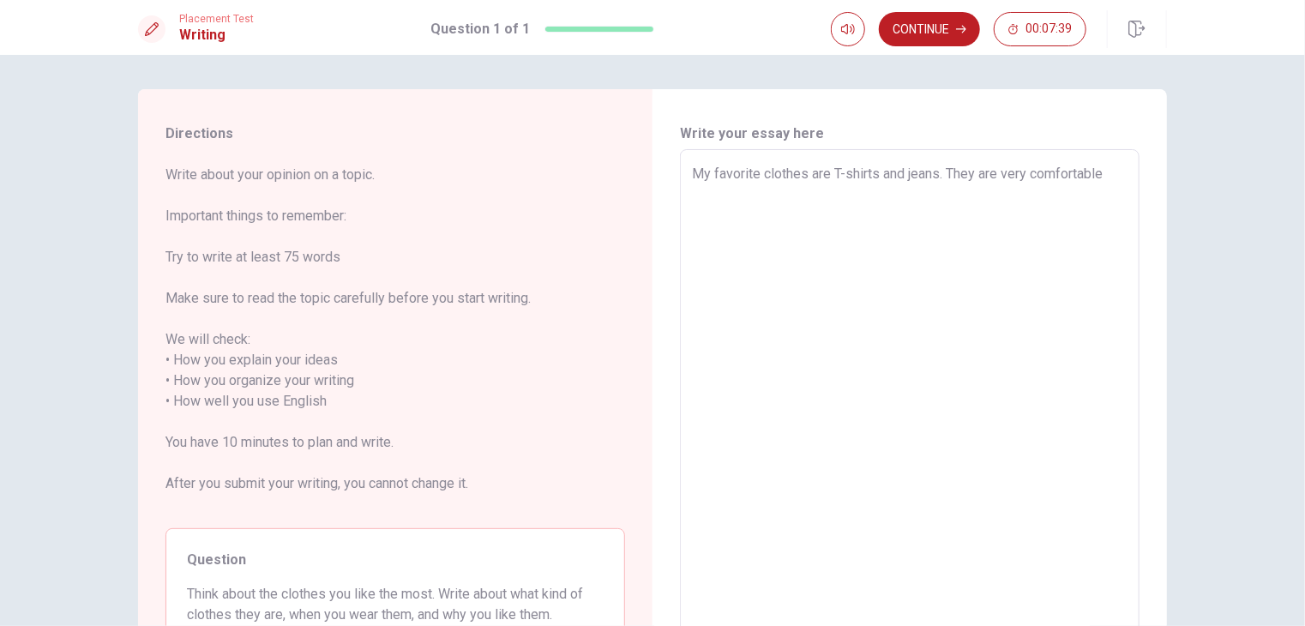
type textarea "My favorite clothes are T-shirts and jeans. They are very comfortable a"
type textarea "x"
type textarea "My favorite clothes are T-shirts and jeans. They are very comfortable an"
type textarea "x"
type textarea "My favorite clothes are T-shirts and jeans. They are very comfortable and"
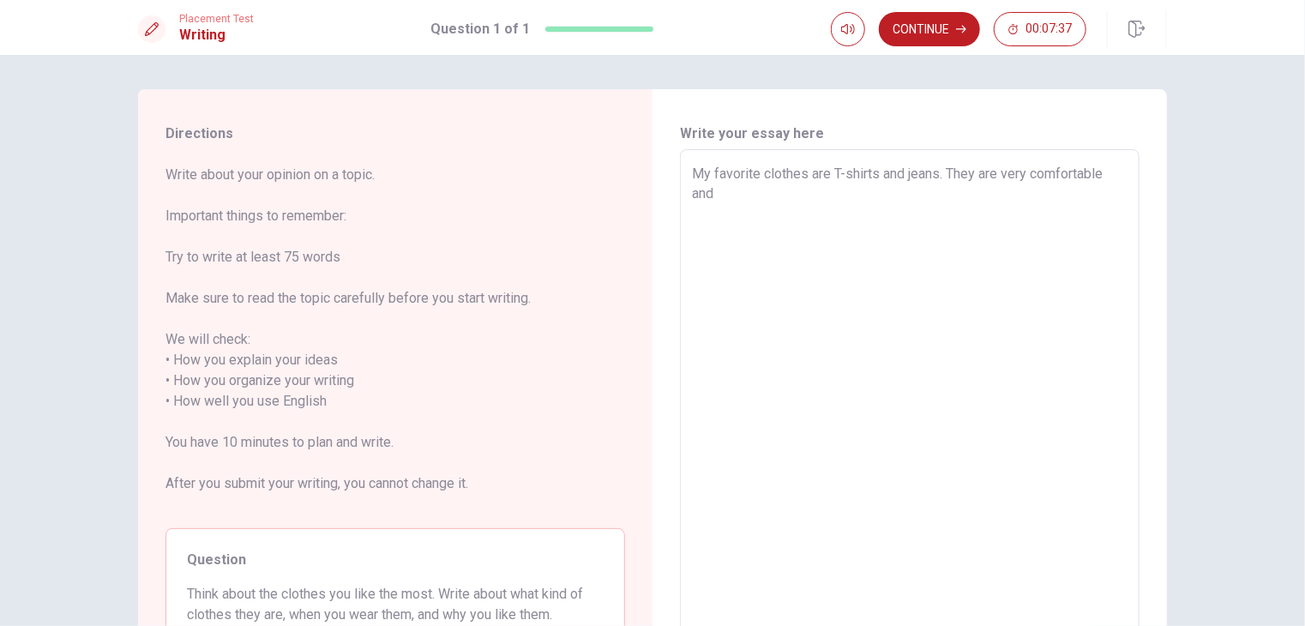
type textarea "x"
type textarea "My favorite clothes are T-shirts and jeans. They are very comfortable and"
type textarea "x"
type textarea "My favorite clothes are T-shirts and jeans. They are very comfortable and e"
type textarea "x"
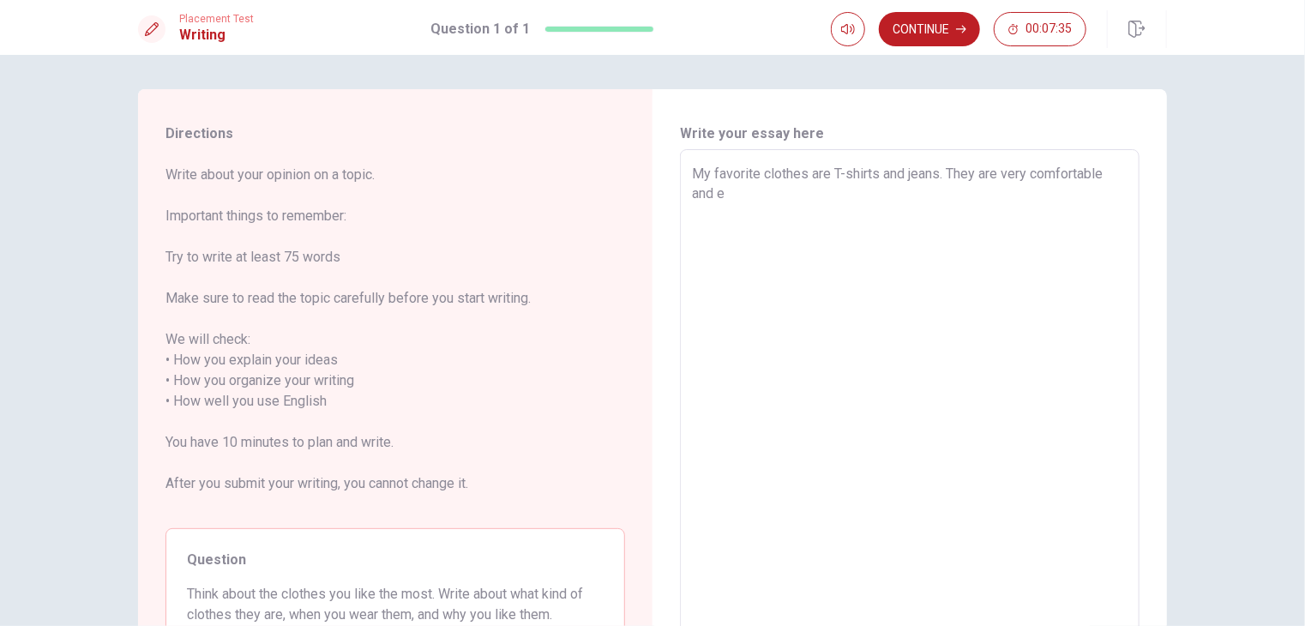
type textarea "My favorite clothes are T-shirts and jeans. They are very comfortable and ea"
type textarea "x"
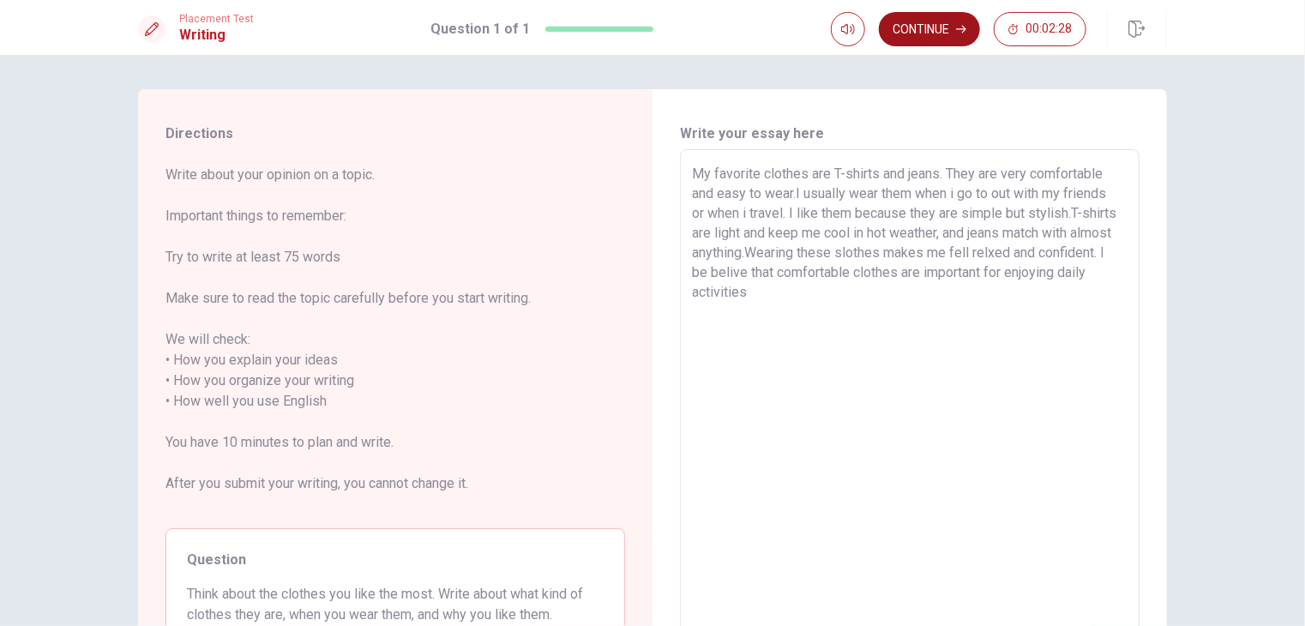
click at [940, 21] on button "Continue" at bounding box center [929, 29] width 101 height 34
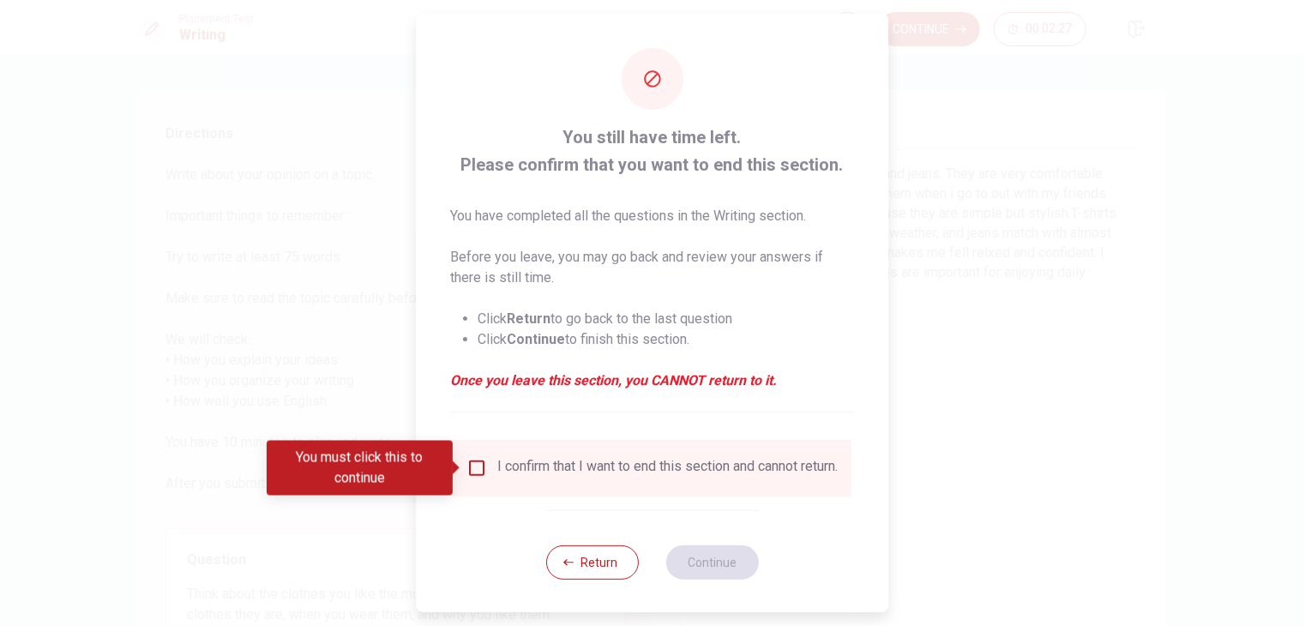
click at [523, 466] on div "I confirm that I want to end this section and cannot return." at bounding box center [668, 468] width 340 height 21
click at [480, 470] on input "You must click this to continue" at bounding box center [477, 468] width 21 height 21
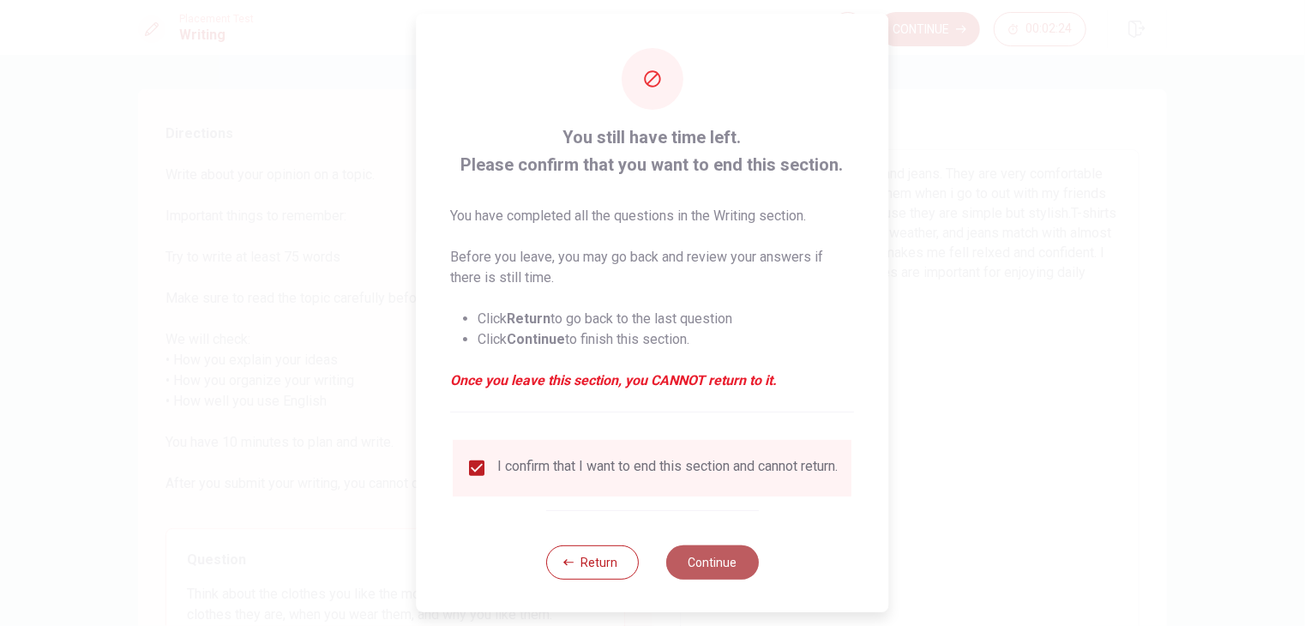
click at [713, 569] on button "Continue" at bounding box center [712, 562] width 93 height 34
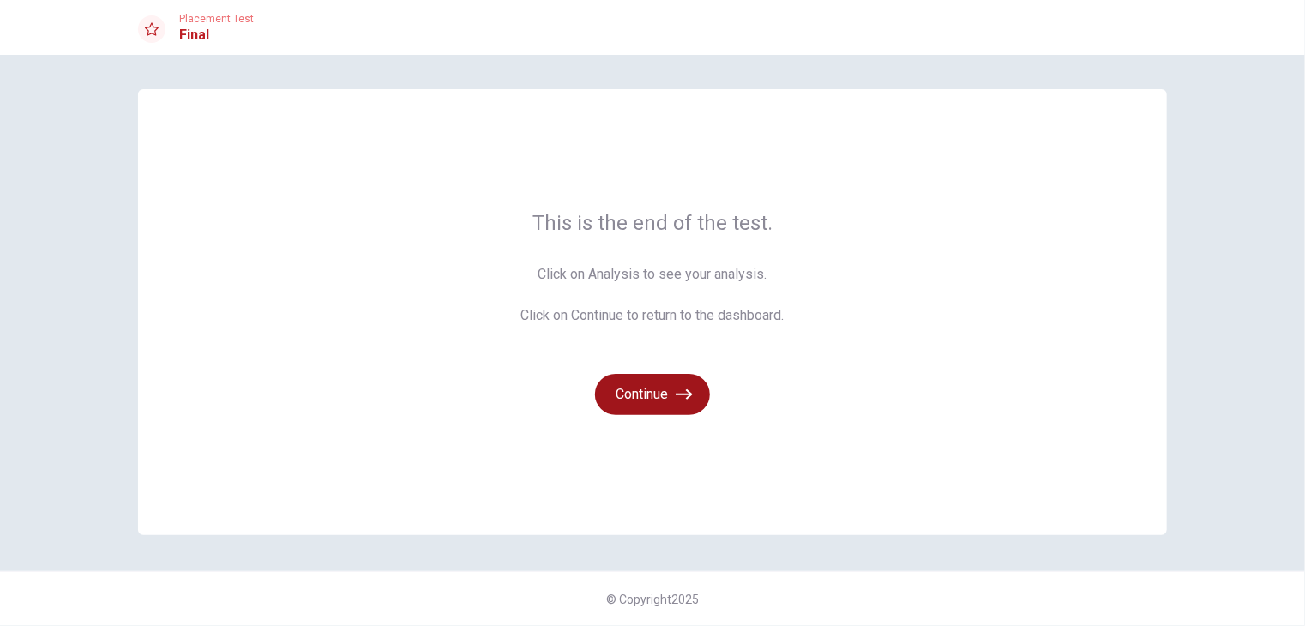
click at [660, 389] on button "Continue" at bounding box center [652, 394] width 115 height 41
